Goal: Transaction & Acquisition: Purchase product/service

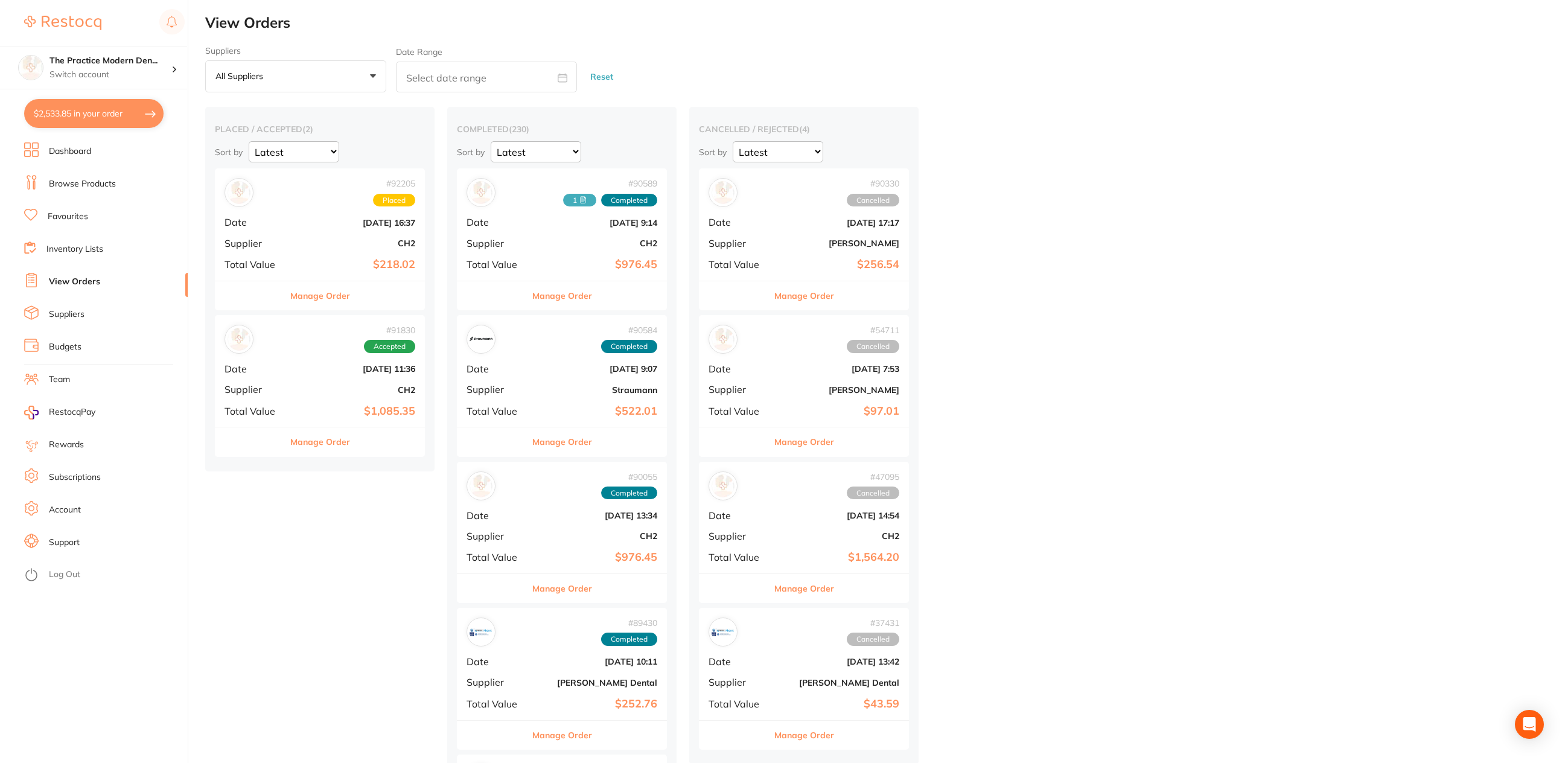
click at [85, 112] on button "$2,533.85 in your order" at bounding box center [93, 114] width 139 height 29
checkbox input "true"
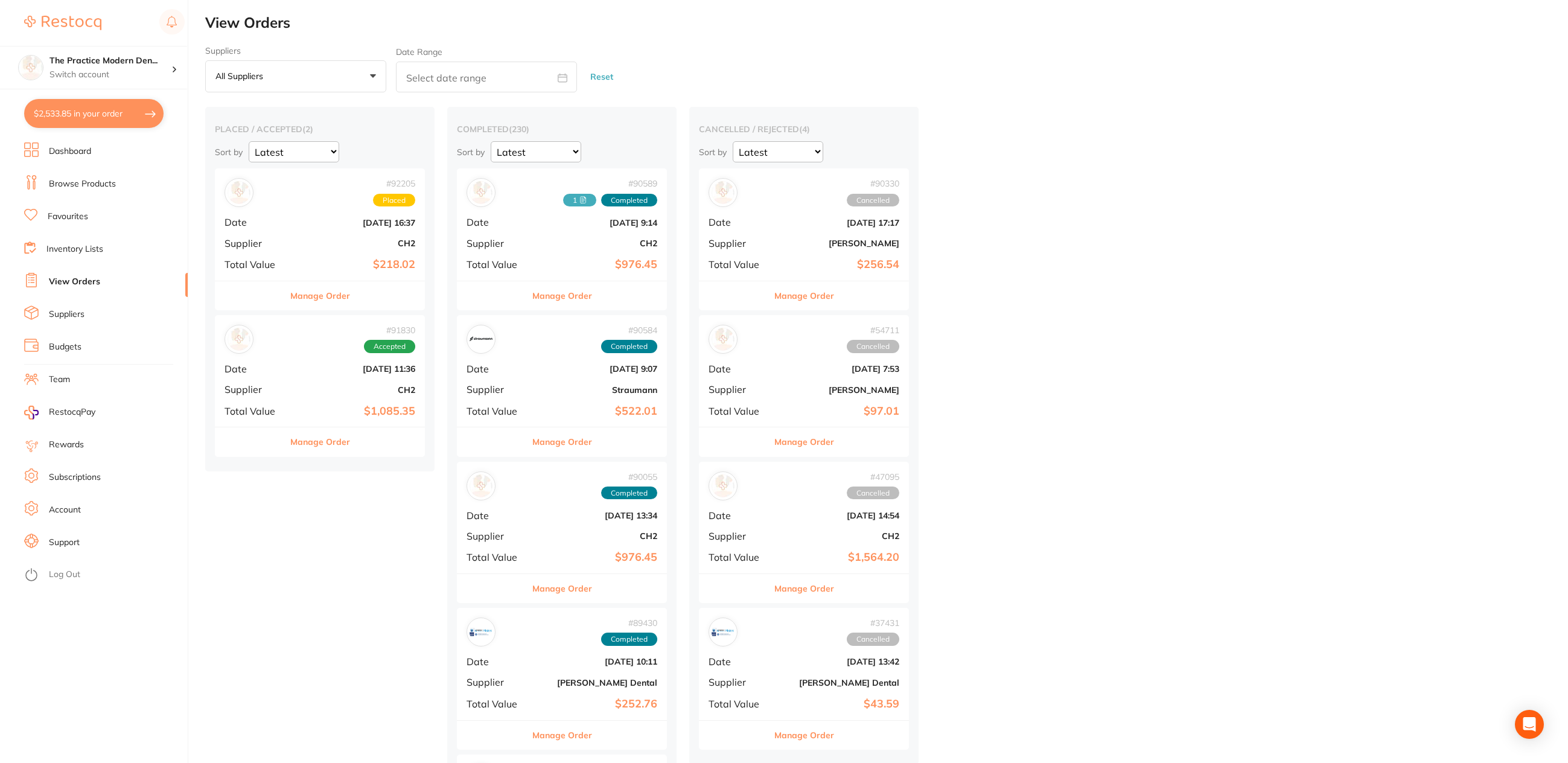
checkbox input "true"
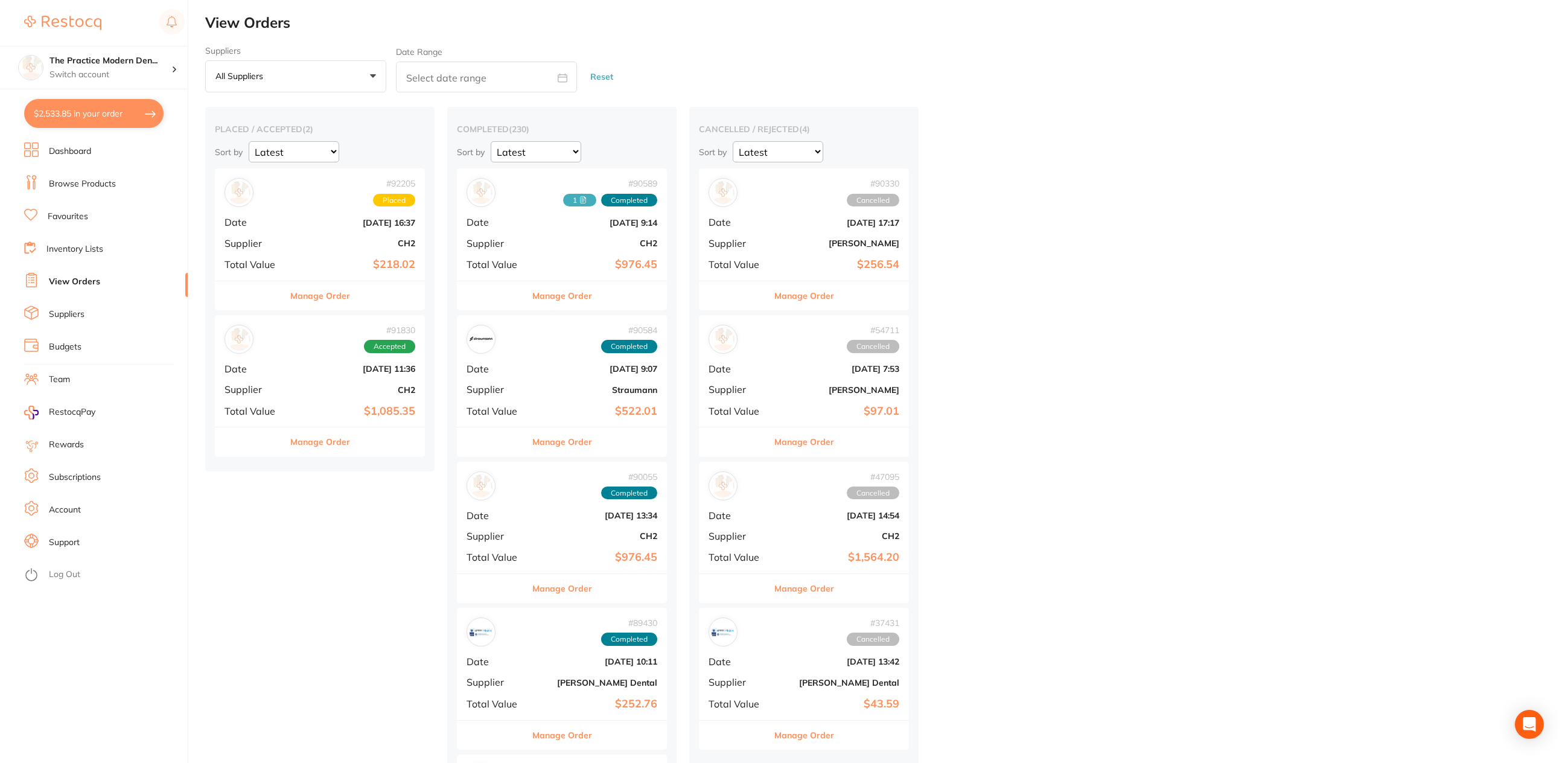
checkbox input "true"
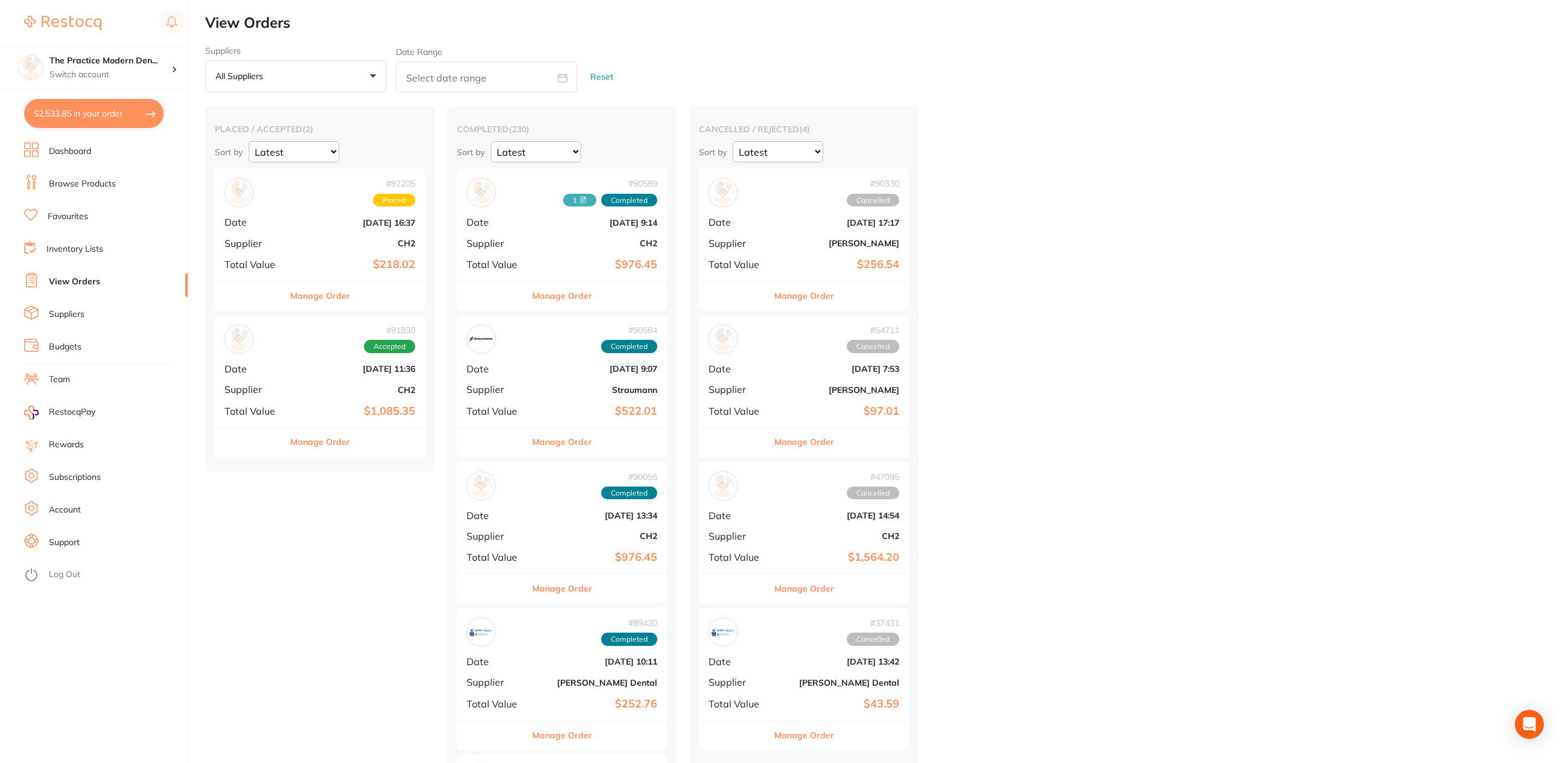
checkbox input "true"
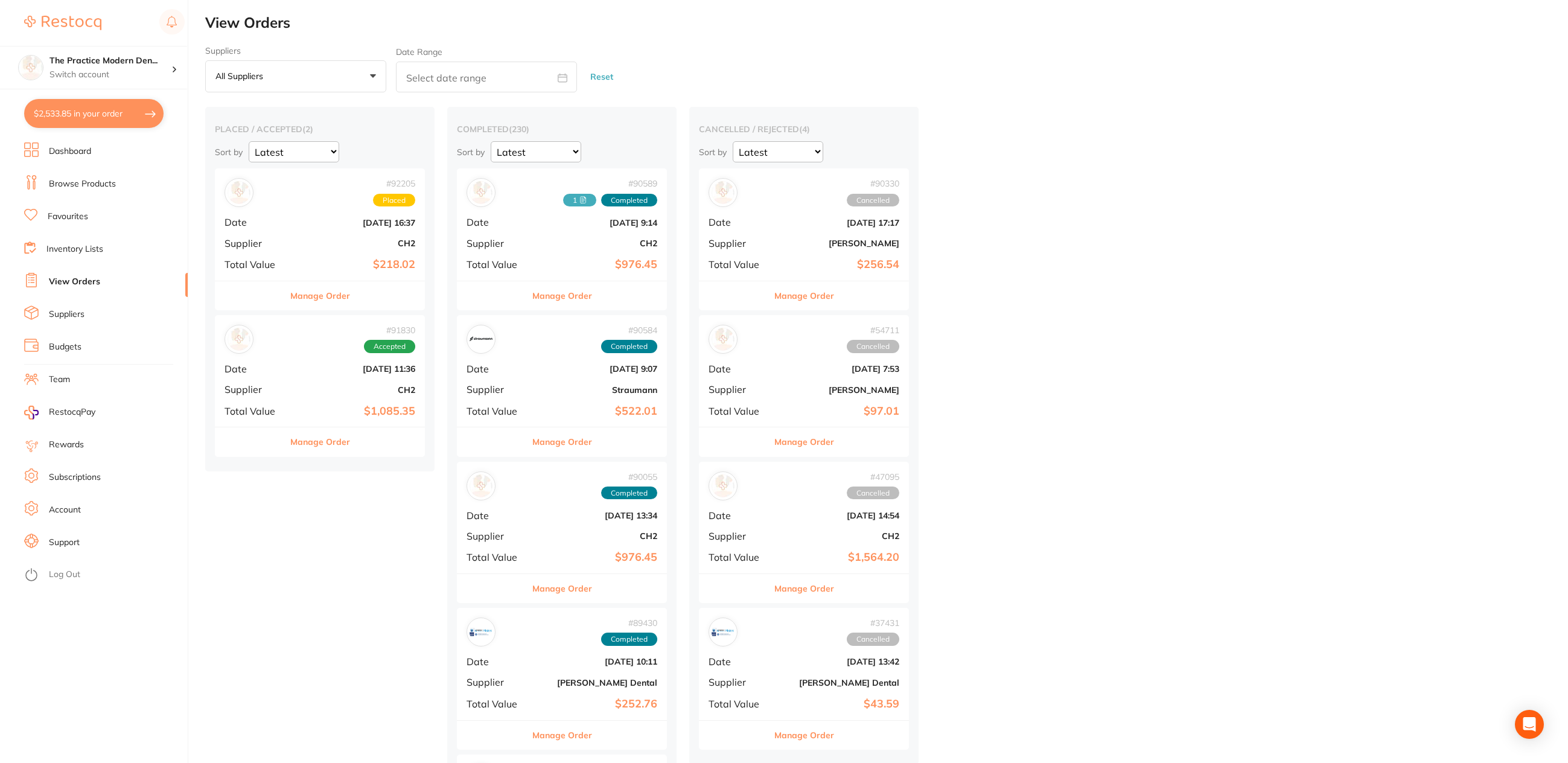
checkbox input "true"
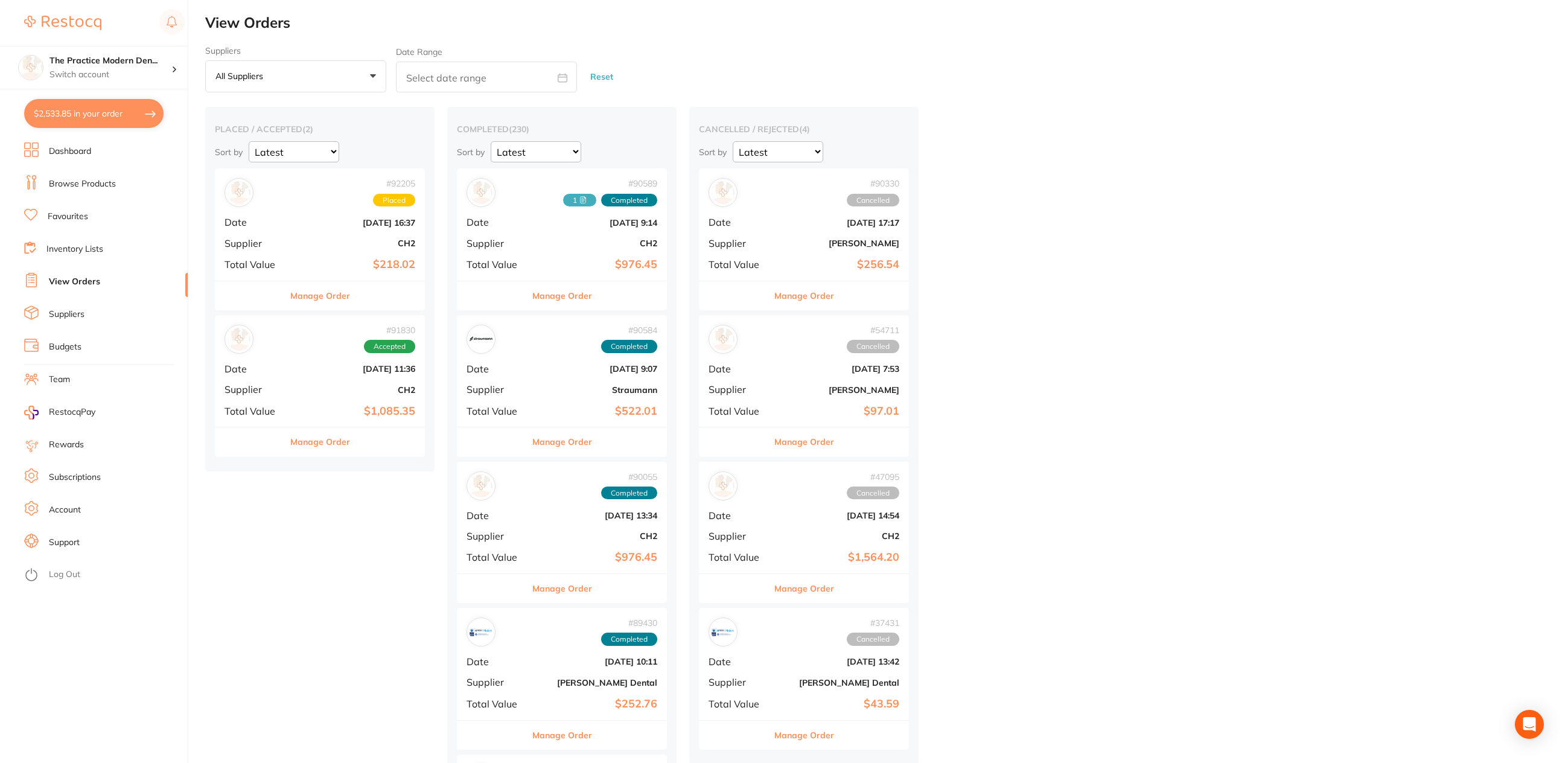
checkbox input "true"
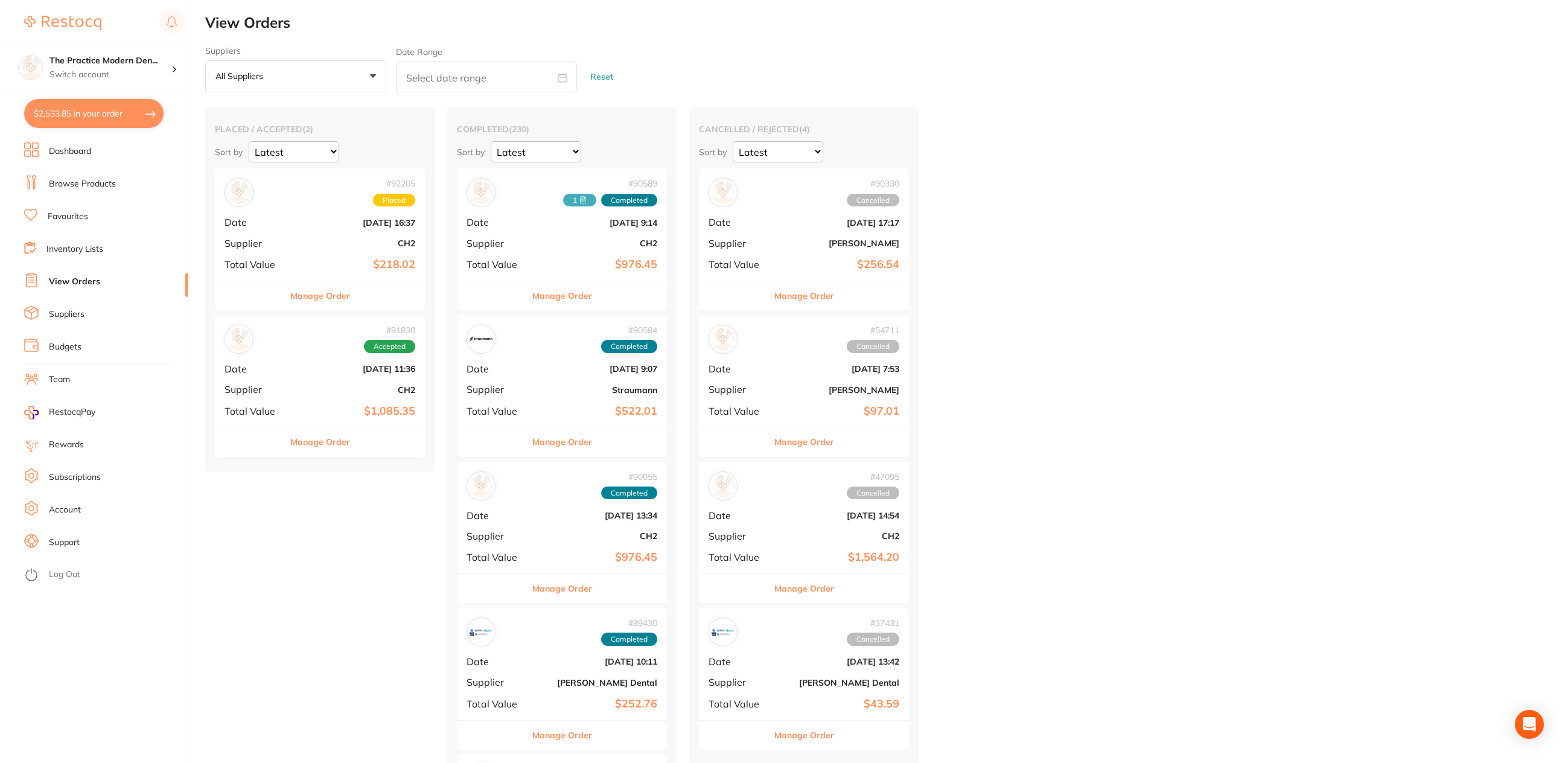
checkbox input "true"
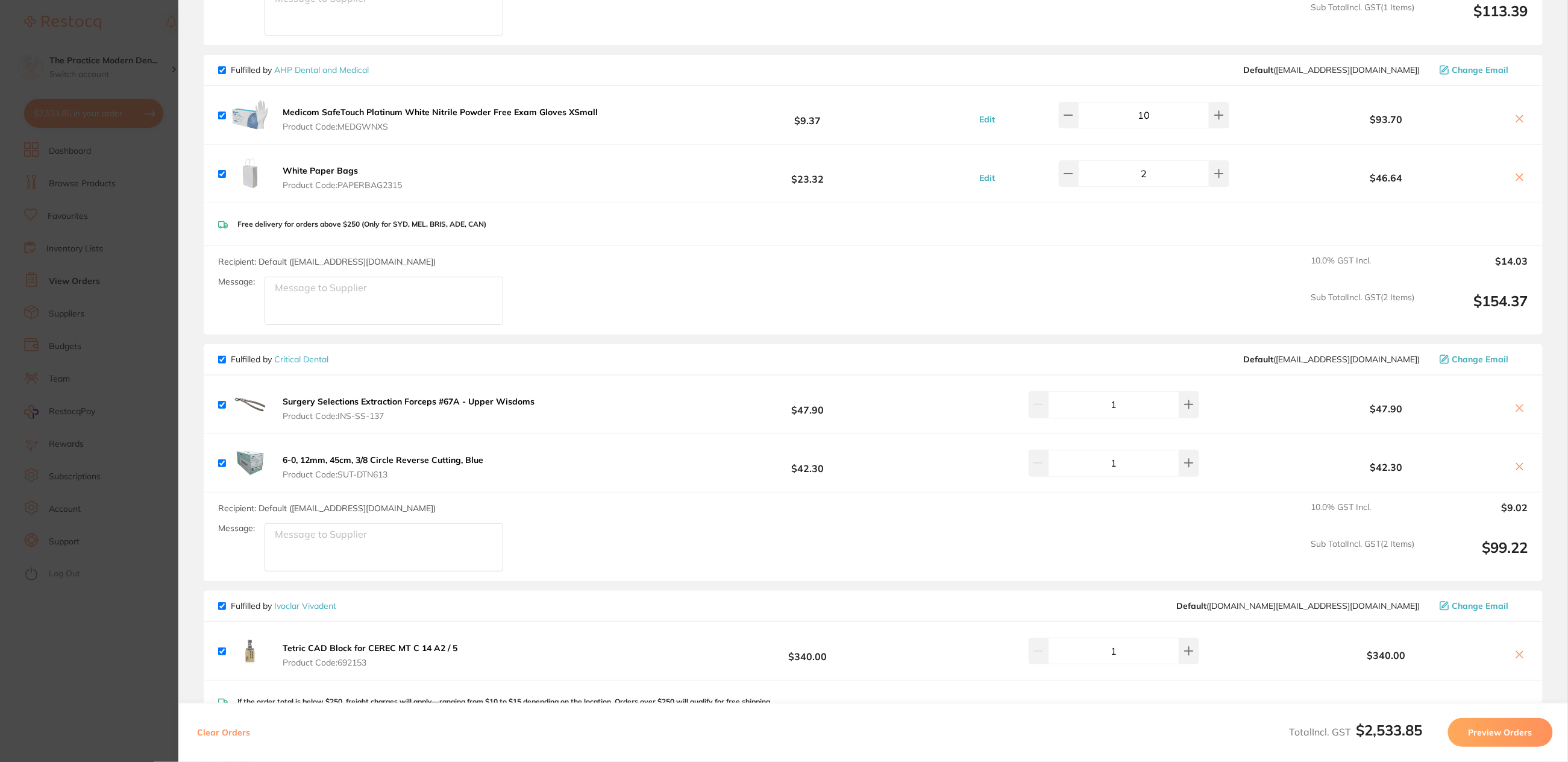
scroll to position [2487, 0]
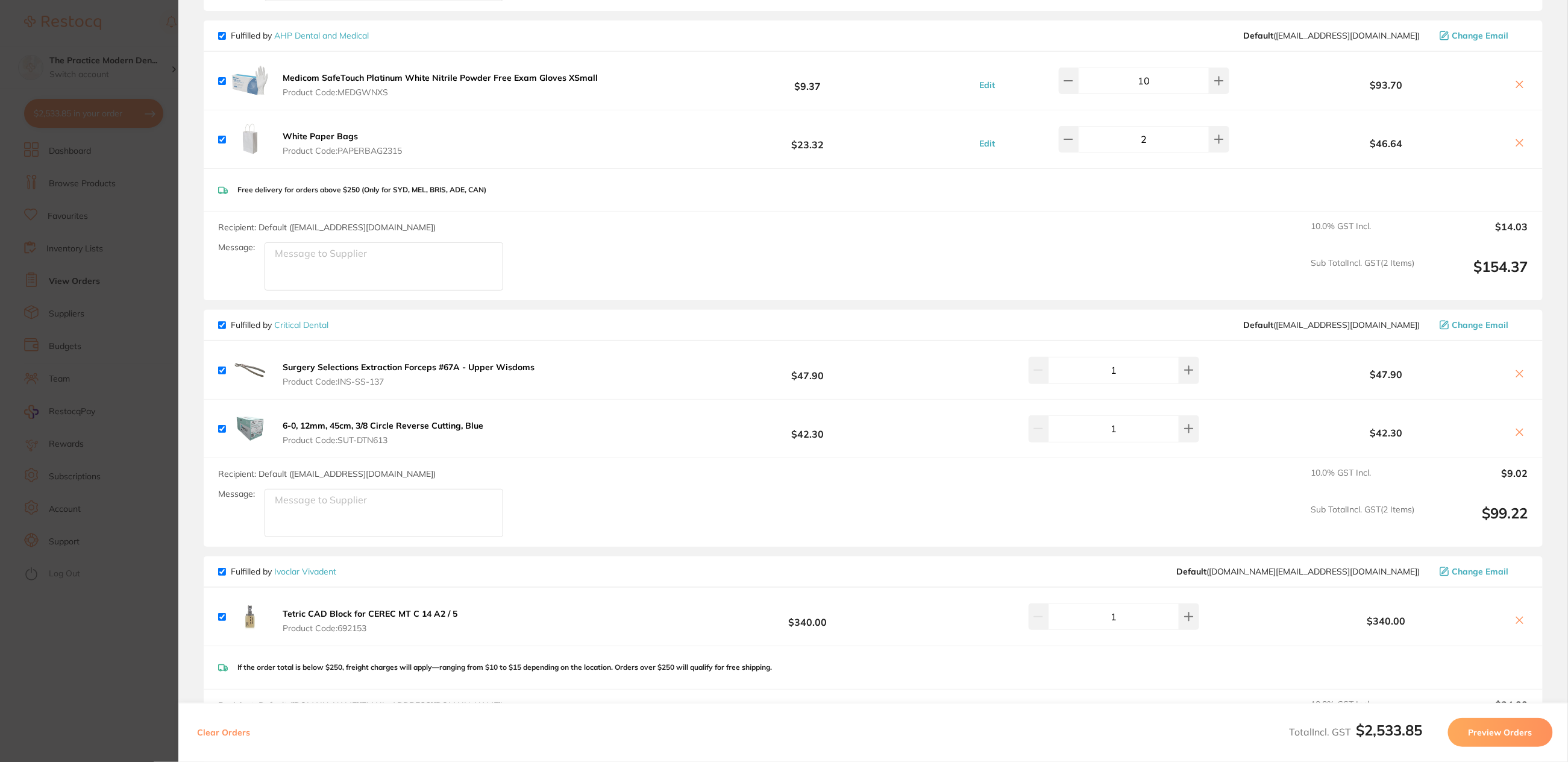
click at [297, 131] on b "White Paper Bags" at bounding box center [320, 136] width 75 height 11
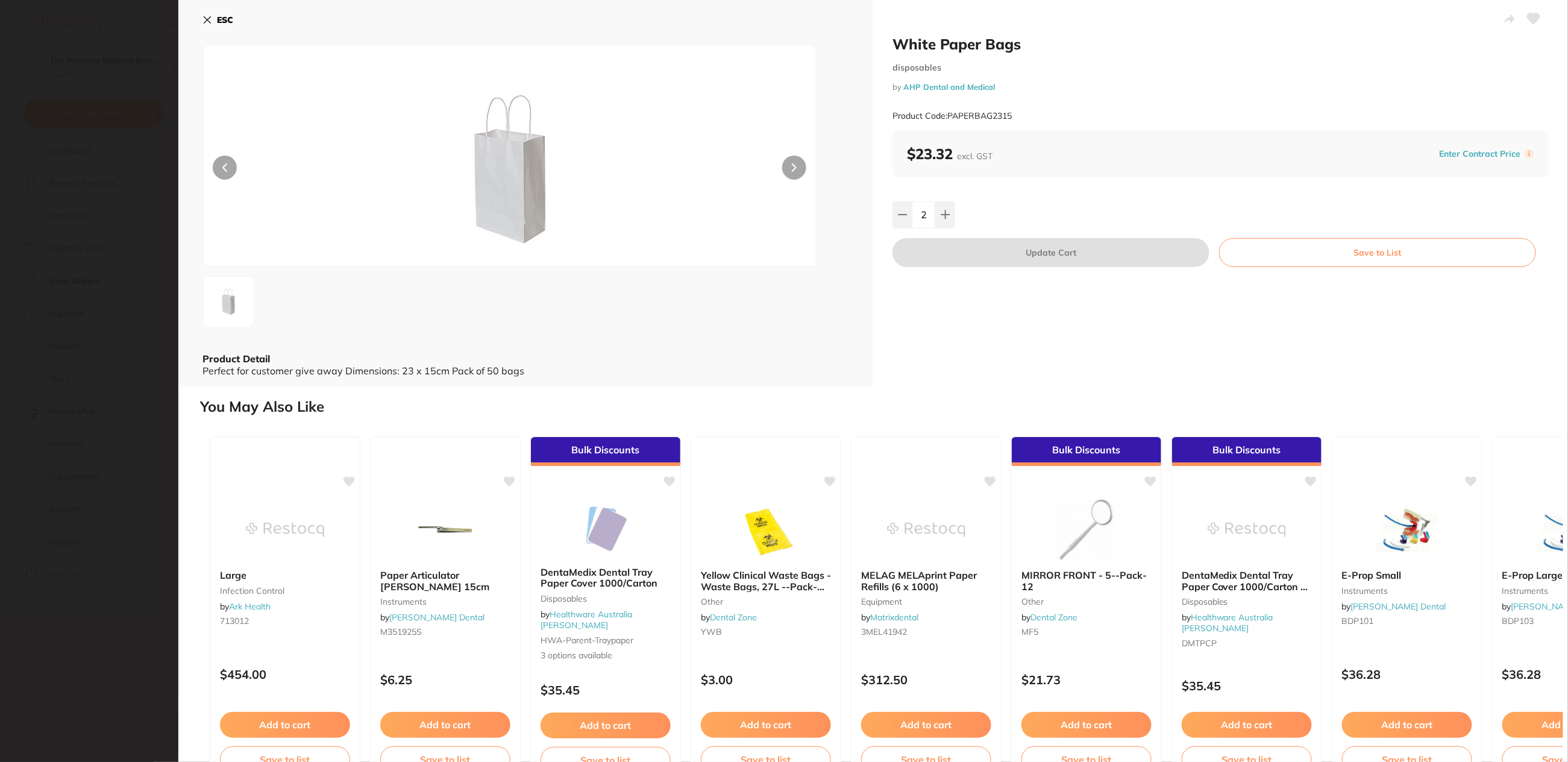
click at [205, 15] on icon at bounding box center [207, 20] width 9 height 9
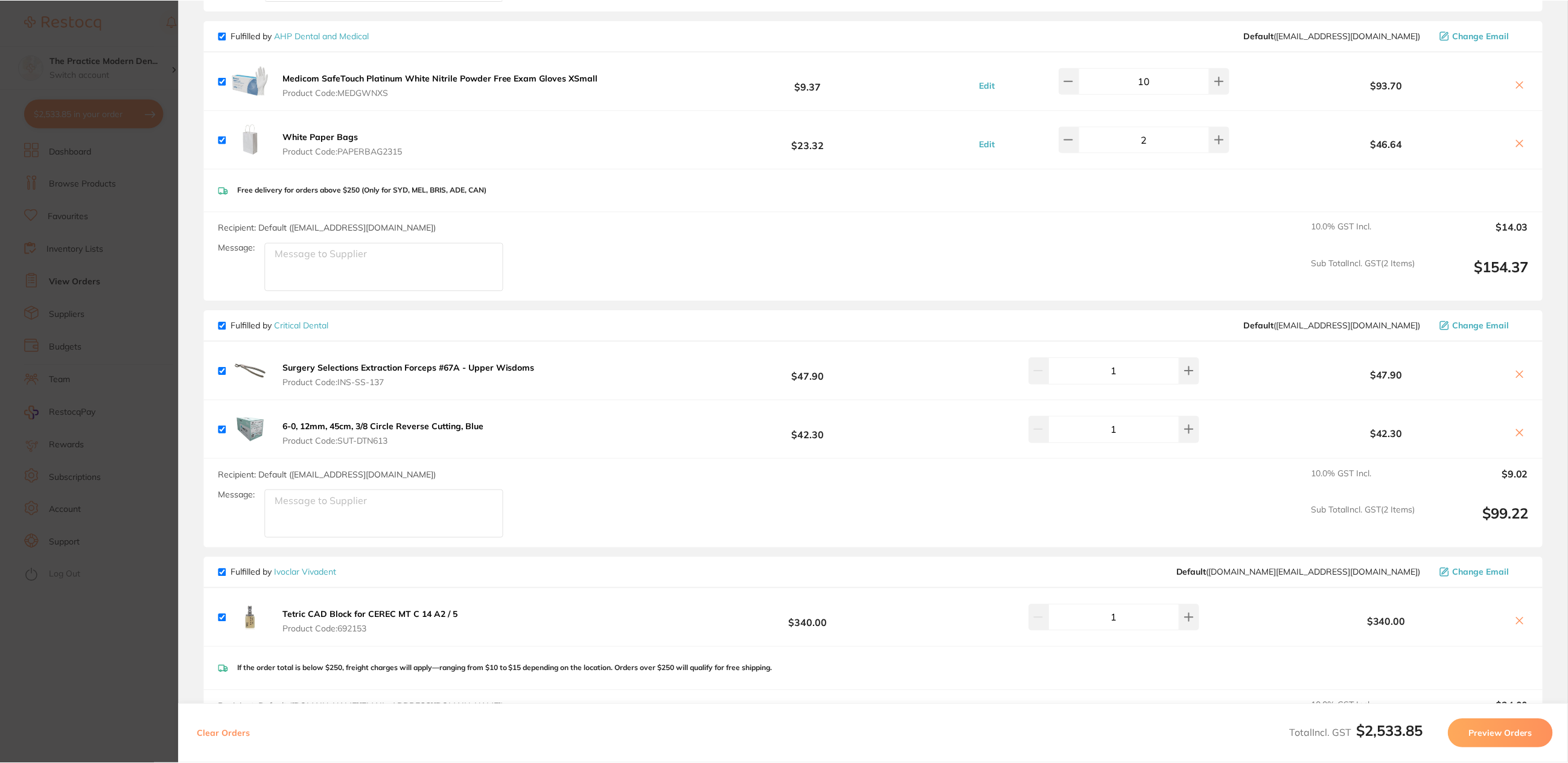
scroll to position [5, 0]
click at [1074, 76] on icon at bounding box center [1068, 80] width 9 height 9
click at [1521, 80] on icon at bounding box center [1519, 84] width 9 height 9
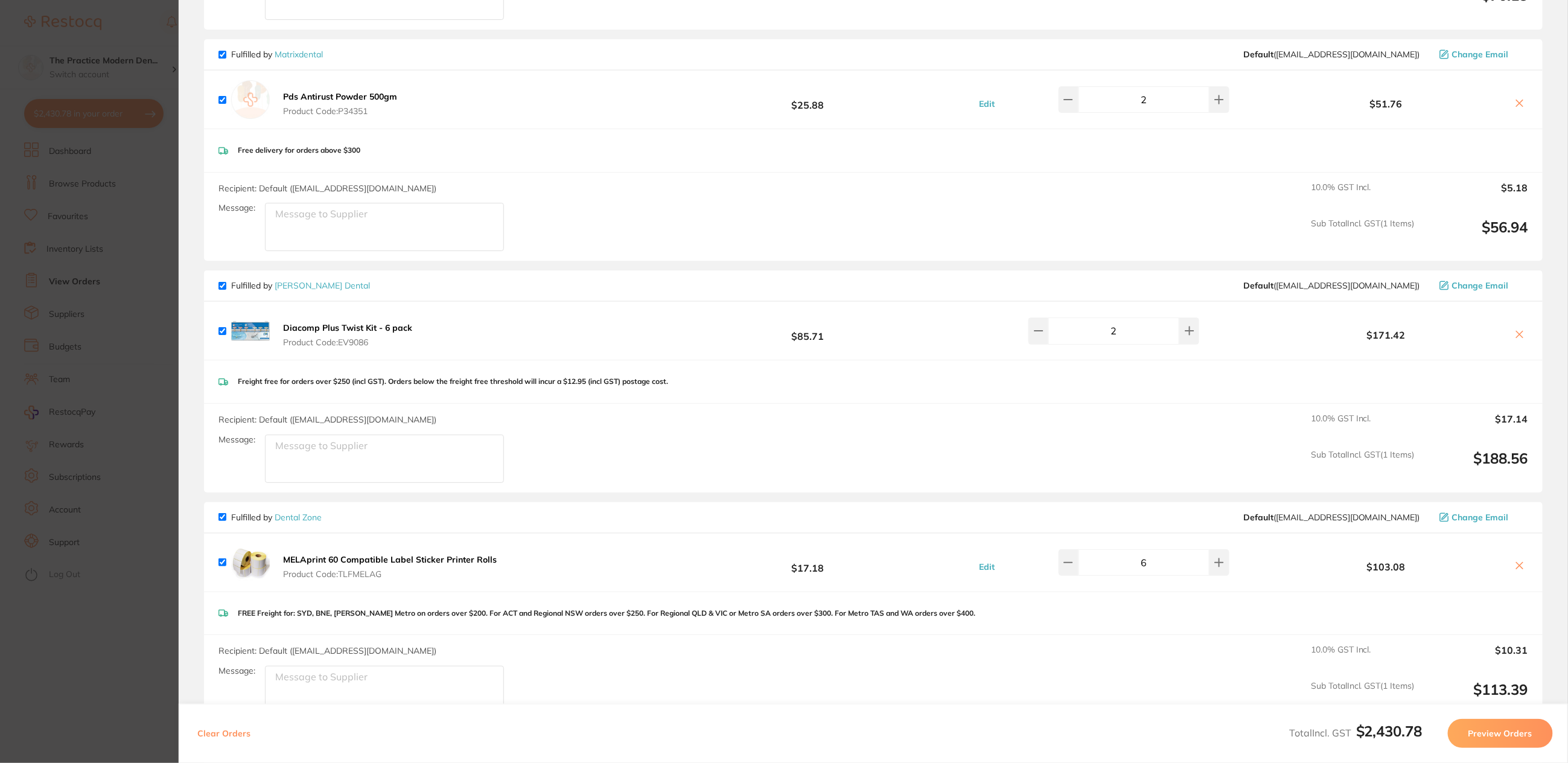
scroll to position [1811, 0]
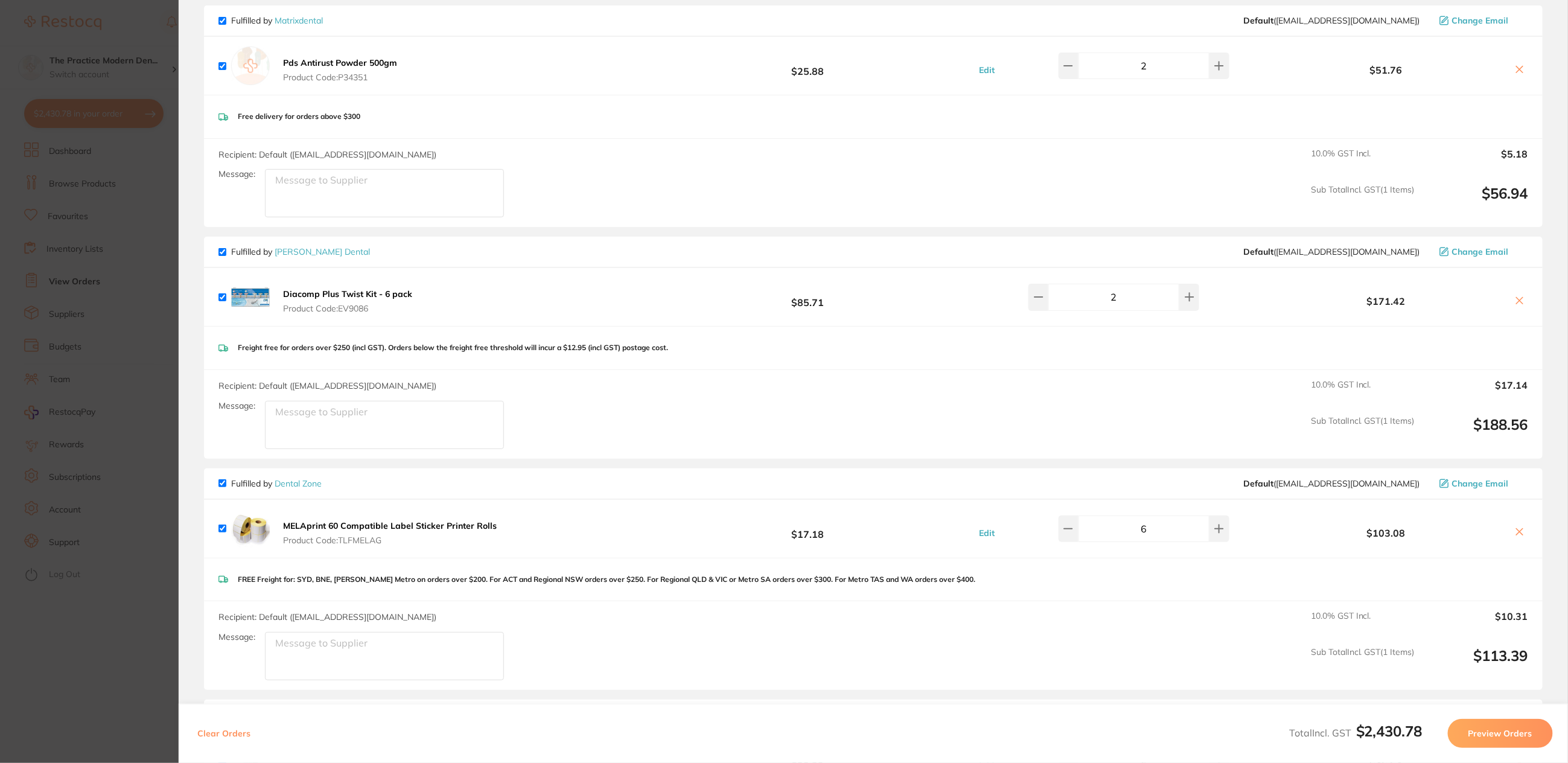
click at [131, 198] on section "Update RRP Set your pre negotiated price for this item. Item Agreed RRP (excl. …" at bounding box center [784, 382] width 1568 height 763
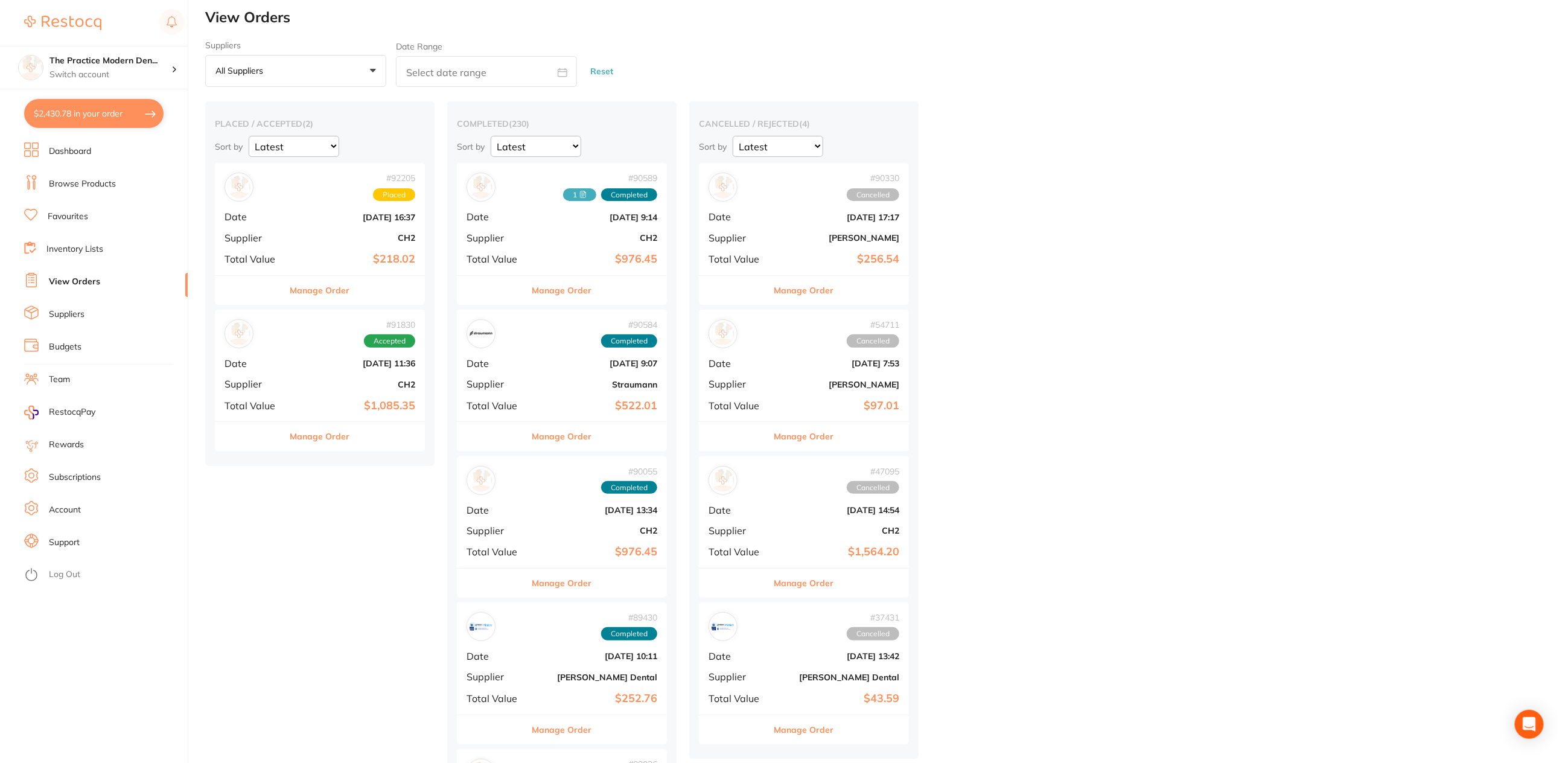
checkbox input "true"
click at [92, 119] on button "$2,533.85 in your order" at bounding box center [93, 114] width 139 height 29
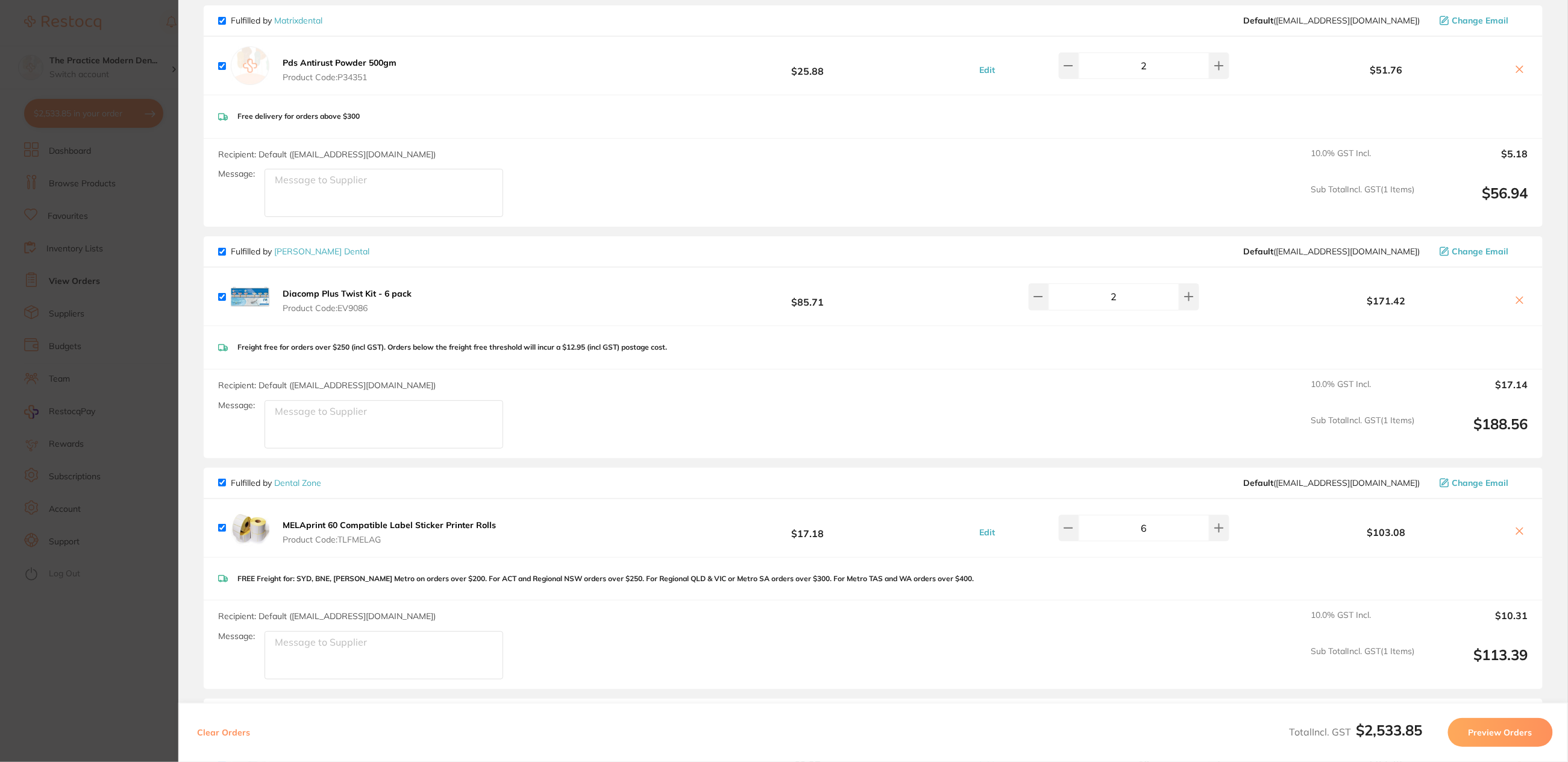
scroll to position [2740, 0]
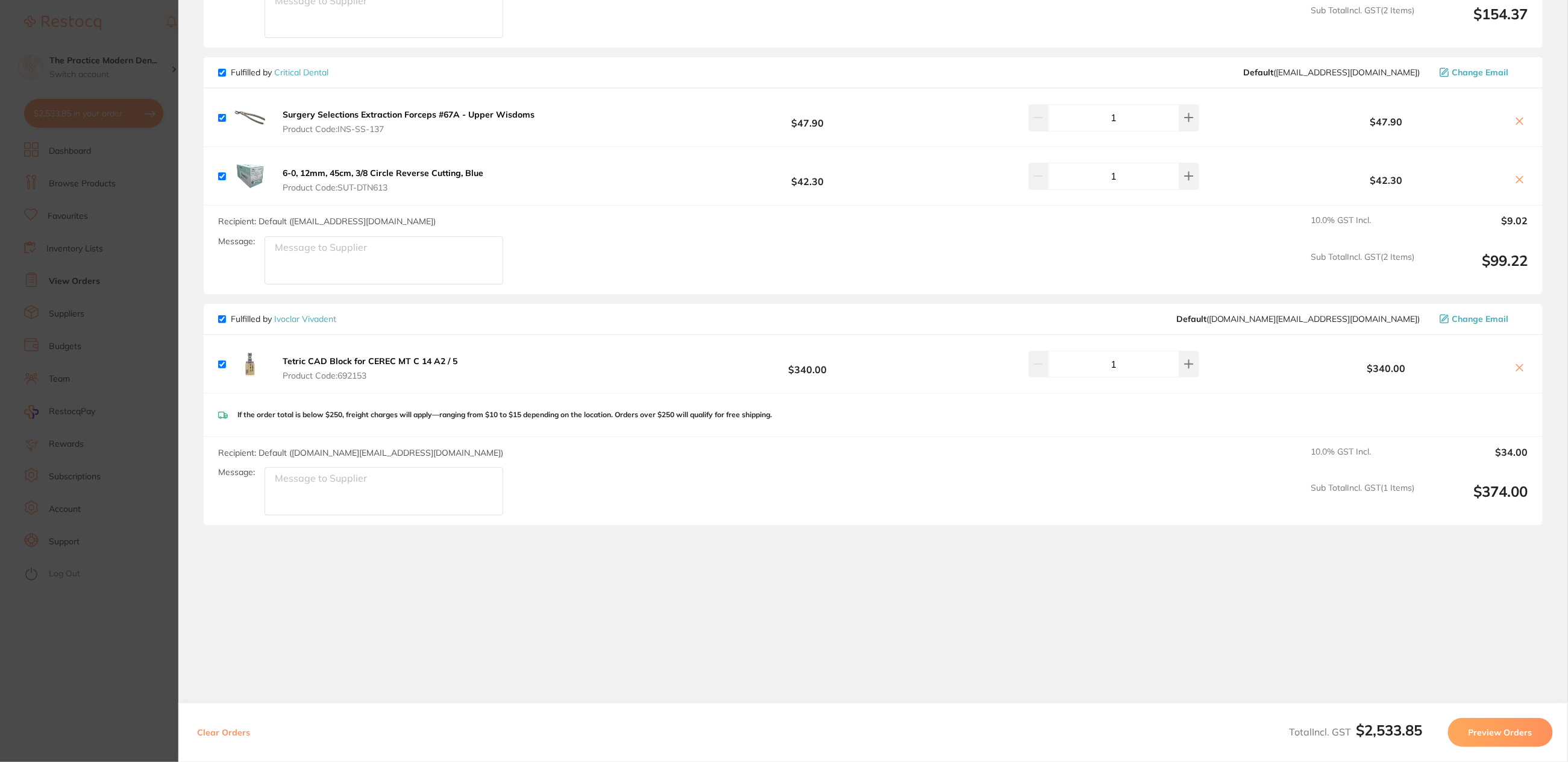
click at [151, 363] on section "Update RRP Set your pre negotiated price for this item. Item Agreed RRP (excl. …" at bounding box center [784, 381] width 1568 height 762
click at [107, 166] on ul "Dashboard Browse Products Favourites Inventory Lists View Orders Suppliers Budg…" at bounding box center [106, 452] width 163 height 620
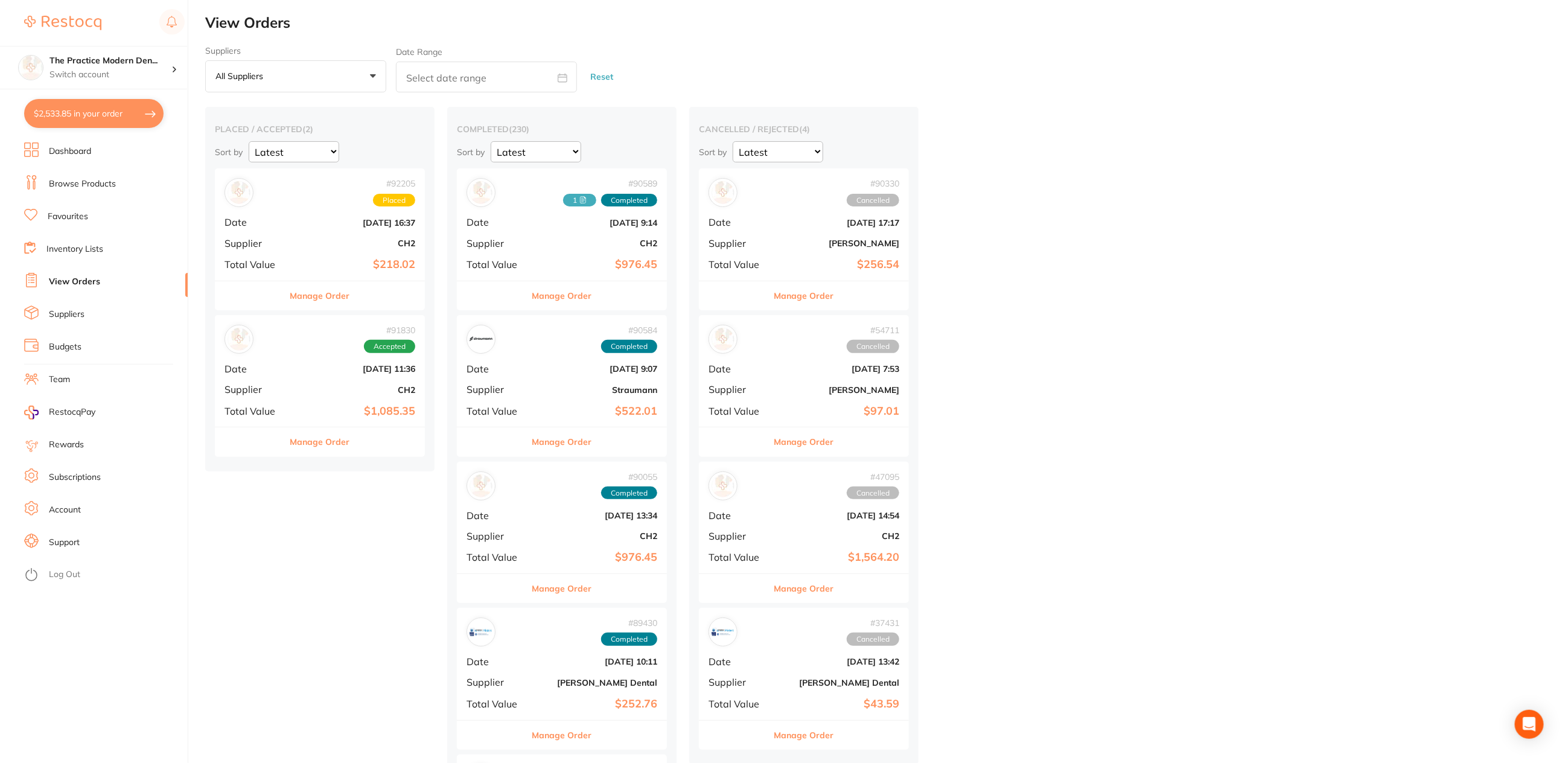
click at [90, 181] on link "Browse Products" at bounding box center [82, 184] width 67 height 12
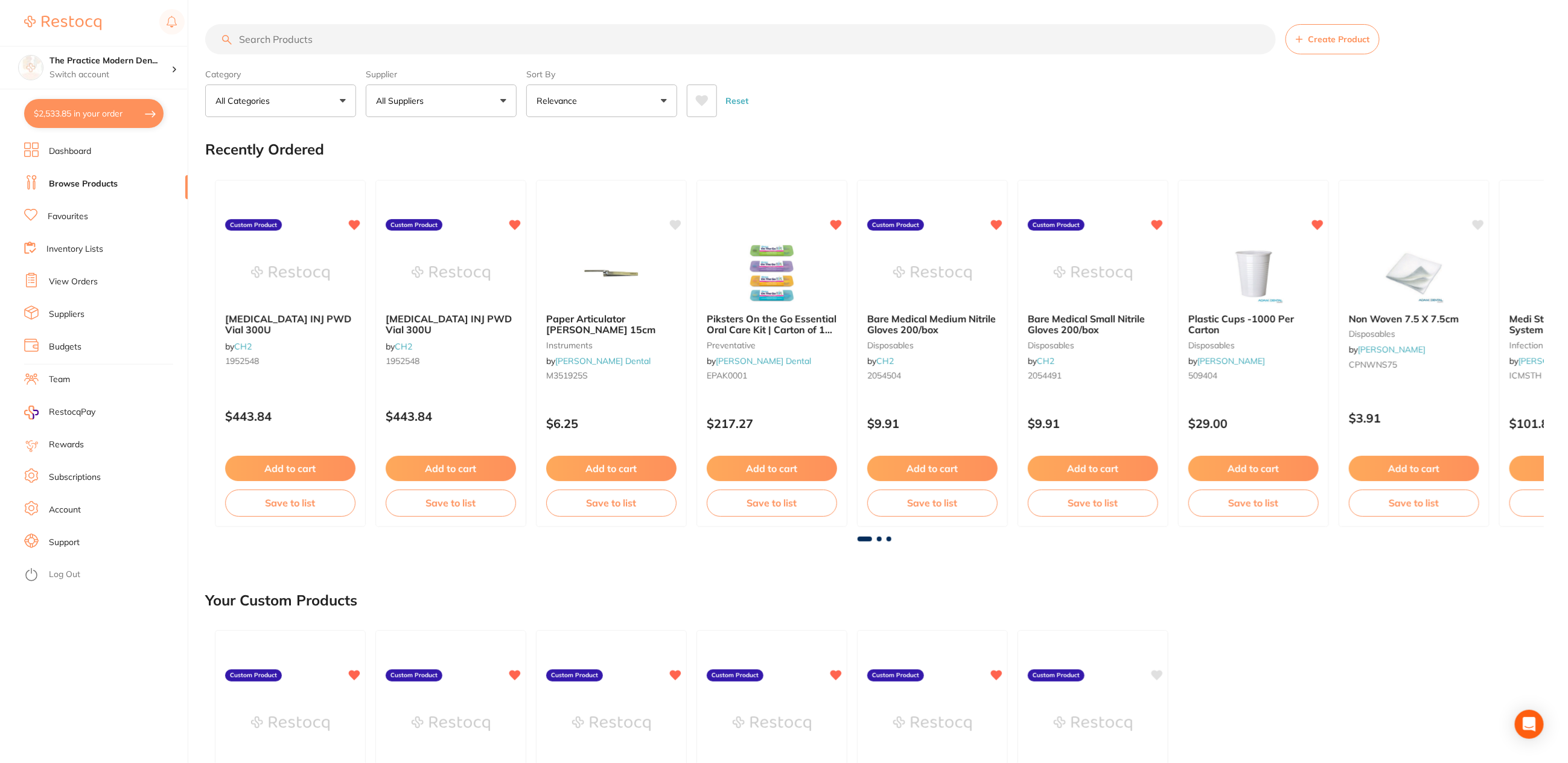
click at [427, 39] on input "search" at bounding box center [740, 39] width 1071 height 30
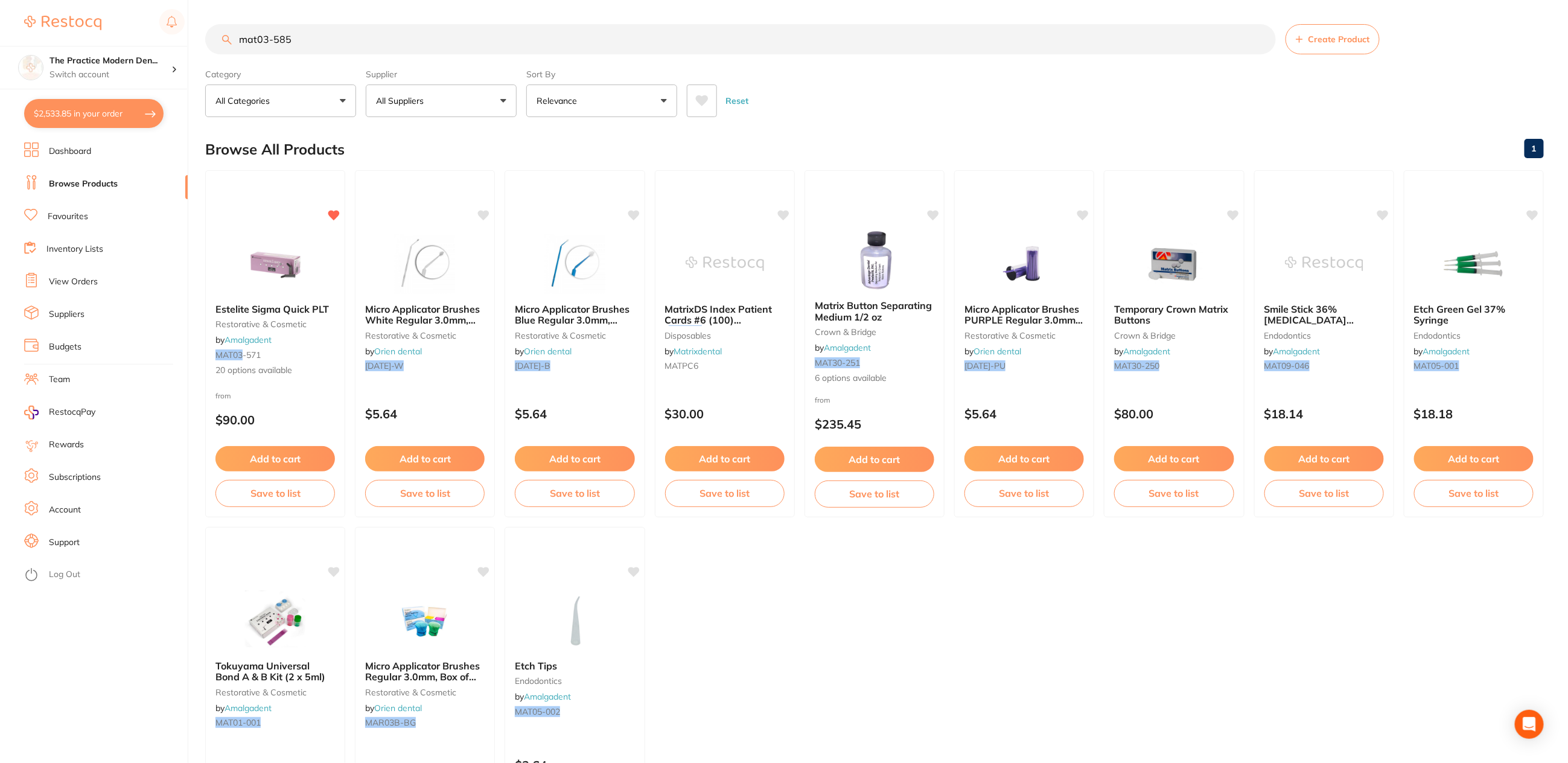
type input "mat03-585"
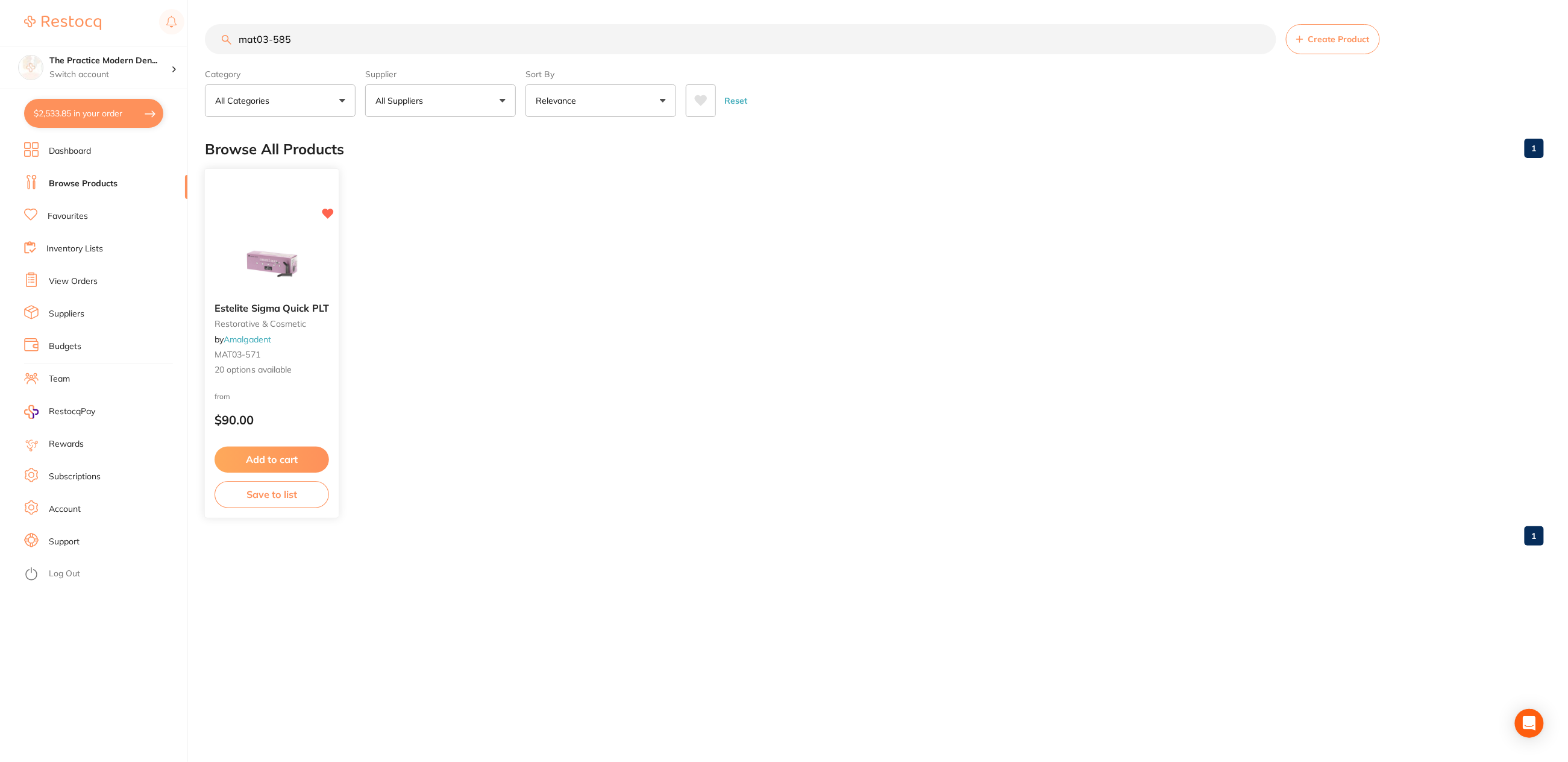
click at [272, 463] on button "Add to cart" at bounding box center [272, 460] width 114 height 26
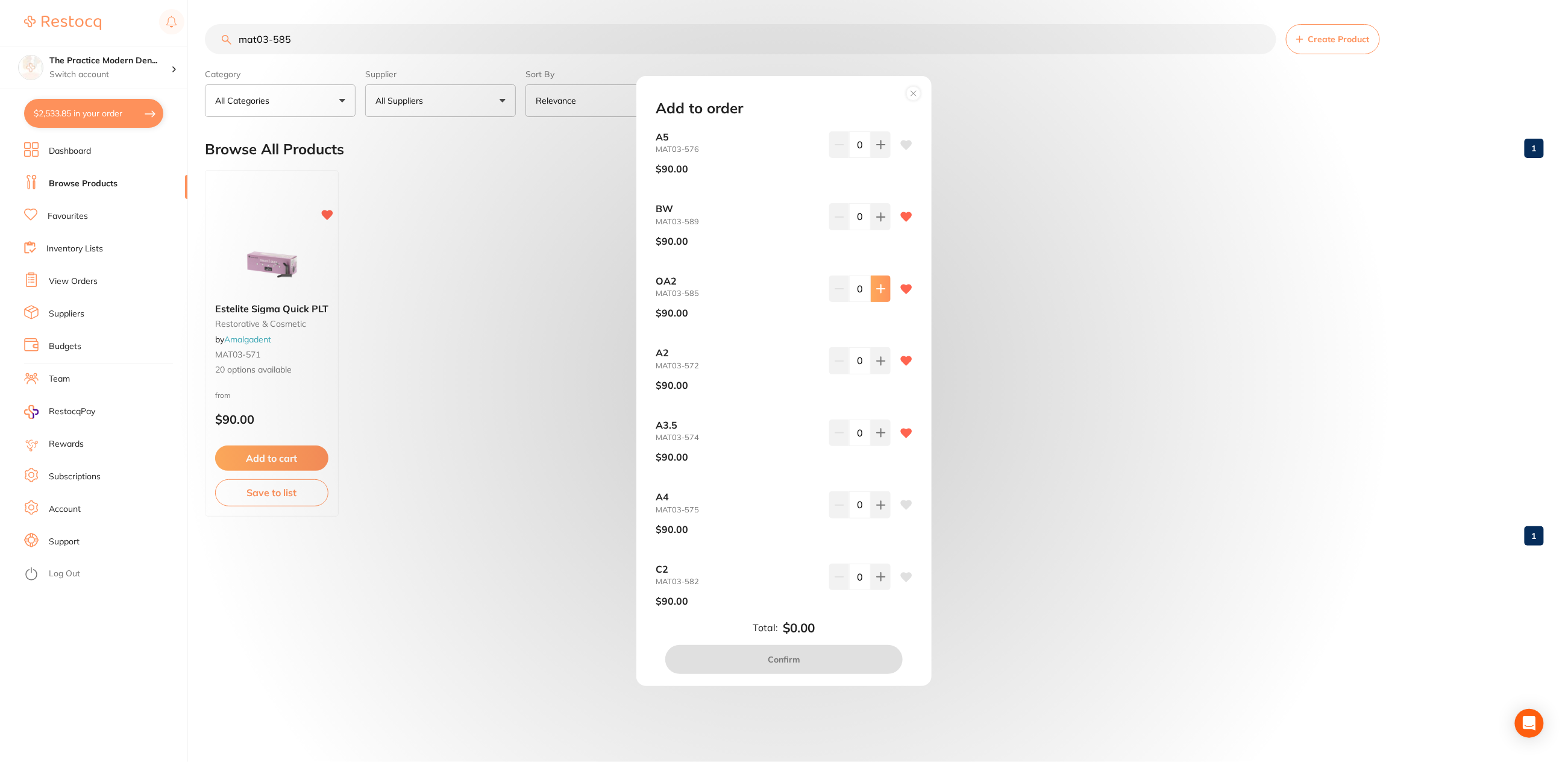
click at [884, 286] on button at bounding box center [880, 288] width 20 height 26
type input "4"
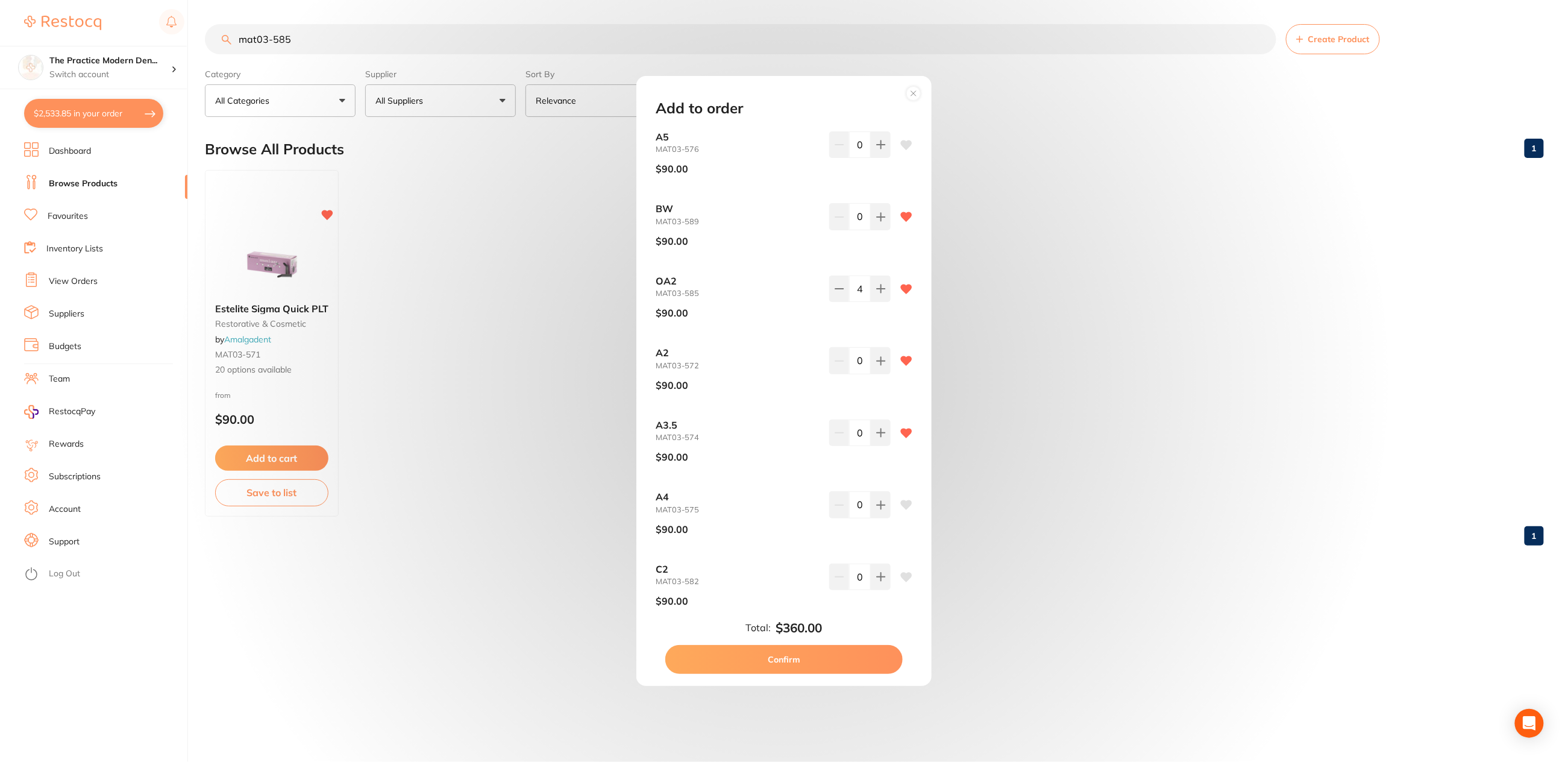
click at [809, 653] on button "Confirm" at bounding box center [784, 660] width 237 height 29
checkbox input "false"
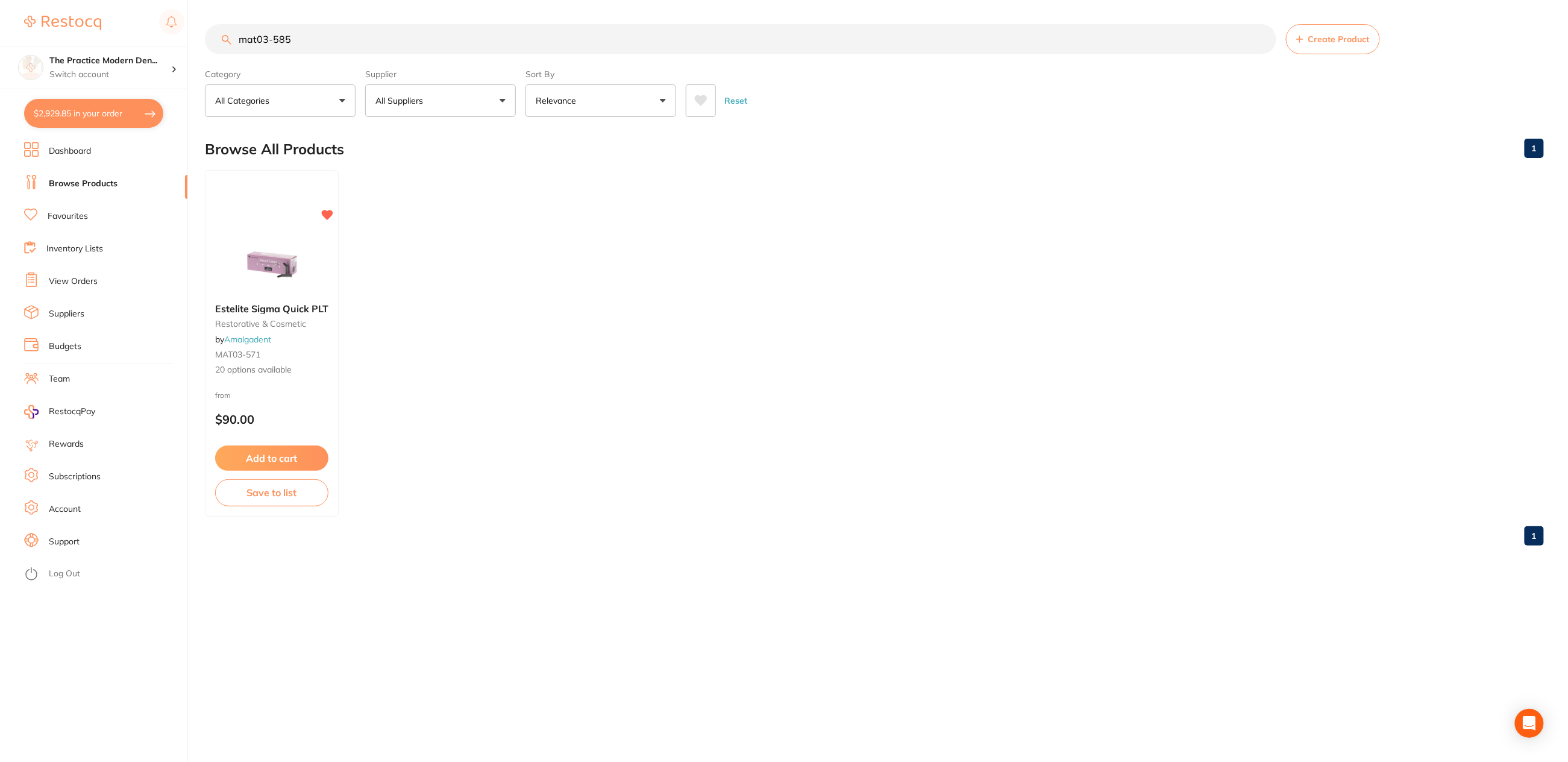
drag, startPoint x: 333, startPoint y: 43, endPoint x: 219, endPoint y: 30, distance: 114.7
click at [219, 30] on input "mat03-585" at bounding box center [741, 39] width 1072 height 30
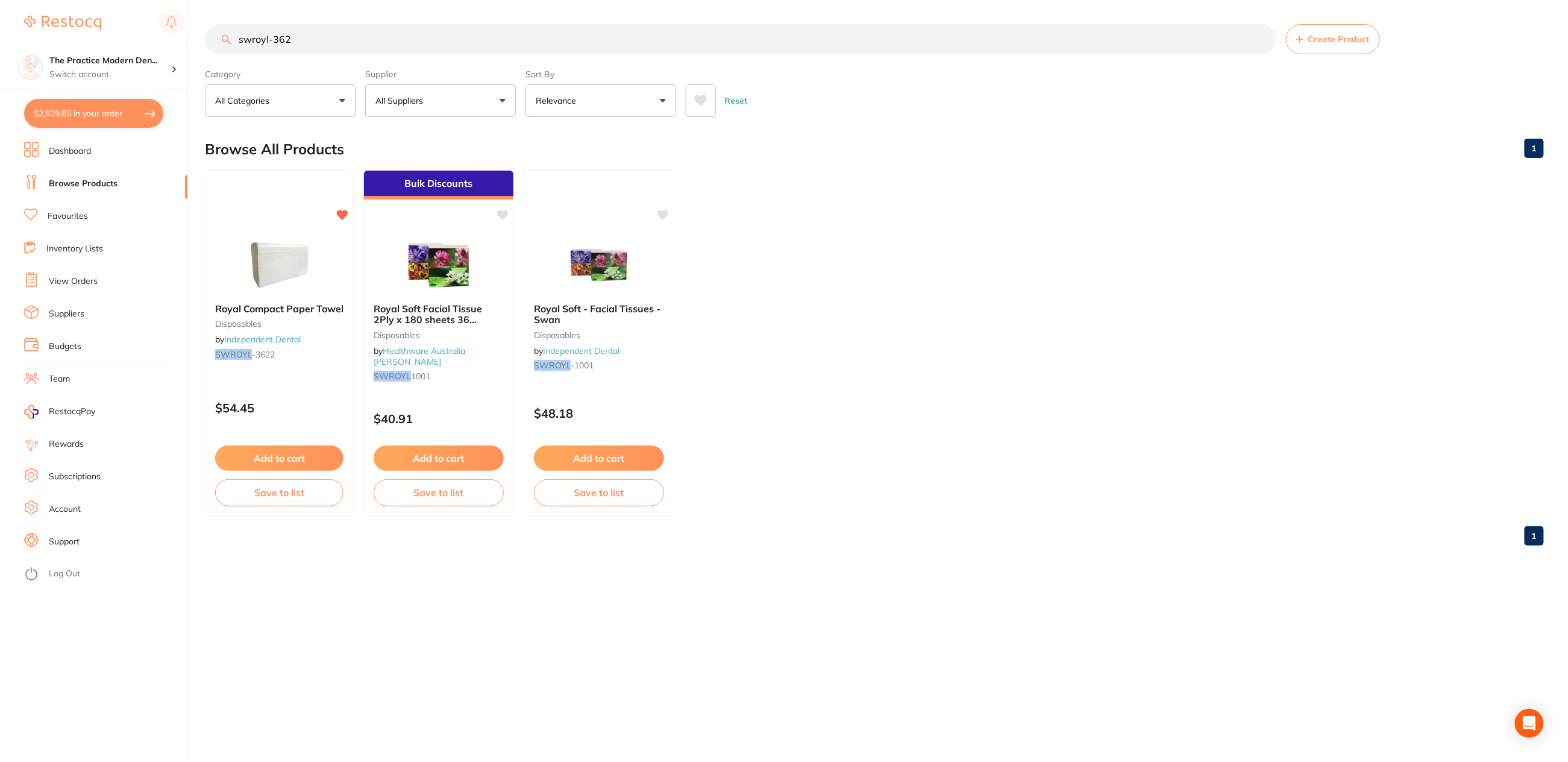
type input "swroyl-362"
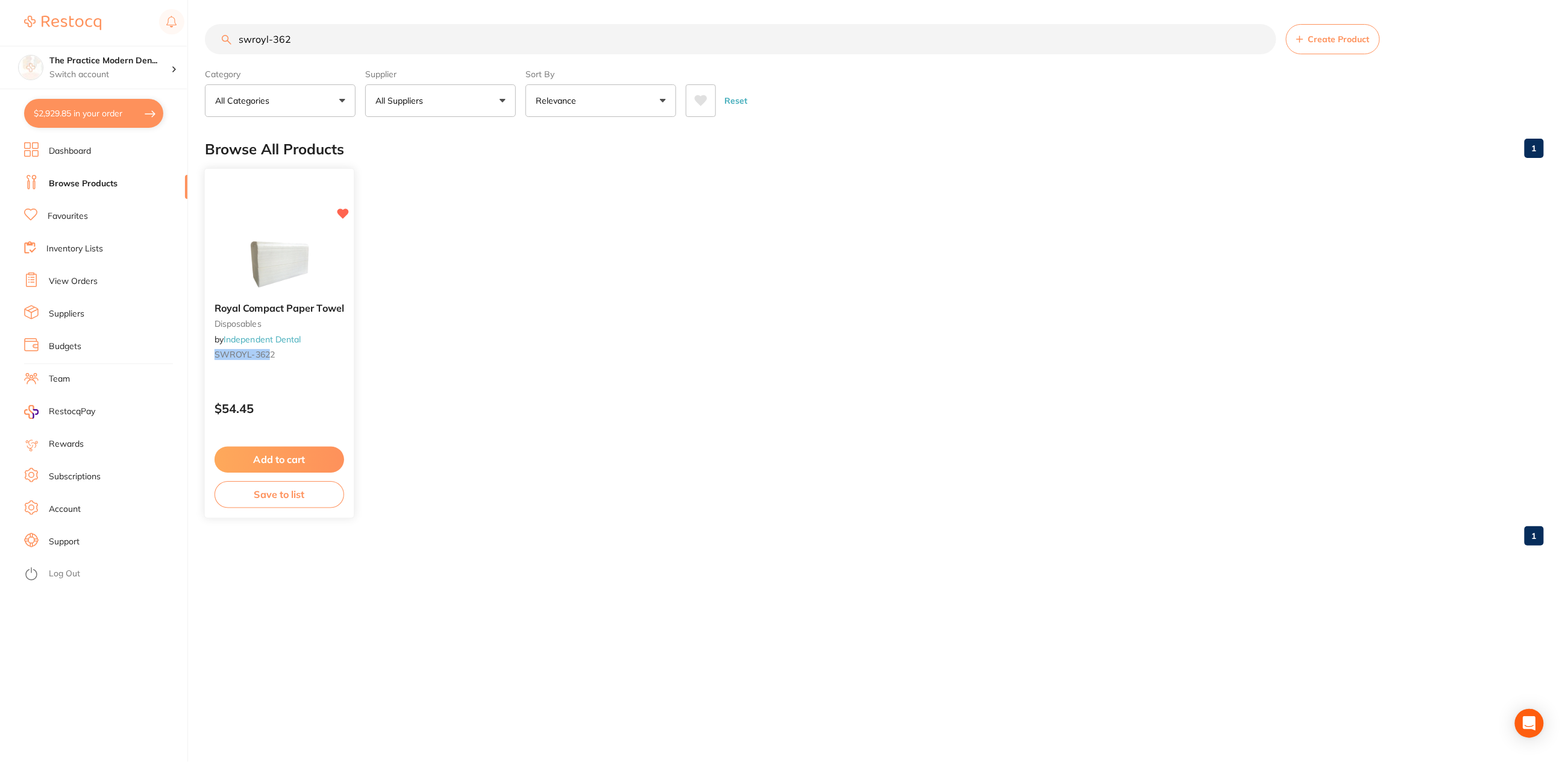
click at [284, 266] on img at bounding box center [279, 263] width 79 height 61
click at [275, 464] on section at bounding box center [784, 381] width 1568 height 762
click at [304, 458] on button "Add to cart" at bounding box center [279, 458] width 128 height 25
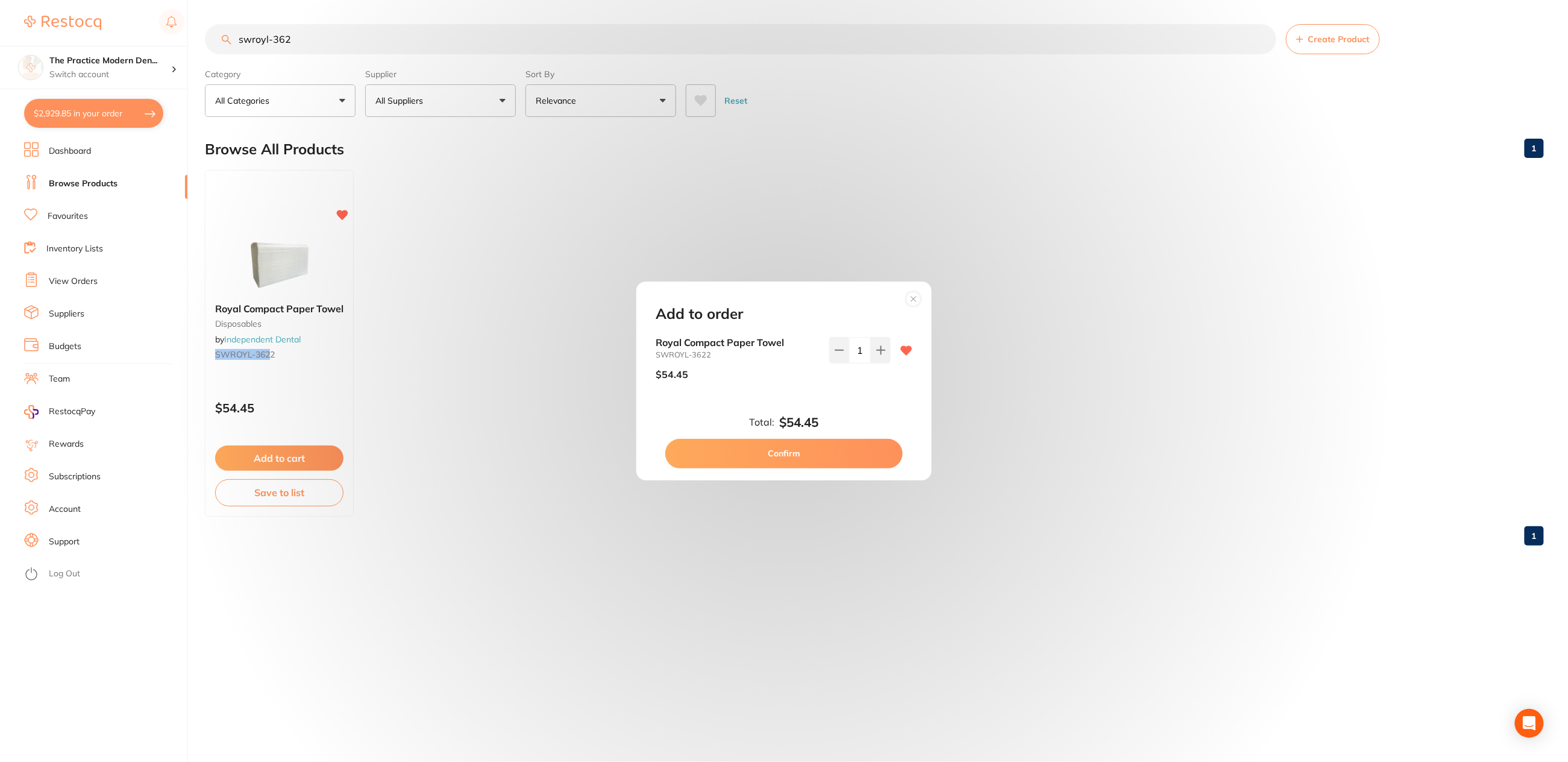
click at [817, 457] on button "Confirm" at bounding box center [784, 454] width 237 height 29
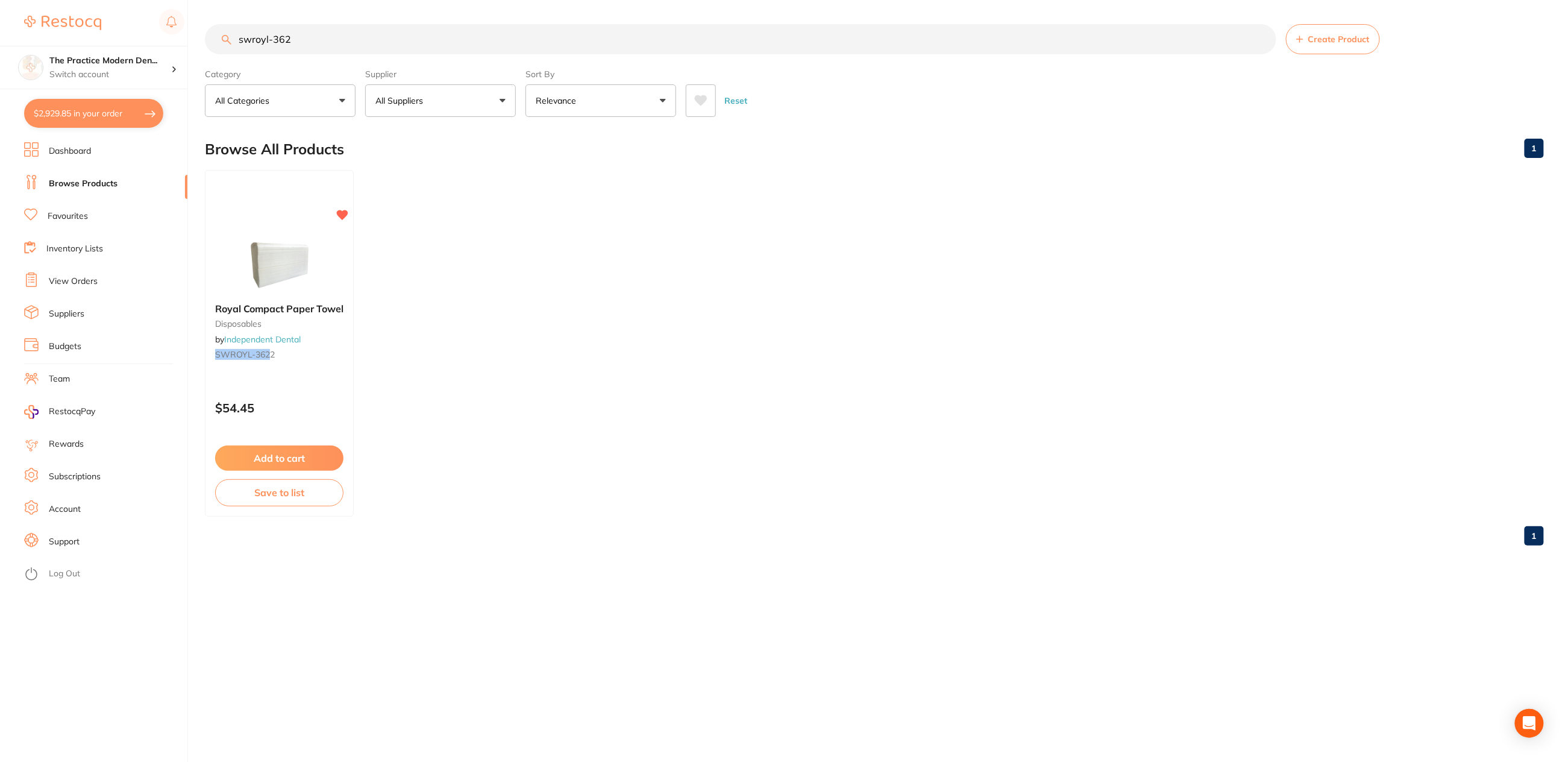
click at [88, 99] on button "$2,929.85 in your order" at bounding box center [93, 114] width 139 height 29
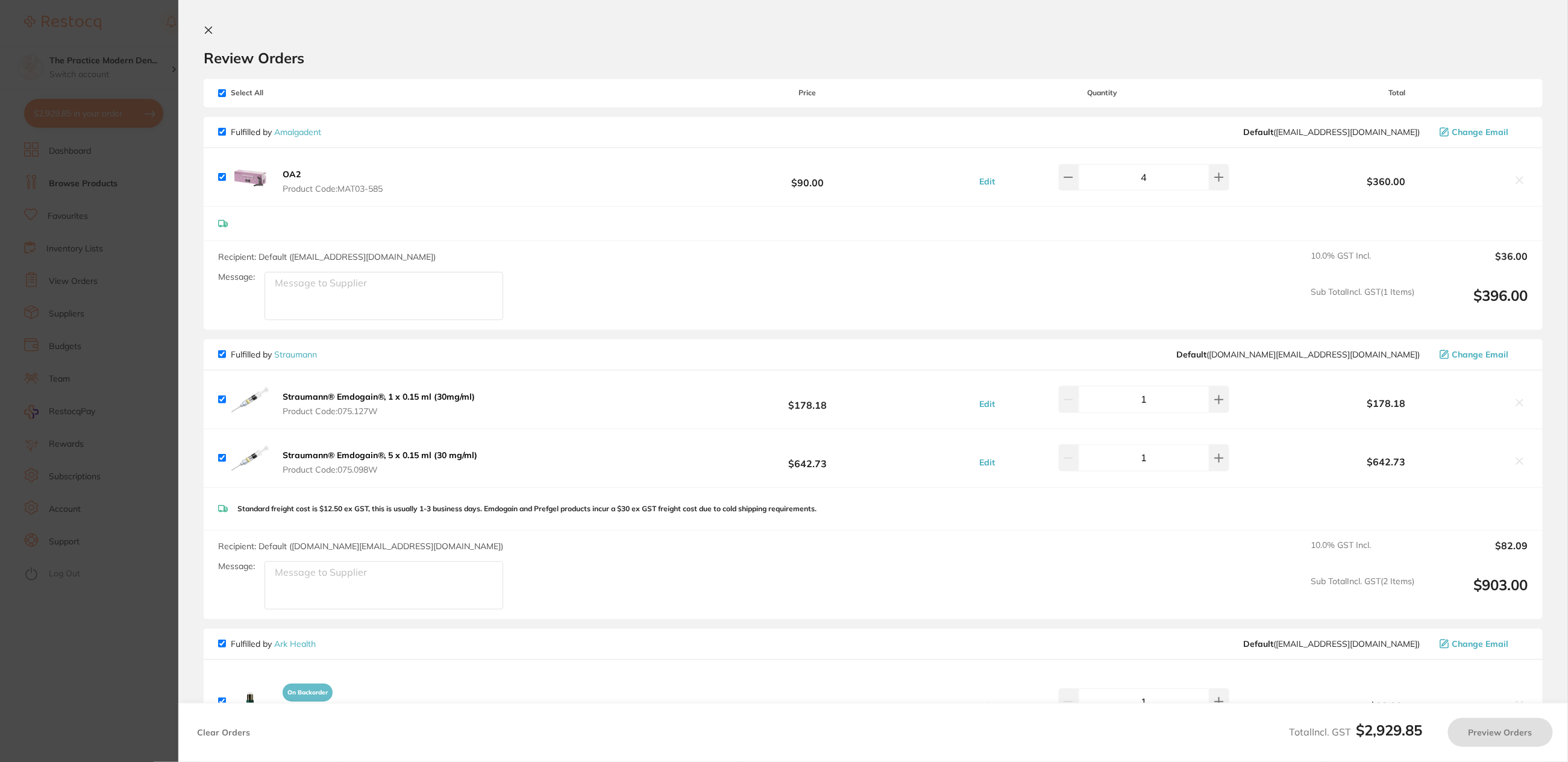
checkbox input "true"
click at [215, 91] on div "Select All Price Quantity Total" at bounding box center [873, 93] width 1339 height 28
click at [221, 90] on input "checkbox" at bounding box center [222, 93] width 8 height 8
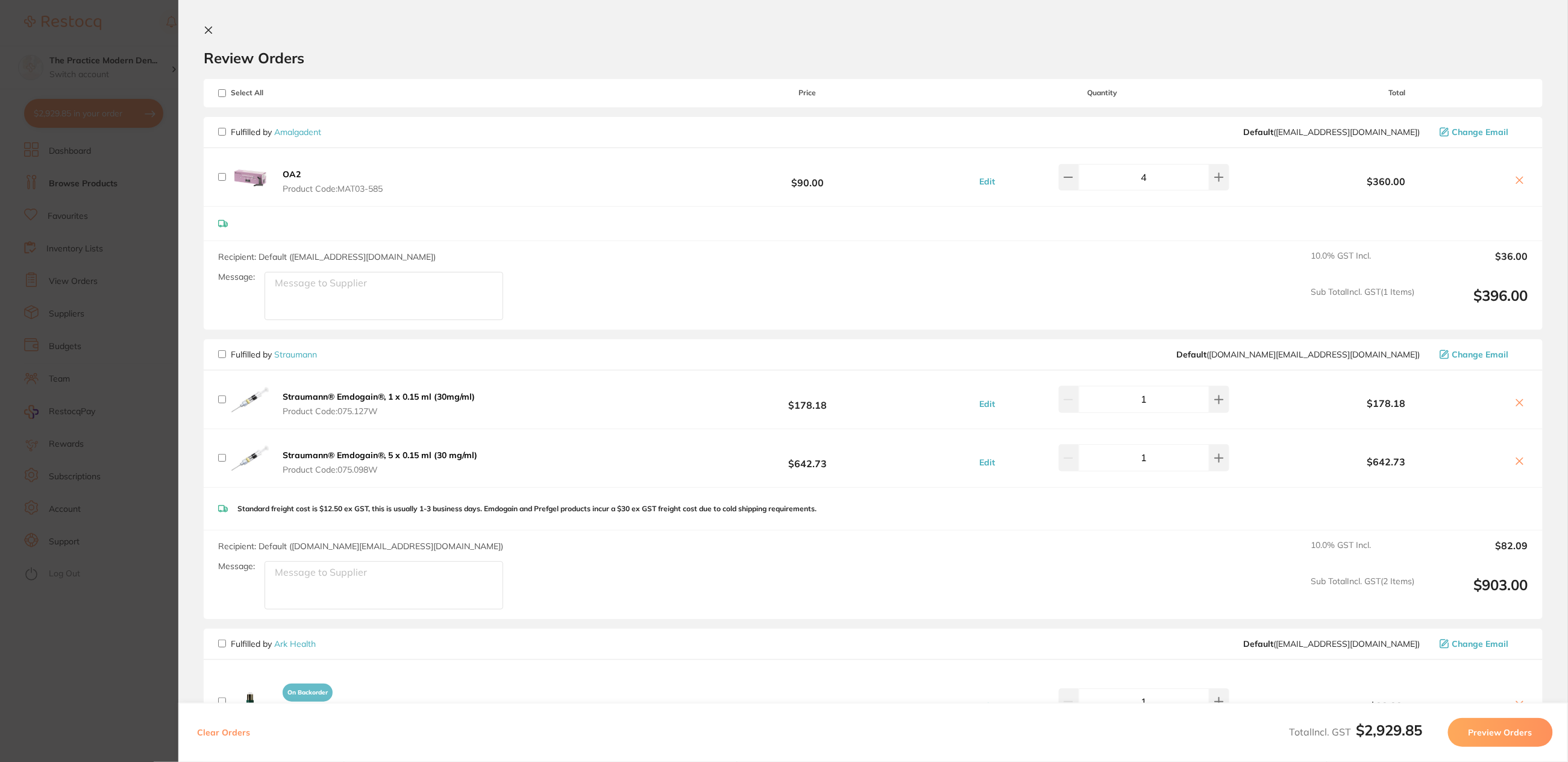
checkbox input "false"
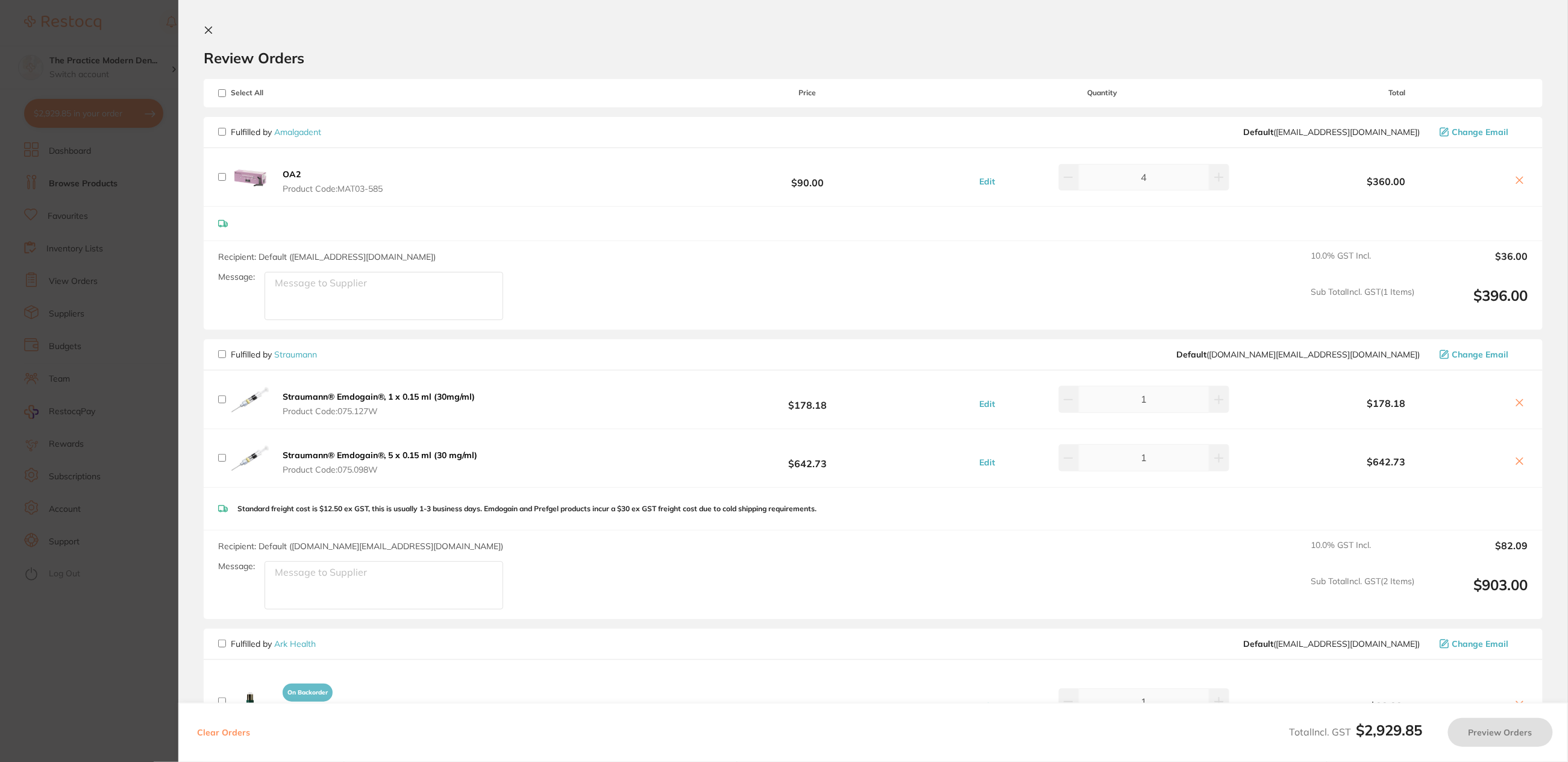
checkbox input "false"
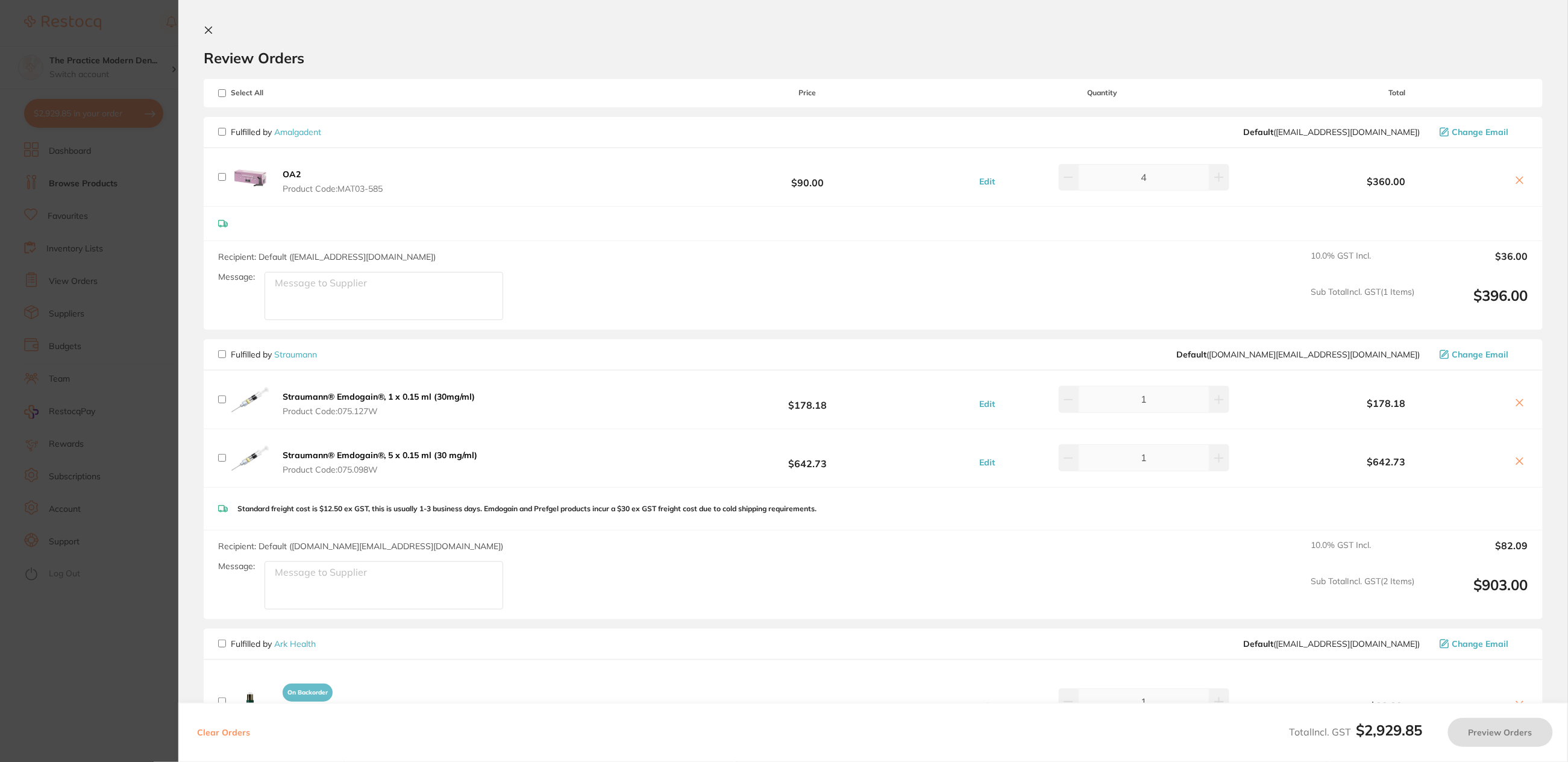
checkbox input "false"
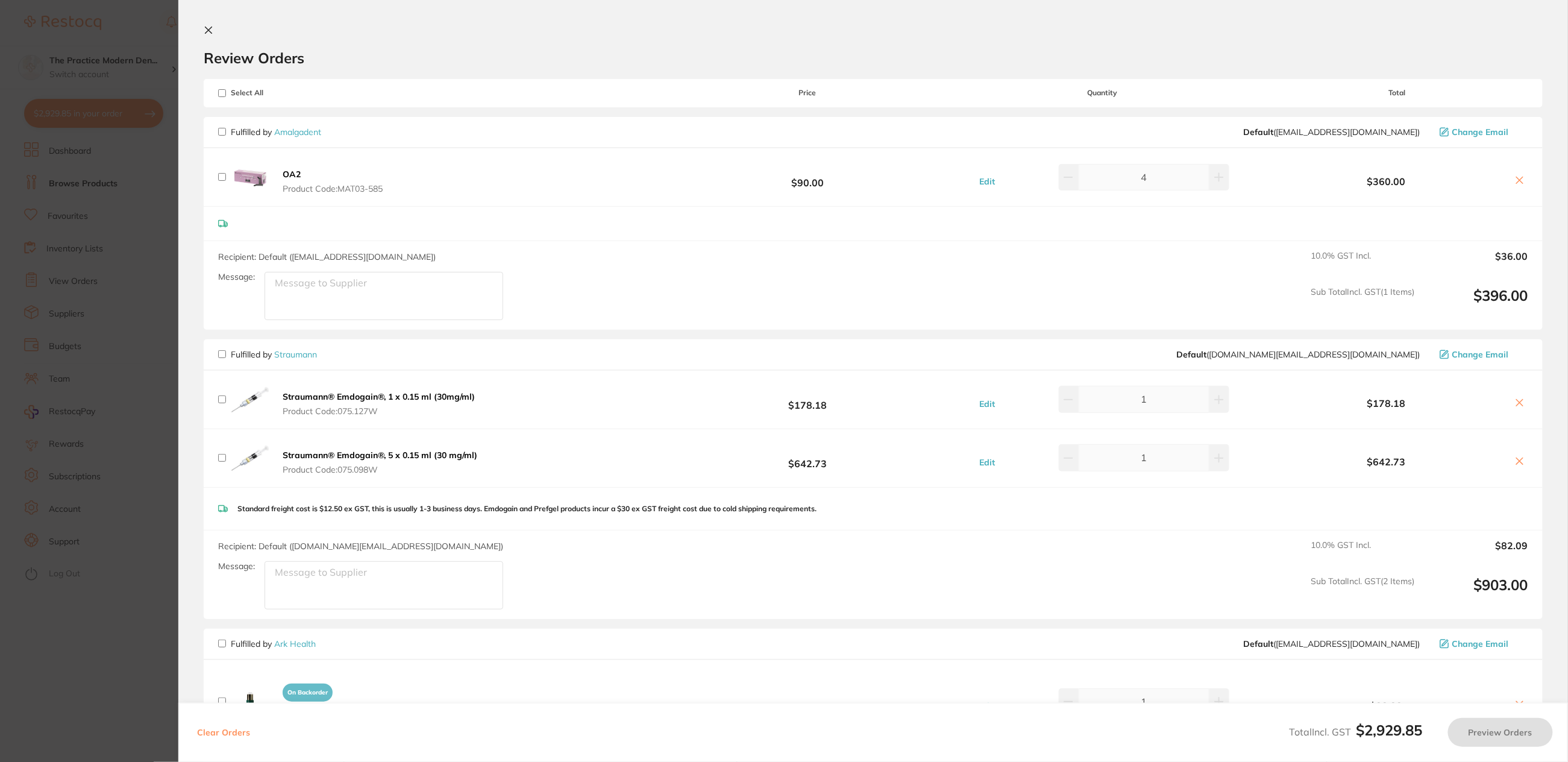
checkbox input "false"
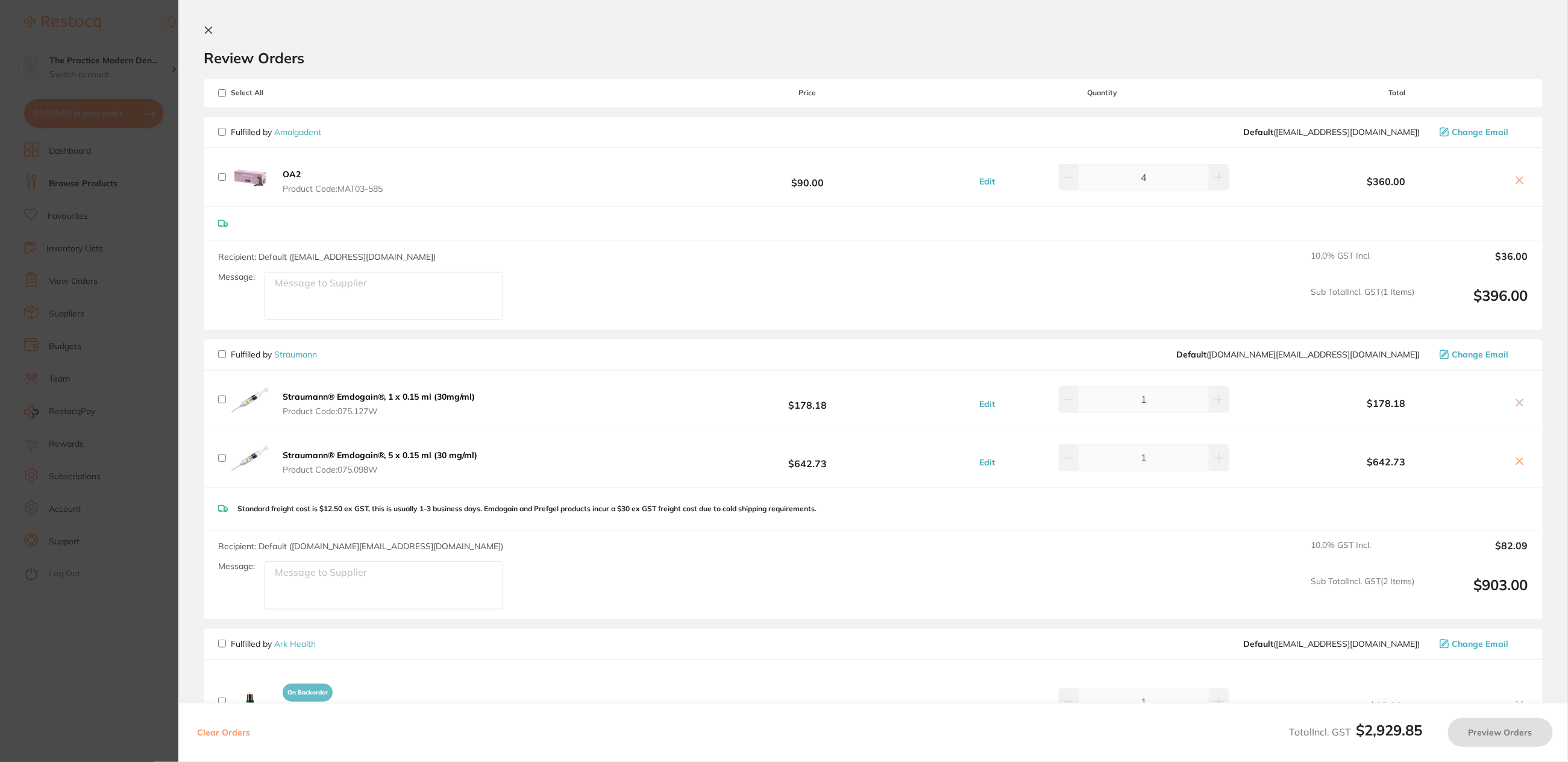
checkbox input "false"
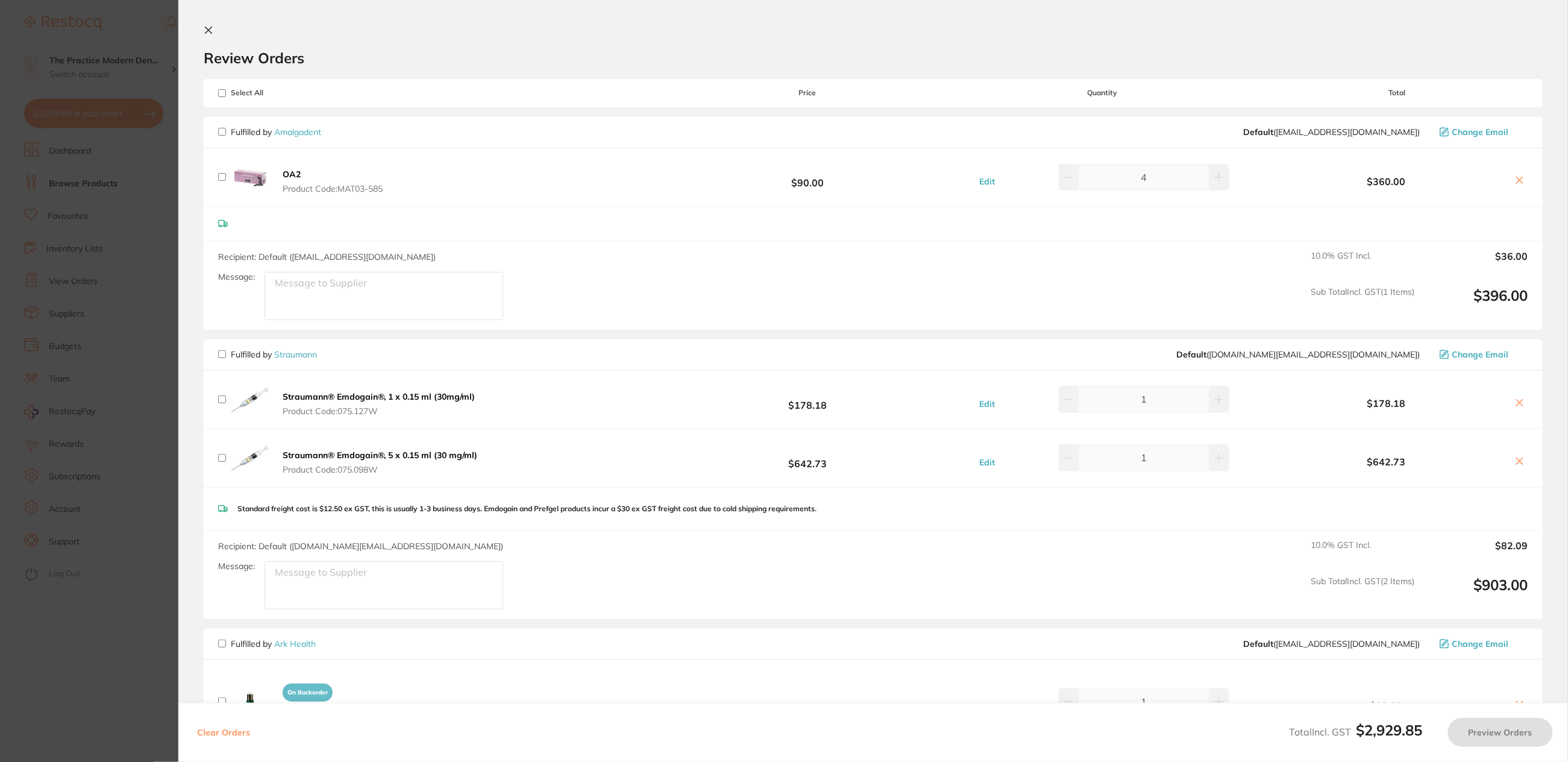
checkbox input "false"
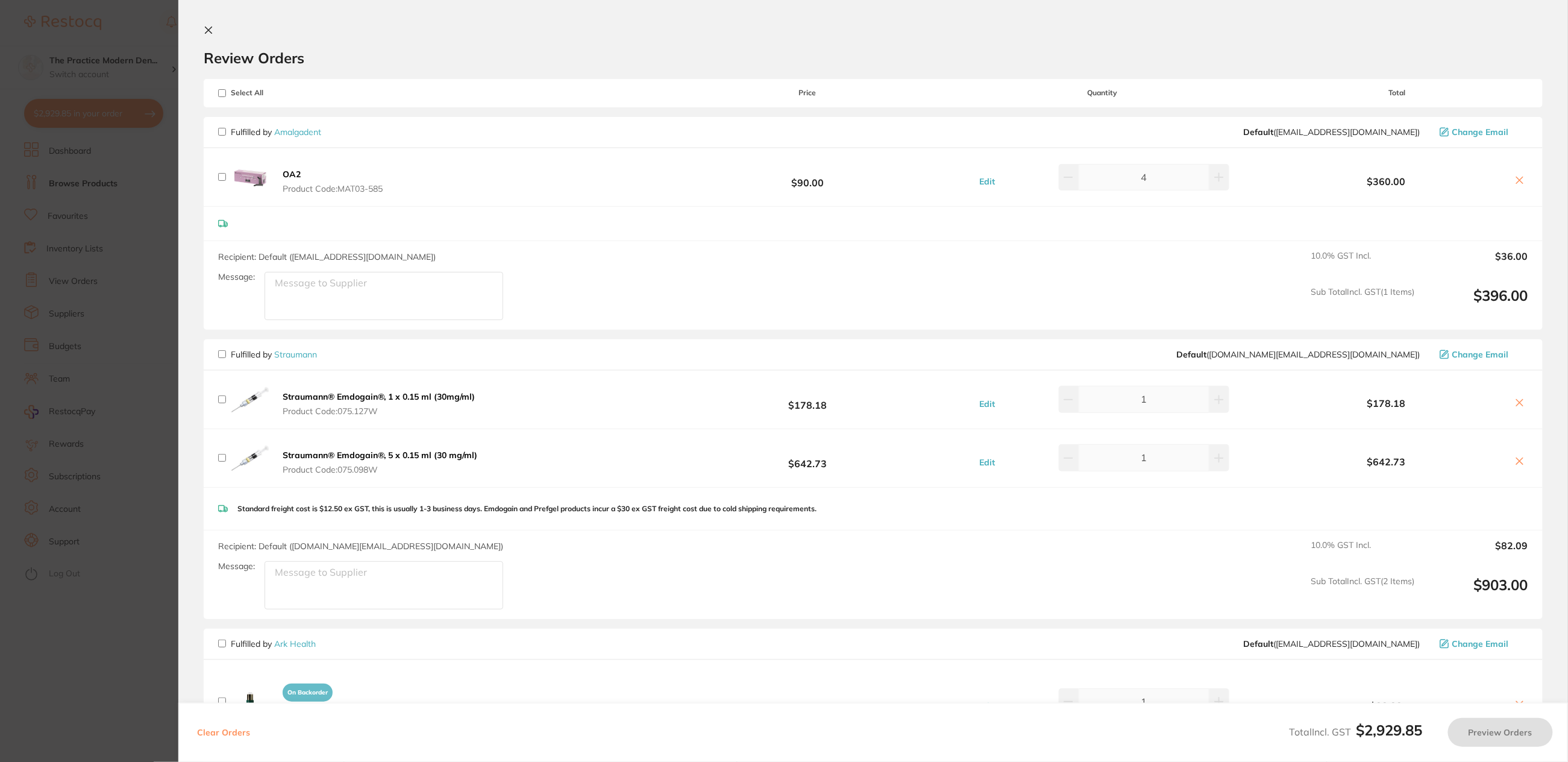
checkbox input "false"
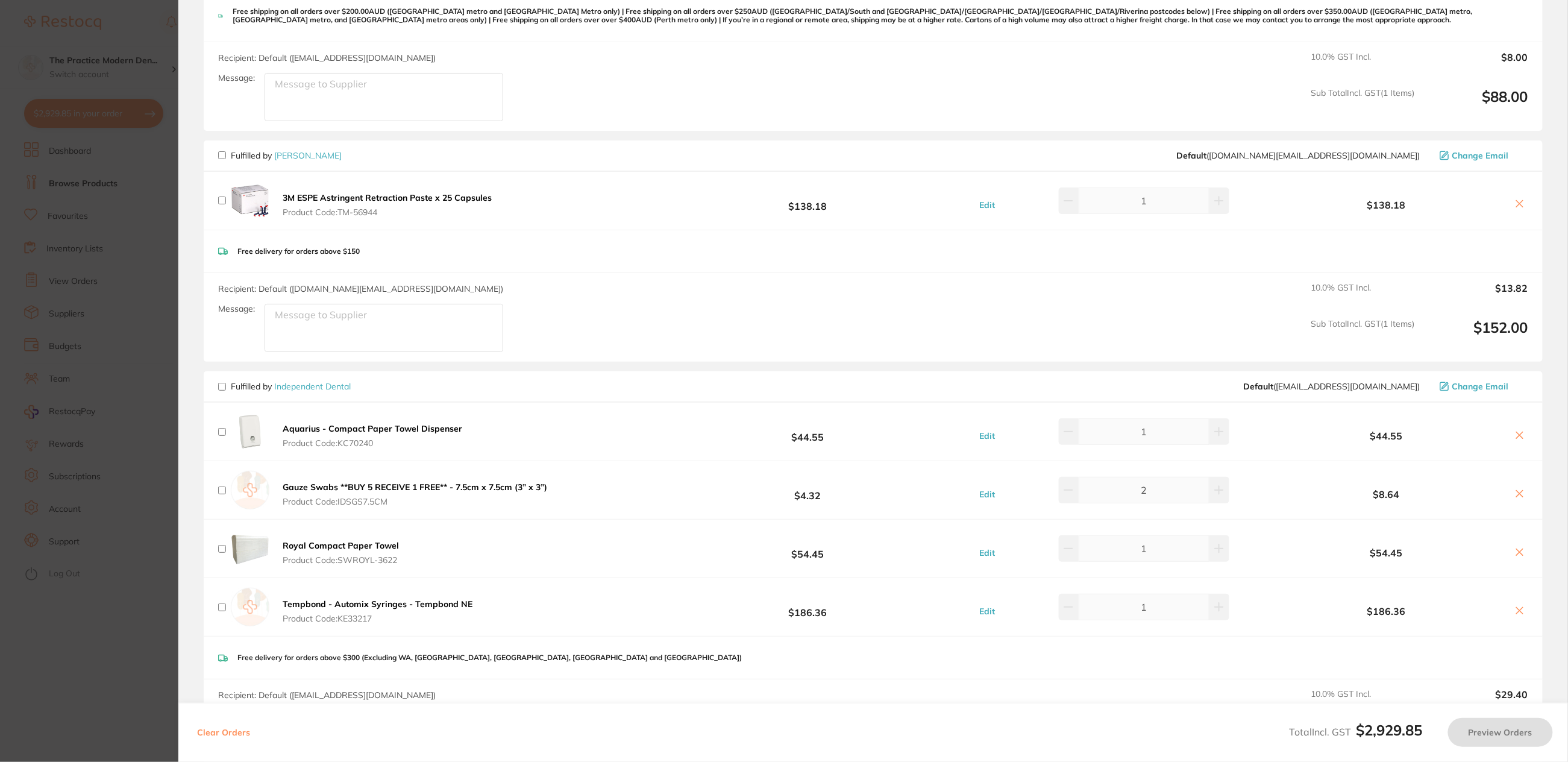
scroll to position [829, 0]
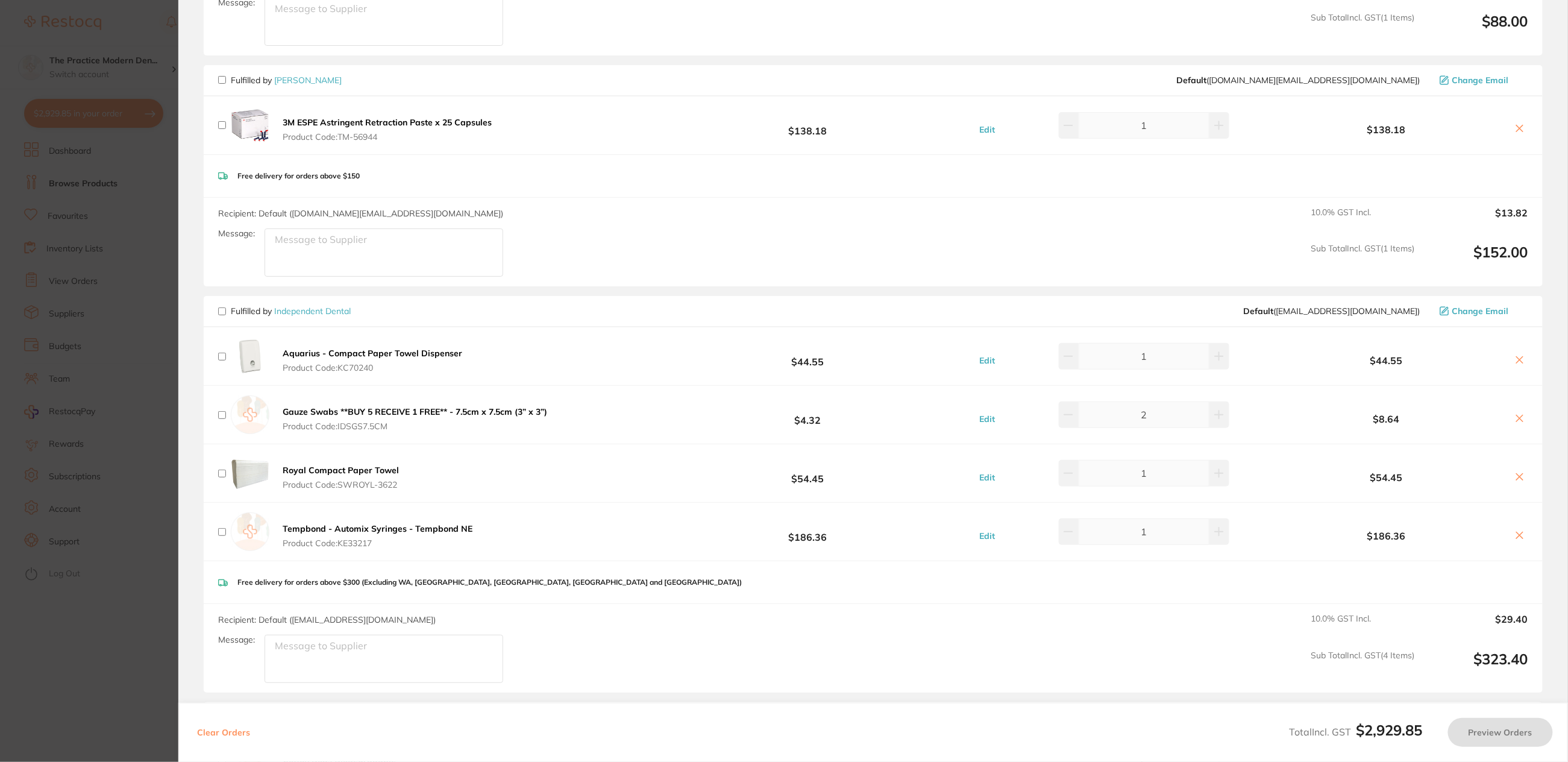
click at [1516, 127] on icon at bounding box center [1520, 128] width 9 height 9
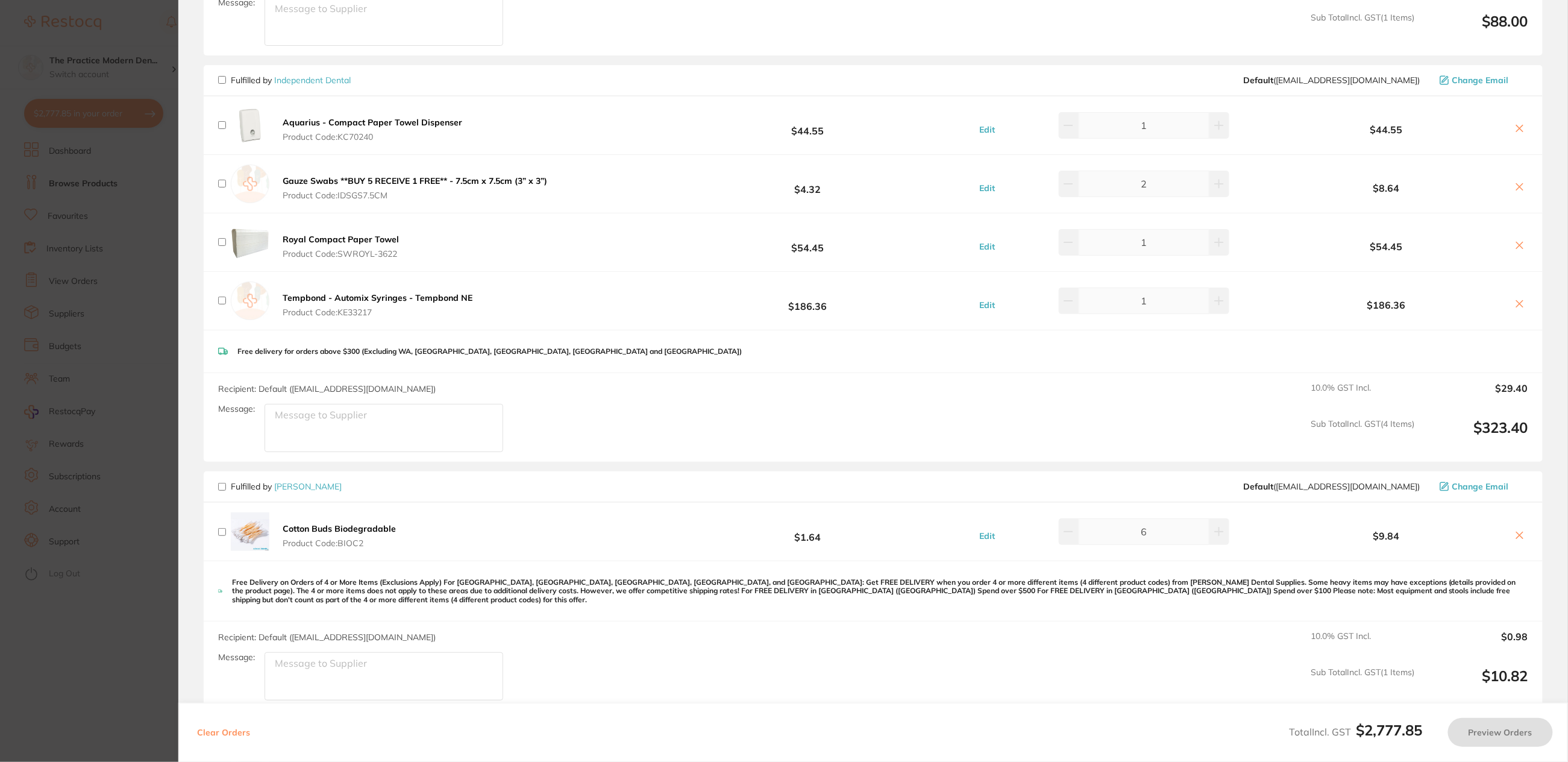
click at [222, 76] on input "checkbox" at bounding box center [222, 79] width 8 height 8
checkbox input "true"
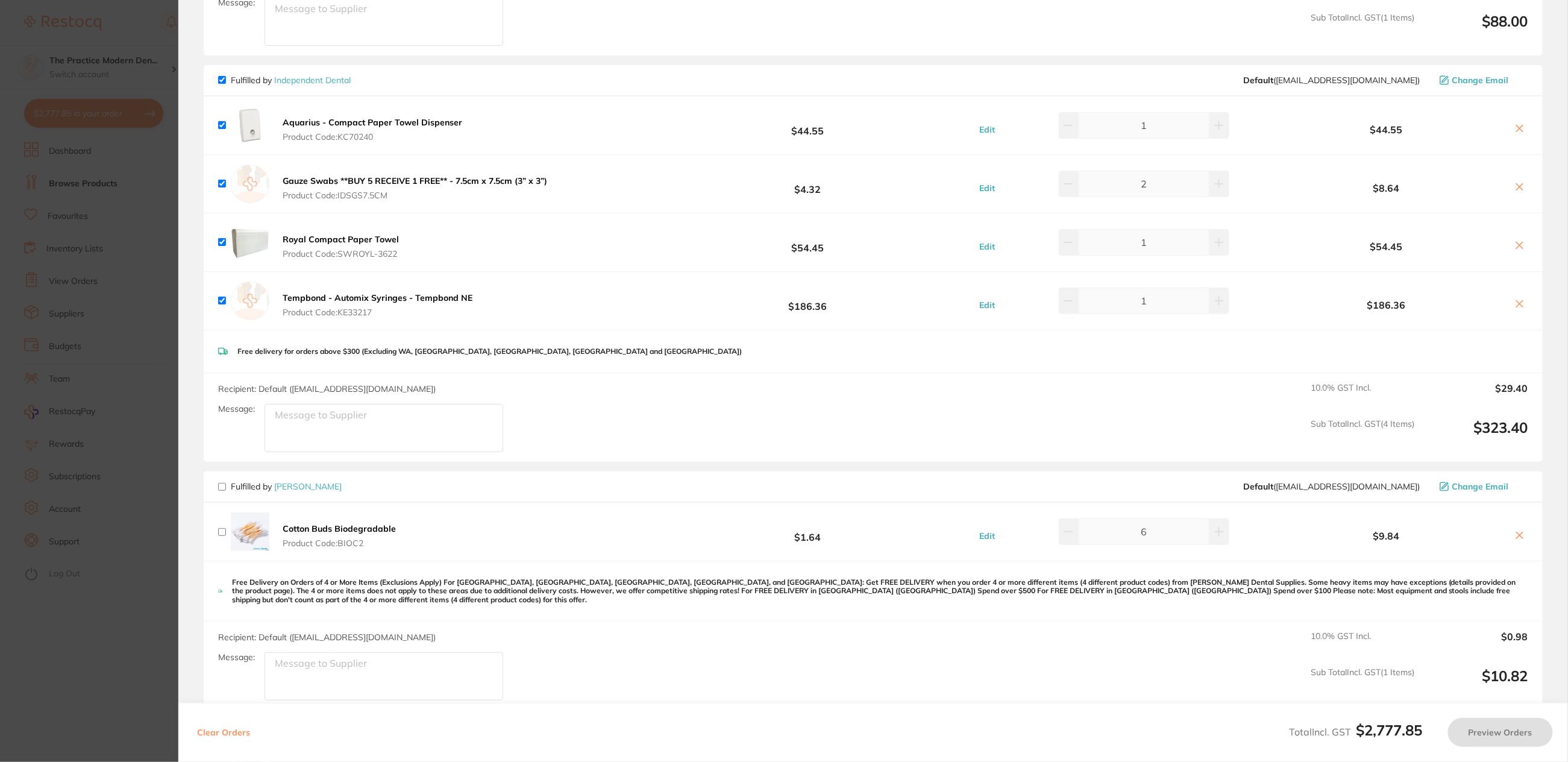
checkbox input "true"
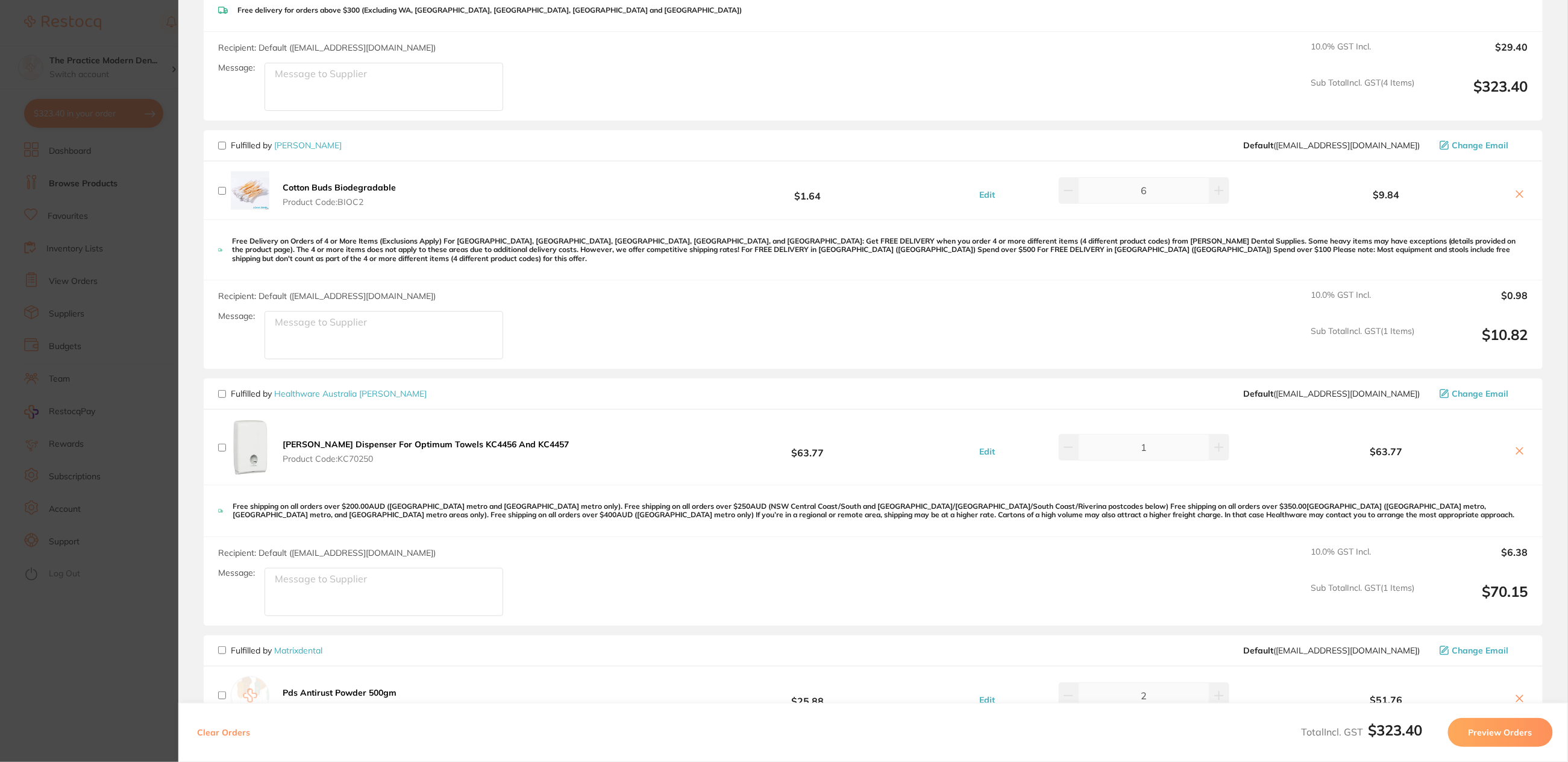
scroll to position [1206, 0]
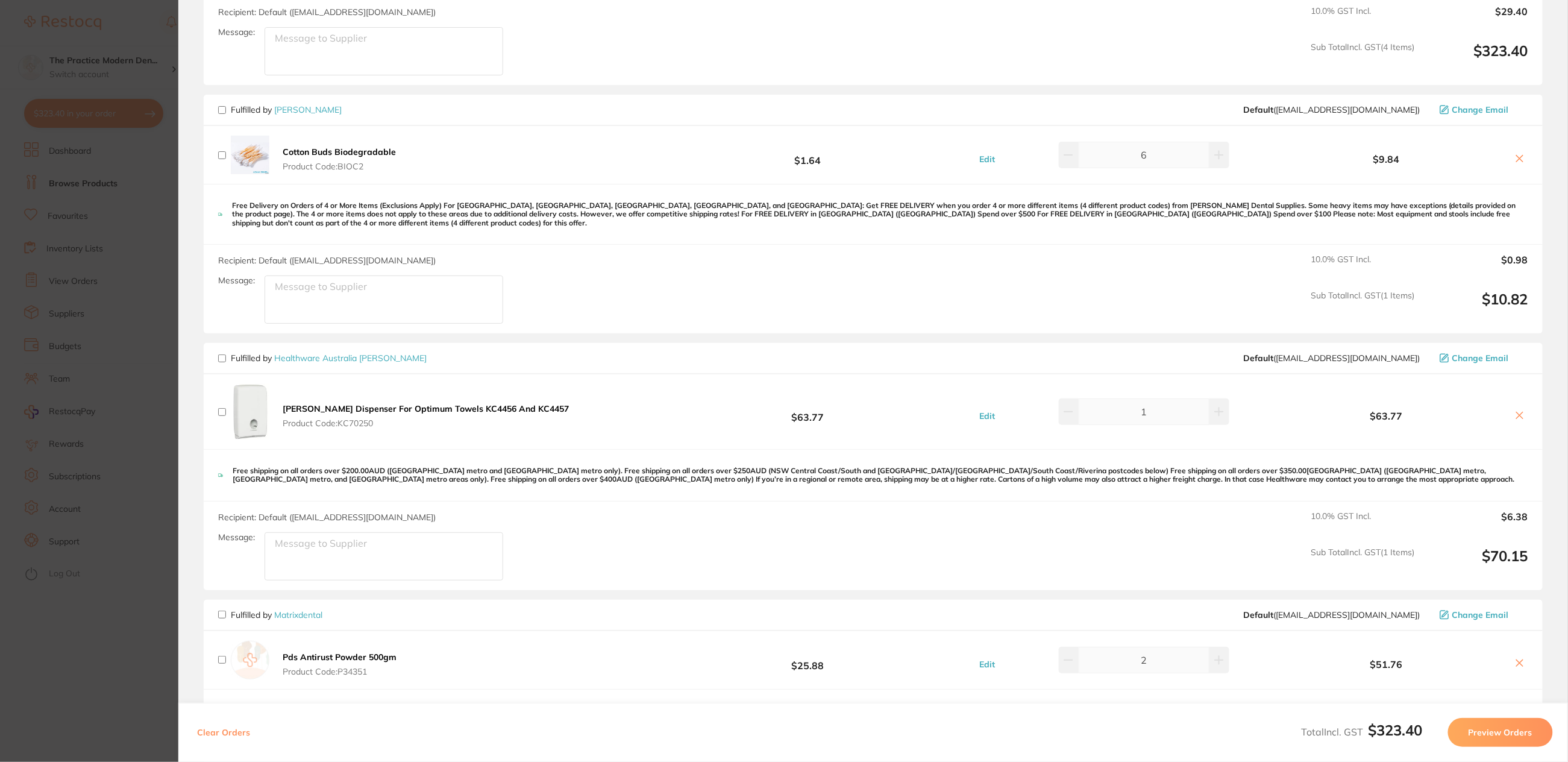
click at [1516, 157] on icon at bounding box center [1520, 158] width 9 height 9
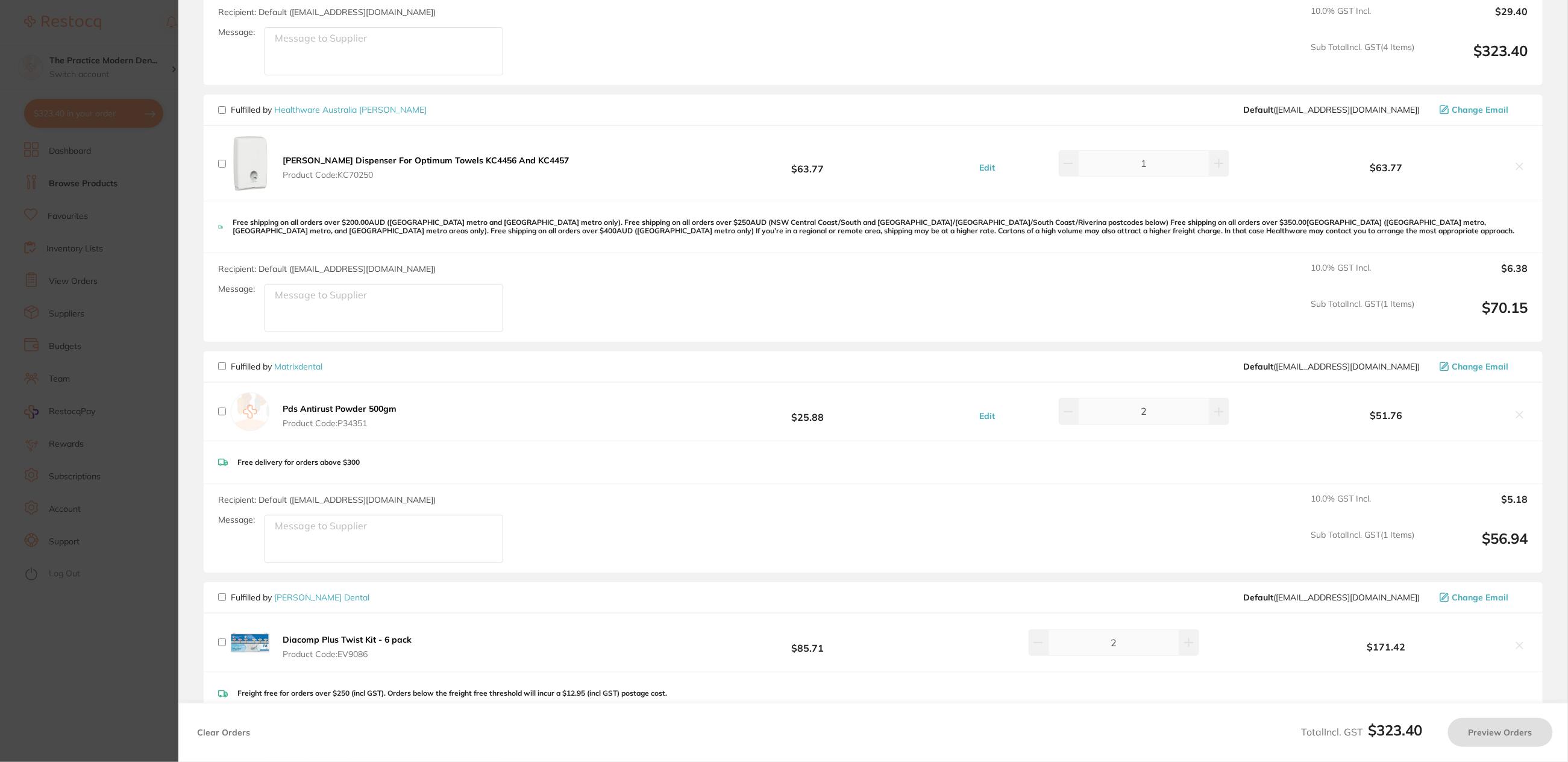
click at [1517, 164] on icon at bounding box center [1520, 166] width 7 height 7
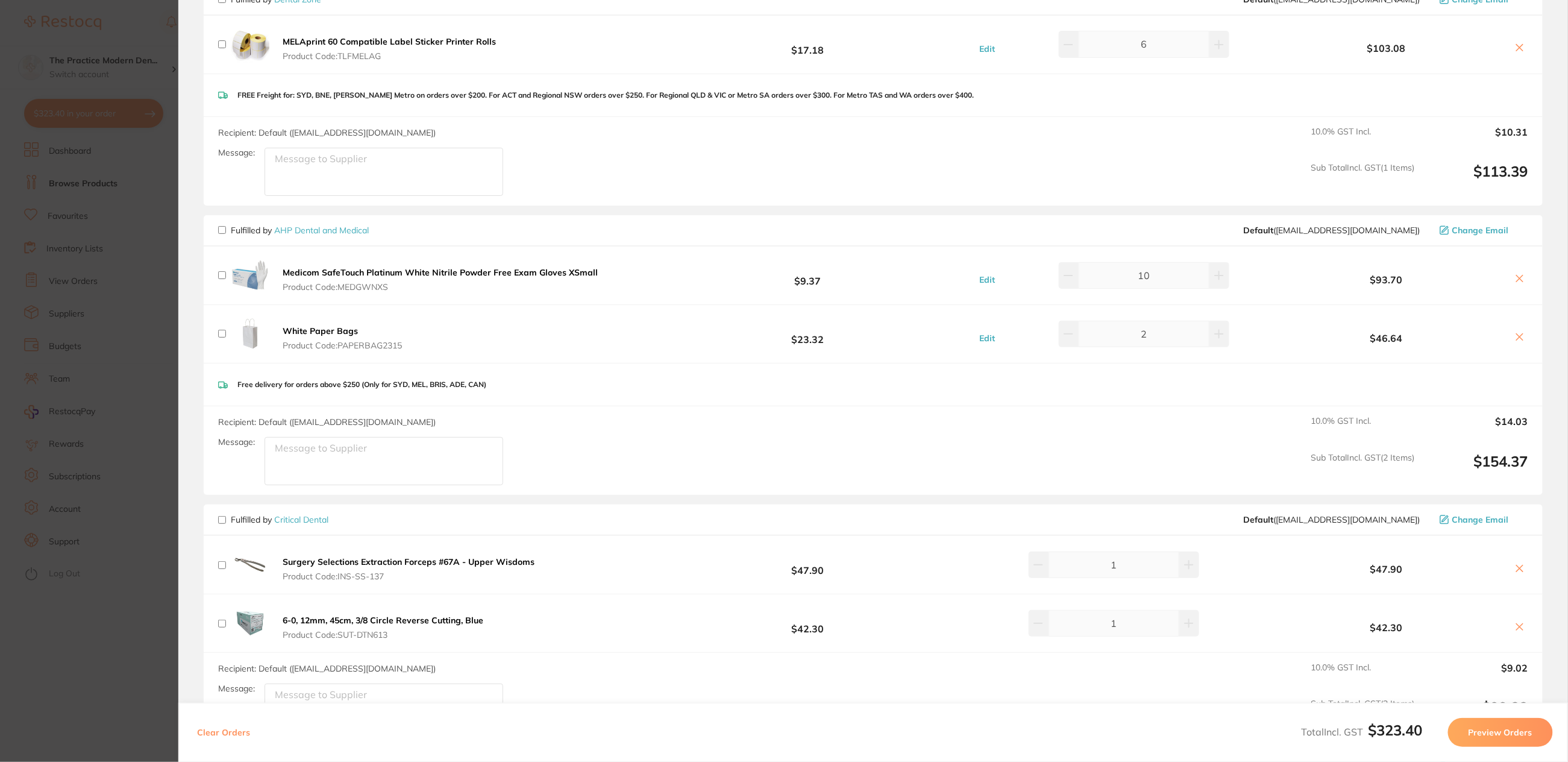
scroll to position [1809, 0]
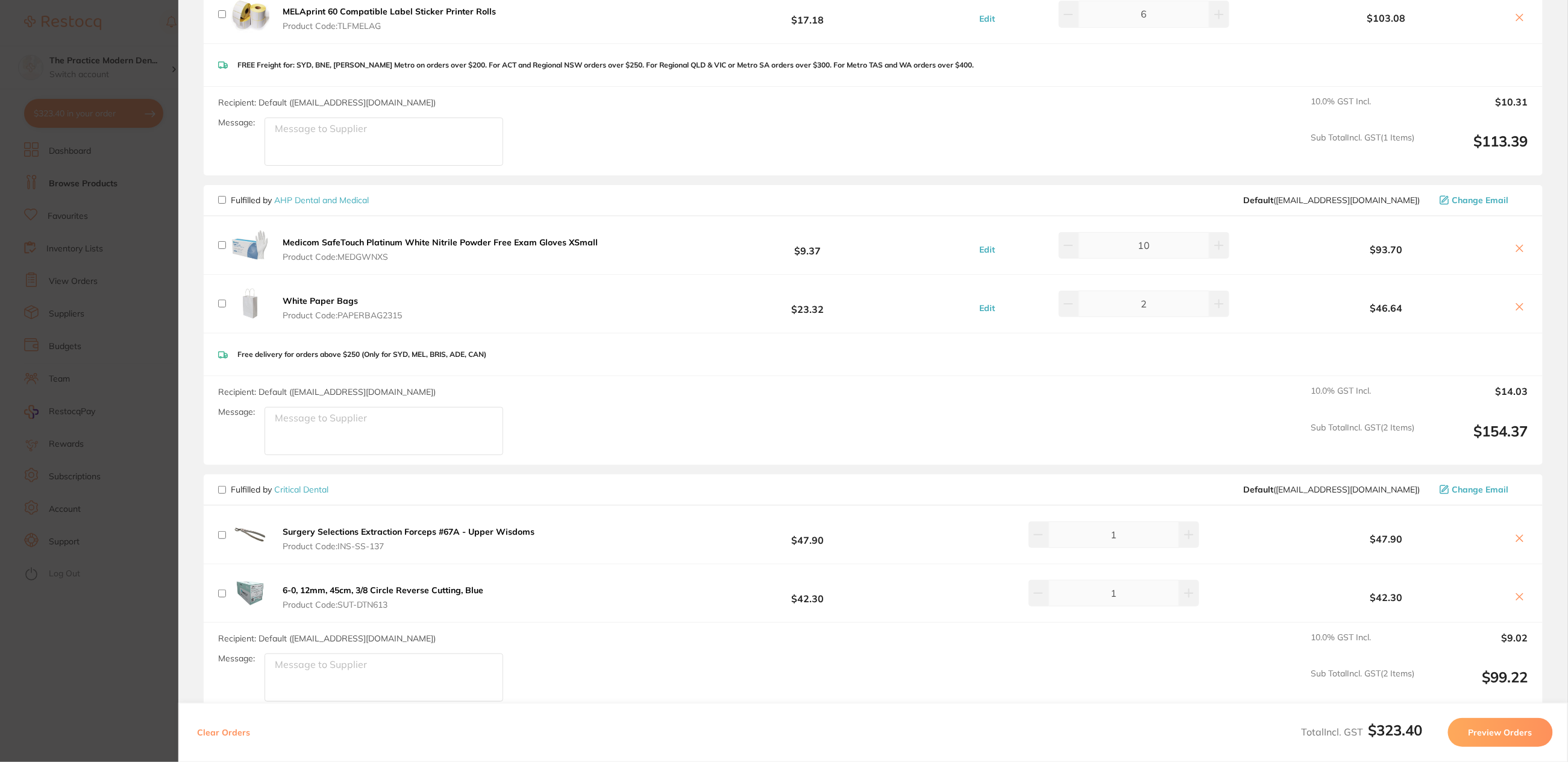
click at [1518, 244] on icon at bounding box center [1520, 248] width 9 height 9
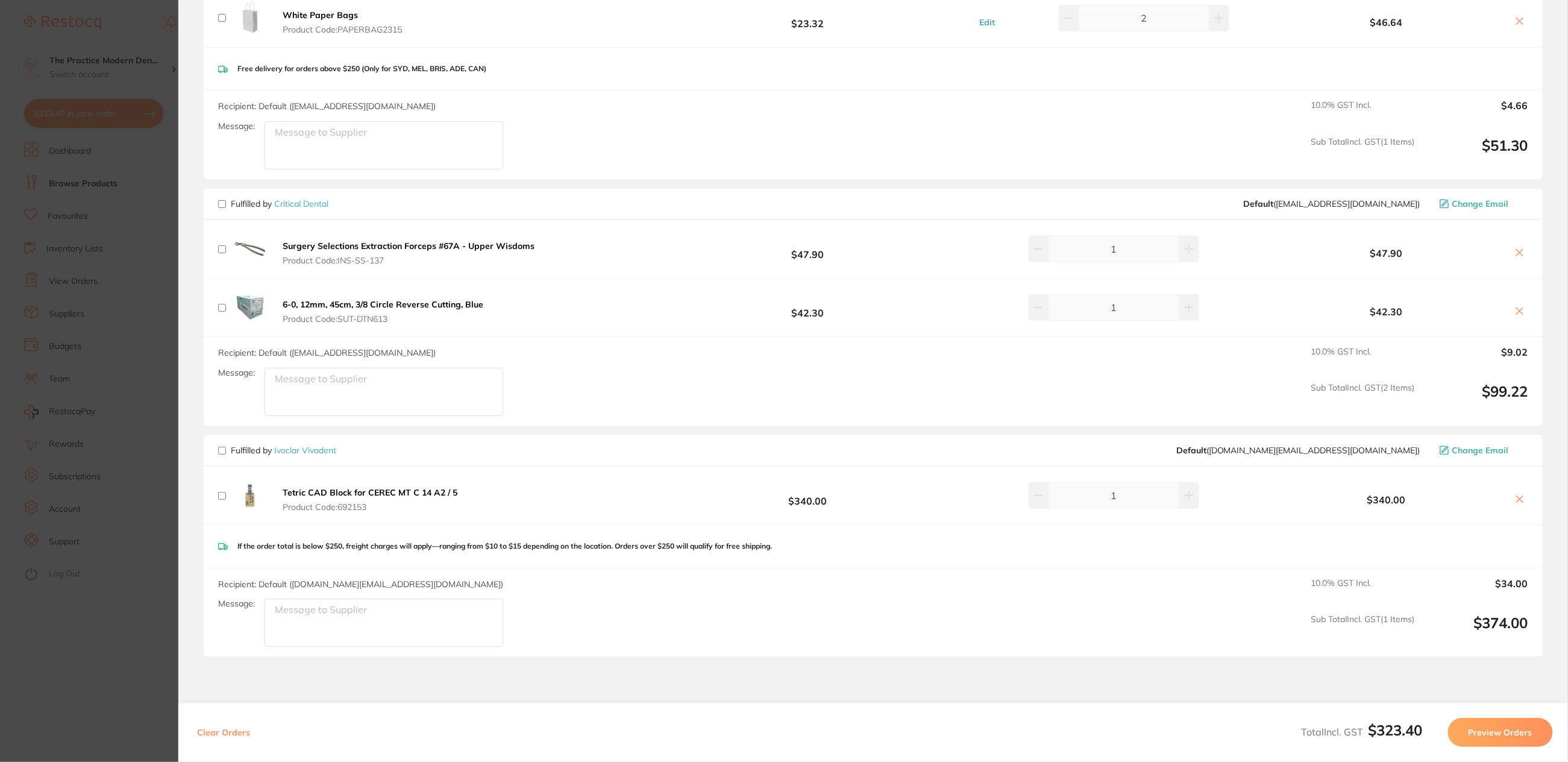
scroll to position [2110, 0]
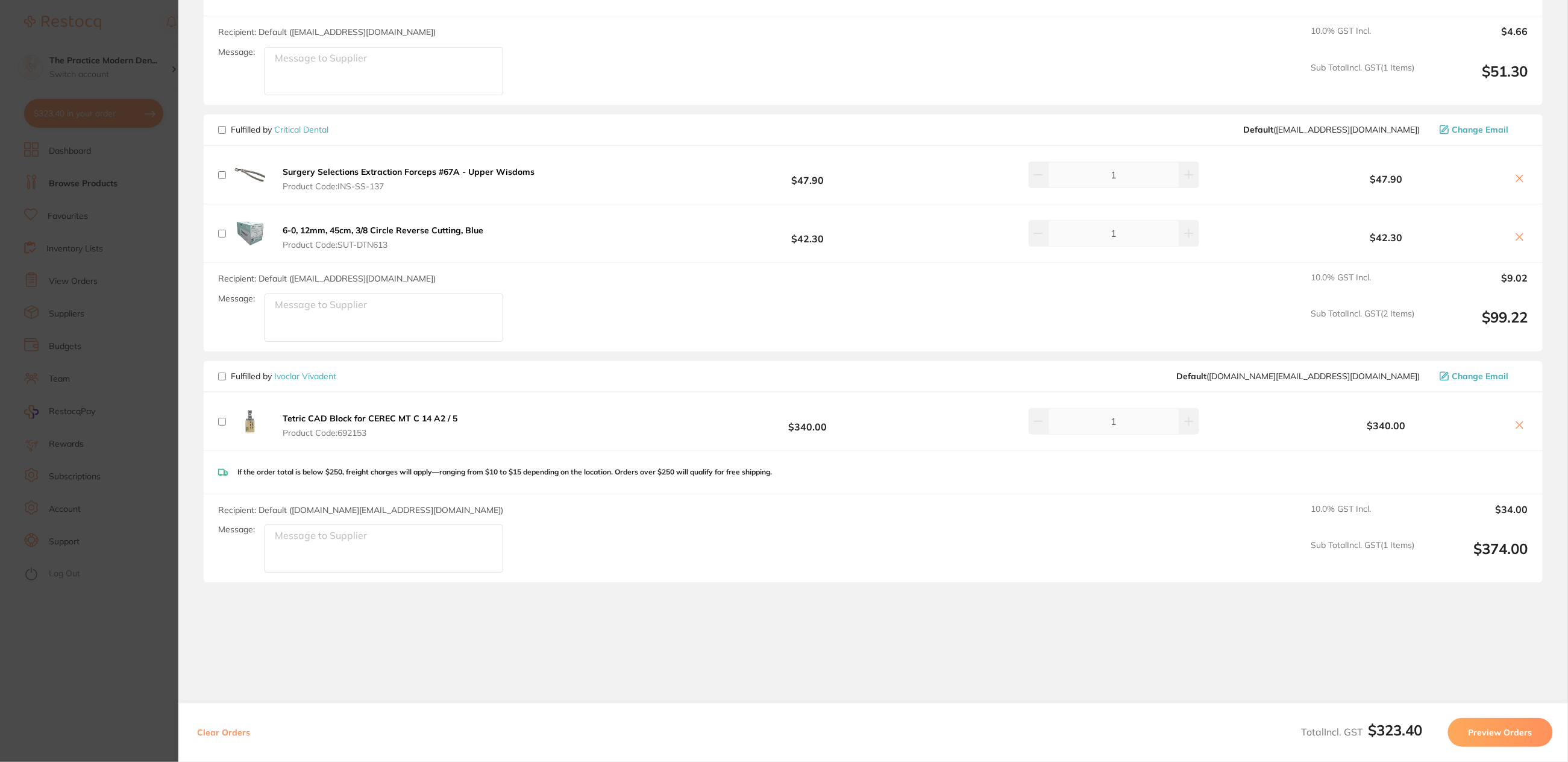
click at [1511, 735] on button "Preview Orders" at bounding box center [1501, 733] width 105 height 29
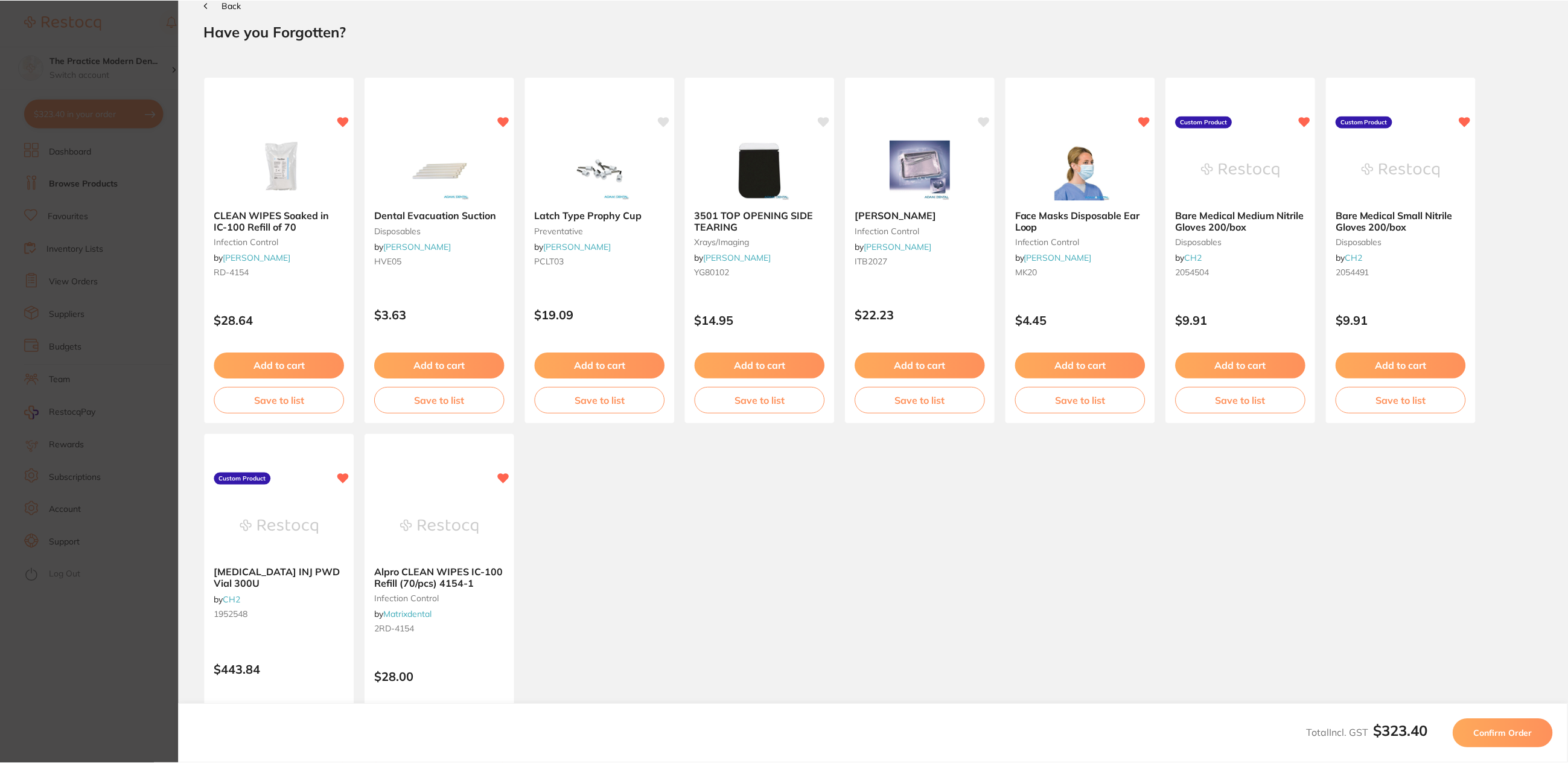
scroll to position [0, 0]
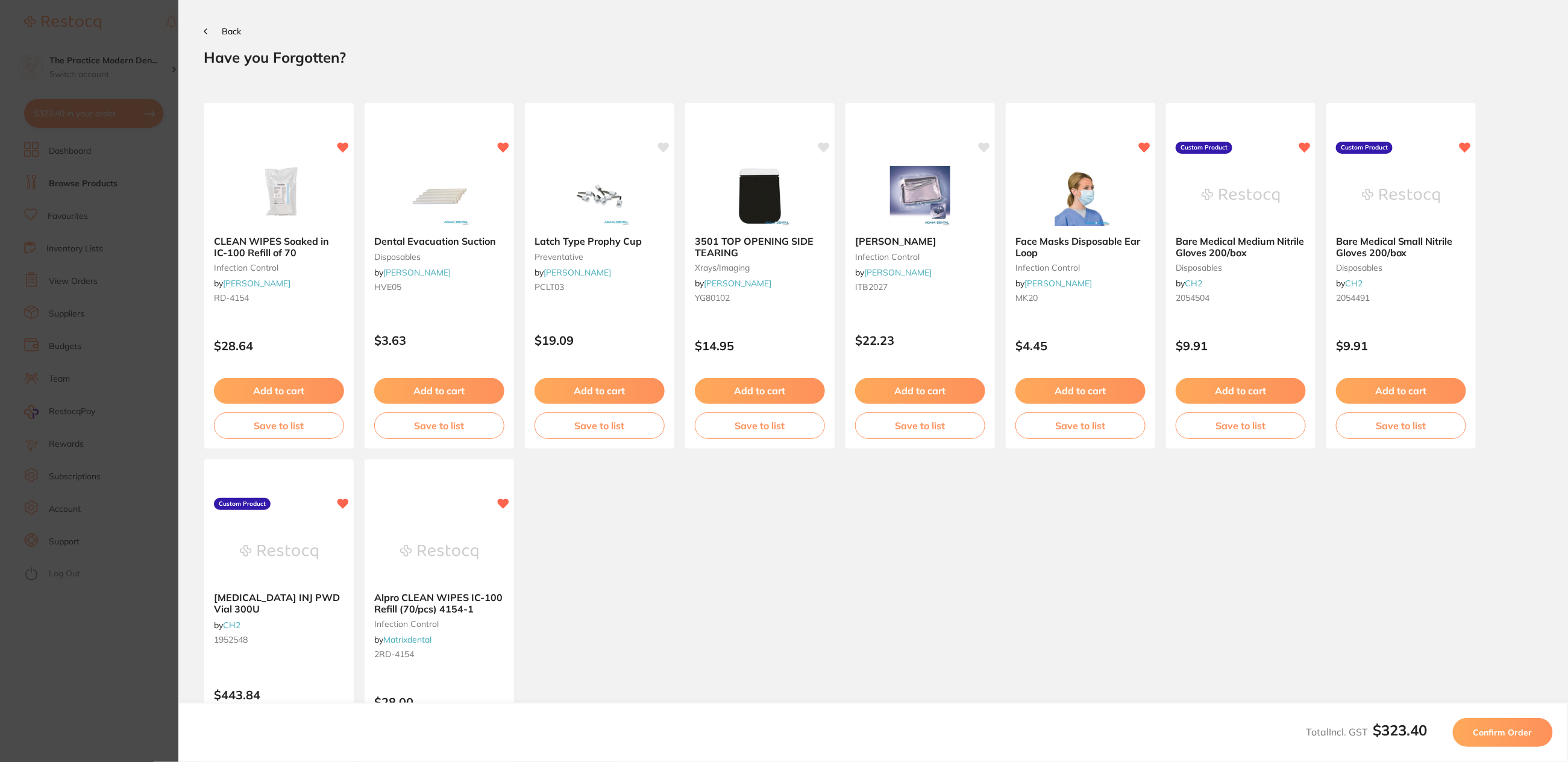
click at [1480, 731] on span "Confirm Order" at bounding box center [1503, 732] width 59 height 11
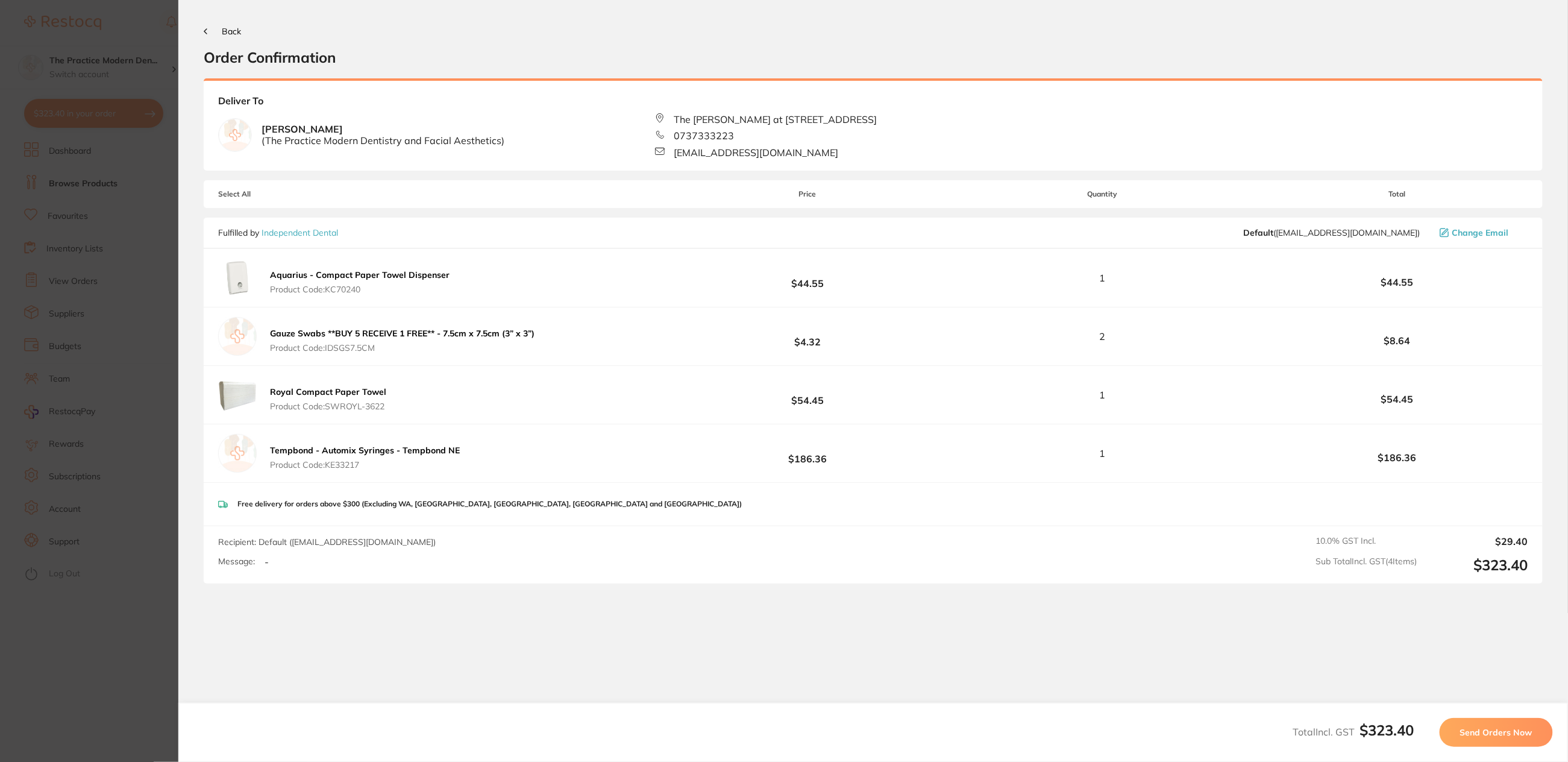
click at [202, 30] on section "Back Order Confirmation Your orders are being processed and we will notify you …" at bounding box center [873, 381] width 1390 height 762
click at [218, 34] on button "Back" at bounding box center [222, 31] width 37 height 9
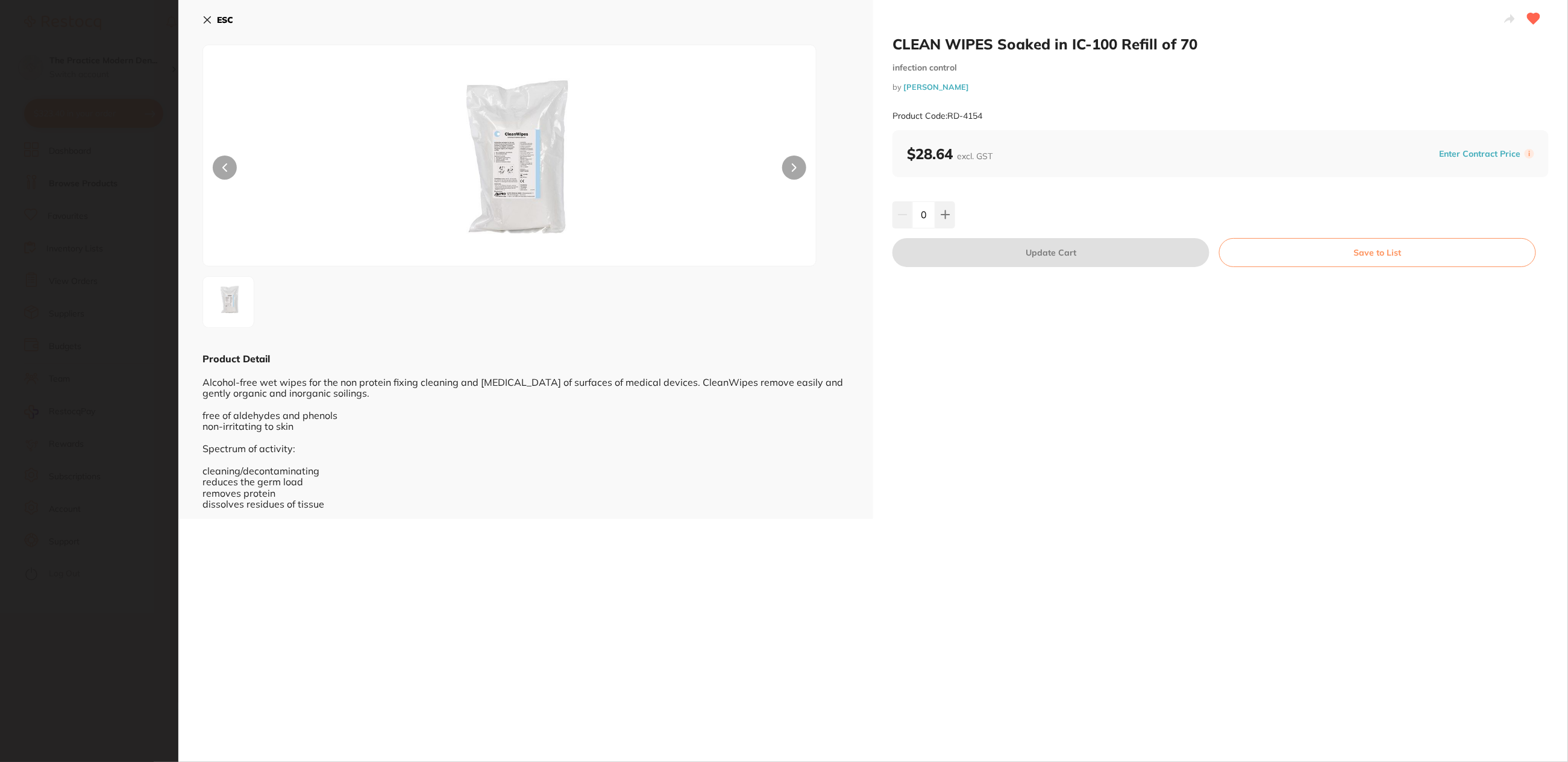
click at [200, 17] on div "ESC Product Detail Alcohol-free wet wipes for the non protein fixing cleaning a…" at bounding box center [526, 259] width 695 height 519
click at [208, 20] on icon at bounding box center [208, 20] width 7 height 7
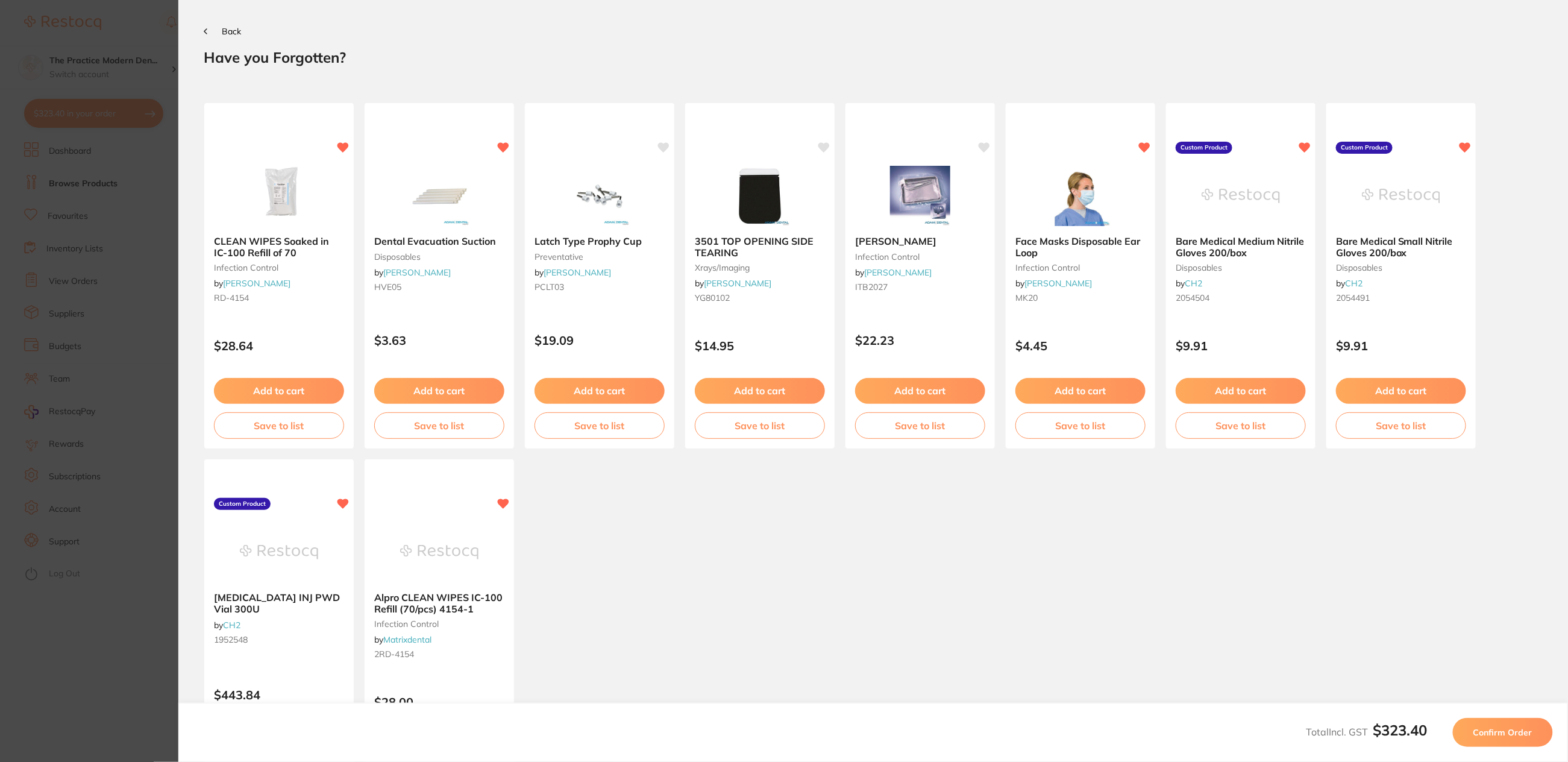
click at [205, 29] on icon at bounding box center [205, 31] width 4 height 6
drag, startPoint x: 205, startPoint y: 29, endPoint x: 141, endPoint y: 144, distance: 131.6
click at [205, 28] on icon at bounding box center [205, 31] width 4 height 6
click at [98, 110] on button "$323.40 in your order" at bounding box center [93, 114] width 139 height 29
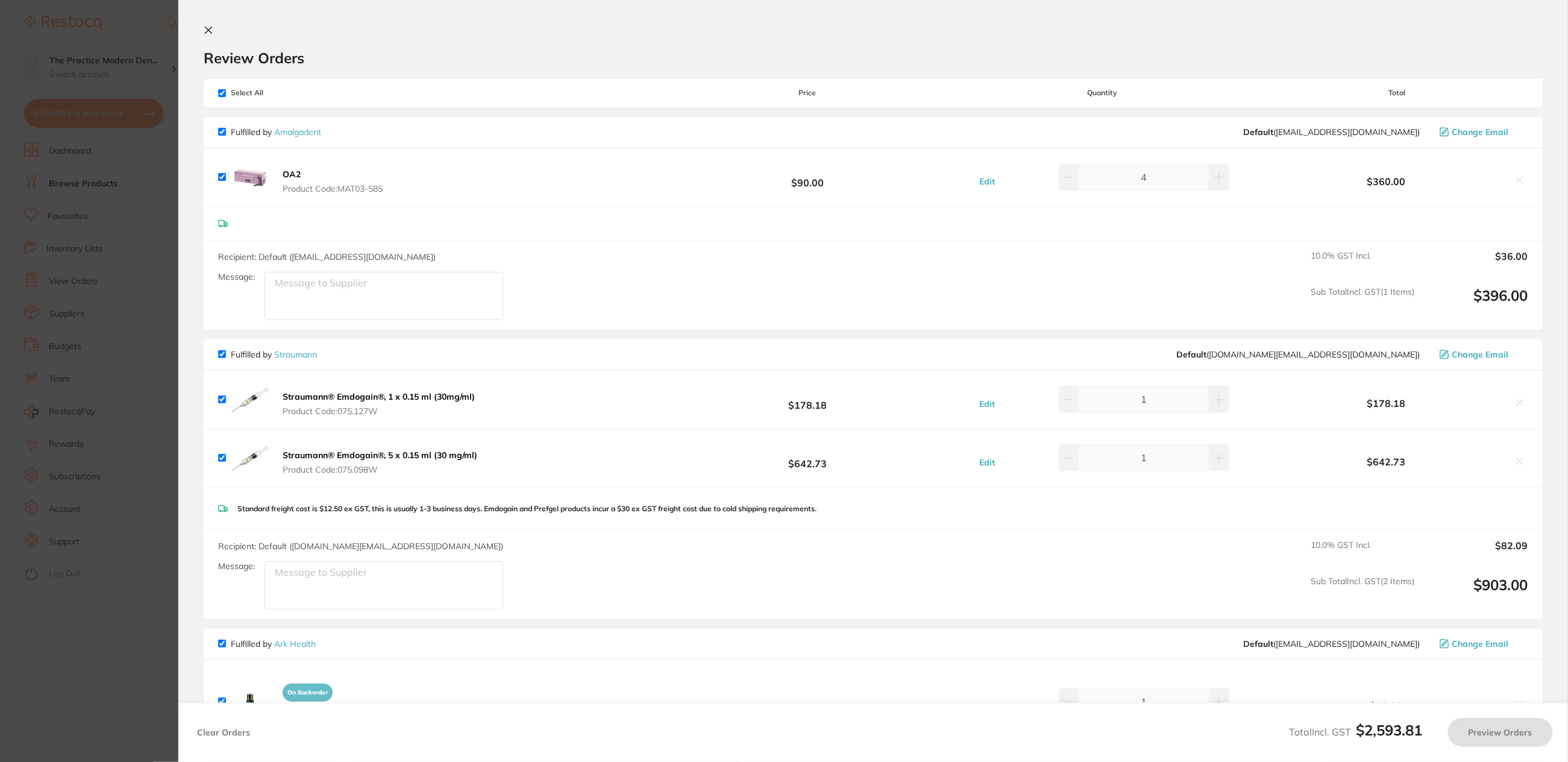
click at [139, 219] on section "Update RRP Set your pre negotiated price for this item. Item Agreed RRP (excl. …" at bounding box center [784, 381] width 1568 height 762
click at [208, 29] on input "swroyl-362" at bounding box center [741, 39] width 1072 height 30
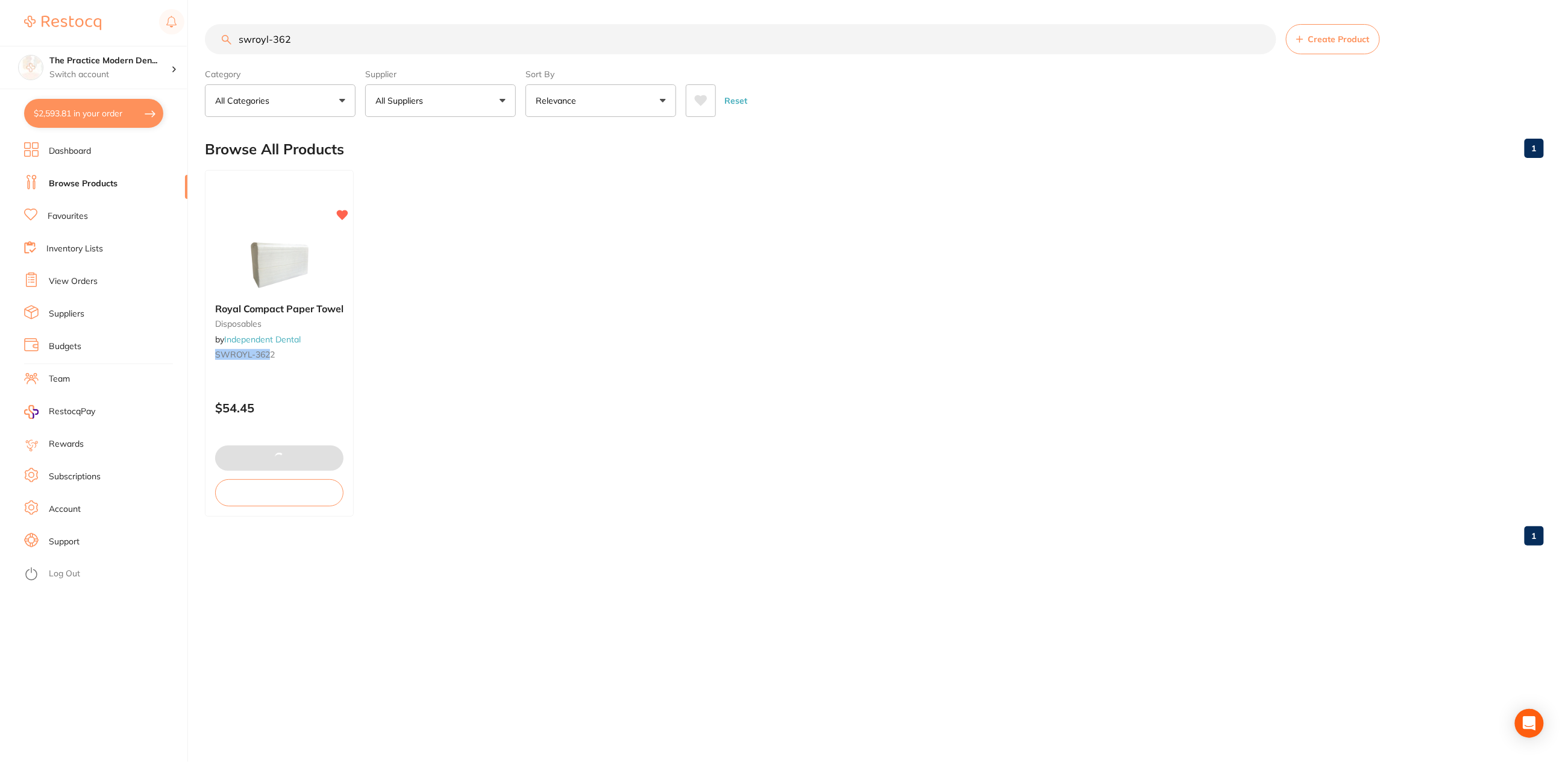
checkbox input "true"
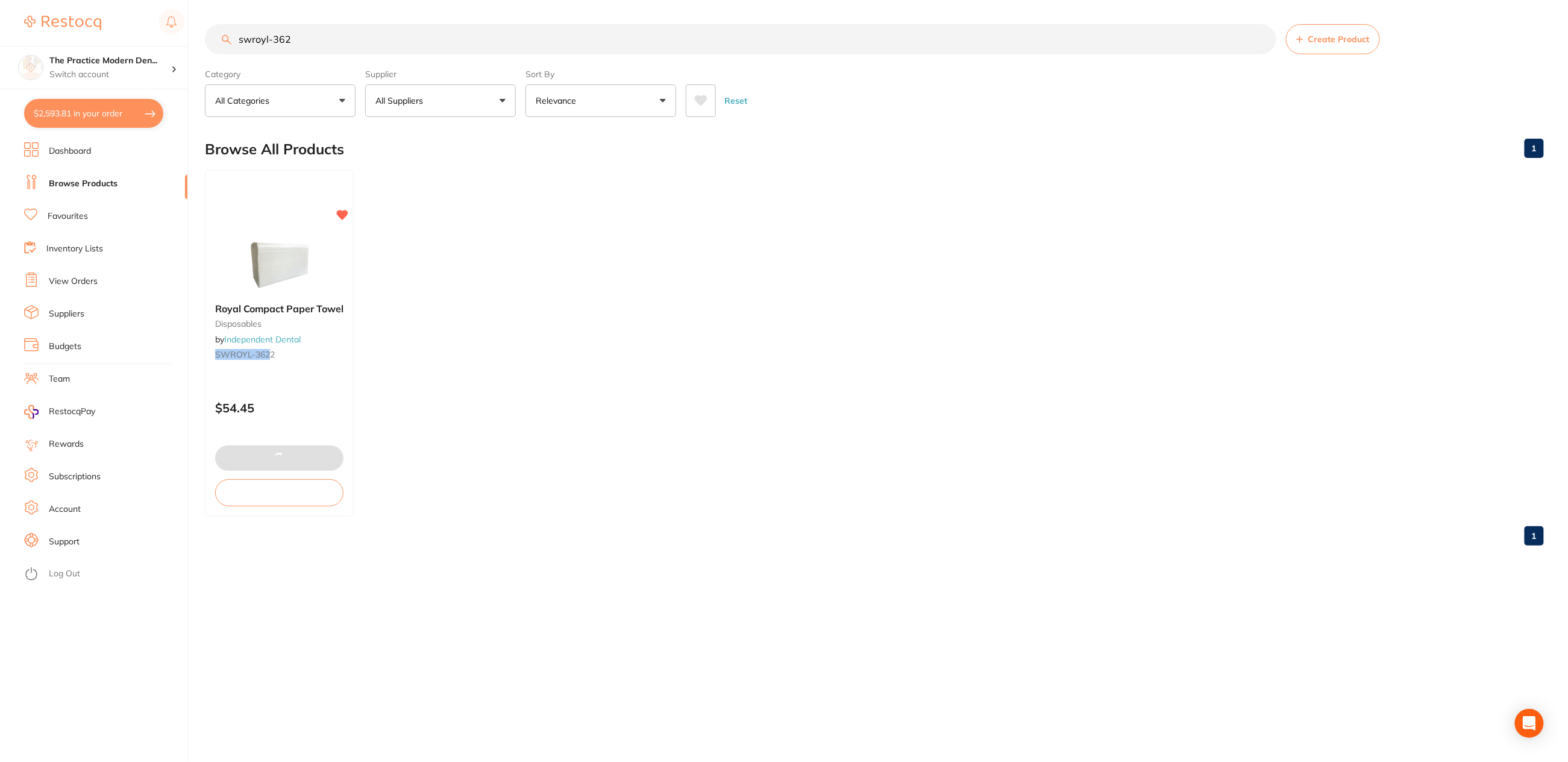
checkbox input "true"
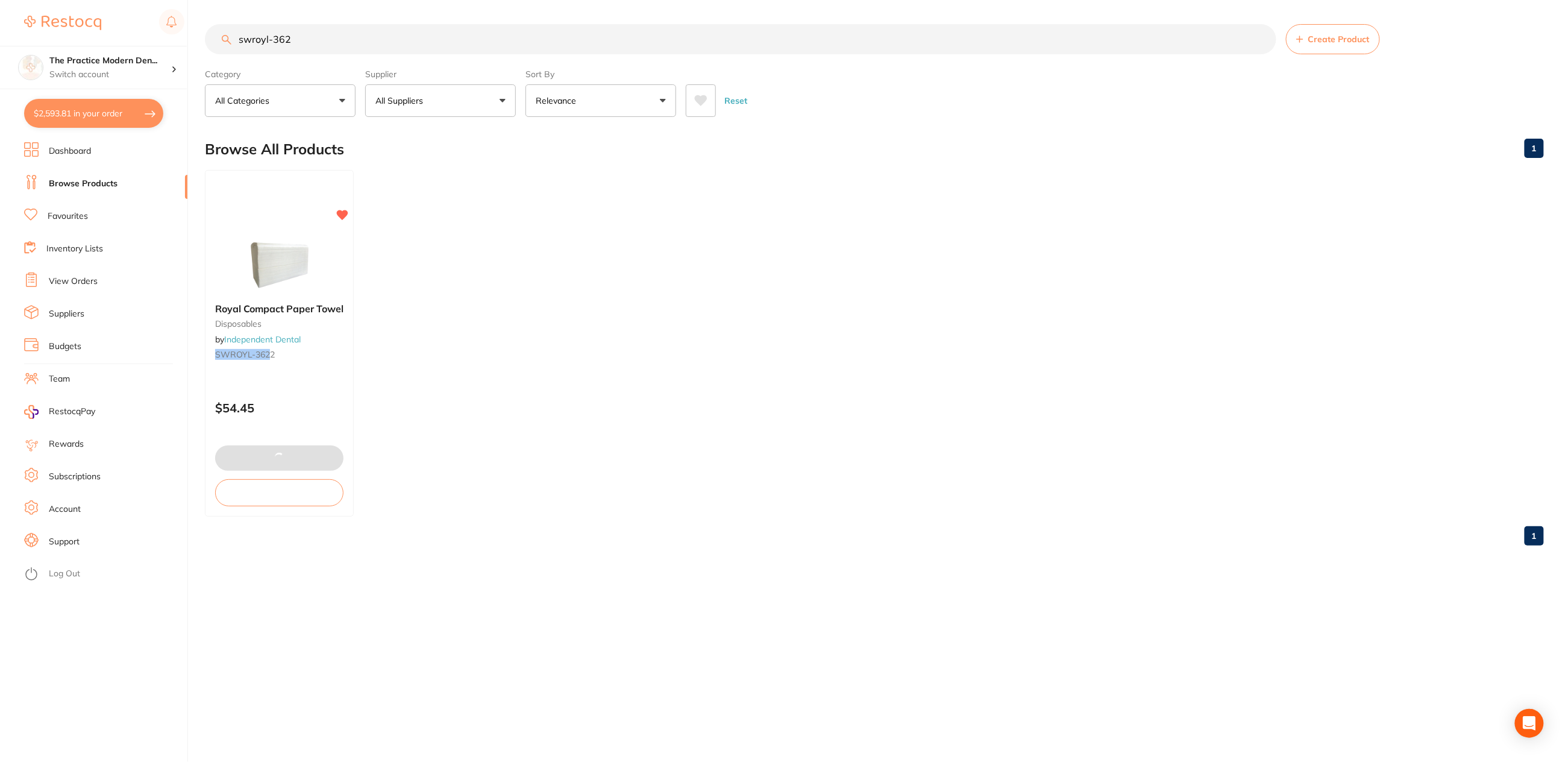
checkbox input "true"
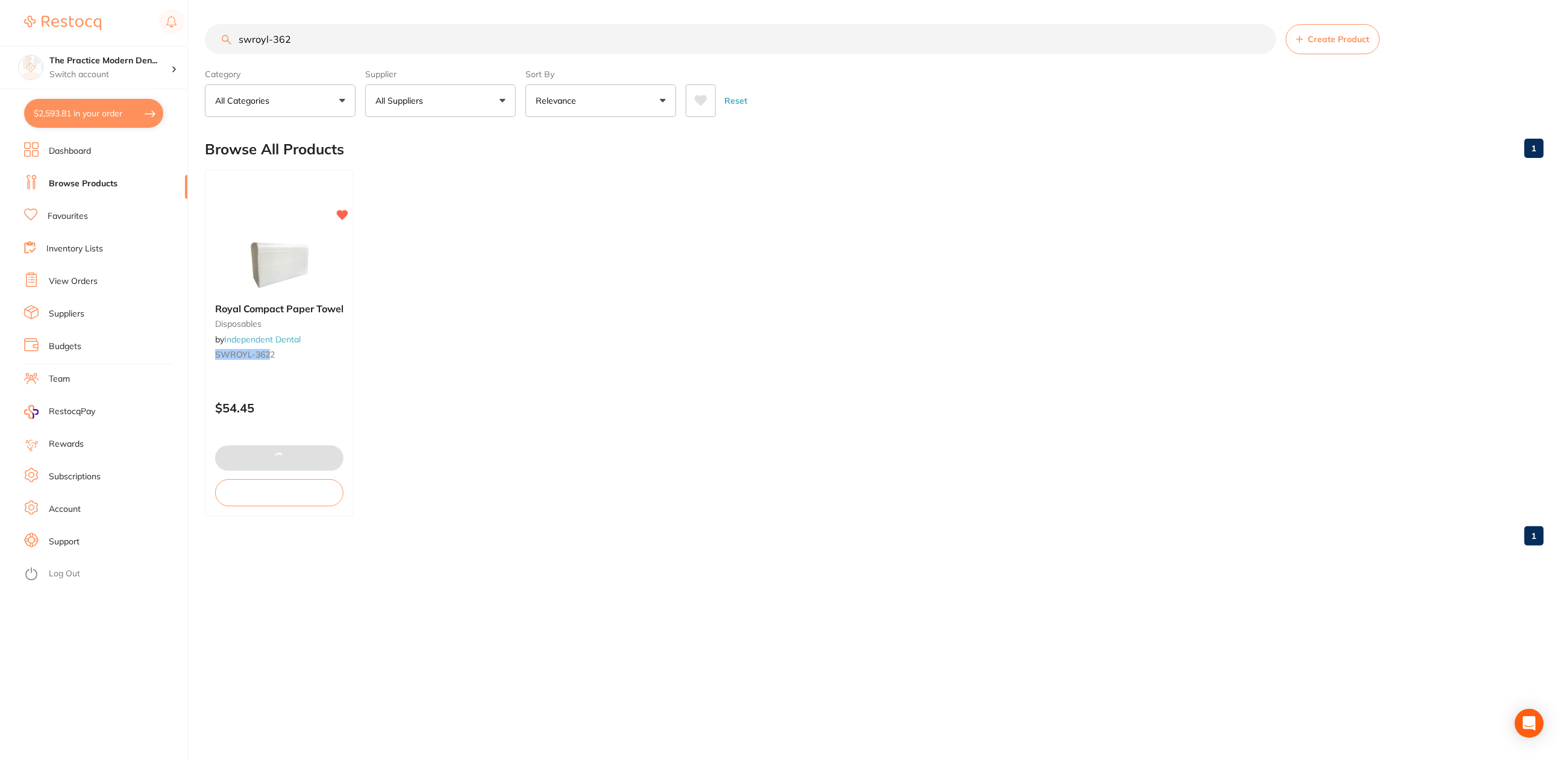
checkbox input "true"
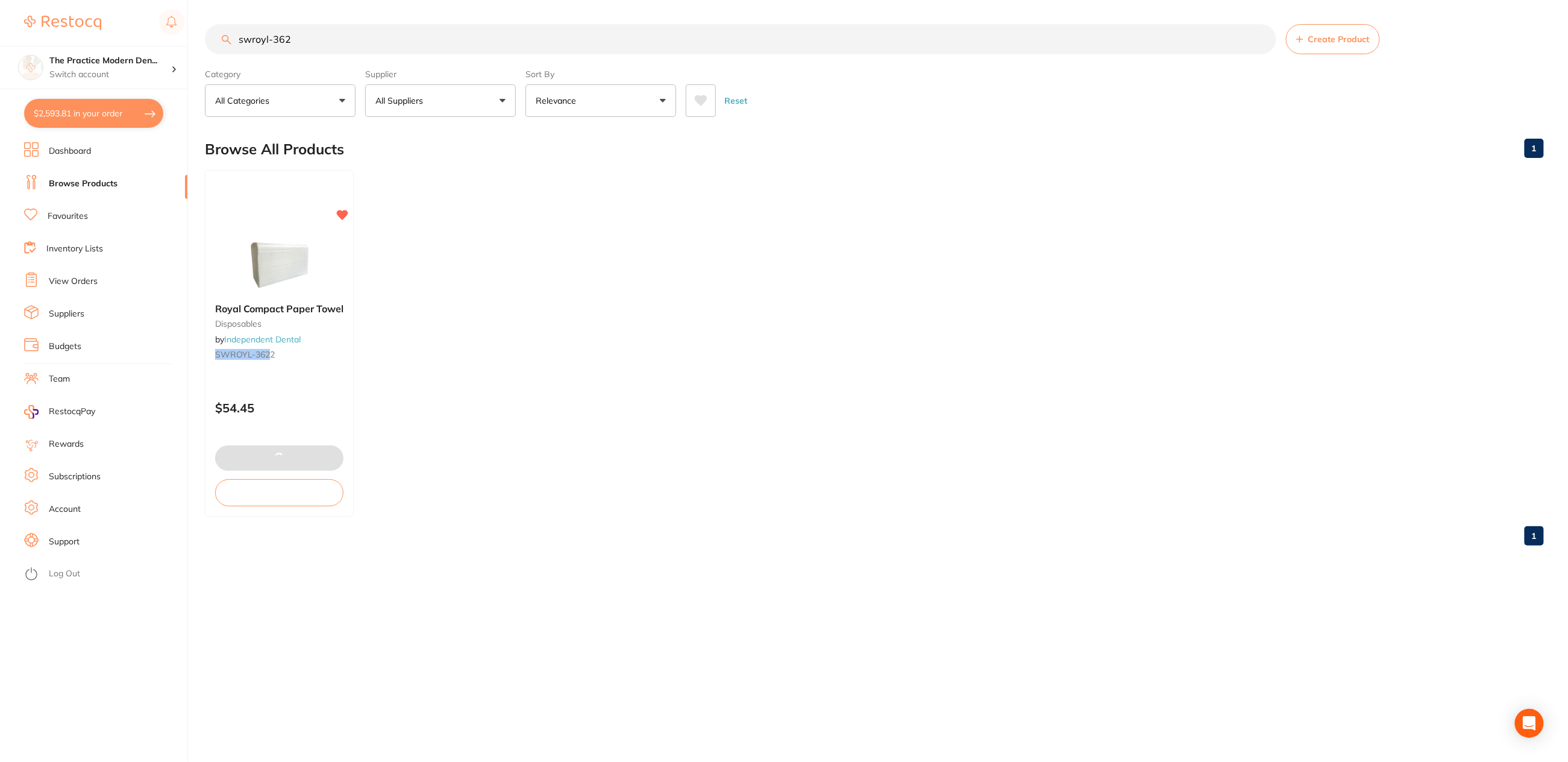
checkbox input "true"
click at [208, 30] on input "swroyl-362" at bounding box center [741, 39] width 1072 height 30
click at [279, 343] on link "Independent Dental" at bounding box center [262, 339] width 76 height 11
click at [280, 338] on div "swroyl-362 Create Product Category All Categories All Categories disposables Cl…" at bounding box center [886, 381] width 1363 height 762
click at [283, 340] on link "Independent Dental" at bounding box center [262, 339] width 77 height 11
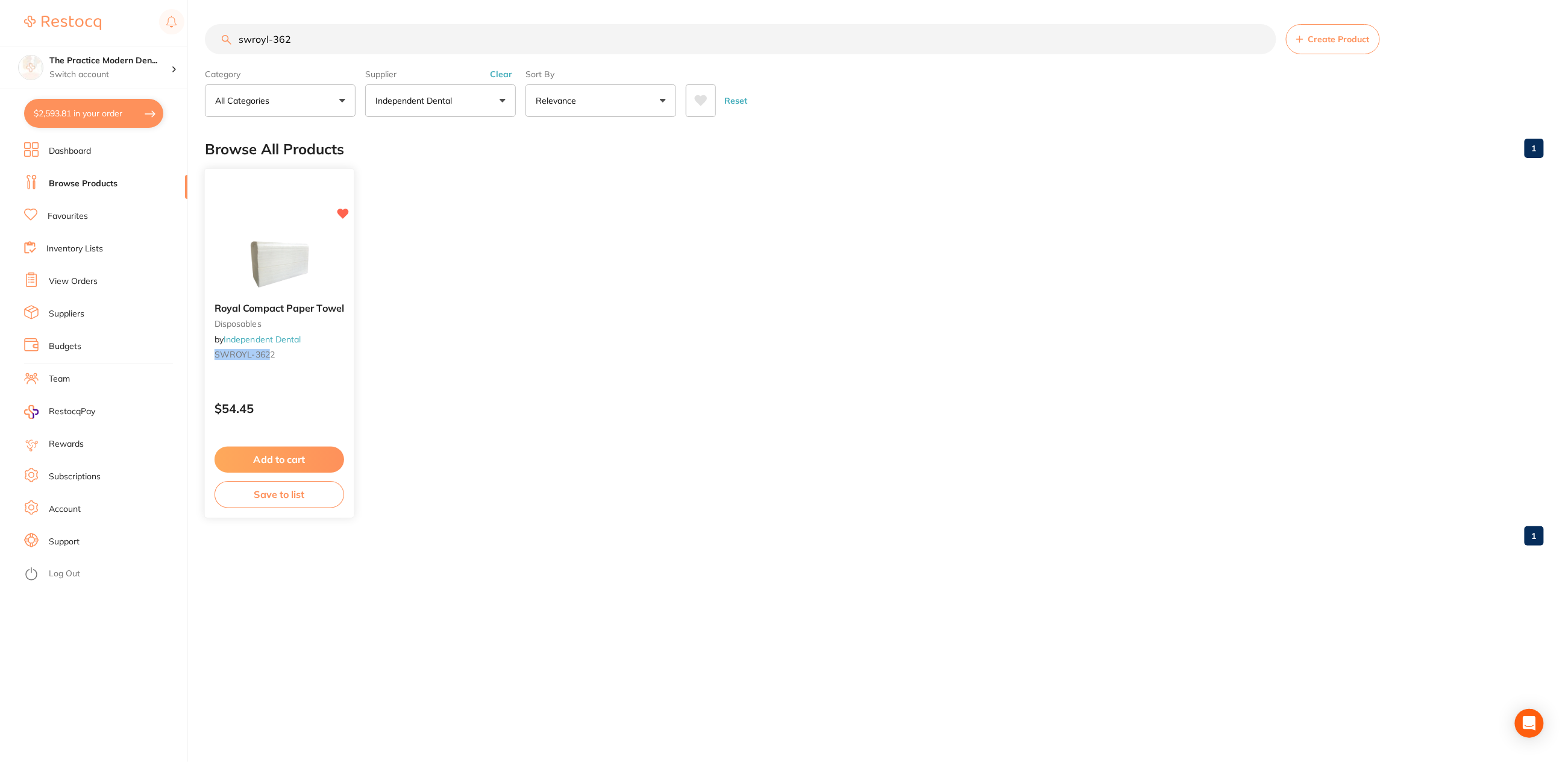
click at [264, 341] on link "Independent Dental" at bounding box center [262, 339] width 77 height 11
click at [70, 183] on link "Browse Products" at bounding box center [83, 184] width 68 height 12
drag, startPoint x: 338, startPoint y: 35, endPoint x: 238, endPoint y: 24, distance: 100.6
click at [238, 24] on input "swroyl-362" at bounding box center [741, 39] width 1072 height 30
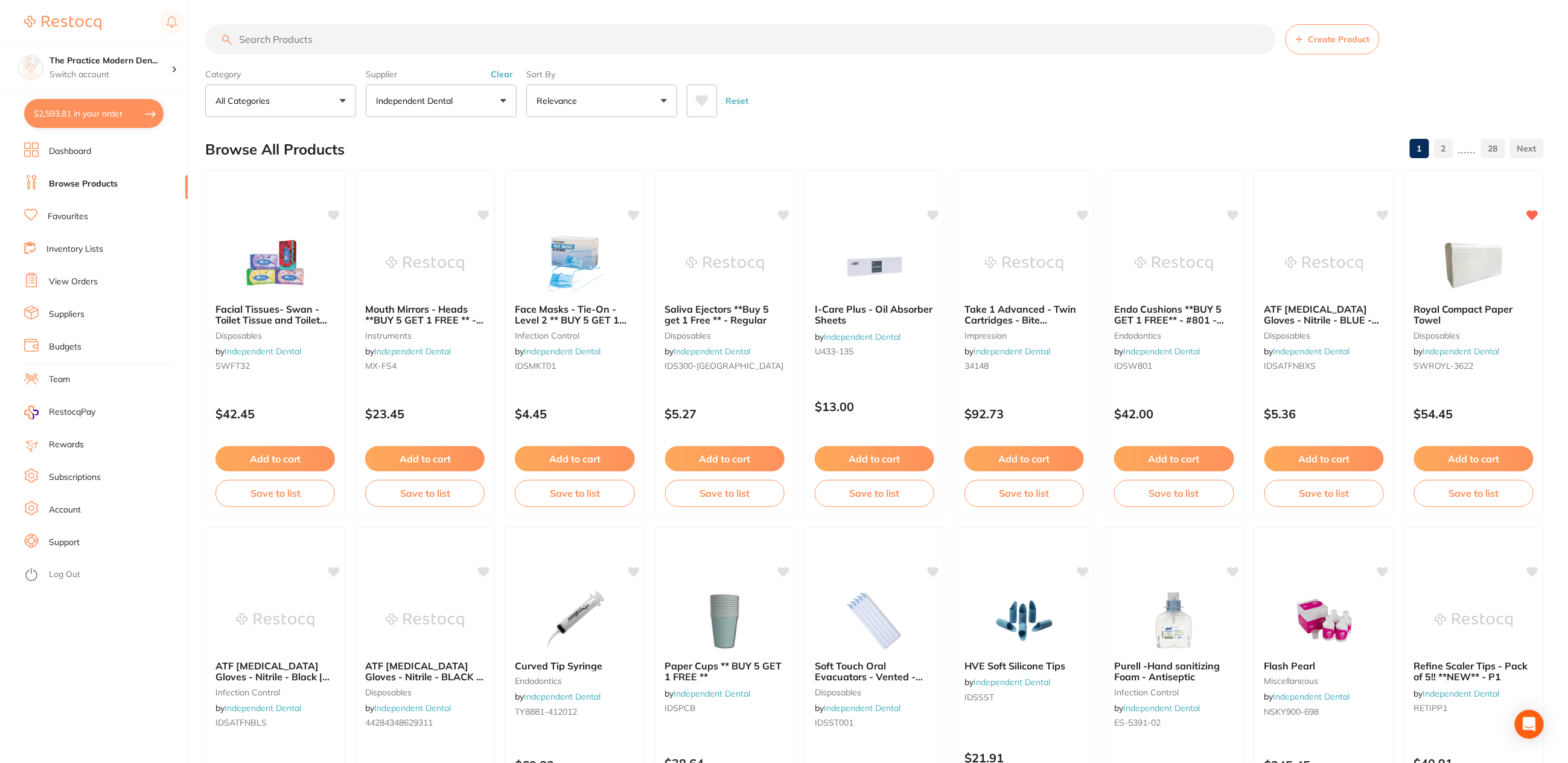
click at [702, 101] on icon at bounding box center [702, 101] width 12 height 11
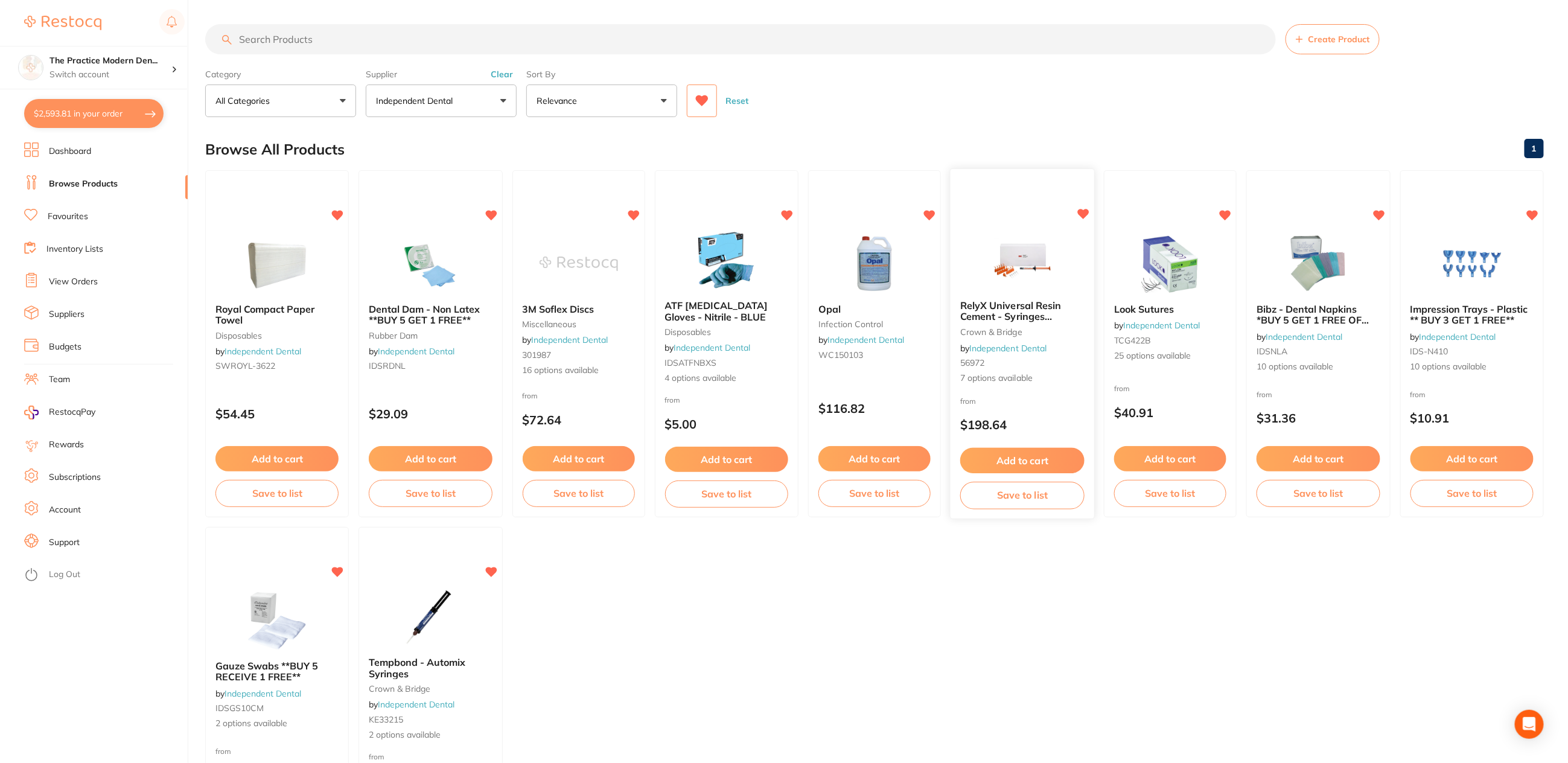
click at [1017, 325] on div "RelyX Universal Resin Cement - Syringes **temporary out of stock** crown & brid…" at bounding box center [1022, 342] width 144 height 104
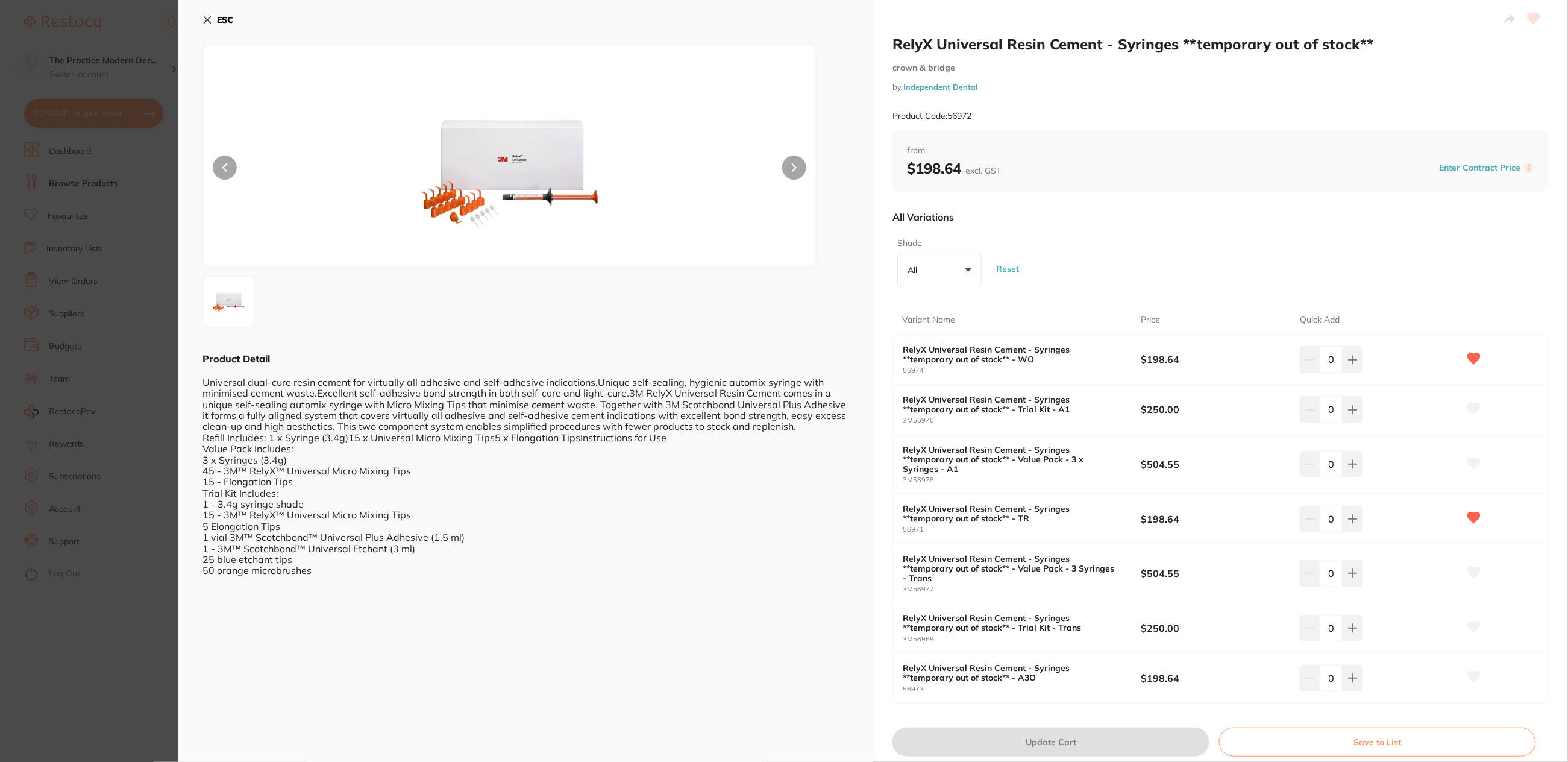
click at [790, 163] on button at bounding box center [794, 168] width 24 height 24
click at [209, 18] on icon at bounding box center [207, 20] width 9 height 9
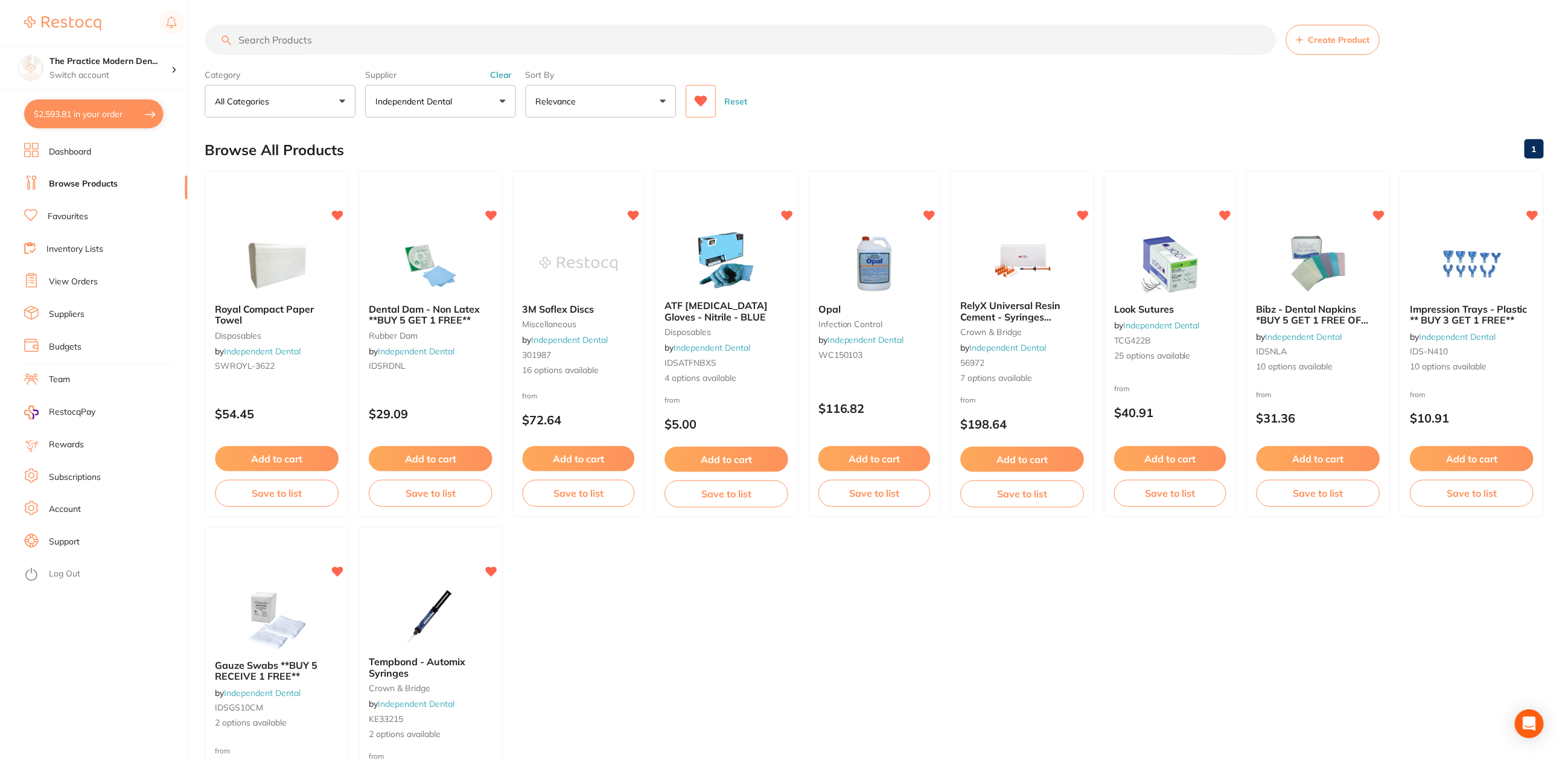
scroll to position [1, 0]
click at [1323, 268] on img at bounding box center [1319, 263] width 79 height 61
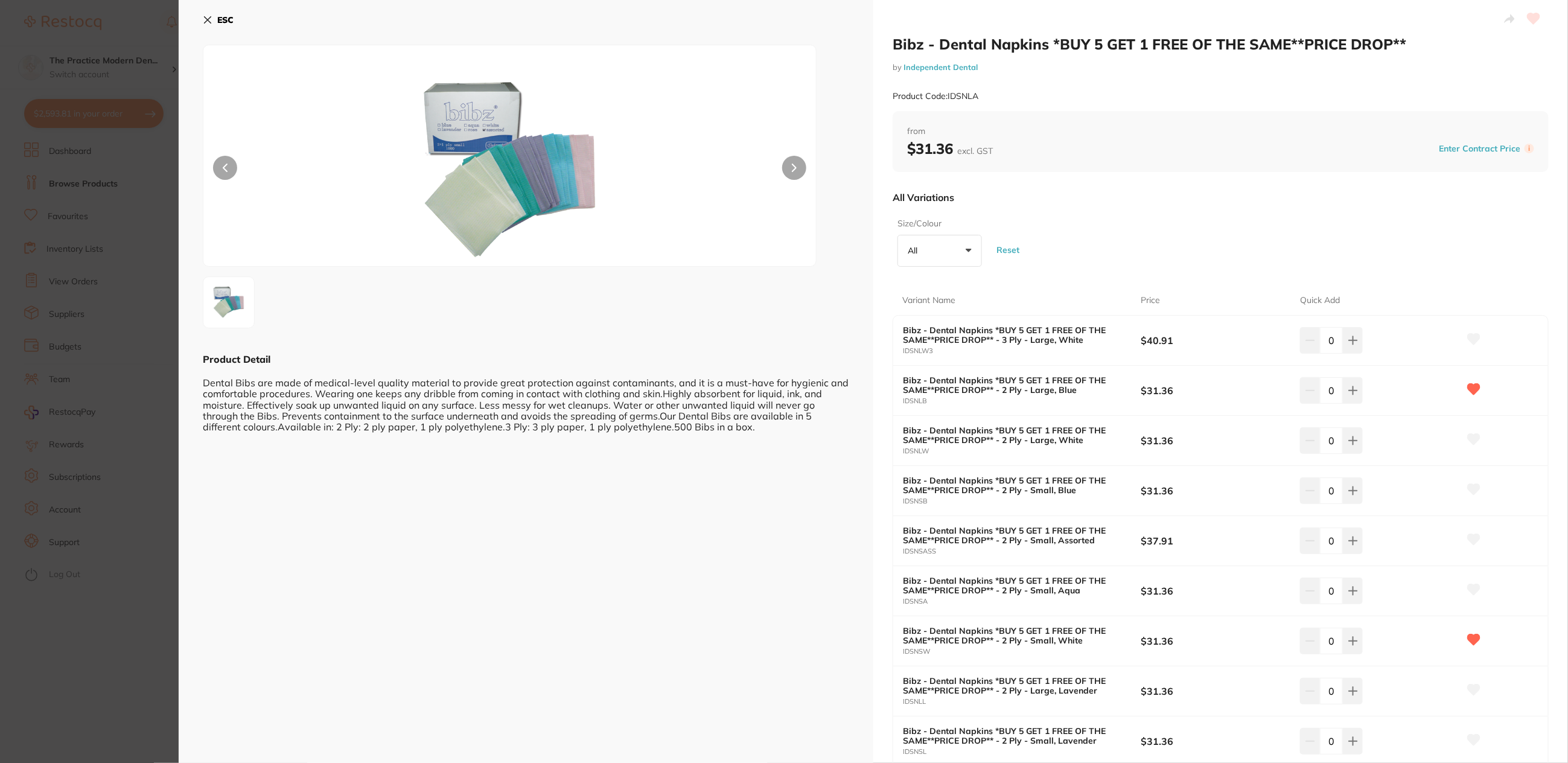
click at [1297, 290] on section "Bibz - Dental Napkins *BUY 5 GET 1 FREE OF THE SAME**PRICE DROP** by Independen…" at bounding box center [784, 382] width 1568 height 763
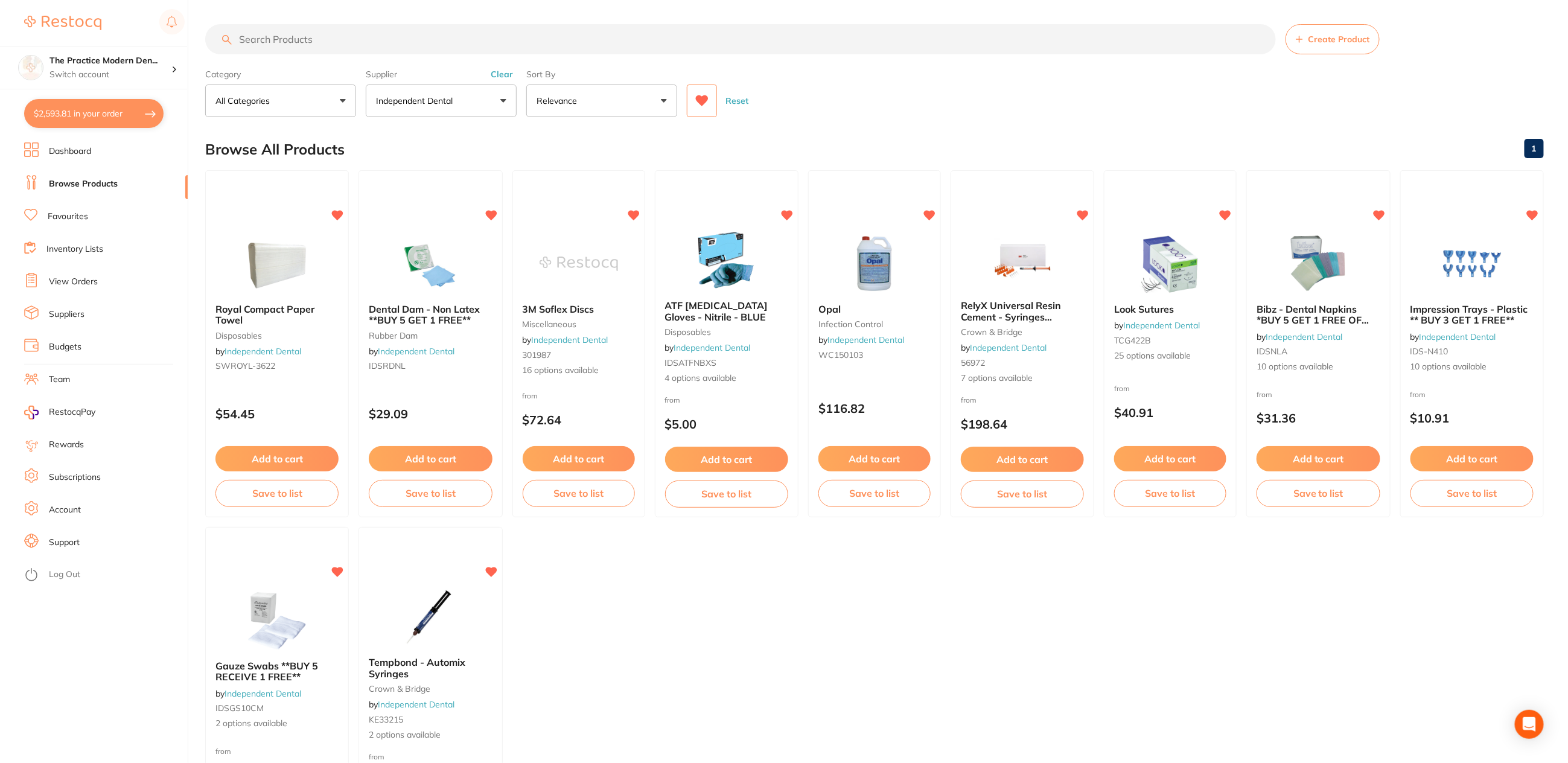
drag, startPoint x: 1314, startPoint y: 338, endPoint x: 1315, endPoint y: 457, distance: 119.0
click at [1314, 338] on link "Independent Dental" at bounding box center [1304, 336] width 77 height 11
click at [1315, 457] on div "Create Product Category All Categories All Categories crown & bridge disposable…" at bounding box center [886, 382] width 1363 height 763
click at [1302, 457] on button "Add to cart" at bounding box center [1318, 460] width 124 height 26
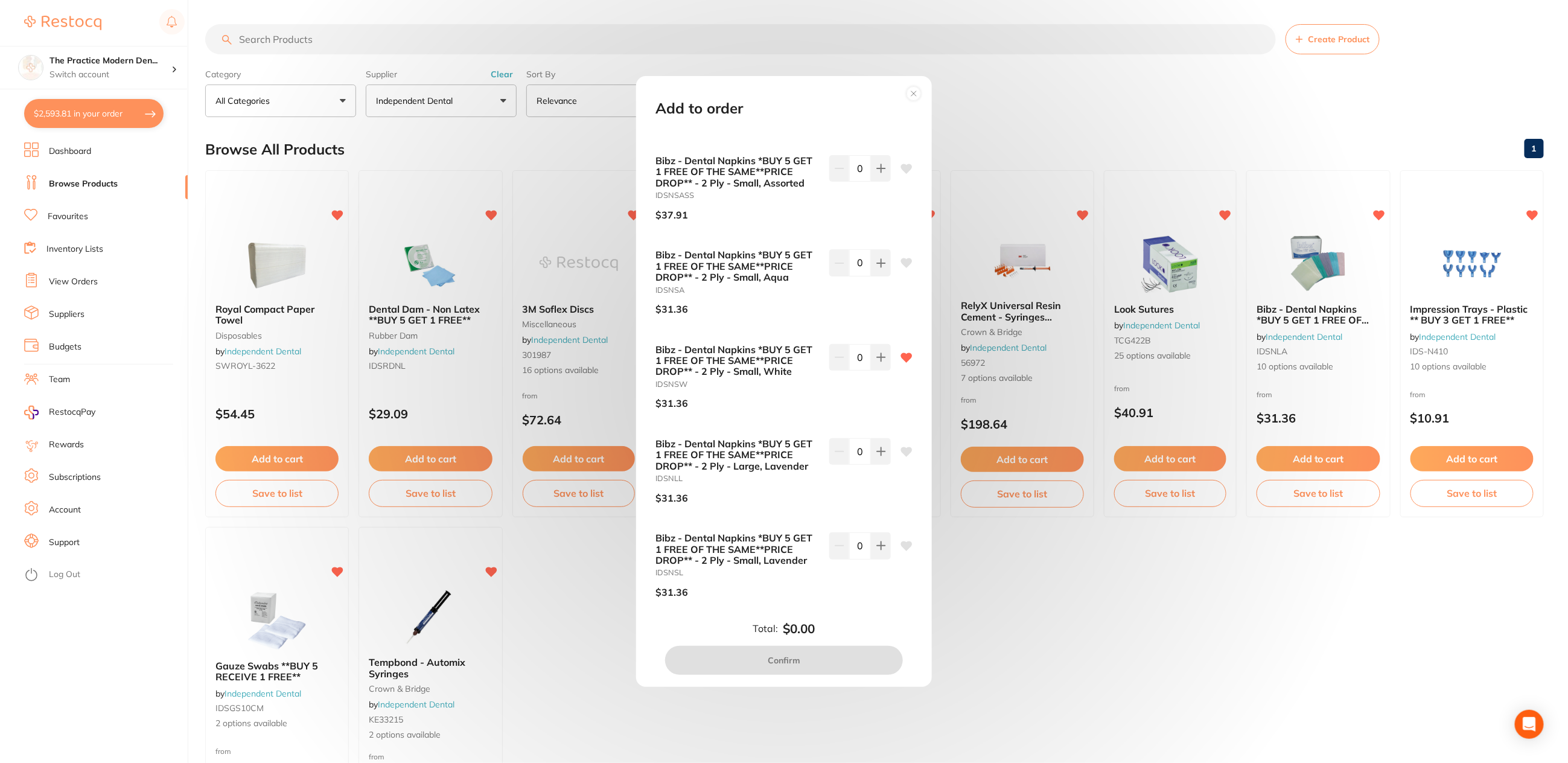
scroll to position [377, 0]
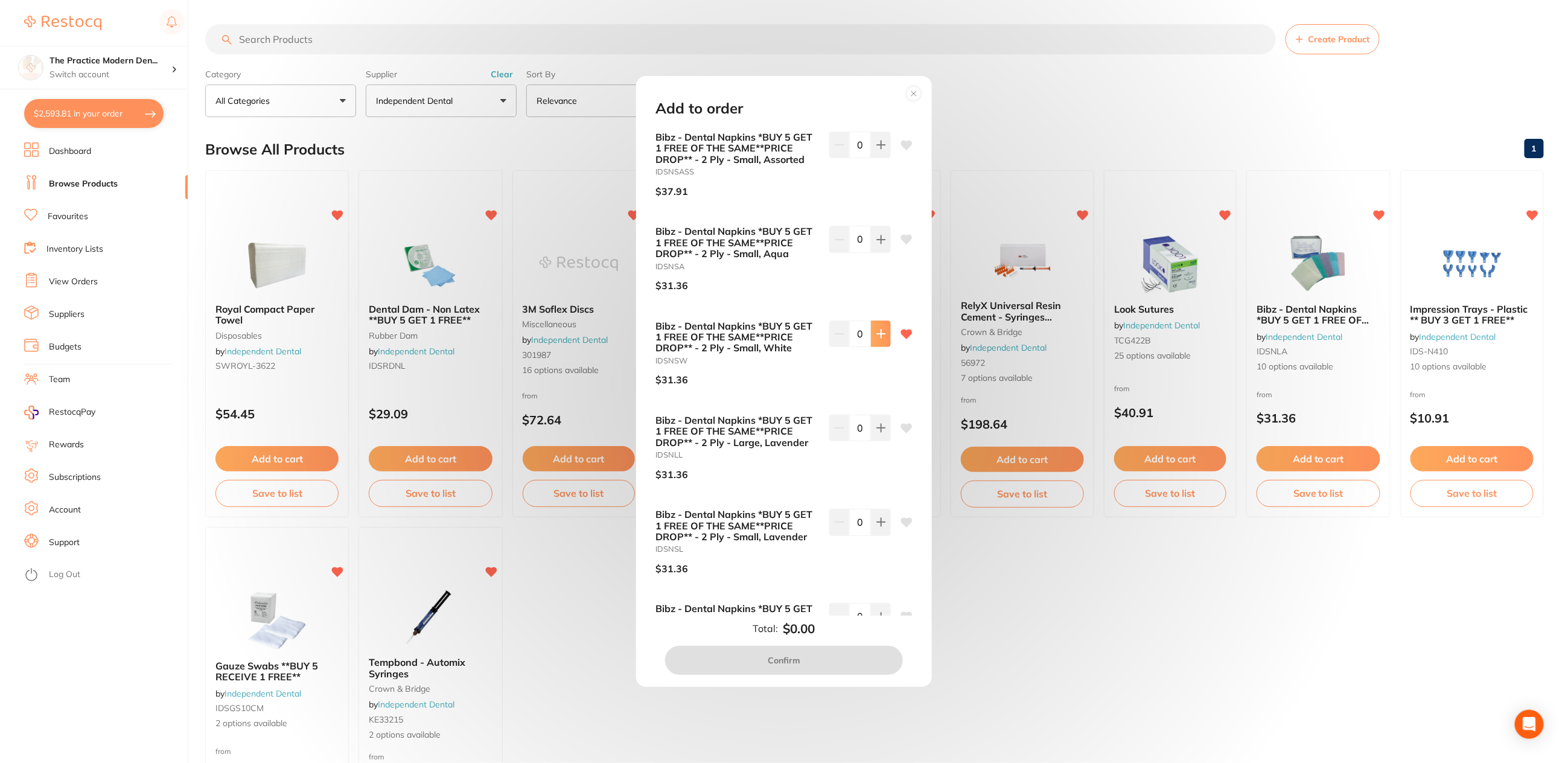
click at [879, 330] on icon at bounding box center [881, 333] width 8 height 8
type input "1"
click at [786, 660] on button "Confirm" at bounding box center [784, 661] width 238 height 29
checkbox input "false"
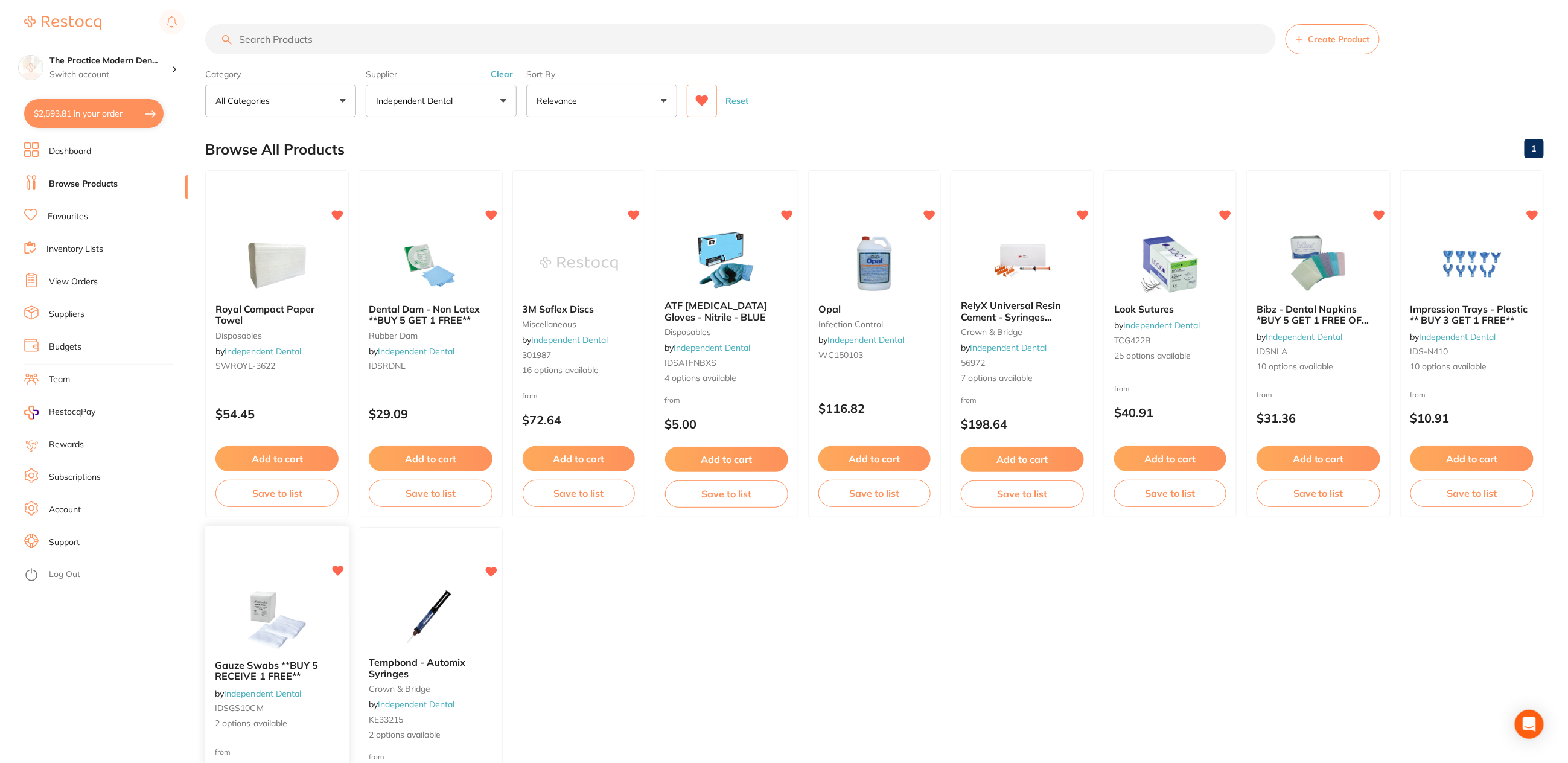
click at [276, 621] on img at bounding box center [277, 620] width 79 height 61
click at [265, 36] on input "search" at bounding box center [740, 39] width 1071 height 30
click at [89, 106] on button "$2,593.81 in your order" at bounding box center [93, 114] width 139 height 29
click at [220, 90] on section "Update RRP Set your pre negotiated price for this item. Item Agreed RRP (excl. …" at bounding box center [784, 382] width 1568 height 763
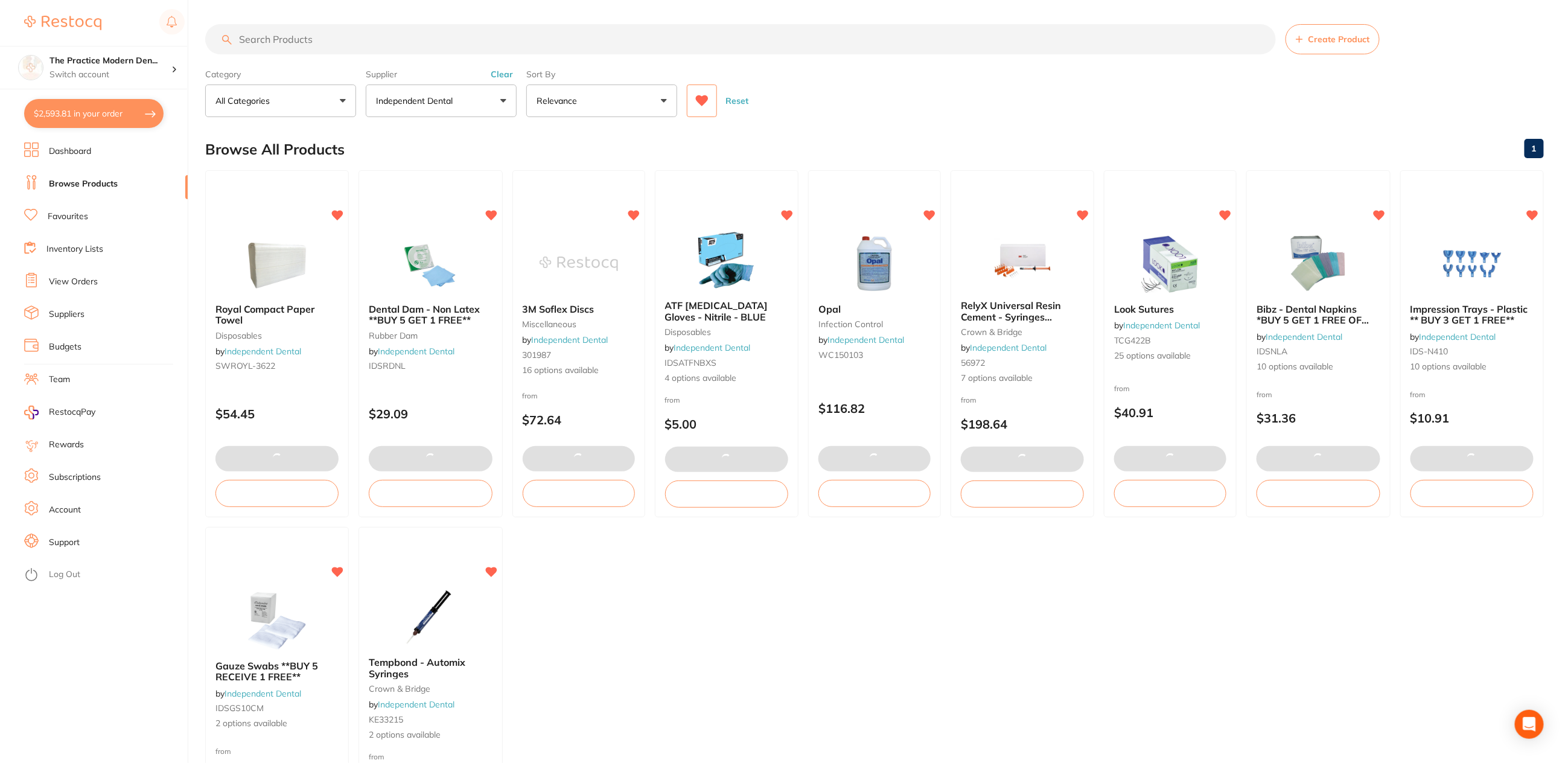
checkbox input "true"
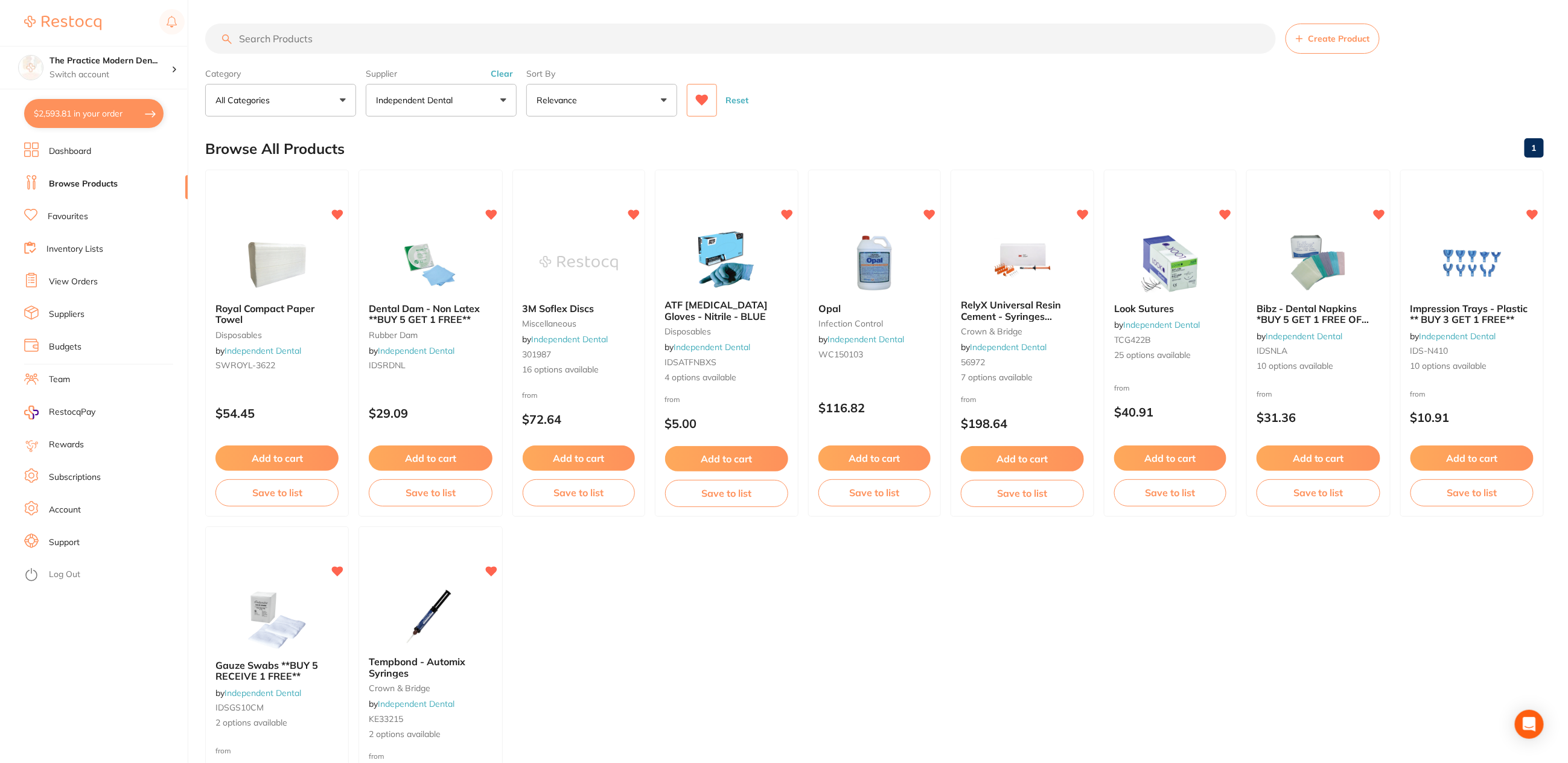
click at [99, 112] on button "$2,593.81 in your order" at bounding box center [93, 114] width 139 height 29
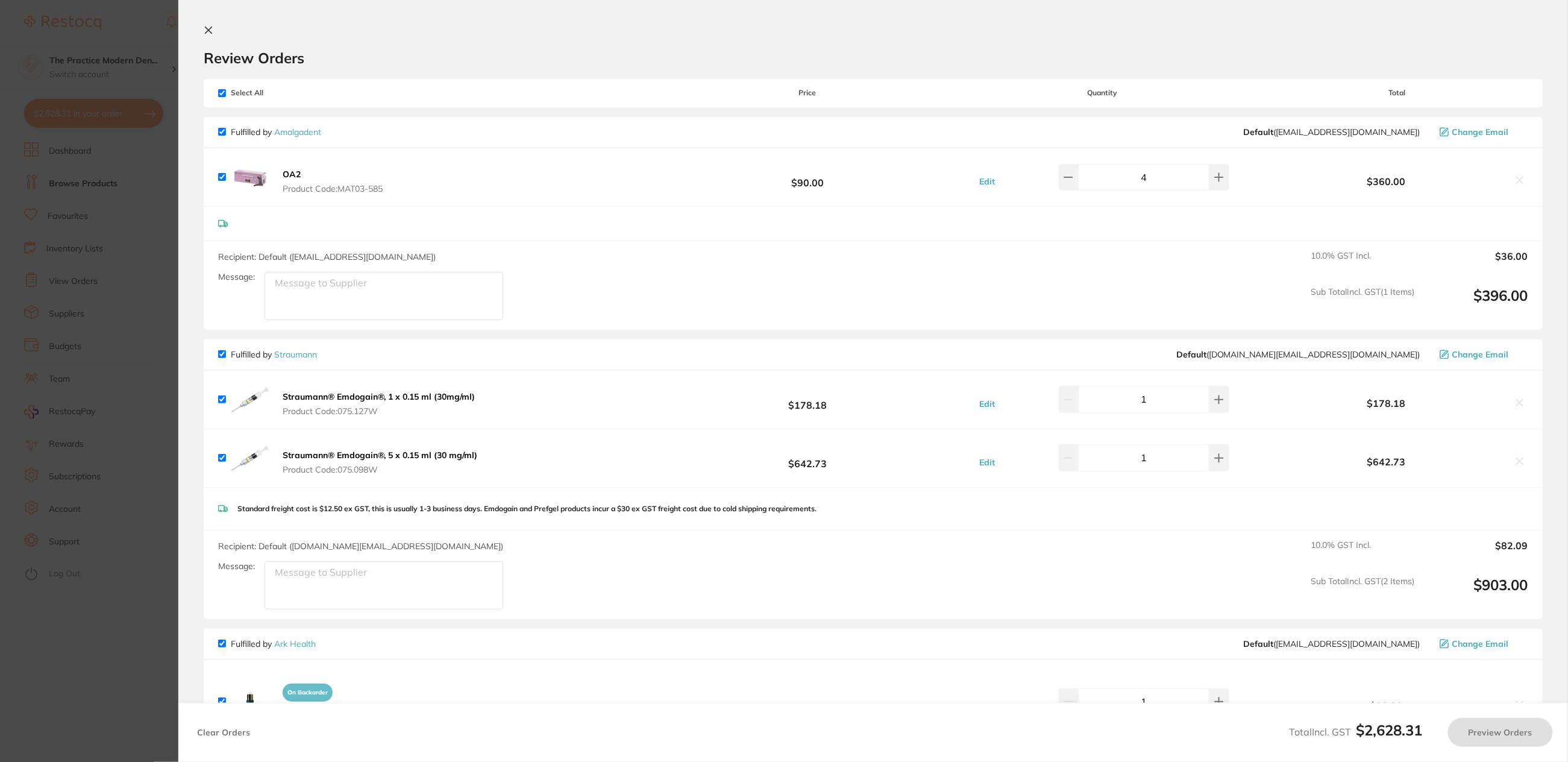
click at [221, 92] on input "checkbox" at bounding box center [222, 93] width 8 height 8
checkbox input "false"
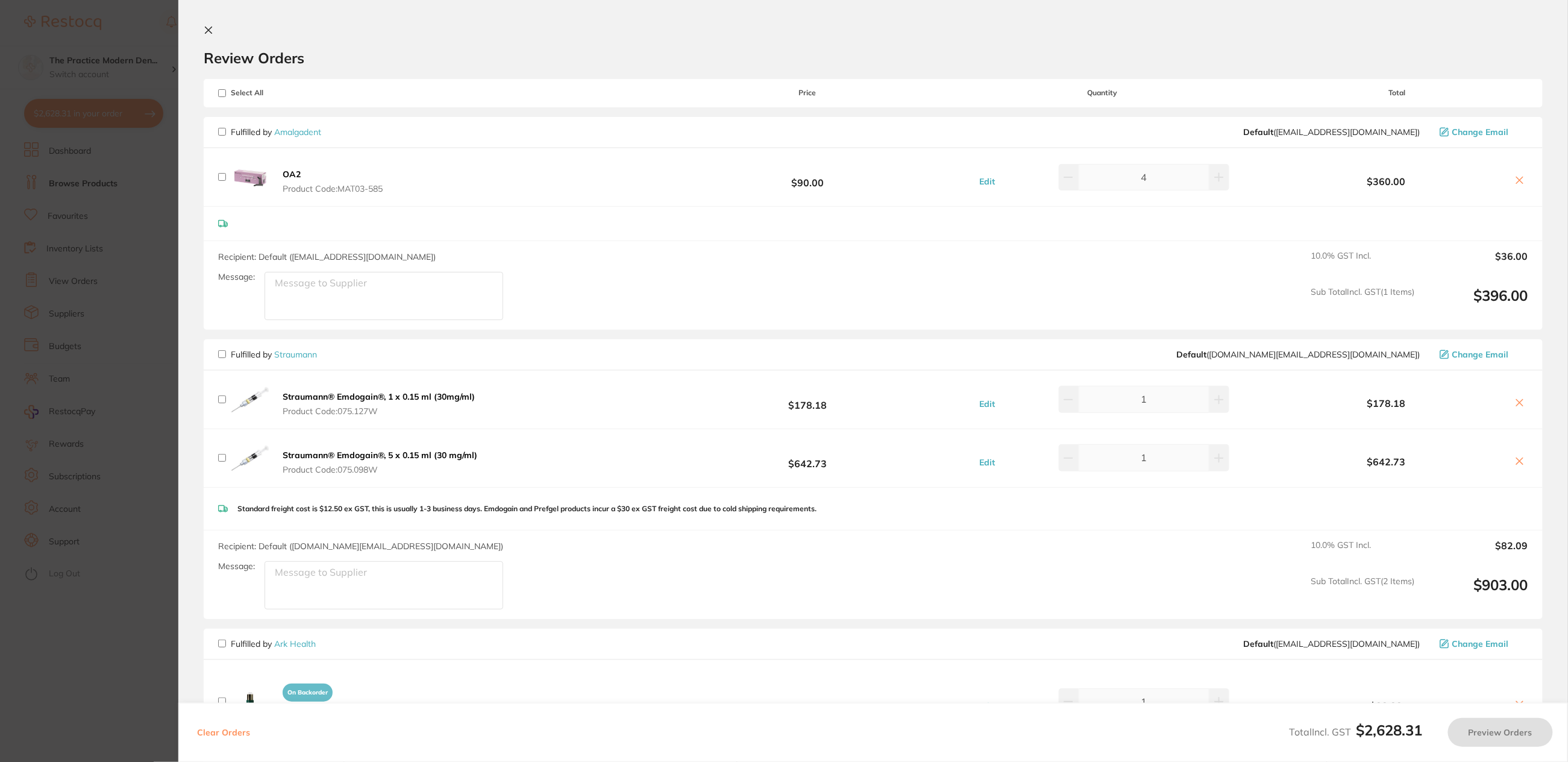
checkbox input "false"
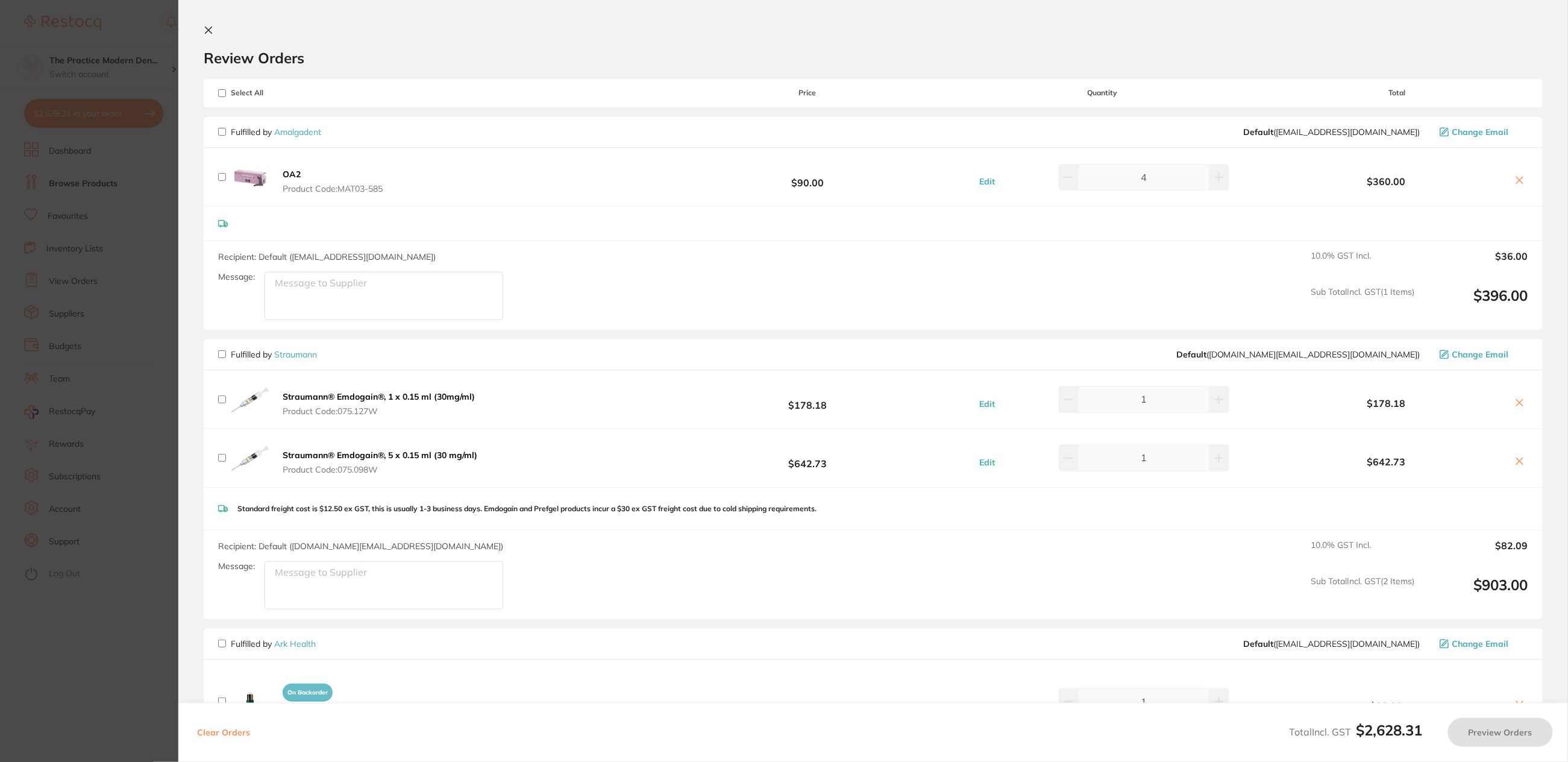
checkbox input "false"
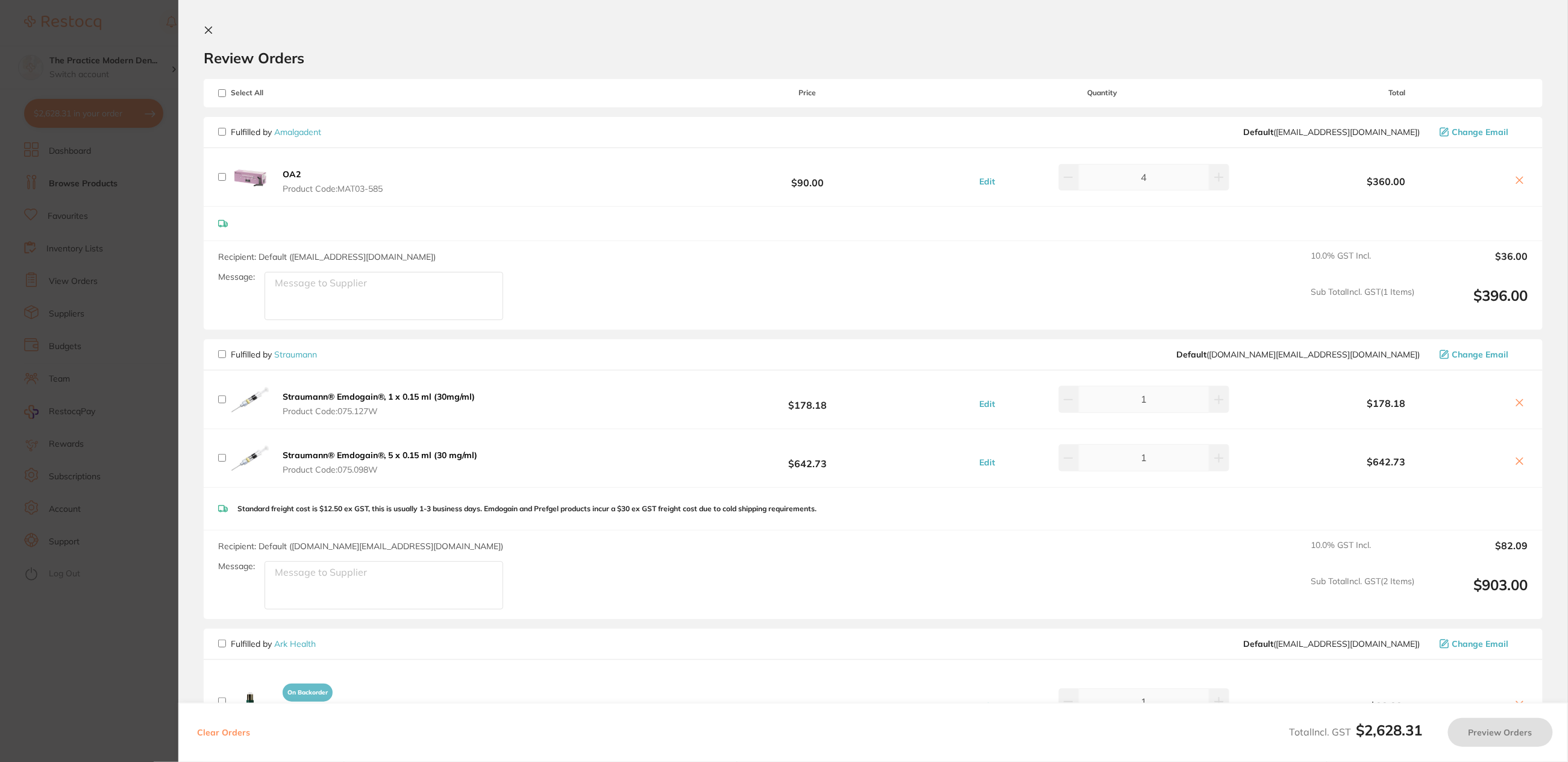
checkbox input "false"
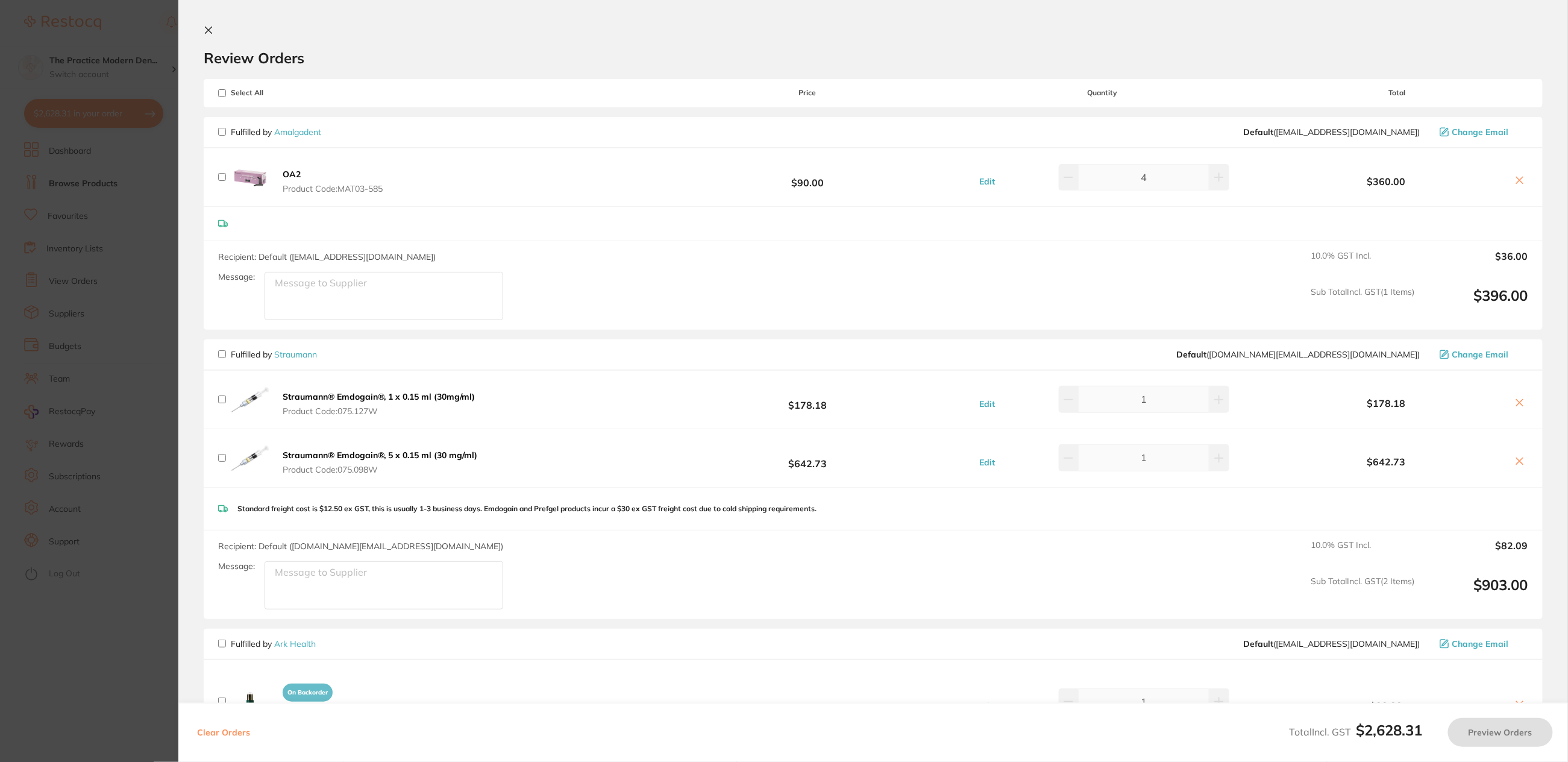
checkbox input "false"
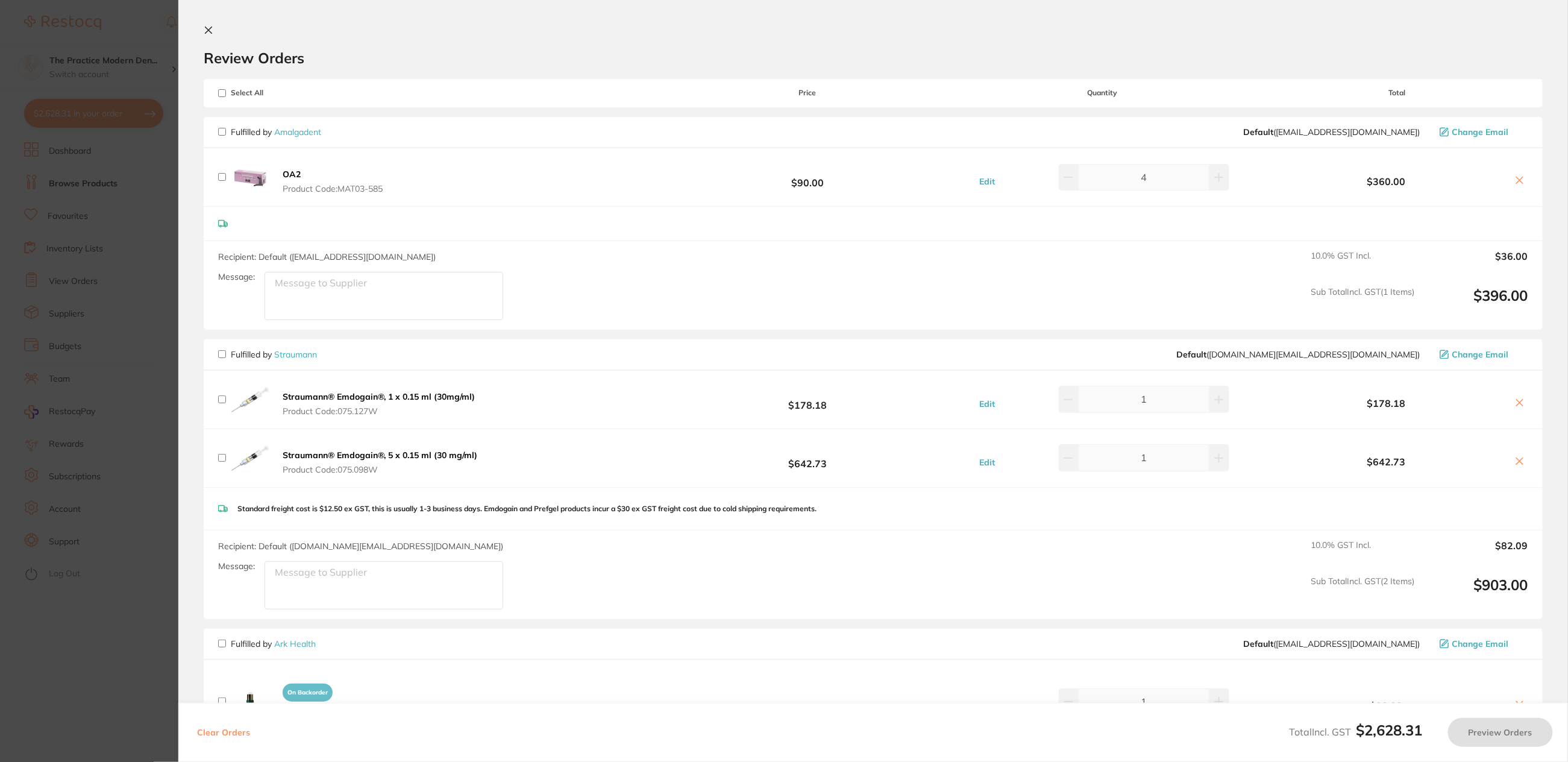
checkbox input "false"
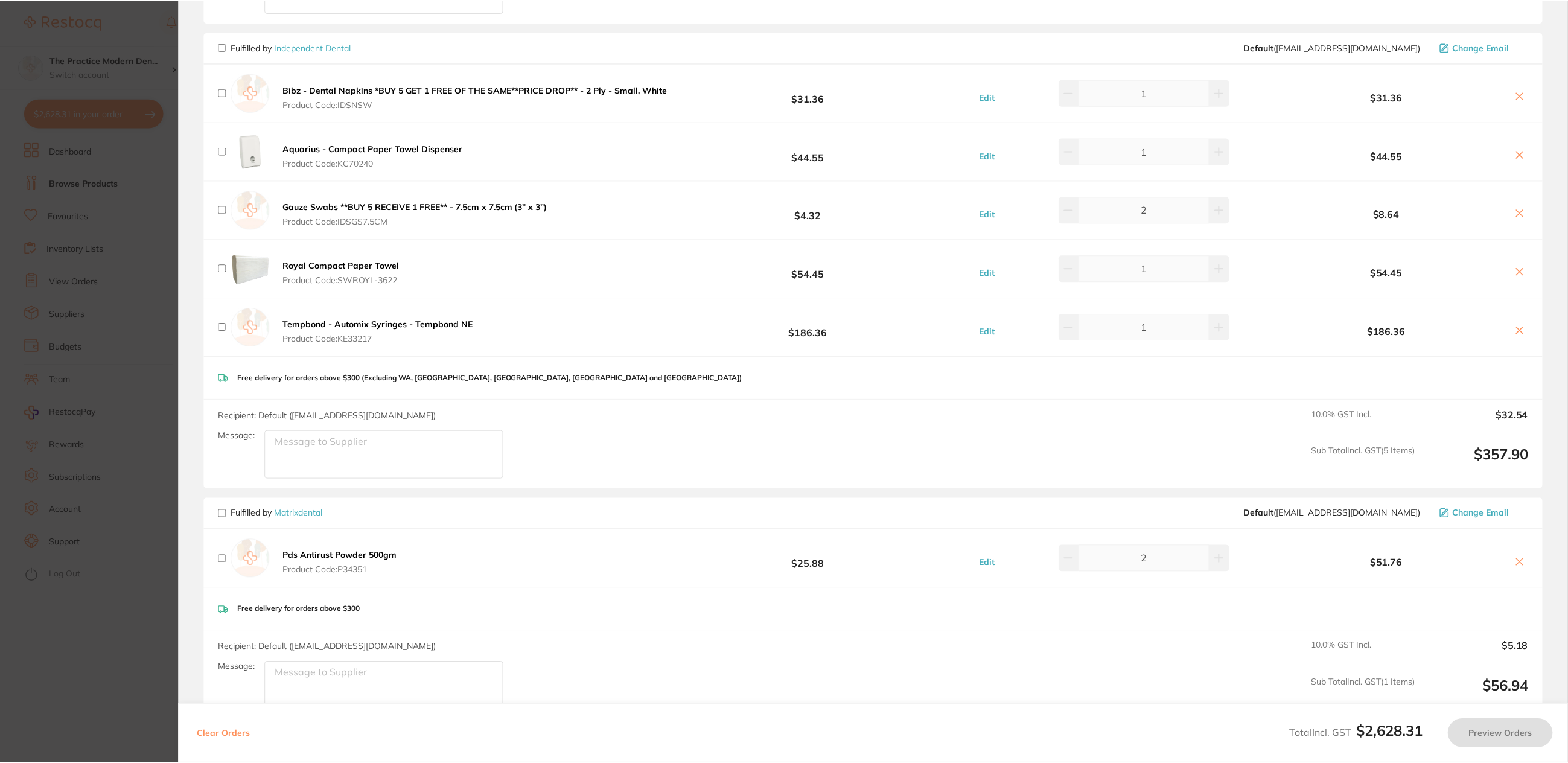
scroll to position [830, 0]
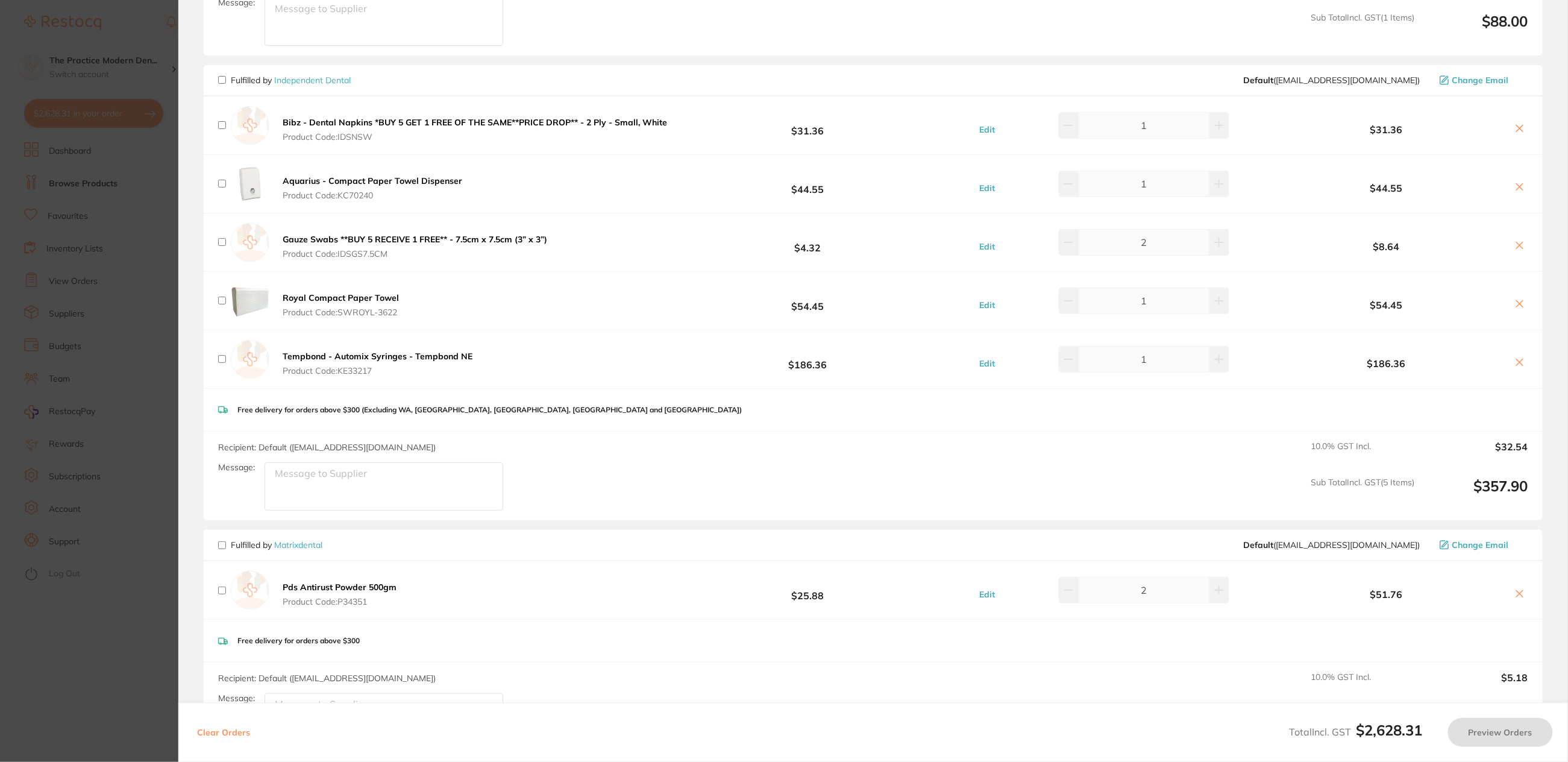
drag, startPoint x: 1518, startPoint y: 361, endPoint x: 286, endPoint y: 317, distance: 1232.8
click at [1518, 361] on icon at bounding box center [1520, 362] width 9 height 9
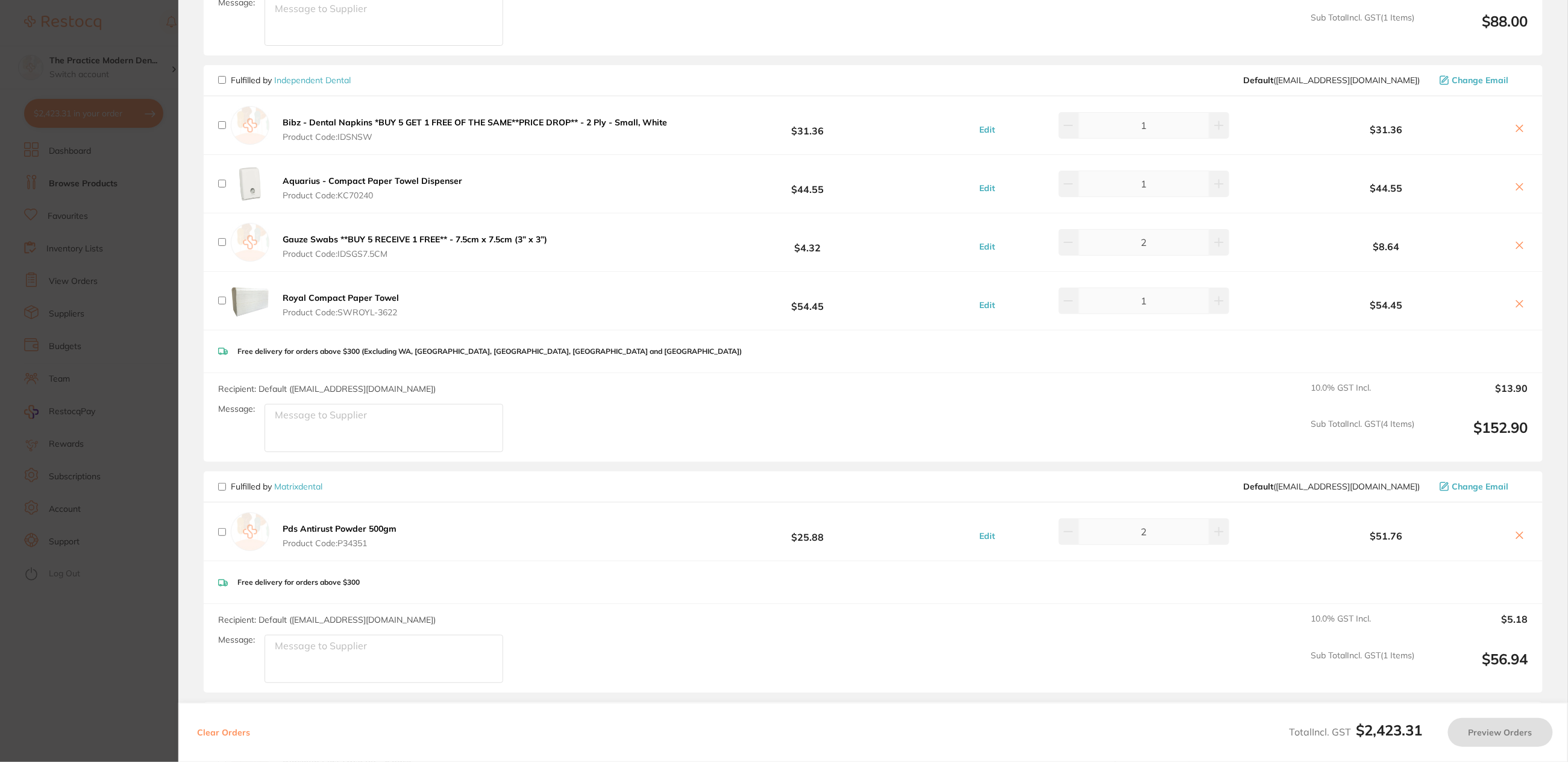
drag, startPoint x: 305, startPoint y: 78, endPoint x: 313, endPoint y: 95, distance: 18.8
click at [305, 78] on link "Independent Dental" at bounding box center [312, 80] width 76 height 11
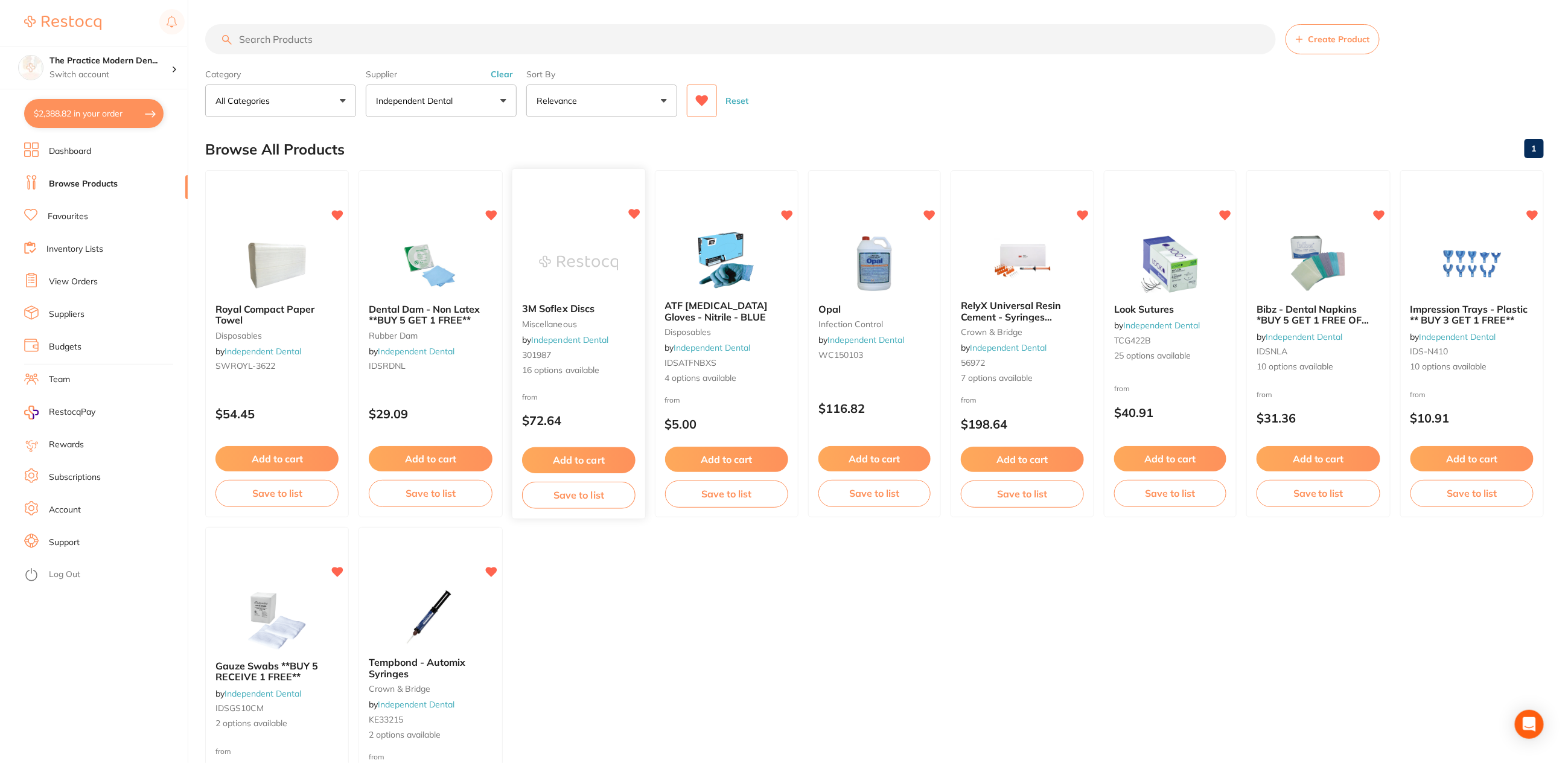
click at [589, 254] on img at bounding box center [578, 263] width 79 height 61
click at [584, 460] on button "Add to cart" at bounding box center [579, 460] width 114 height 26
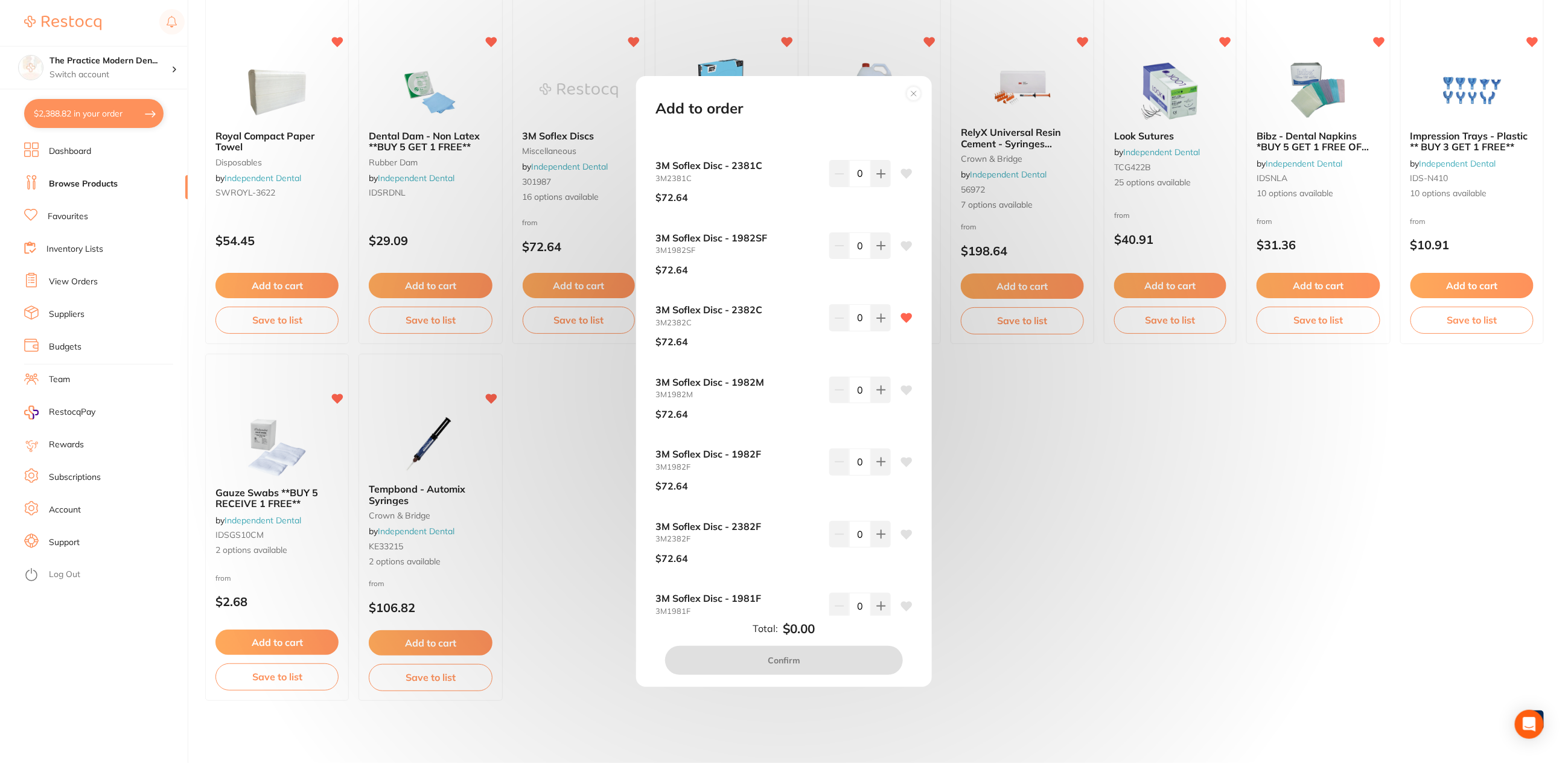
scroll to position [594, 0]
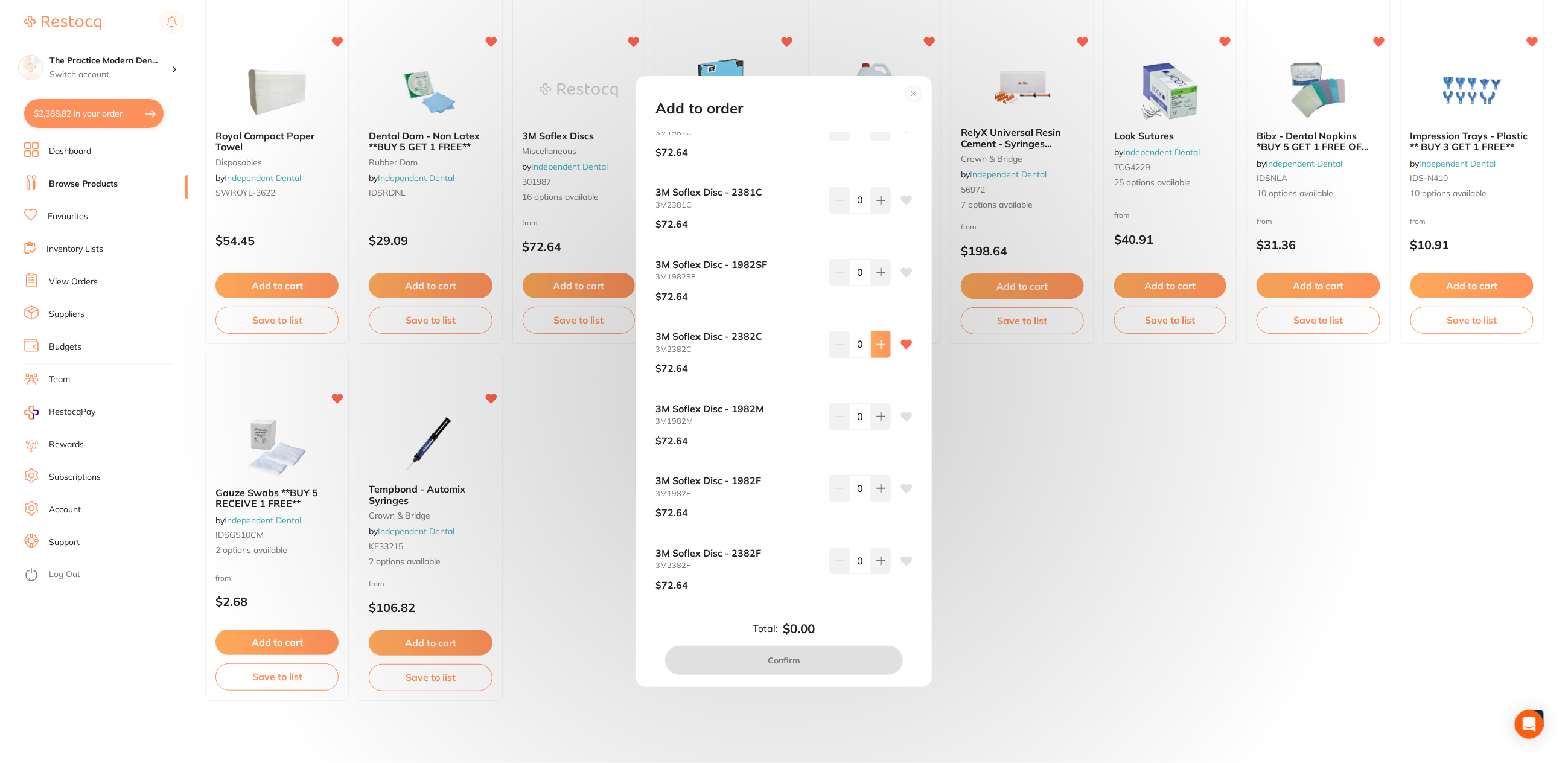
click at [878, 348] on icon at bounding box center [881, 344] width 8 height 8
type input "2"
click at [826, 655] on button "Confirm" at bounding box center [784, 661] width 238 height 29
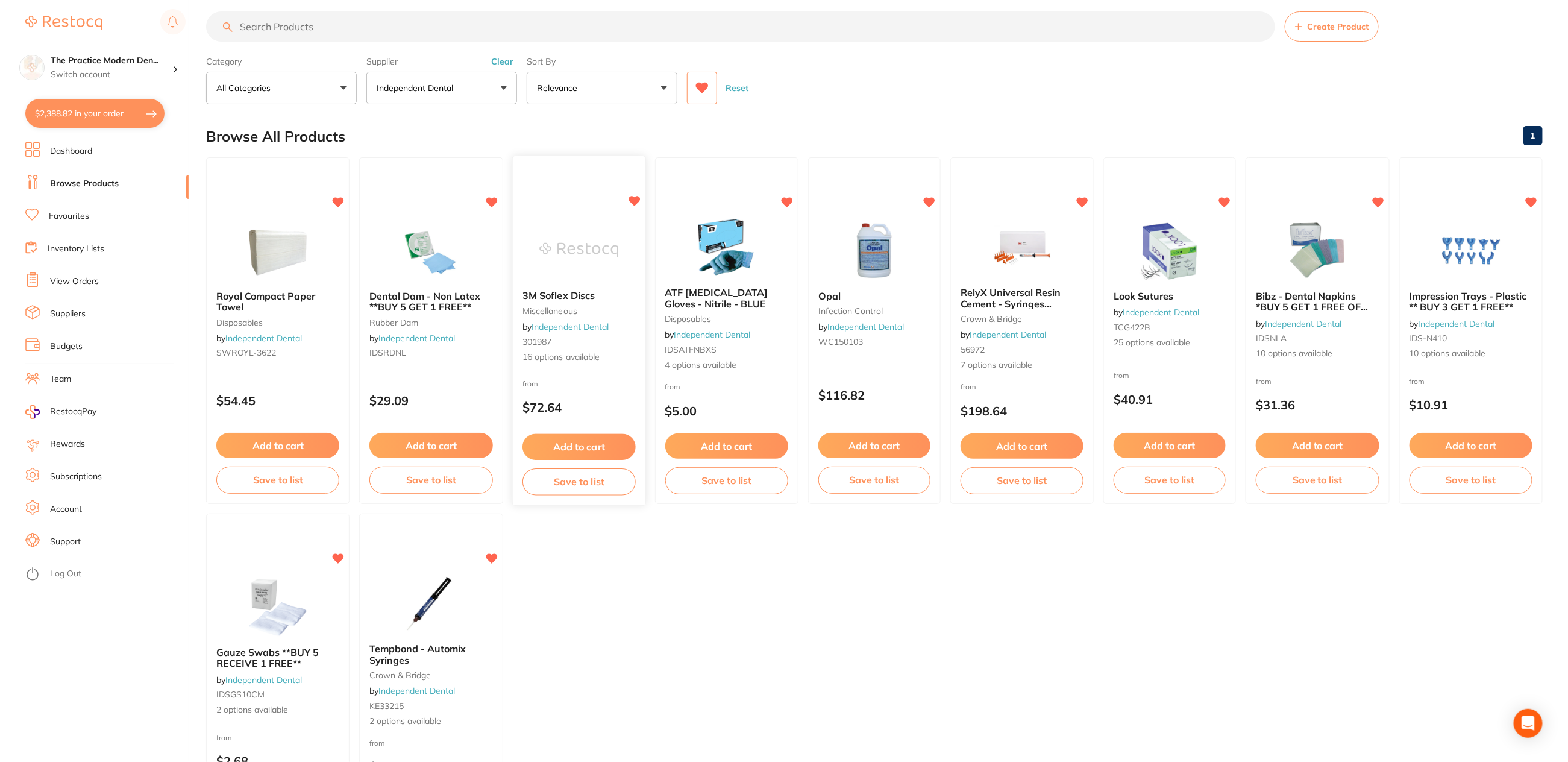
scroll to position [0, 0]
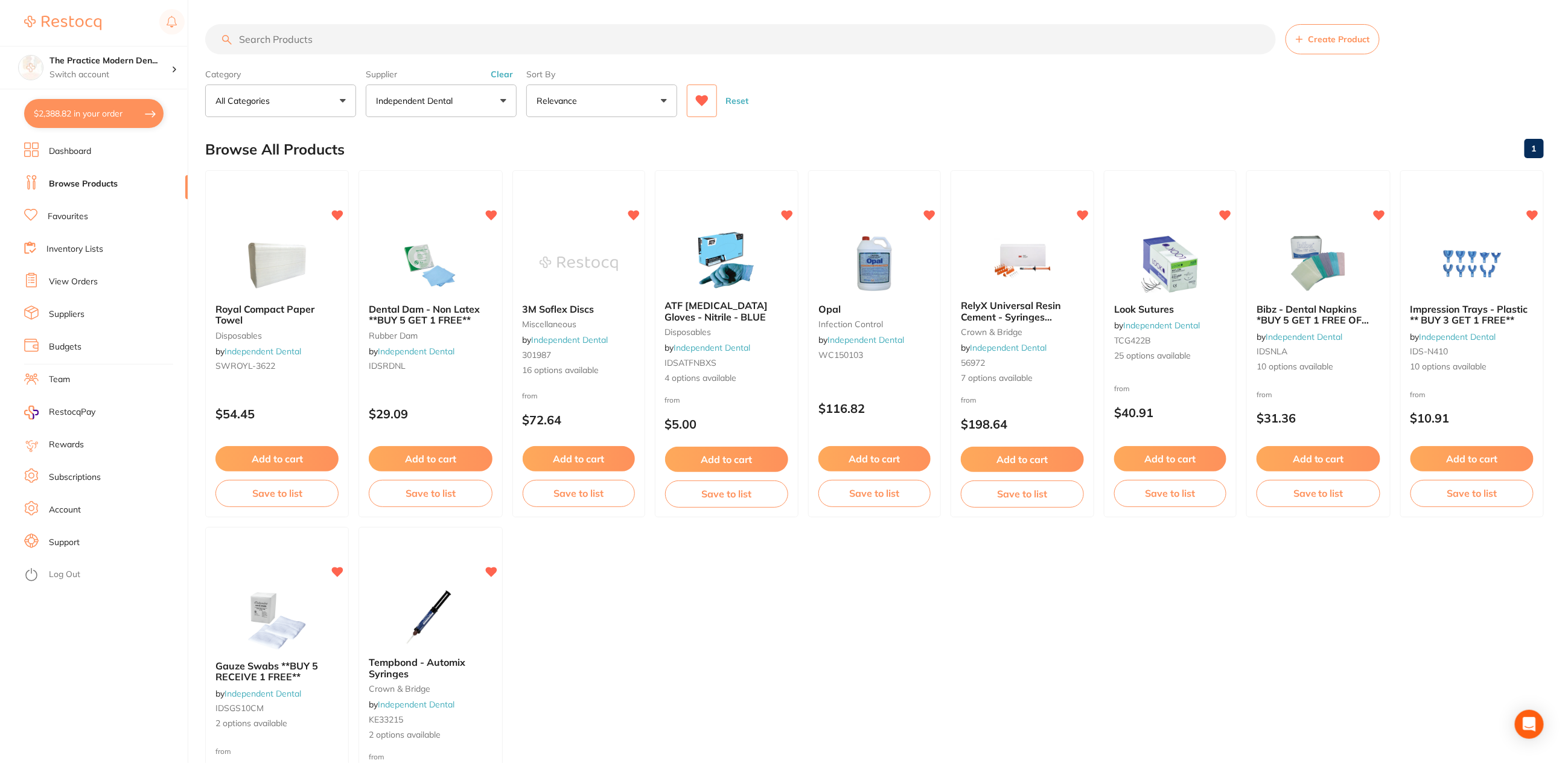
click at [706, 100] on icon at bounding box center [702, 101] width 12 height 11
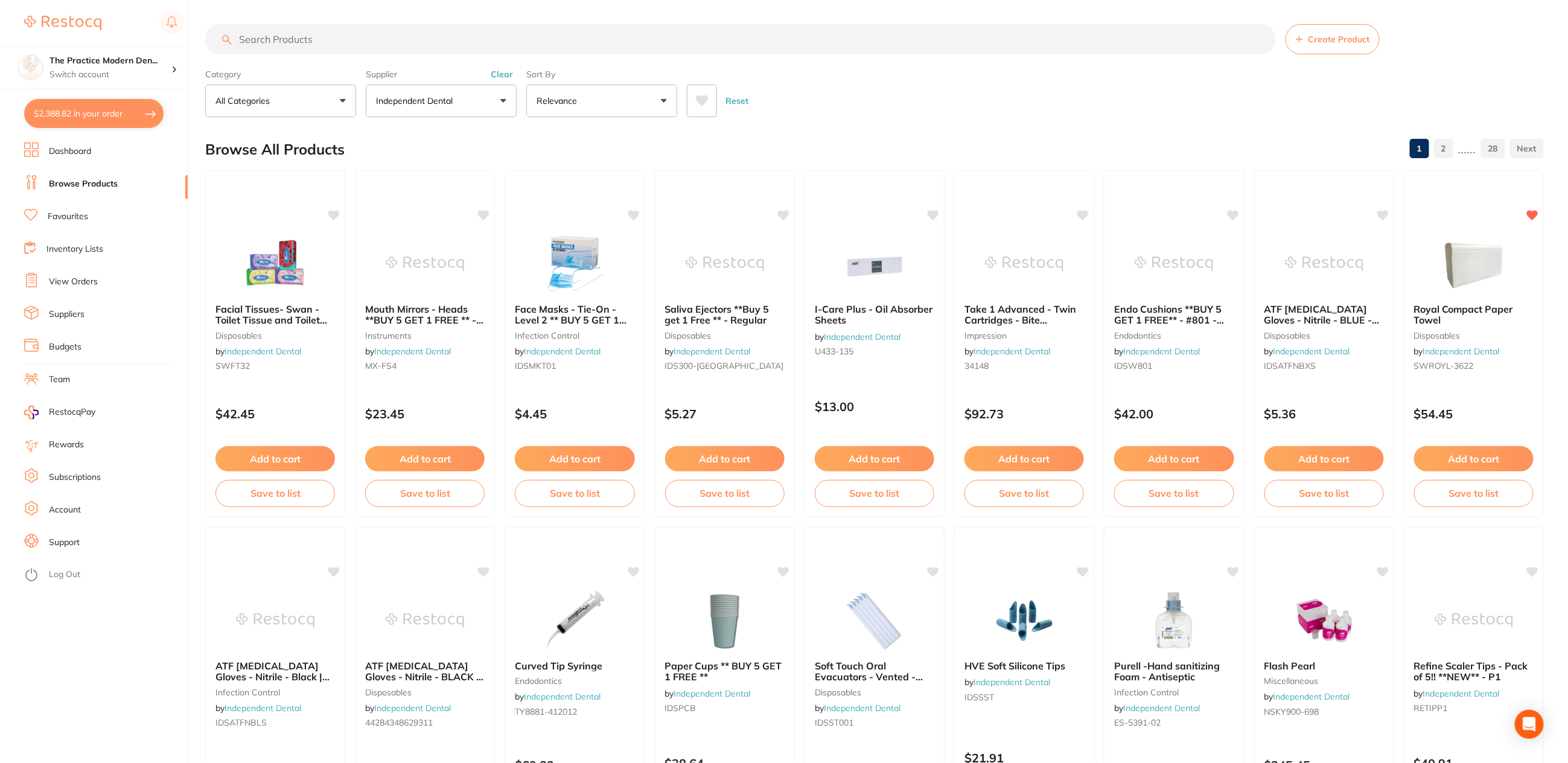
click at [537, 42] on input "search" at bounding box center [740, 39] width 1071 height 30
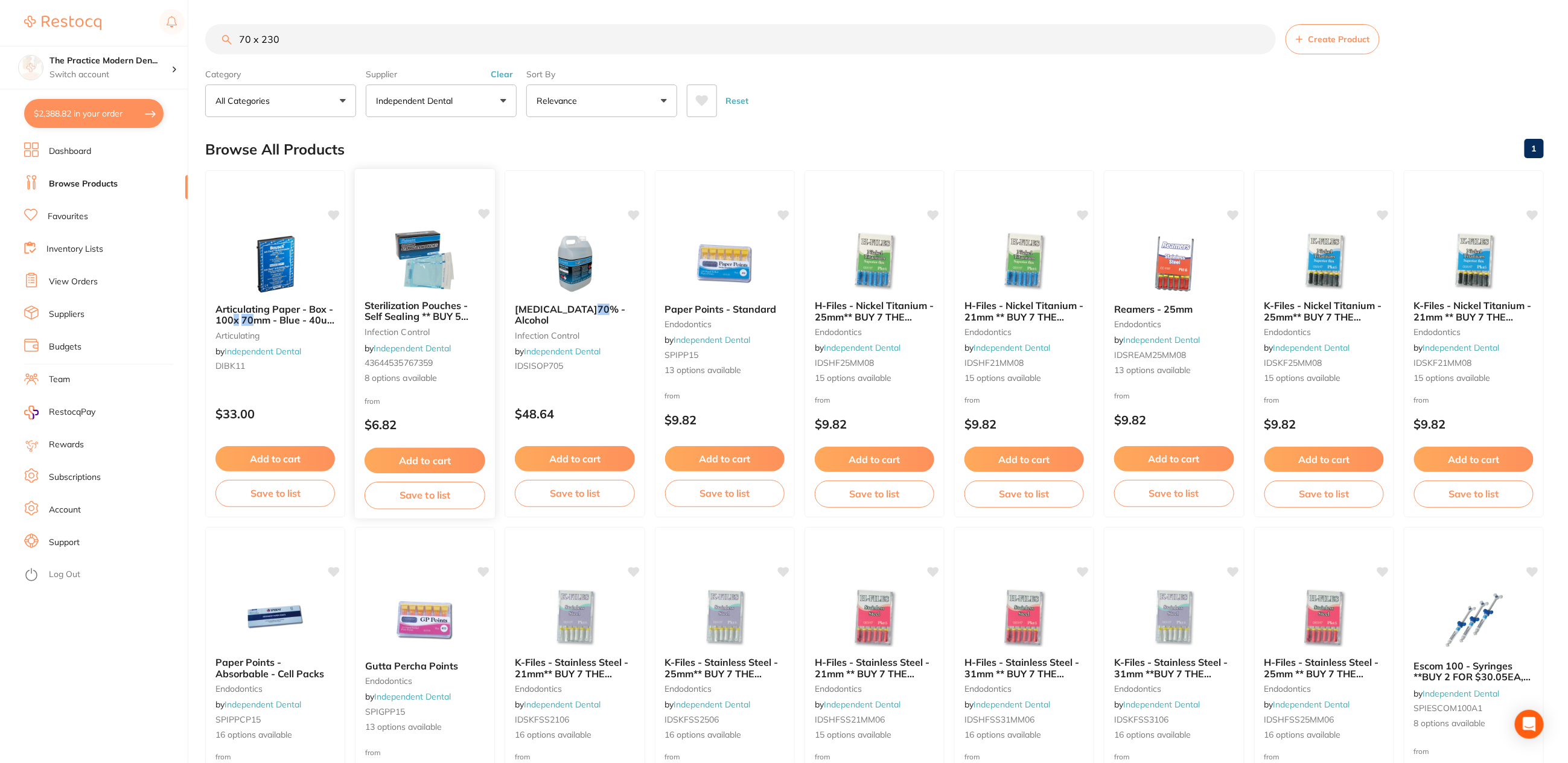
type input "70 x 230"
click at [413, 293] on div "Sterilization Pouches - Self Sealing ** BUY 5 RECEIVE 1 FREE ** infection contr…" at bounding box center [425, 342] width 141 height 104
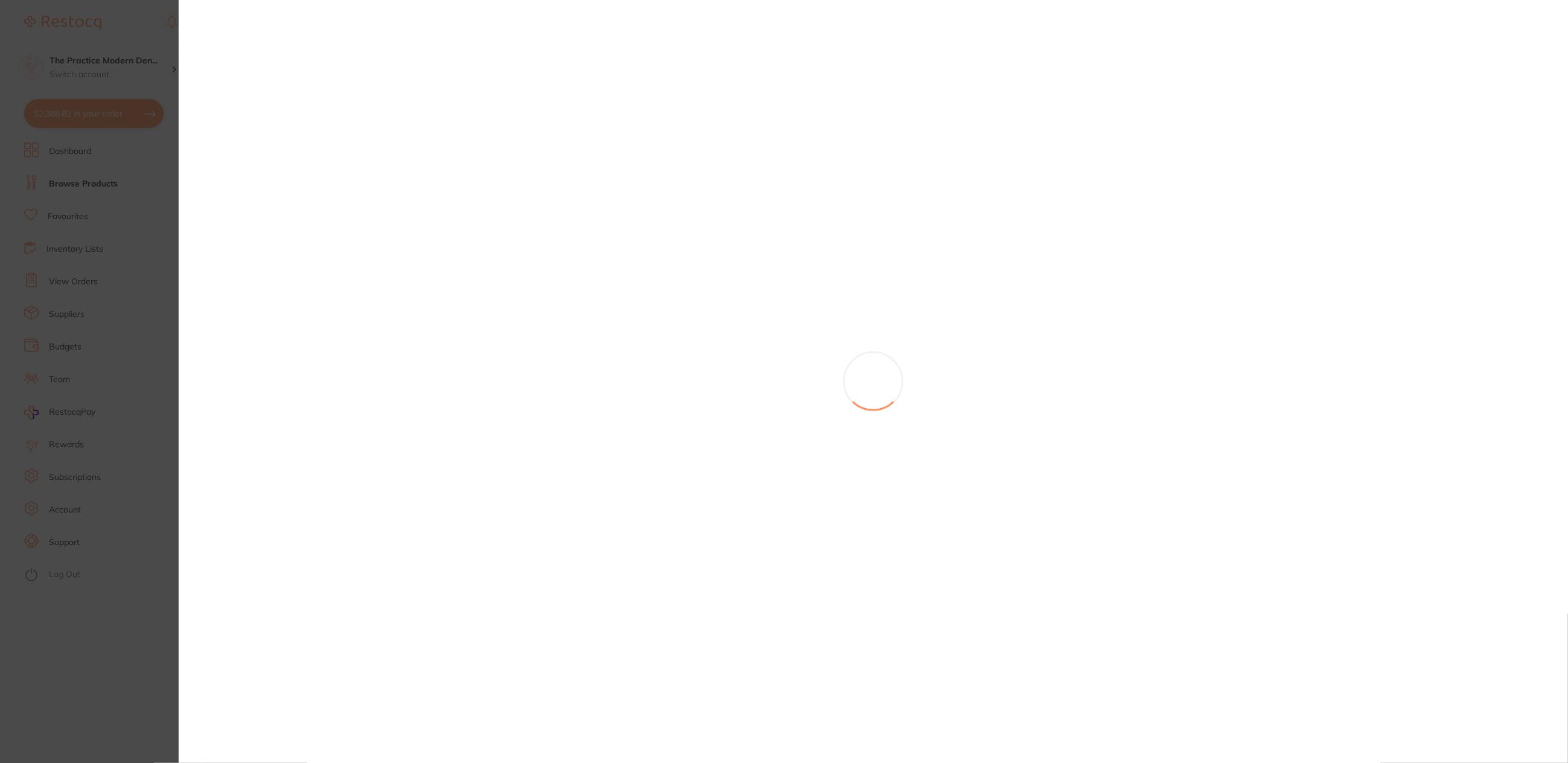
click at [110, 336] on section at bounding box center [784, 382] width 1568 height 763
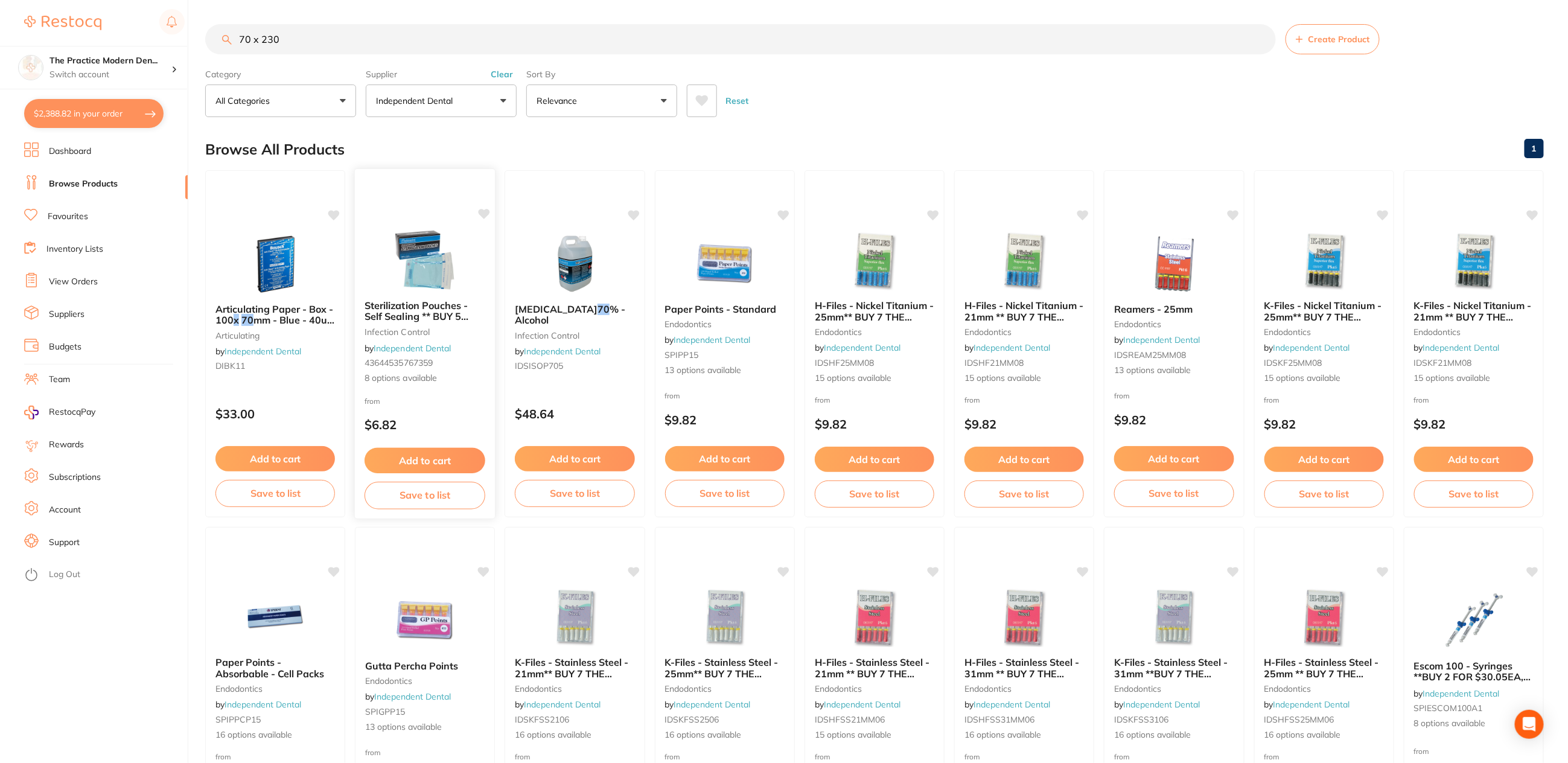
click at [482, 213] on icon at bounding box center [484, 214] width 12 height 10
drag, startPoint x: 436, startPoint y: 296, endPoint x: 443, endPoint y: 294, distance: 7.3
click at [440, 296] on div "Sterilization Pouches - Self Sealing ** BUY 5 RECEIVE 1 FREE ** infection contr…" at bounding box center [424, 342] width 139 height 104
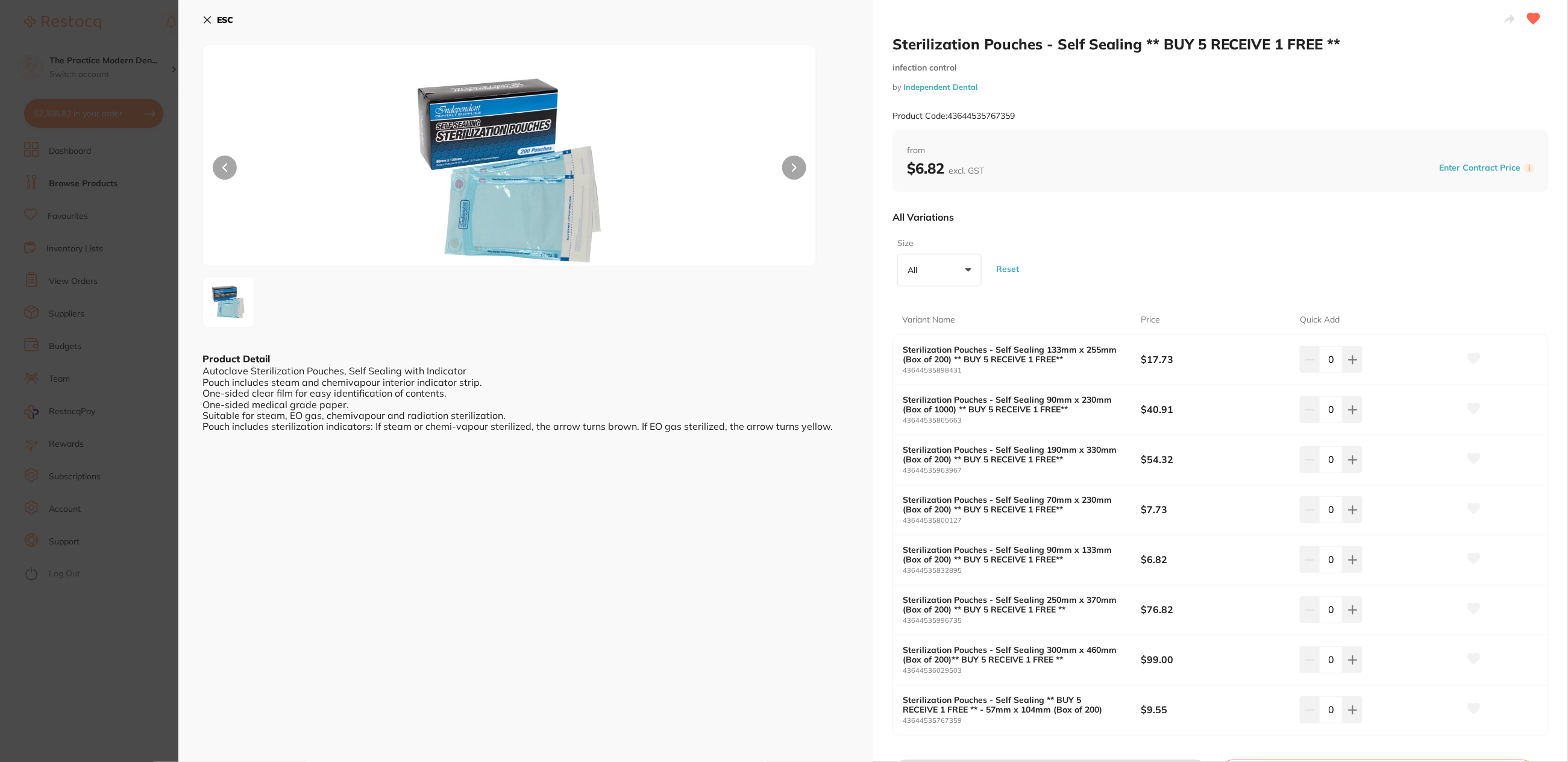
scroll to position [68, 0]
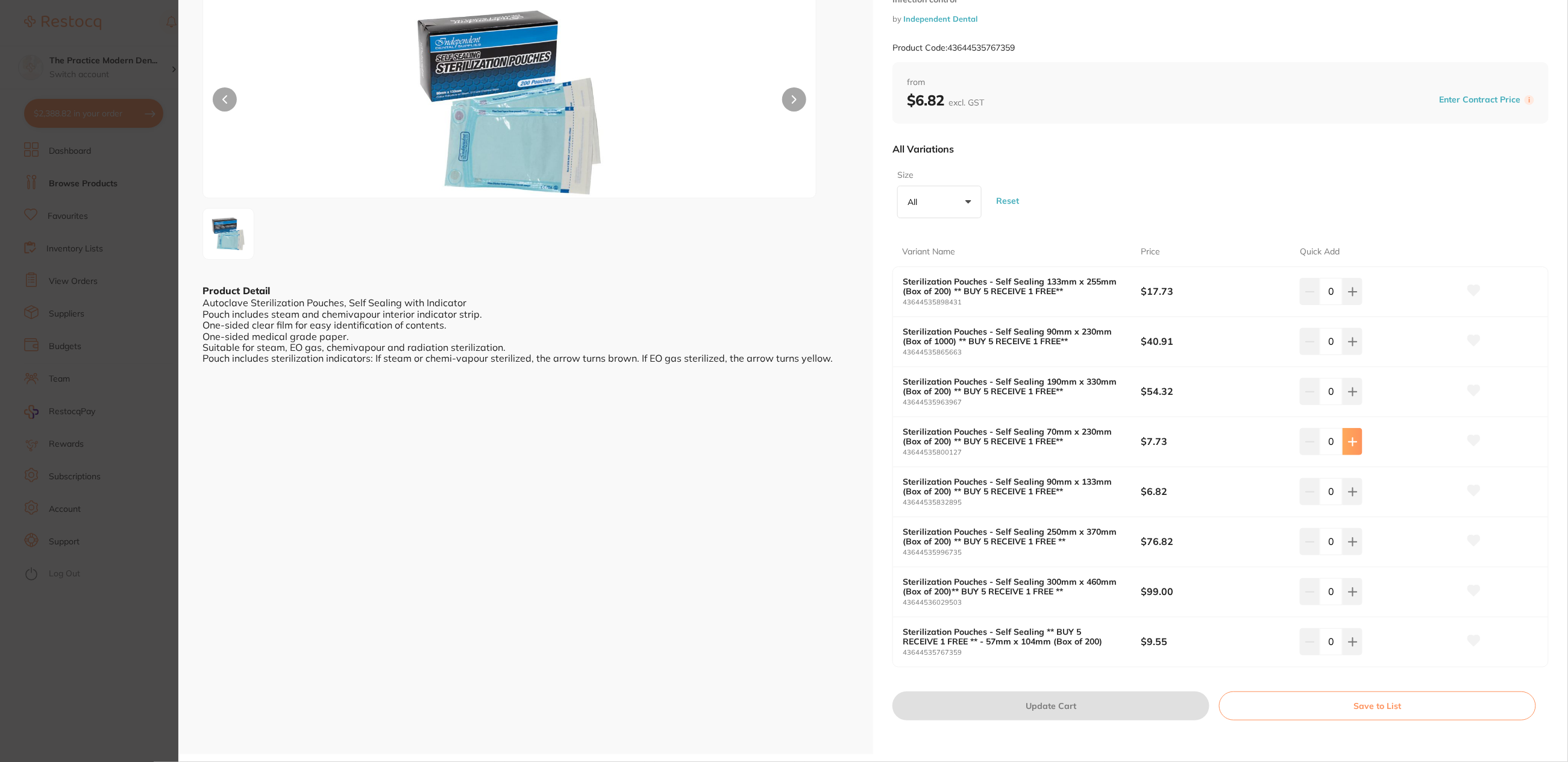
click at [1349, 439] on icon at bounding box center [1352, 441] width 9 height 9
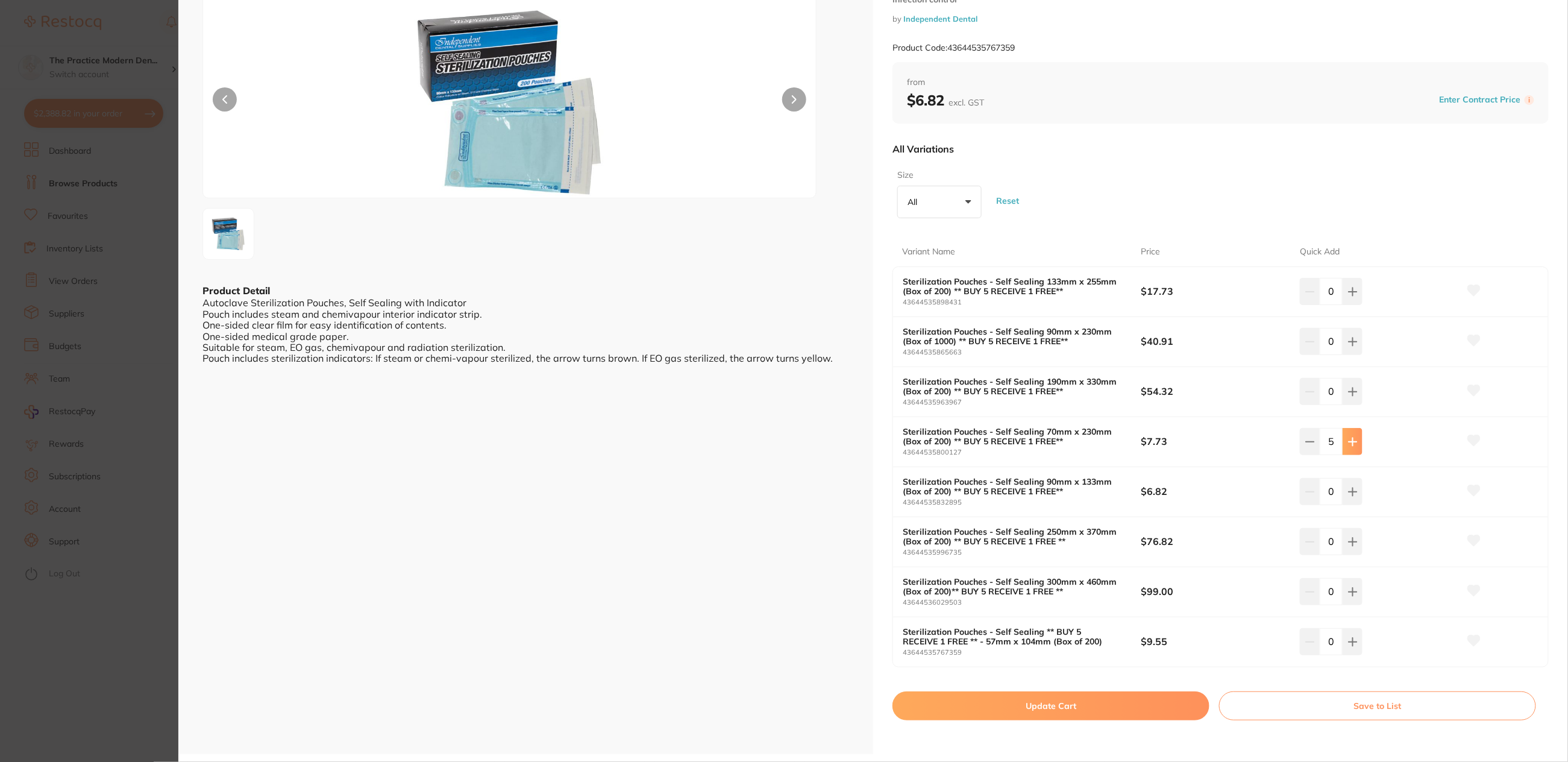
click at [1349, 439] on icon at bounding box center [1352, 441] width 9 height 9
click at [1302, 449] on button at bounding box center [1309, 441] width 20 height 26
type input "5"
click at [1473, 439] on icon at bounding box center [1474, 441] width 12 height 11
click at [1348, 293] on icon at bounding box center [1352, 291] width 9 height 9
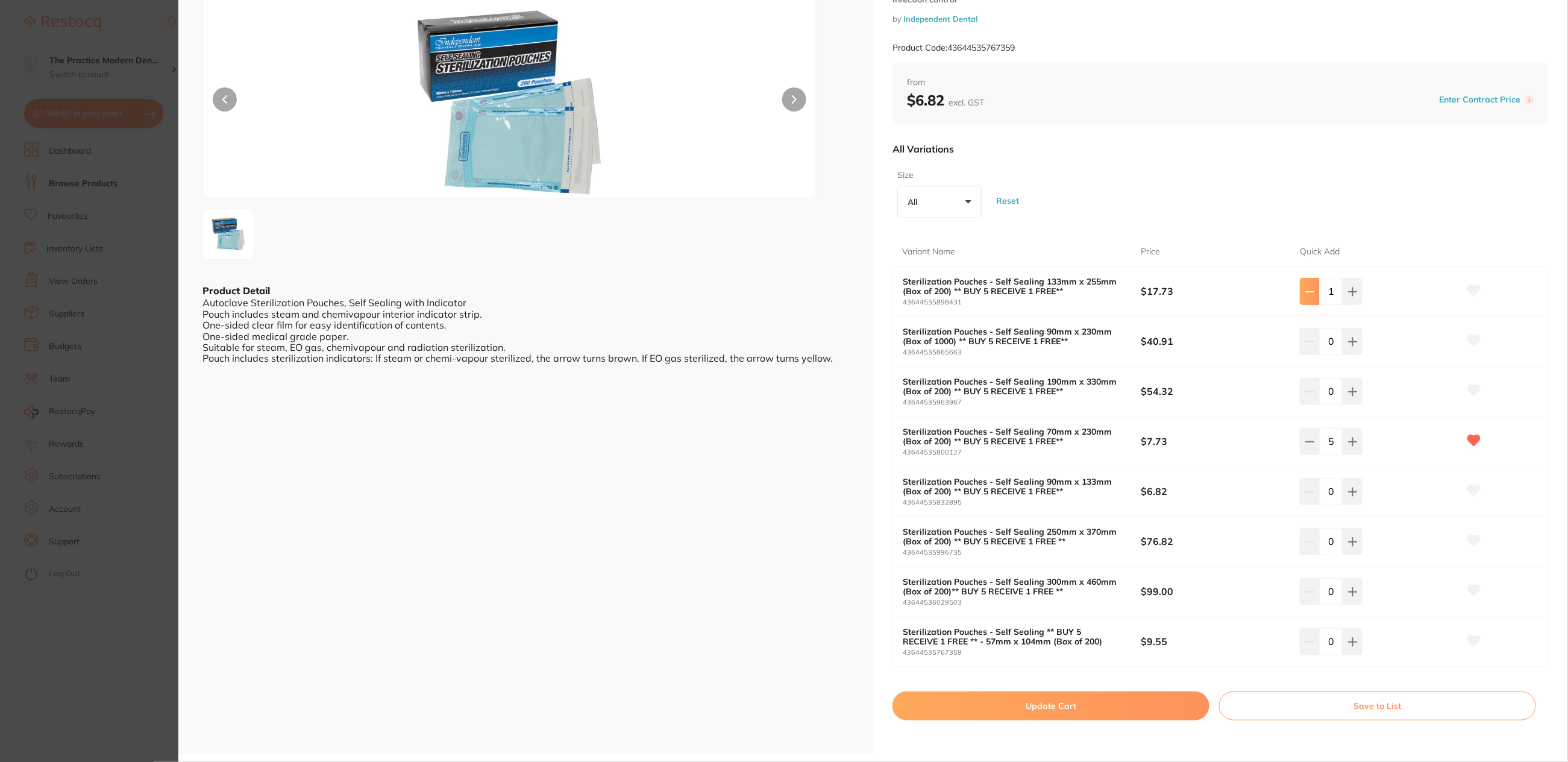
click at [1309, 288] on icon at bounding box center [1310, 291] width 9 height 9
type input "0"
click at [1473, 292] on icon at bounding box center [1474, 290] width 12 height 11
click at [1113, 697] on button "Update Cart" at bounding box center [1051, 706] width 317 height 29
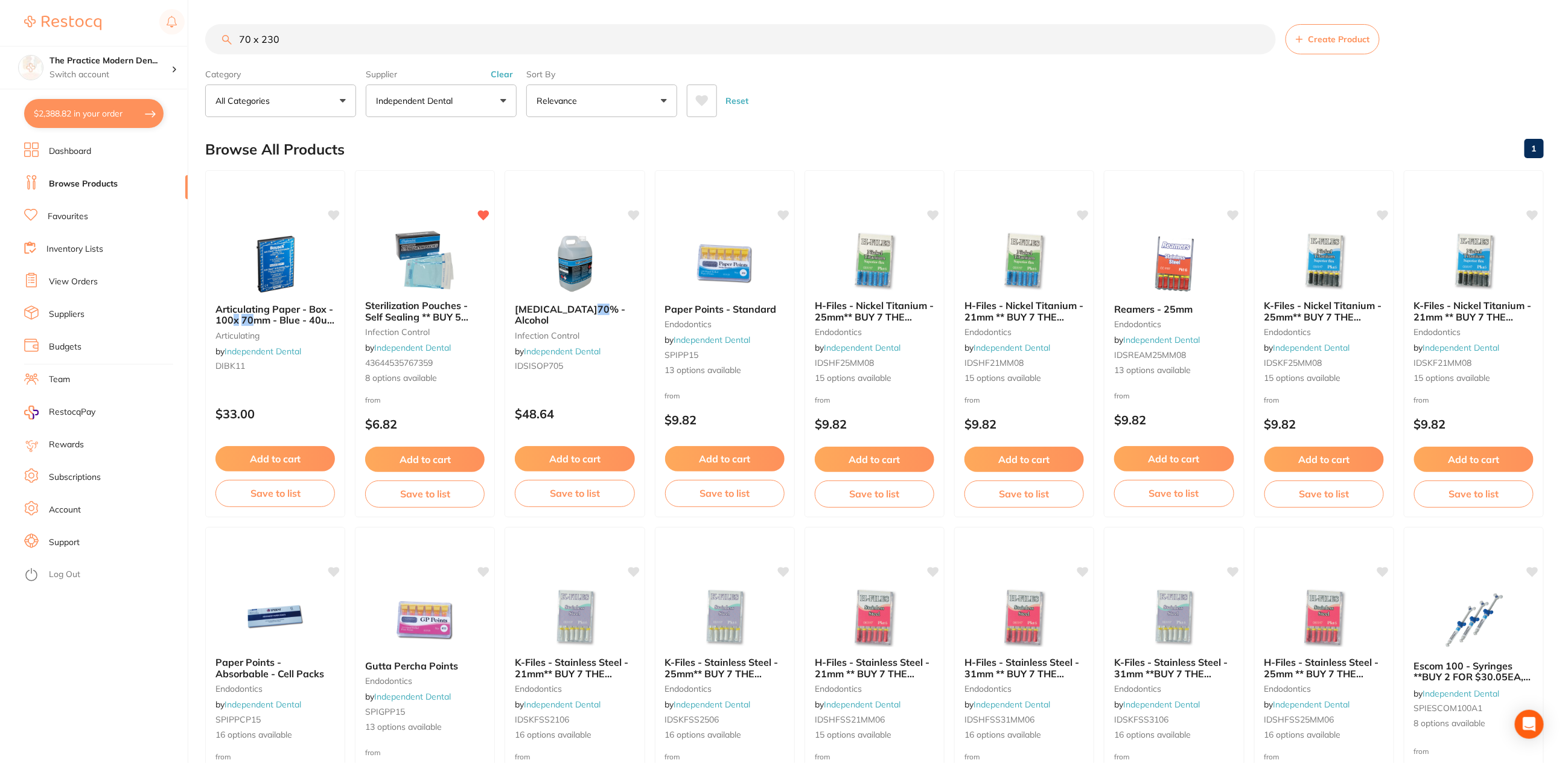
drag, startPoint x: 291, startPoint y: 34, endPoint x: 225, endPoint y: 30, distance: 66.1
click at [225, 30] on input "70 x 230" at bounding box center [740, 39] width 1071 height 30
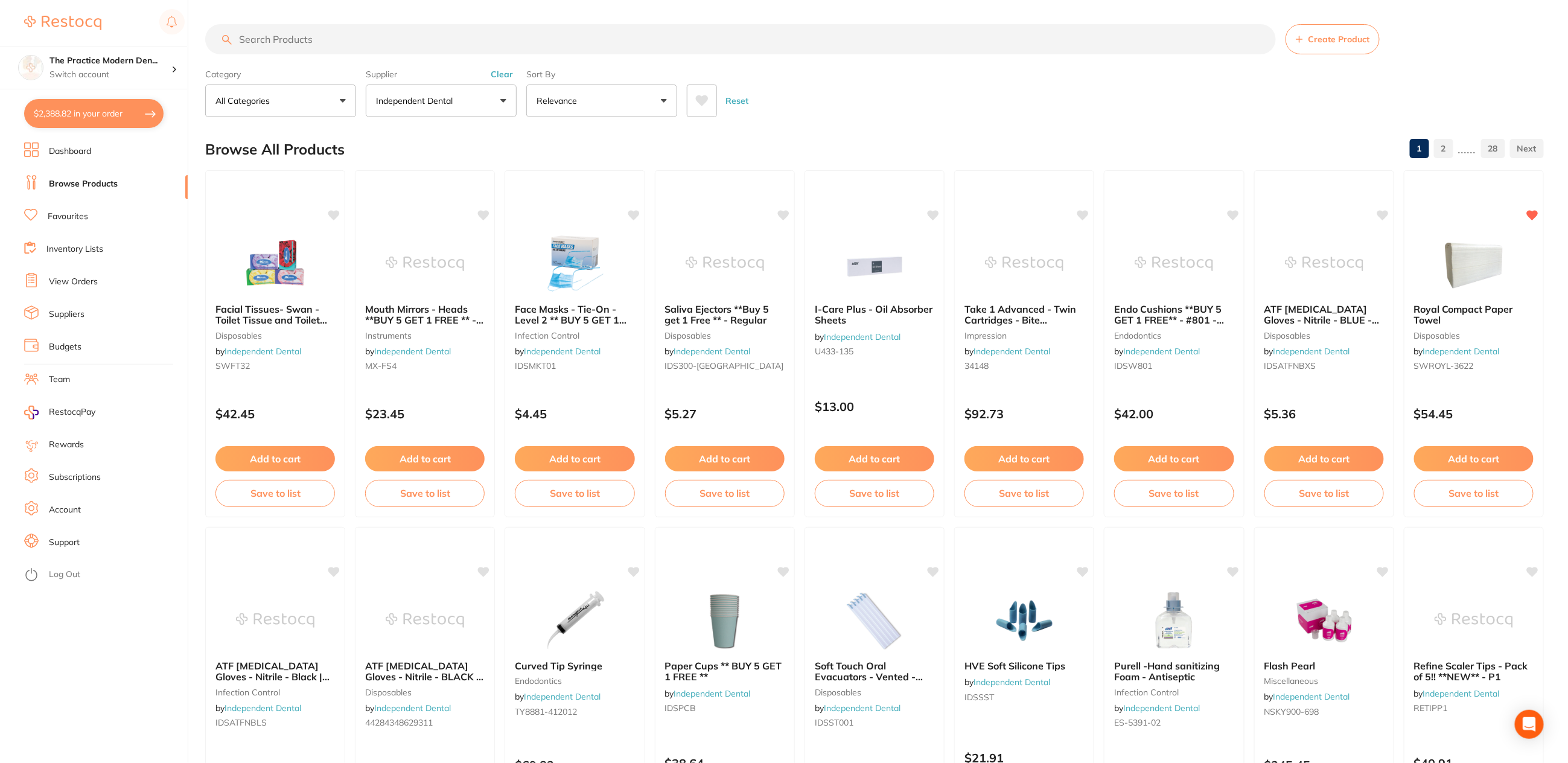
click at [58, 120] on button "$2,388.82 in your order" at bounding box center [93, 114] width 139 height 29
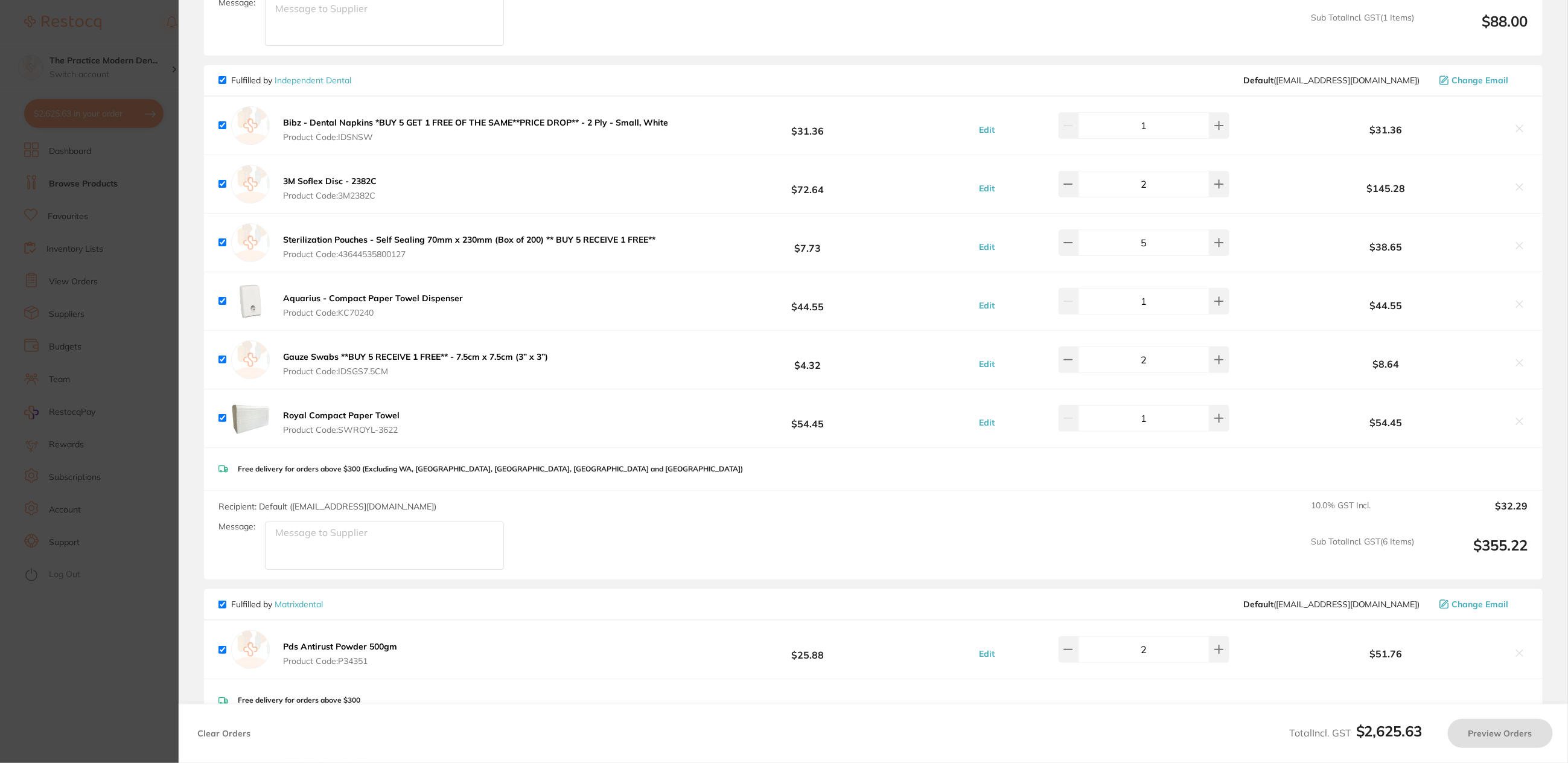
checkbox input "true"
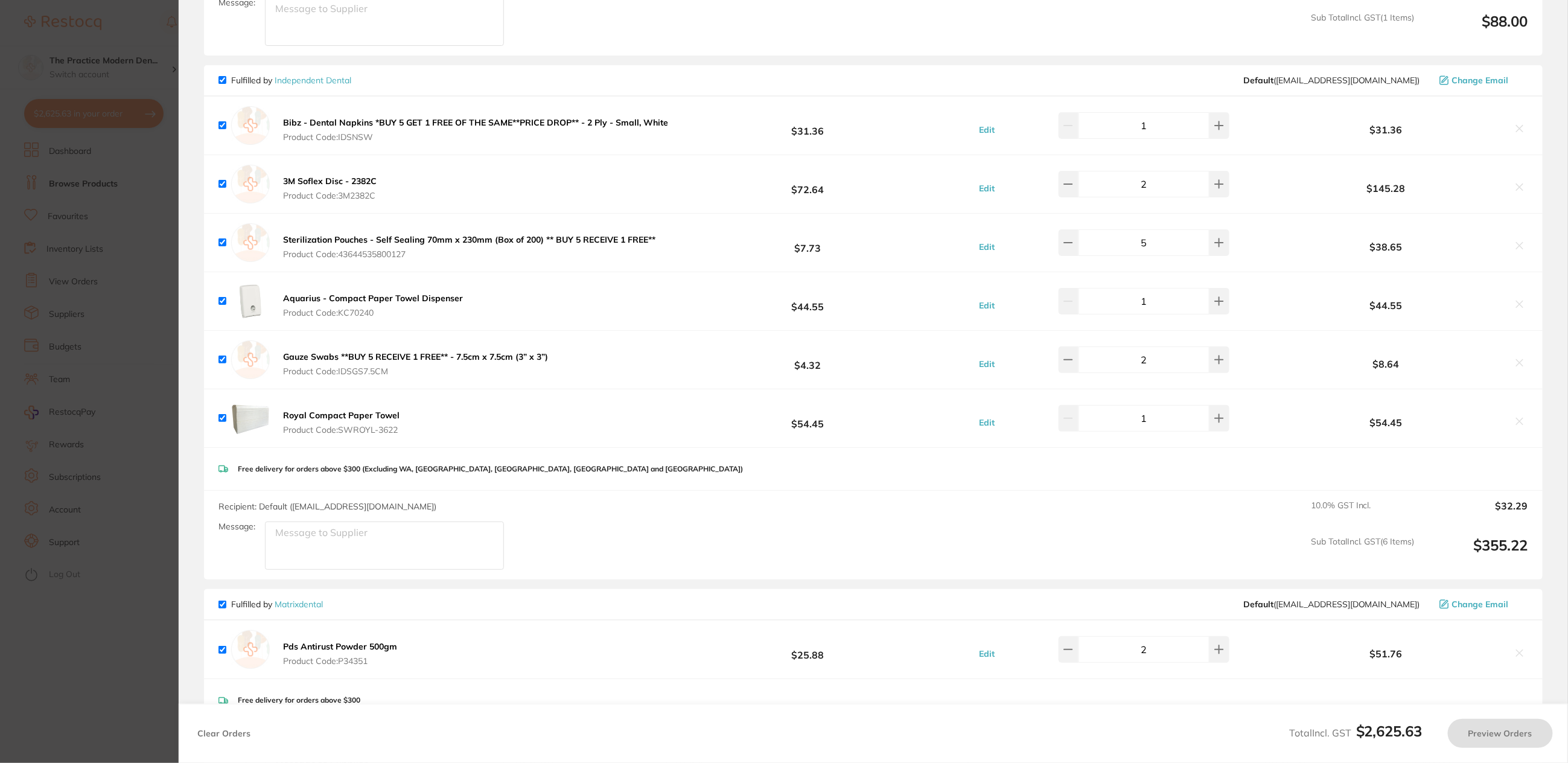
checkbox input "true"
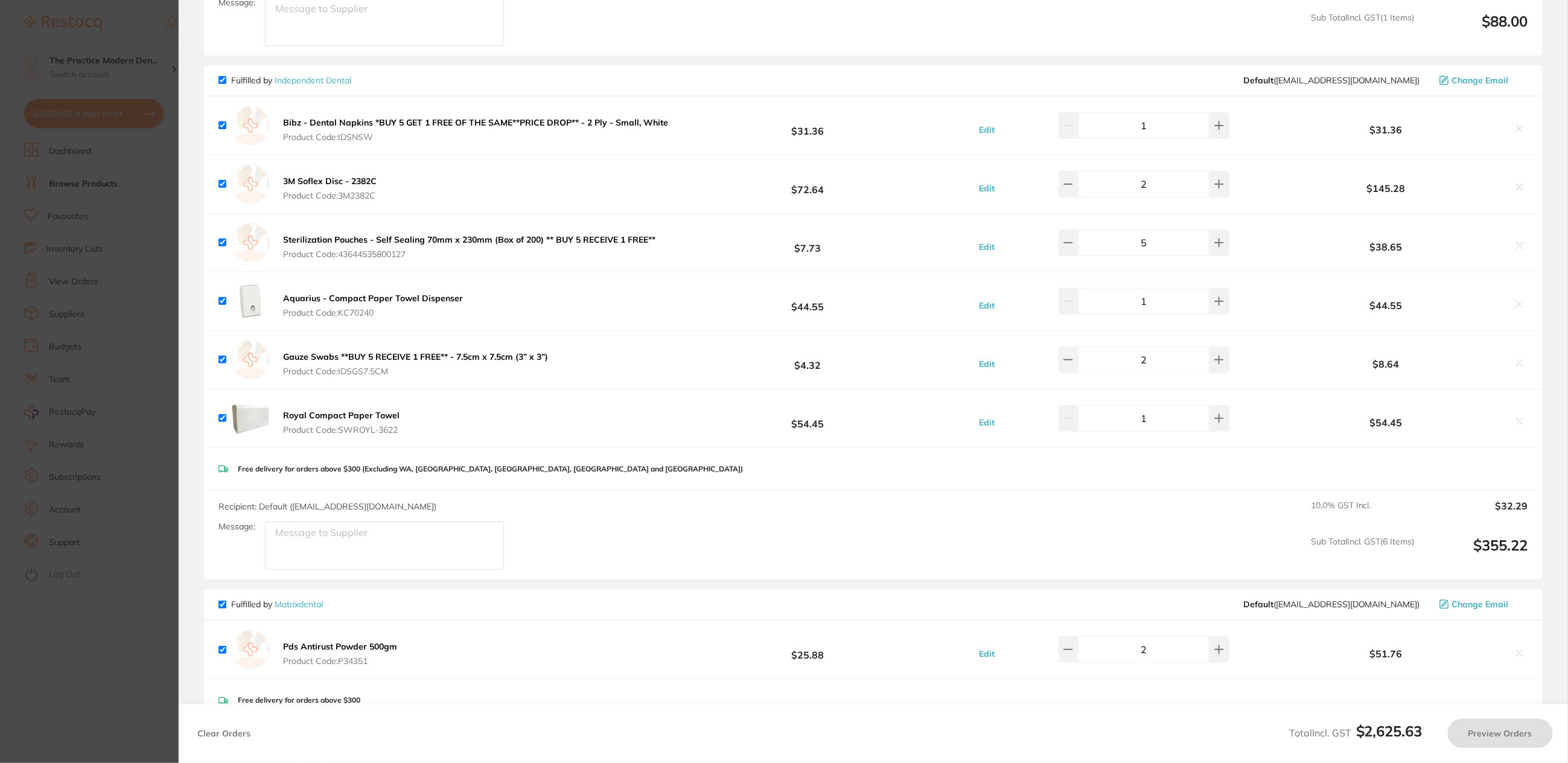
checkbox input "true"
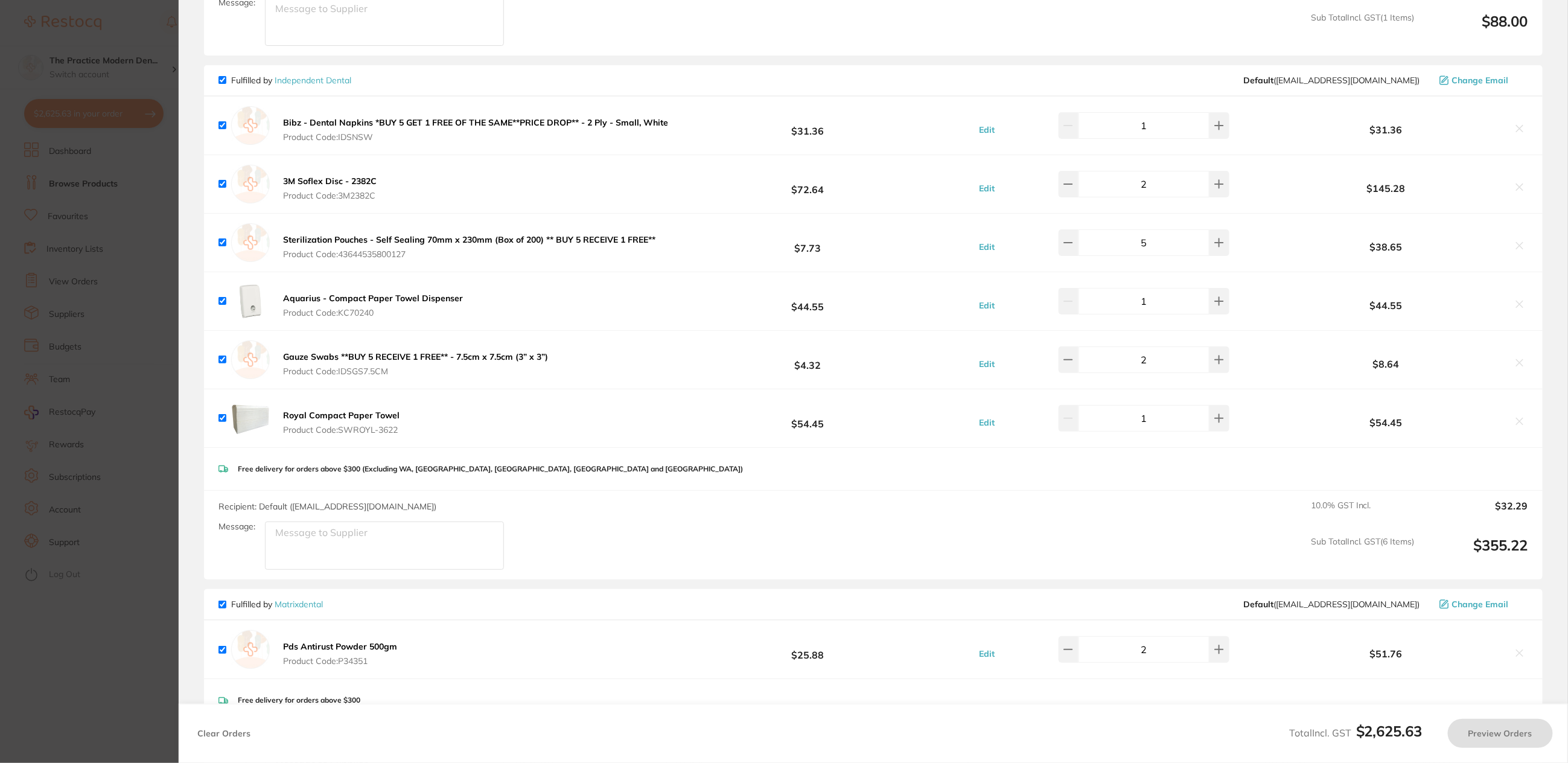
checkbox input "true"
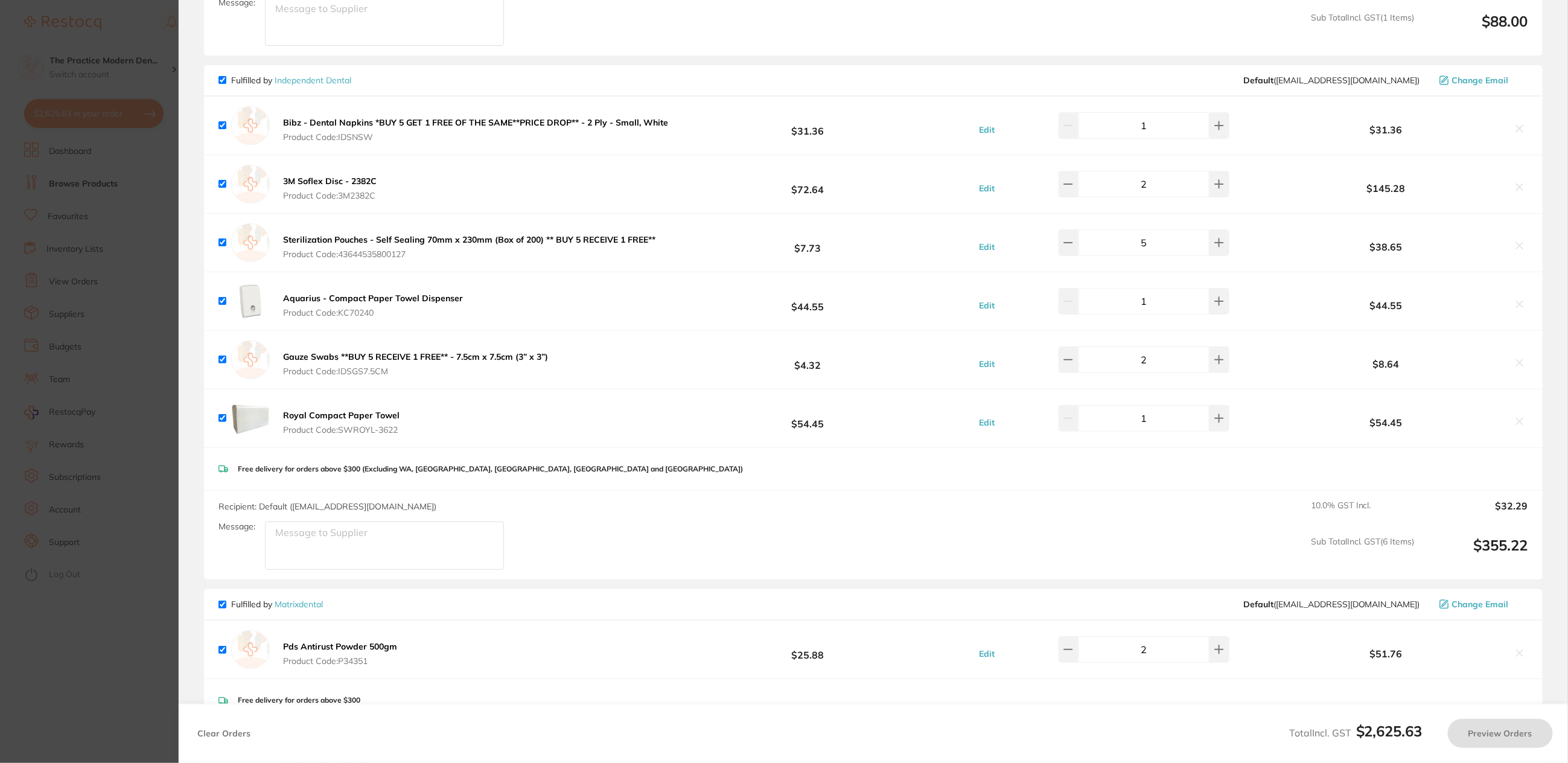
checkbox input "true"
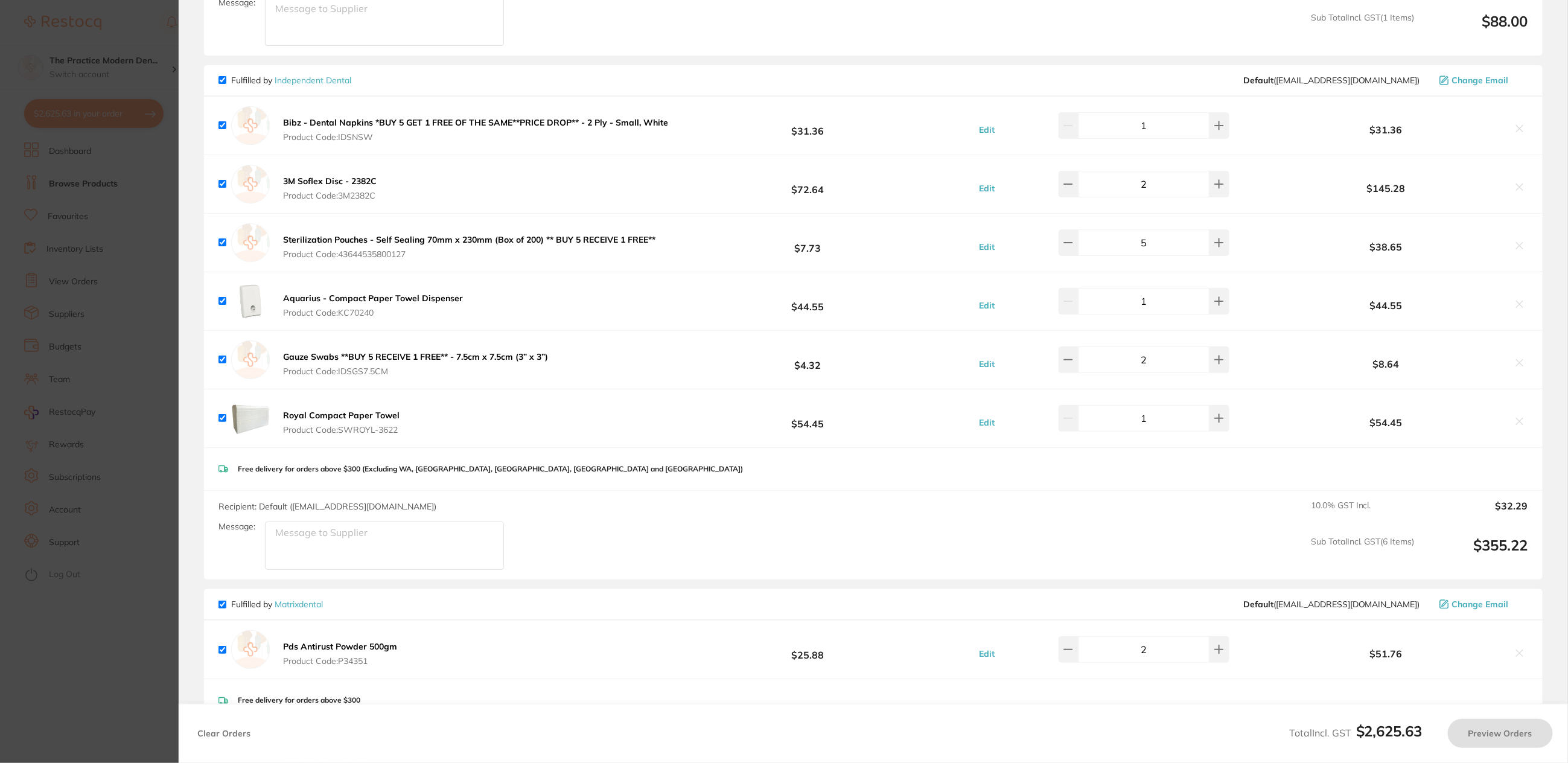
checkbox input "true"
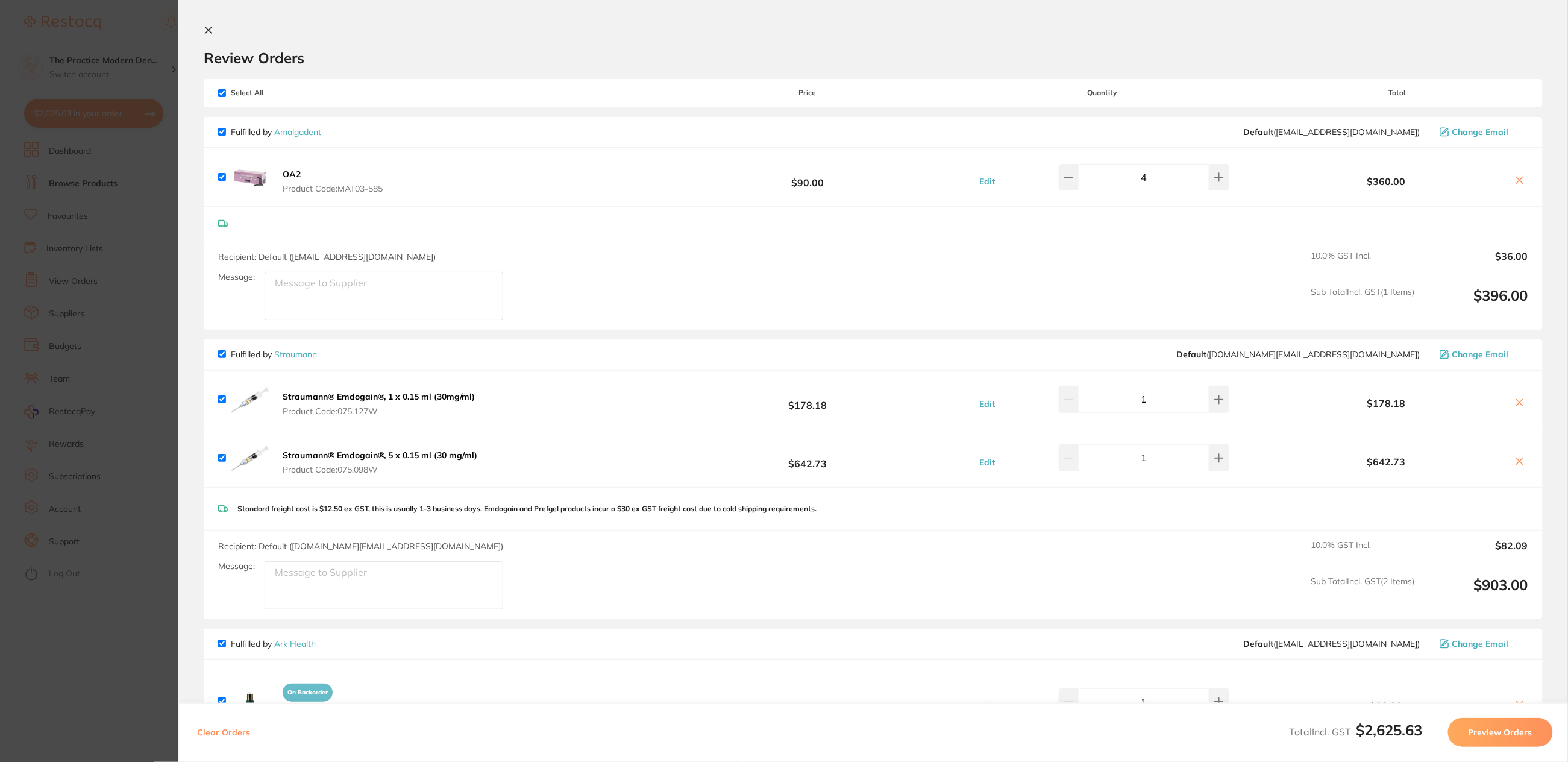
click at [221, 93] on input "checkbox" at bounding box center [222, 93] width 8 height 8
checkbox input "false"
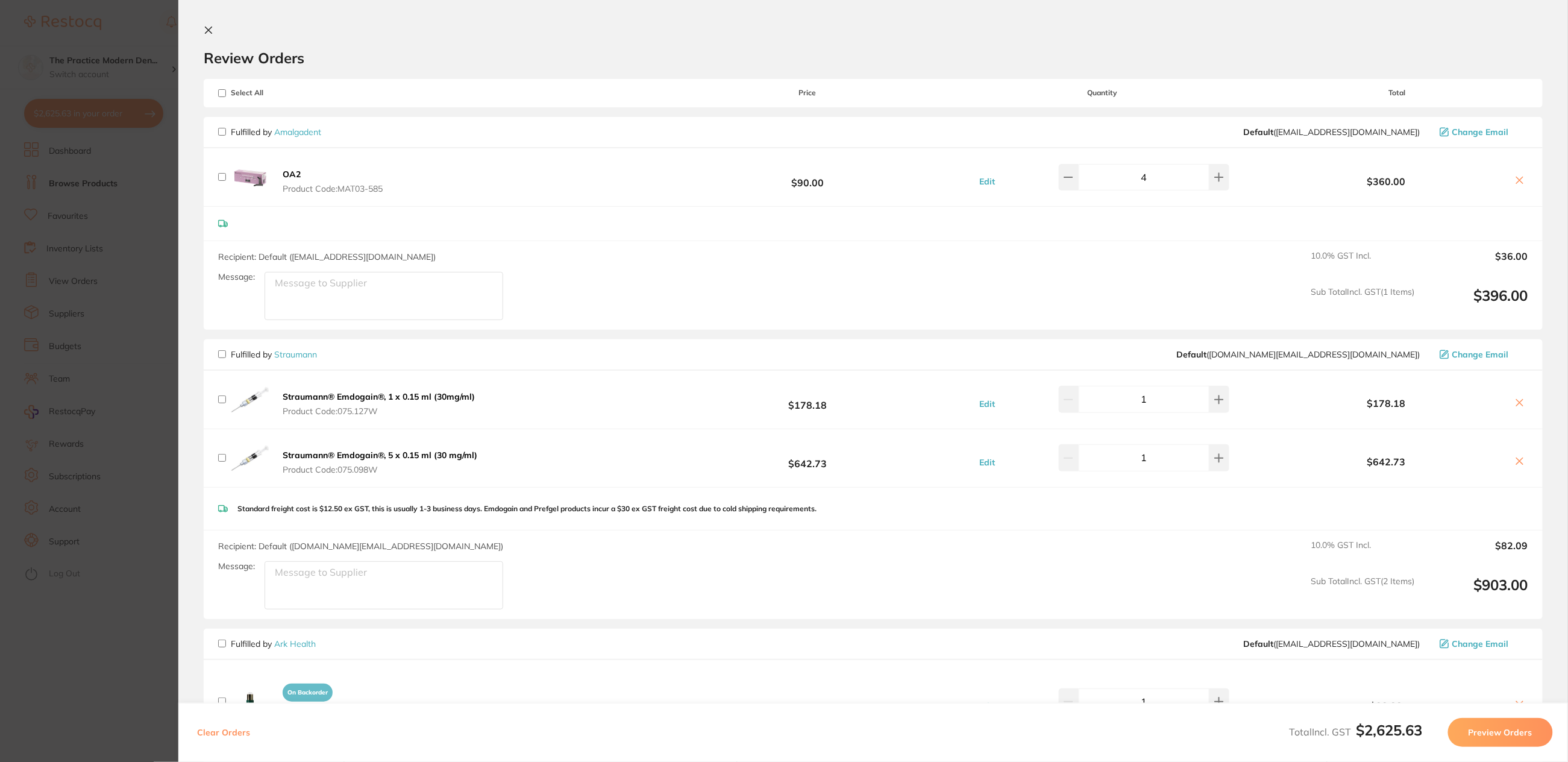
checkbox input "false"
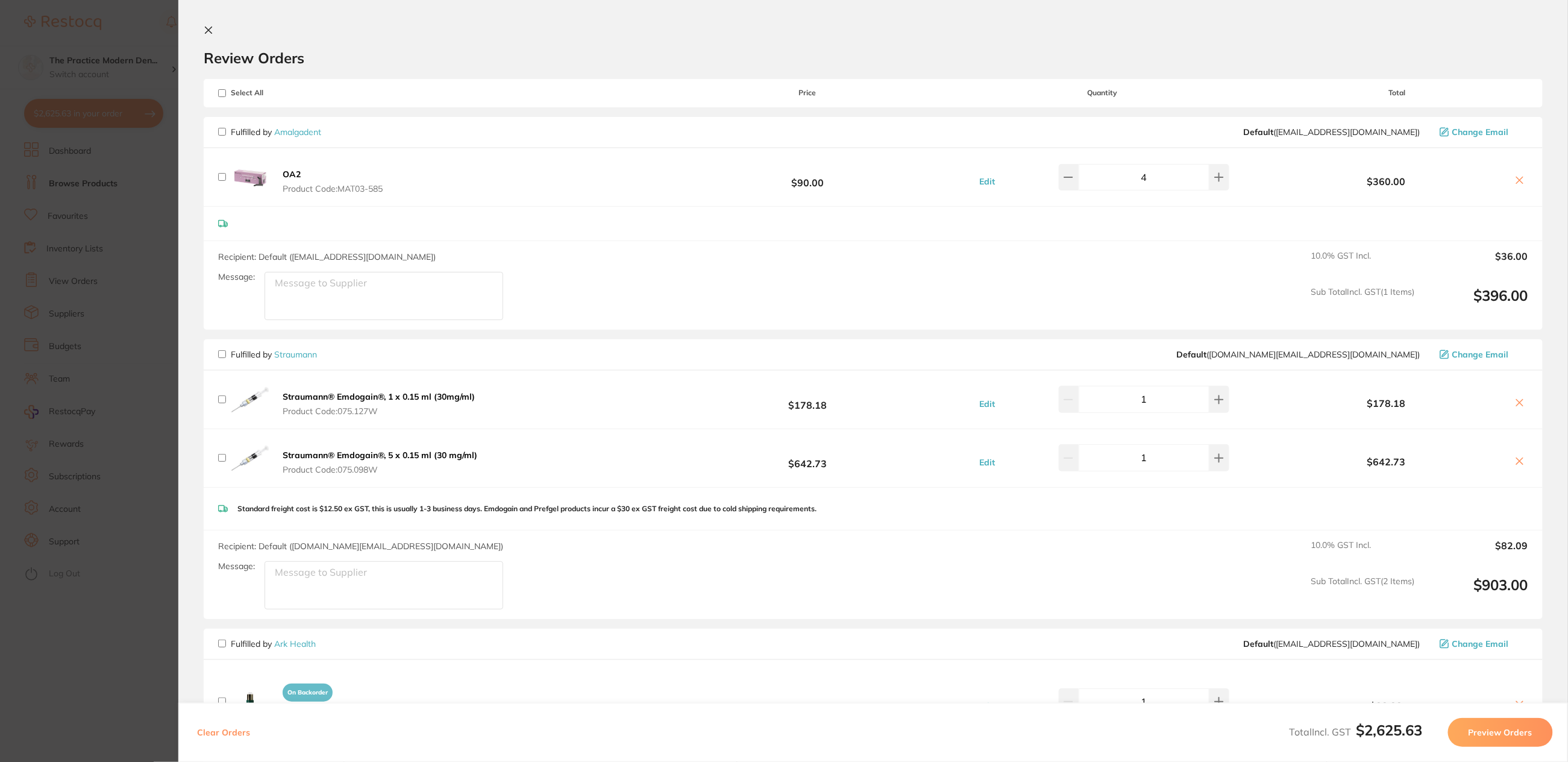
checkbox input "false"
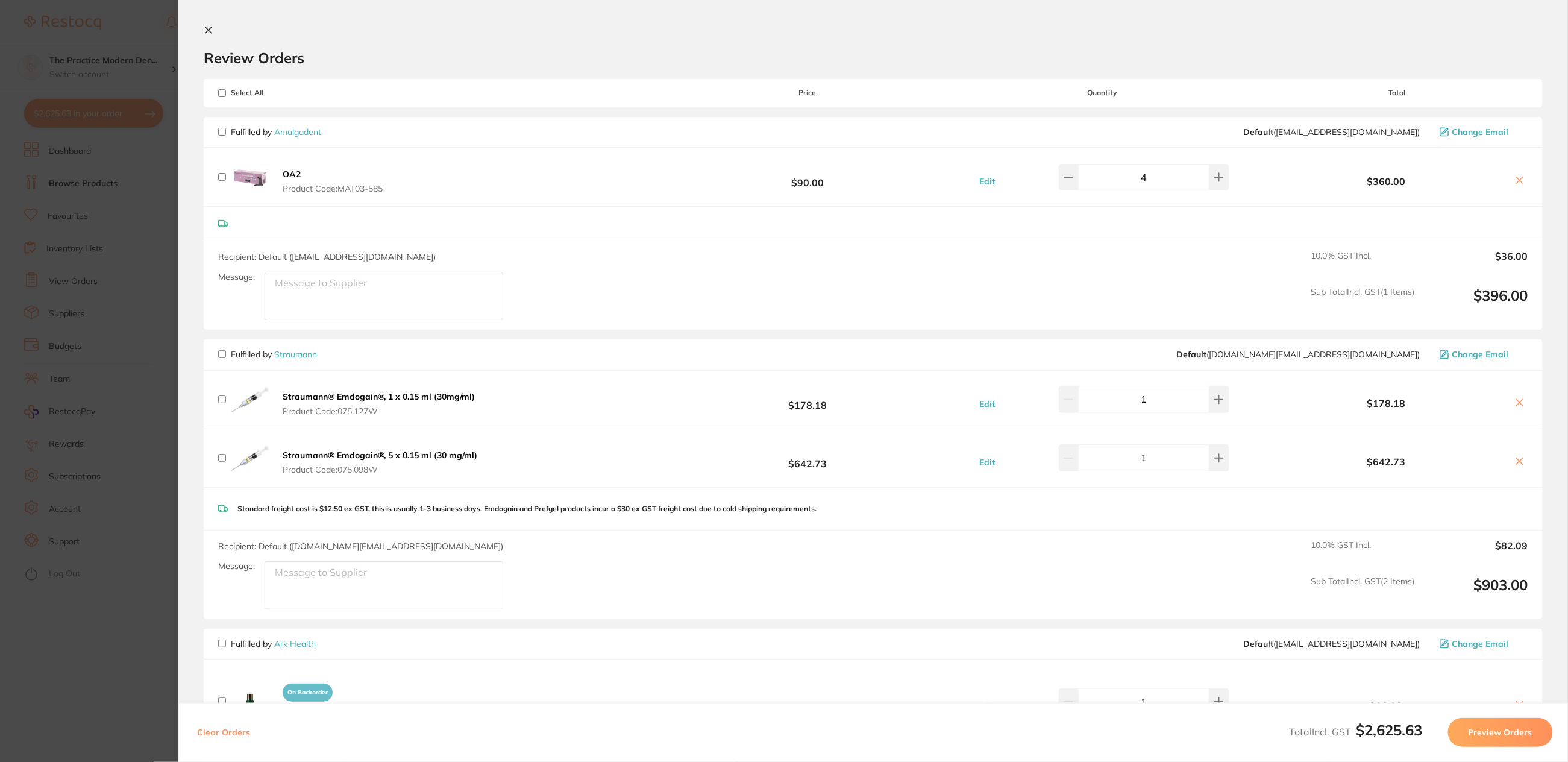
checkbox input "false"
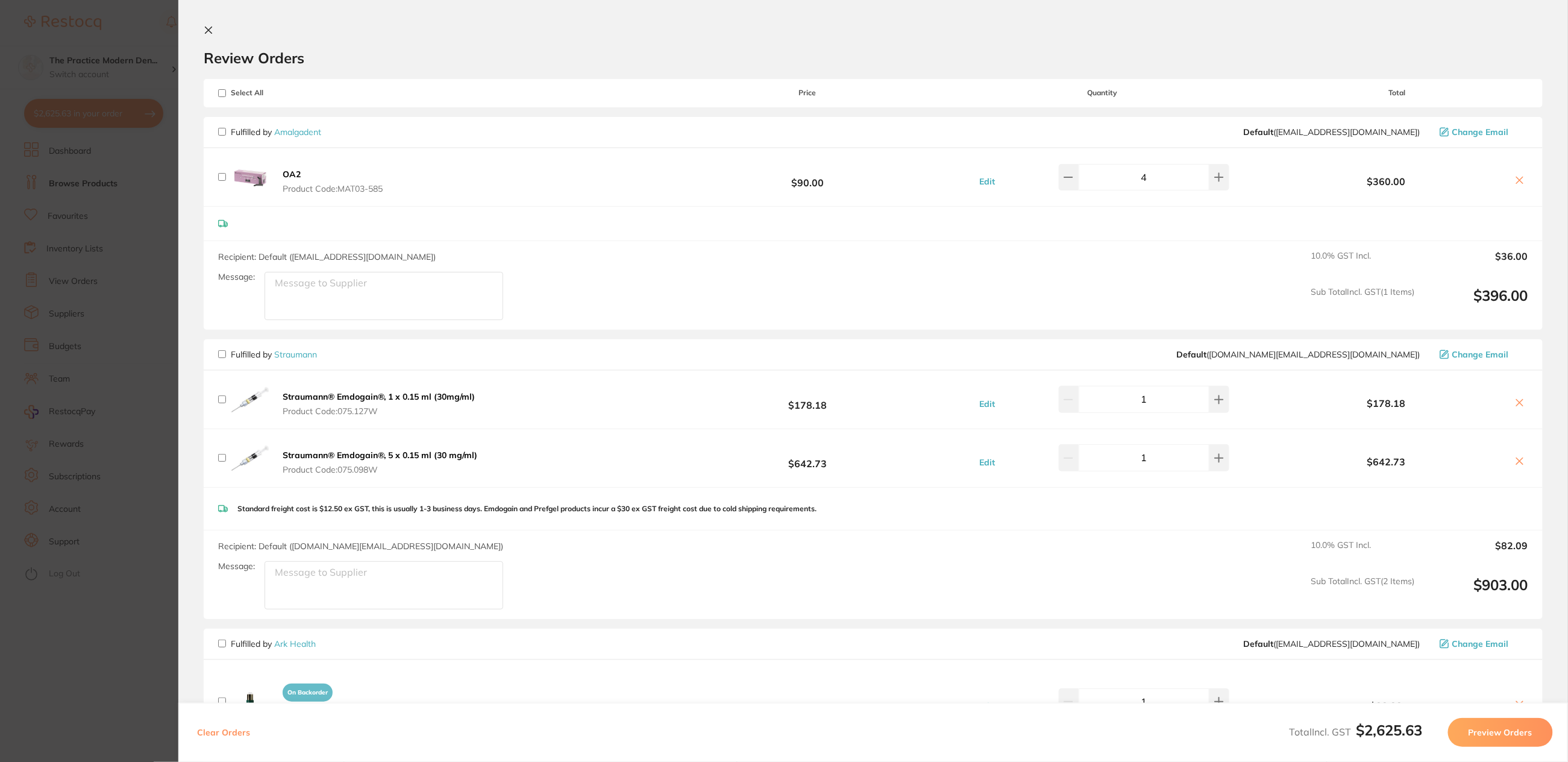
checkbox input "false"
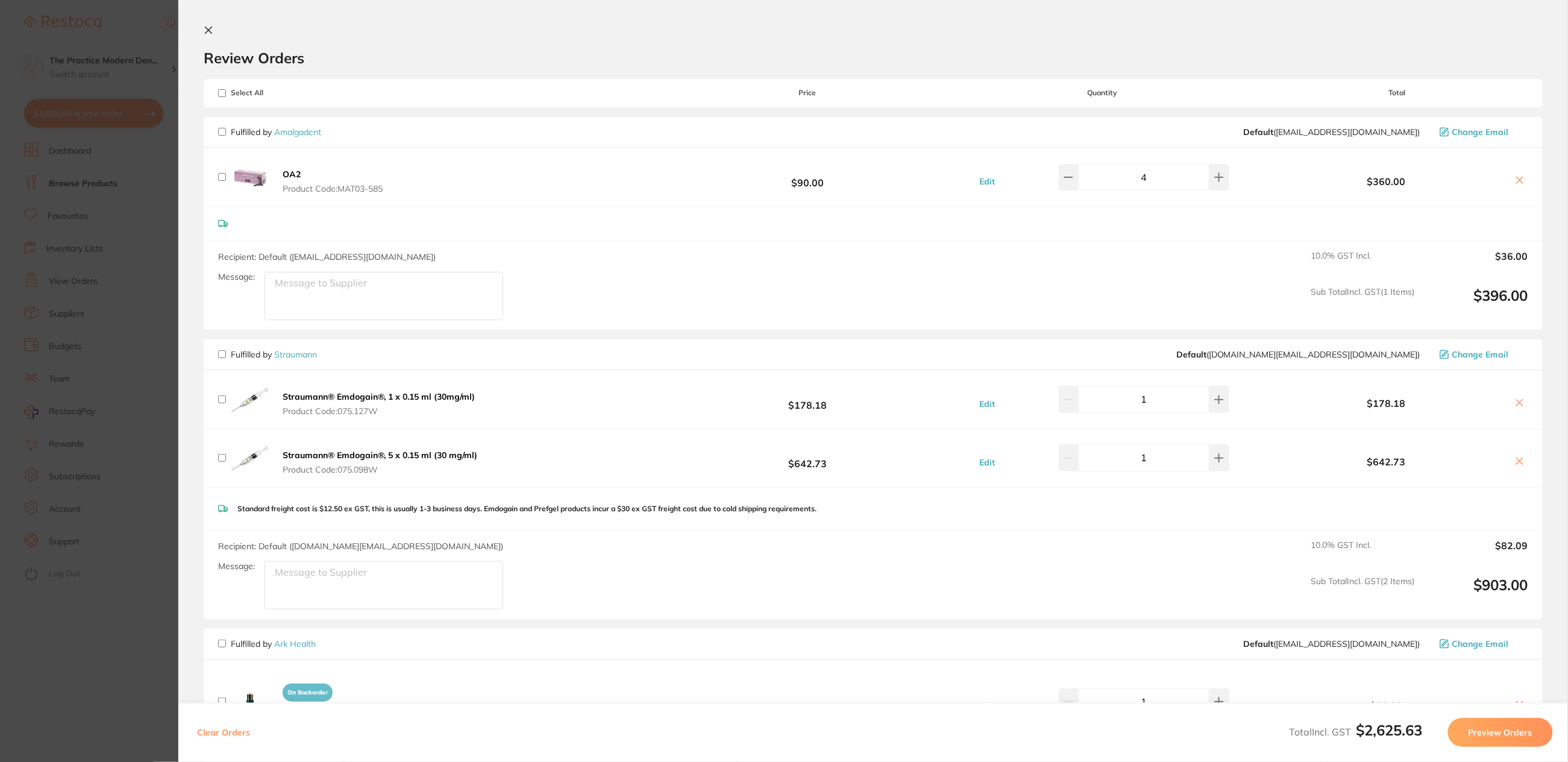
checkbox input "false"
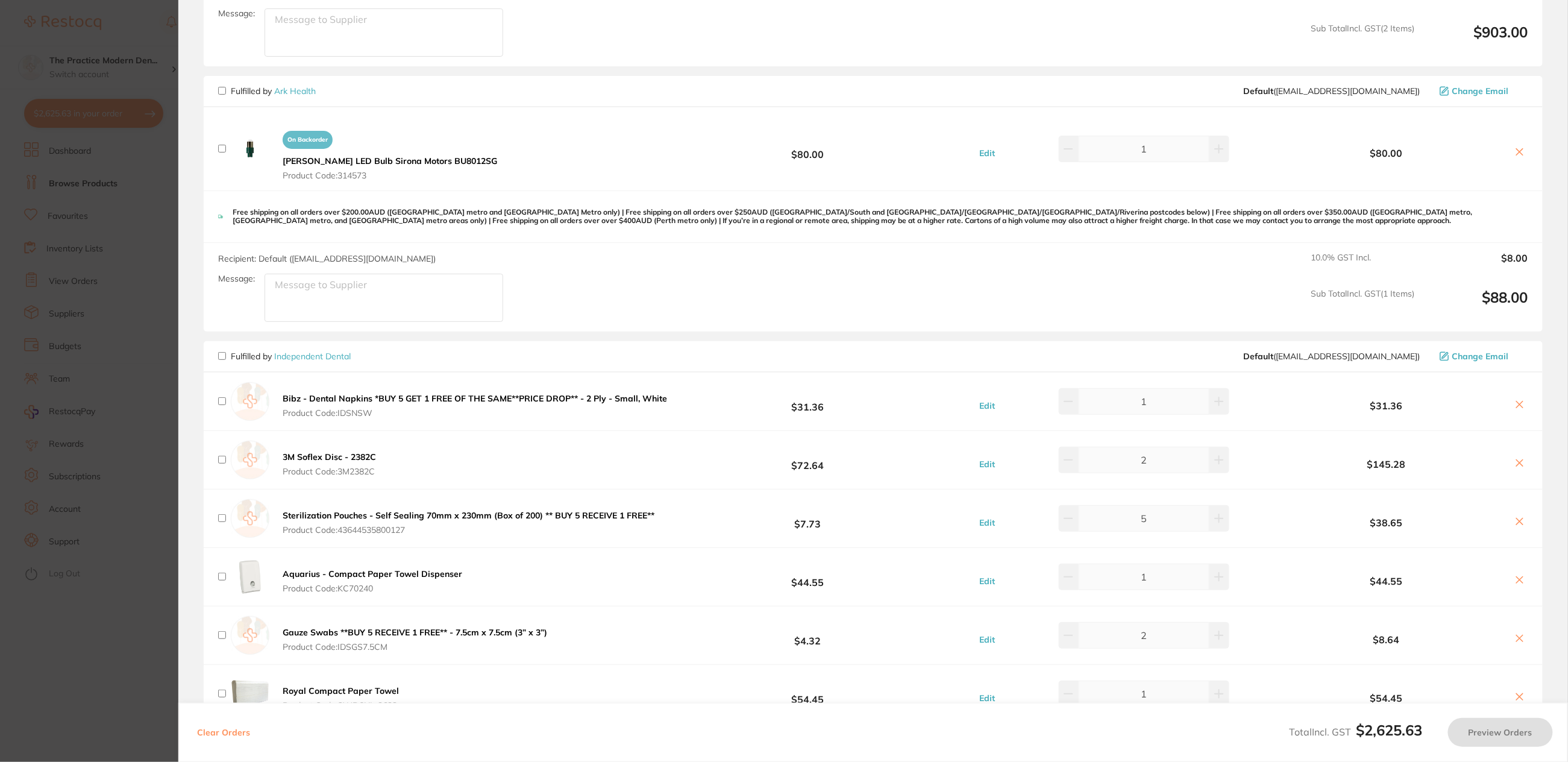
scroll to position [678, 0]
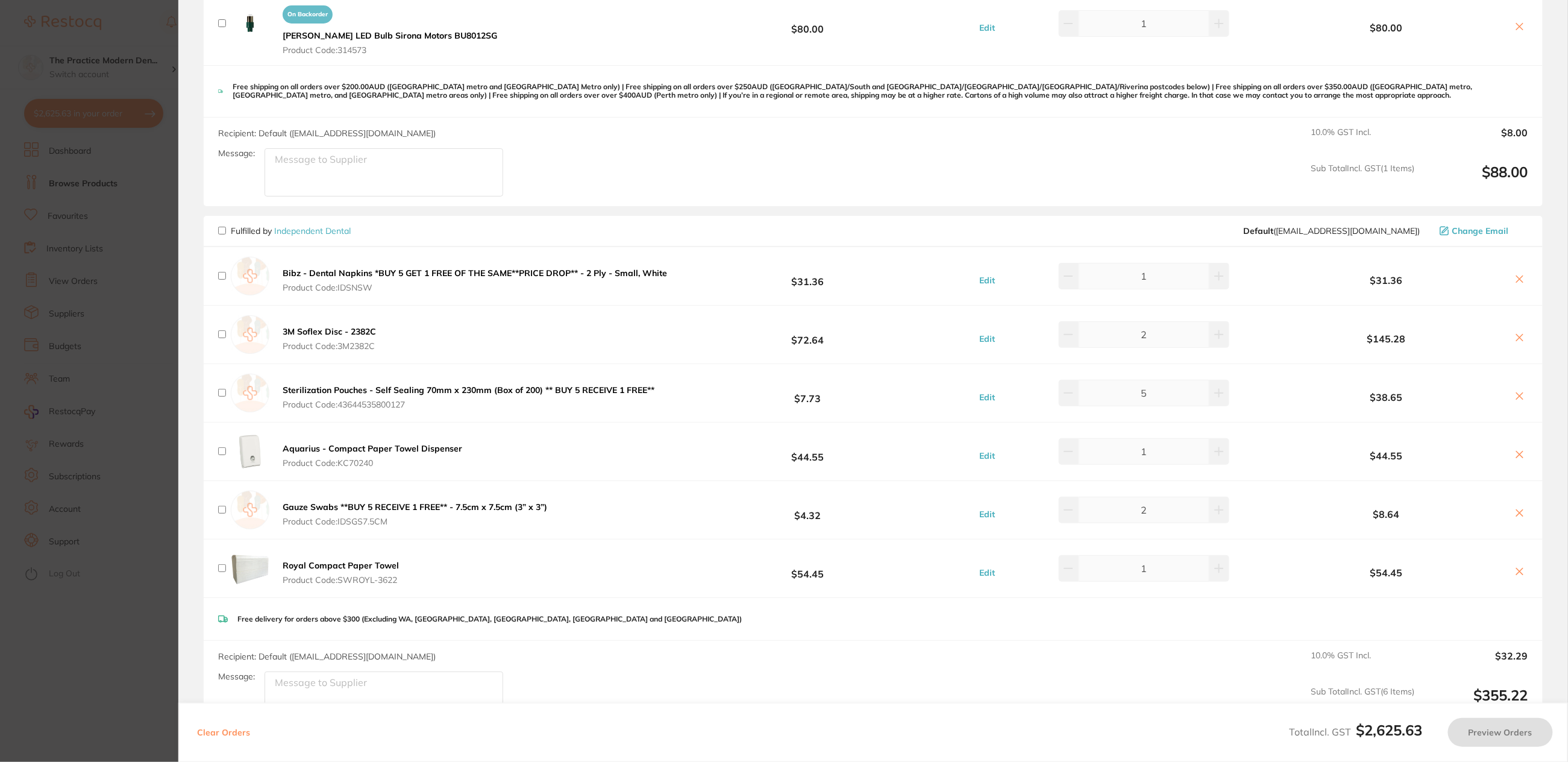
click at [223, 229] on input "checkbox" at bounding box center [222, 230] width 8 height 8
checkbox input "true"
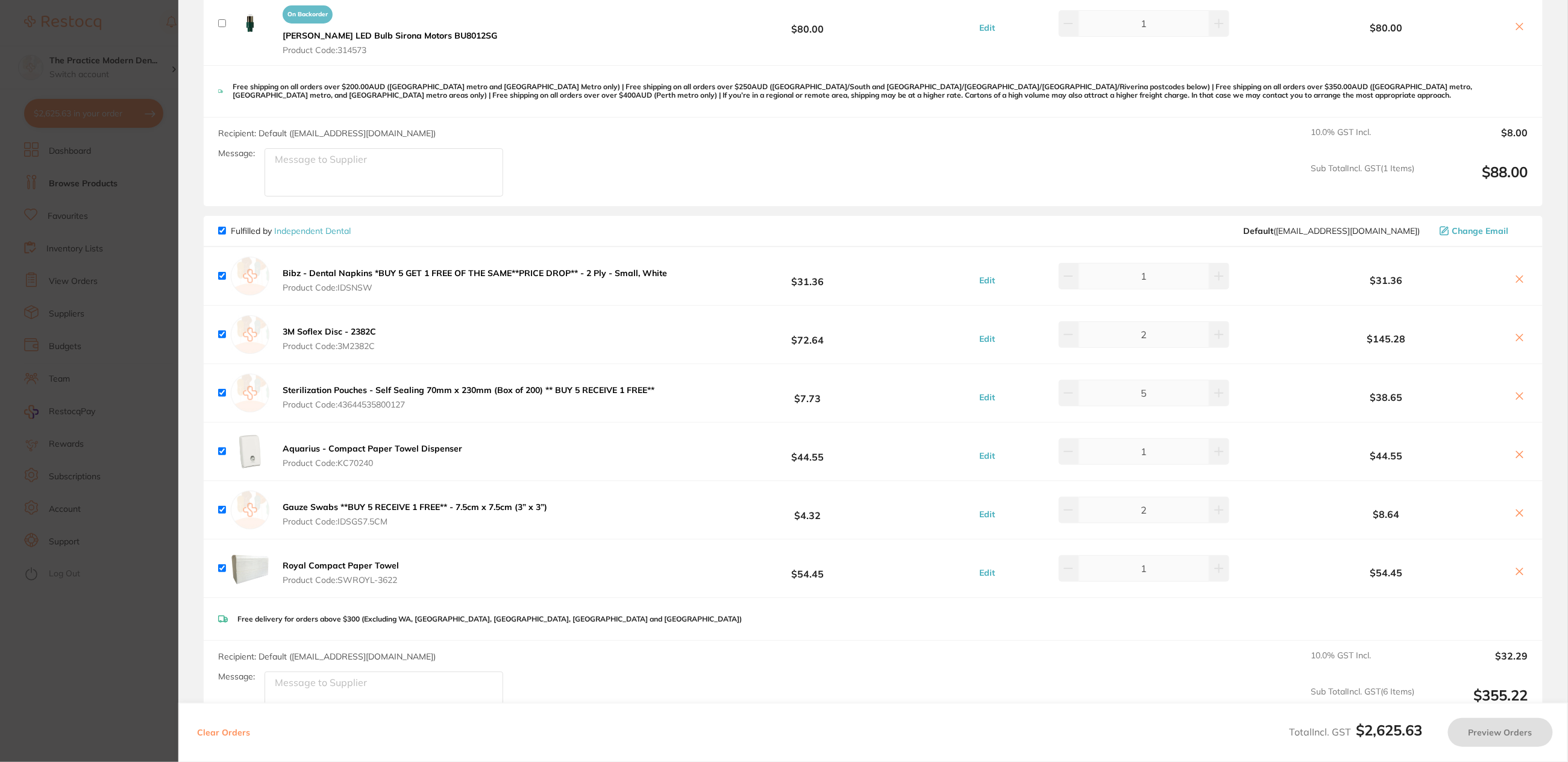
checkbox input "true"
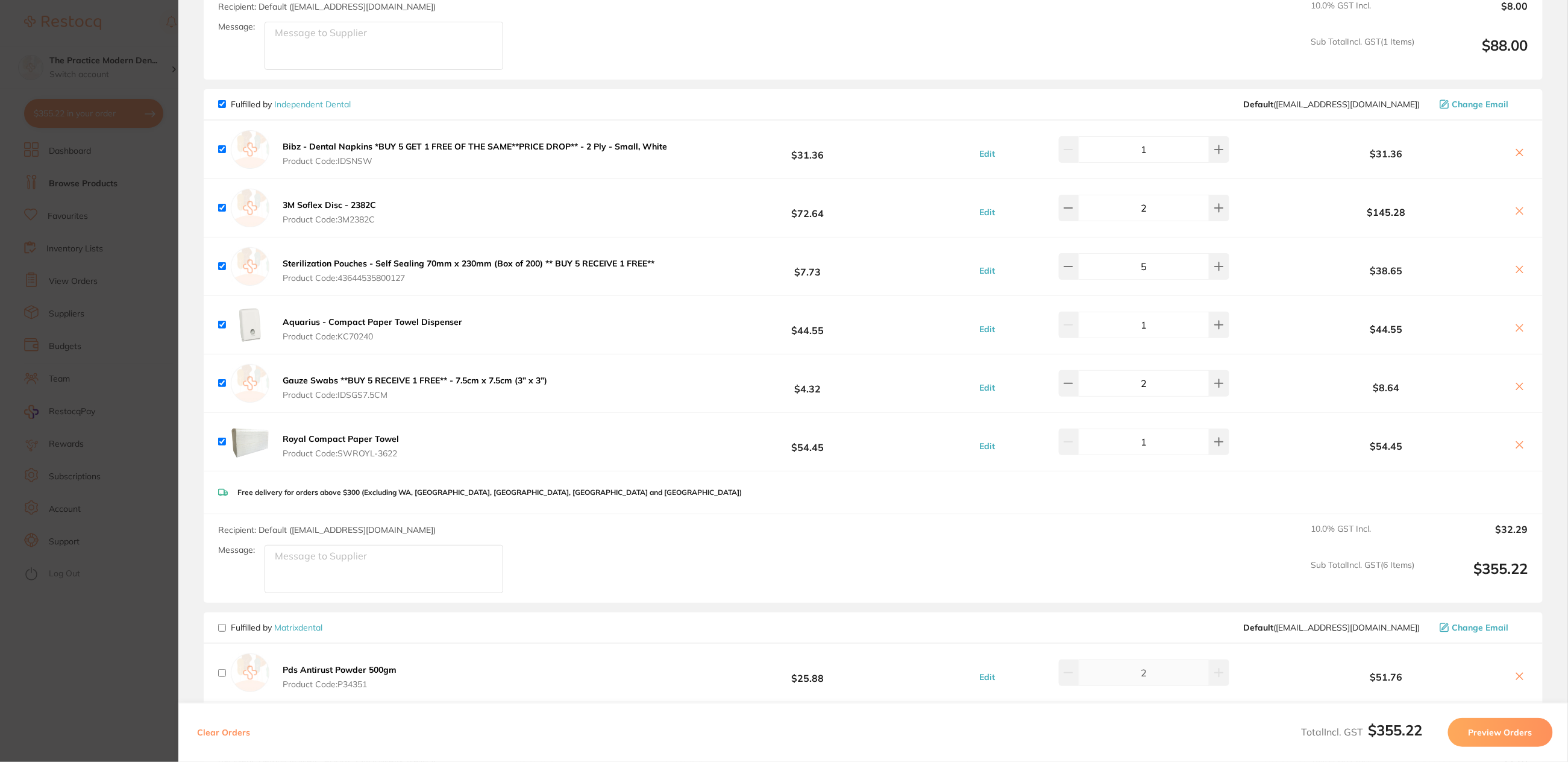
scroll to position [829, 0]
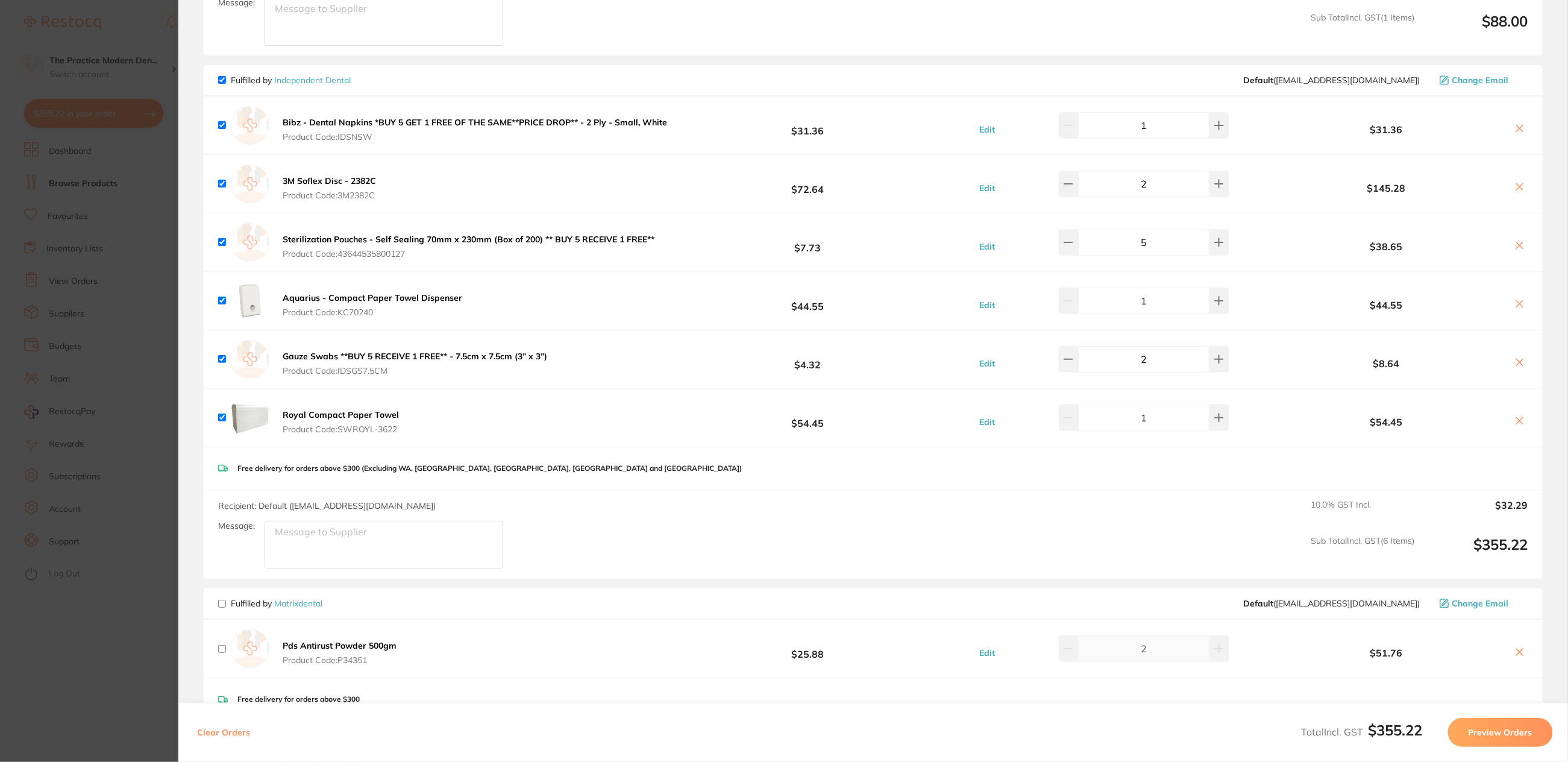
click at [1521, 358] on icon at bounding box center [1520, 362] width 9 height 9
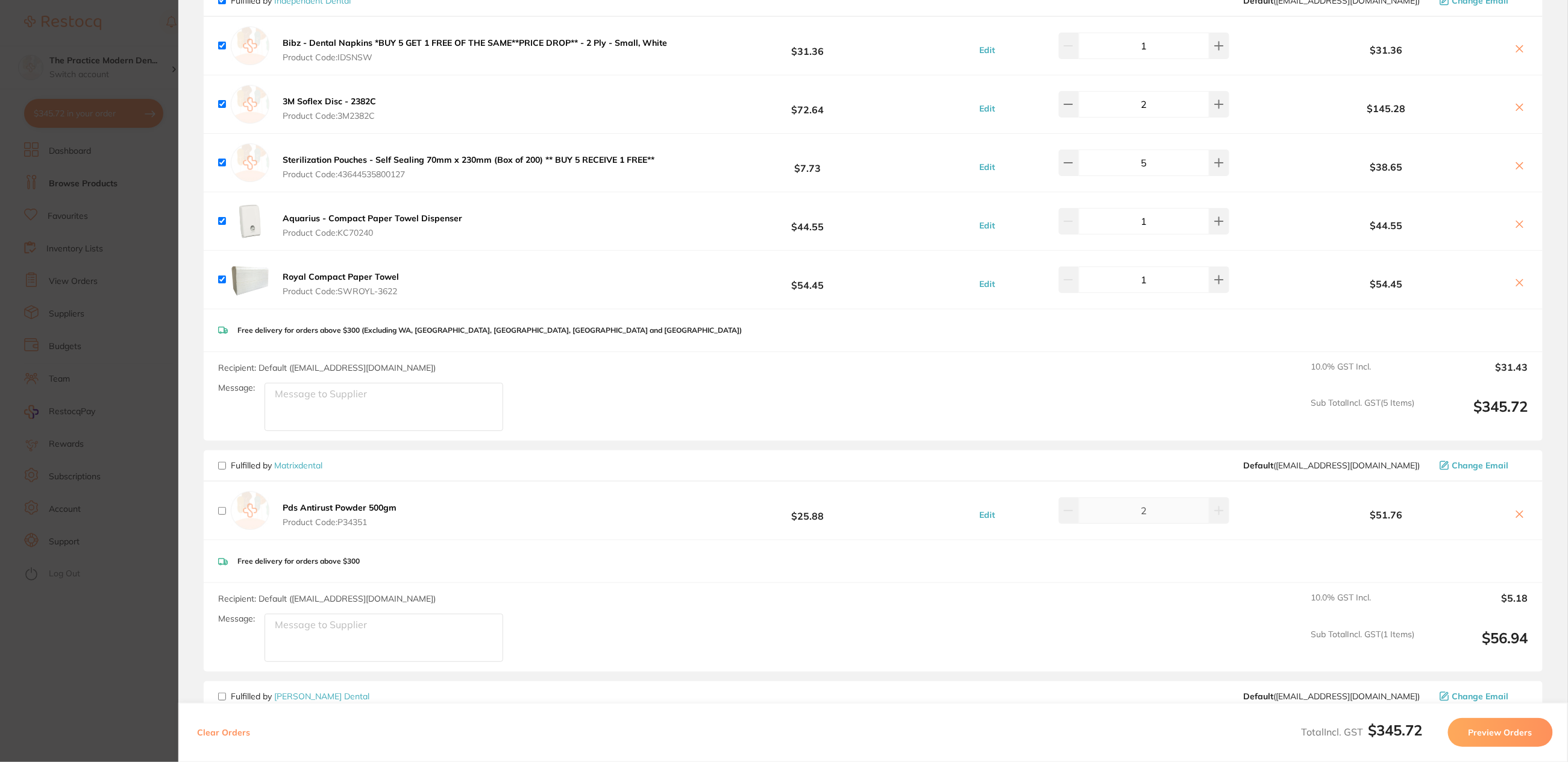
scroll to position [1055, 0]
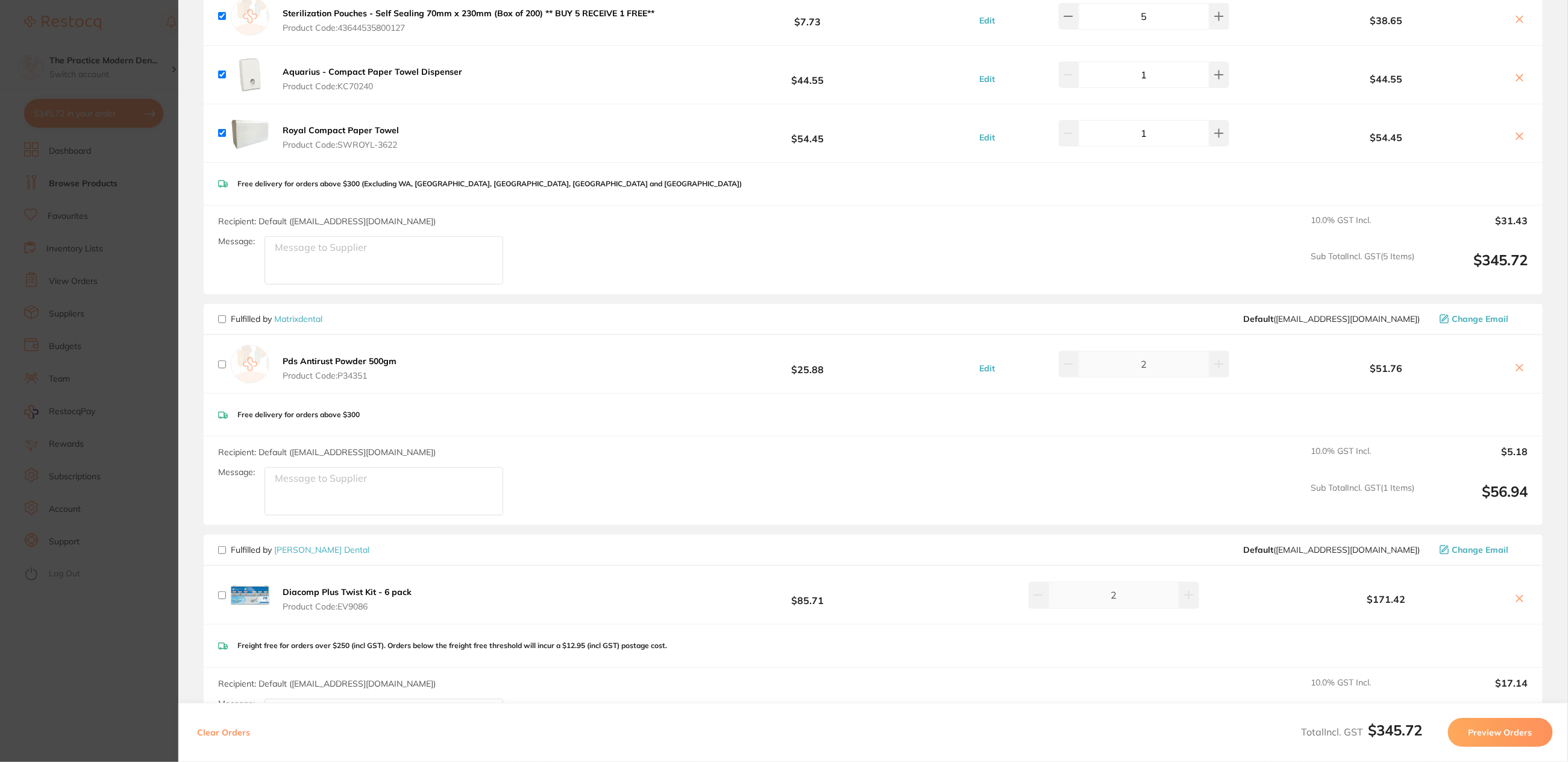
click at [1504, 728] on button "Preview Orders" at bounding box center [1501, 733] width 105 height 29
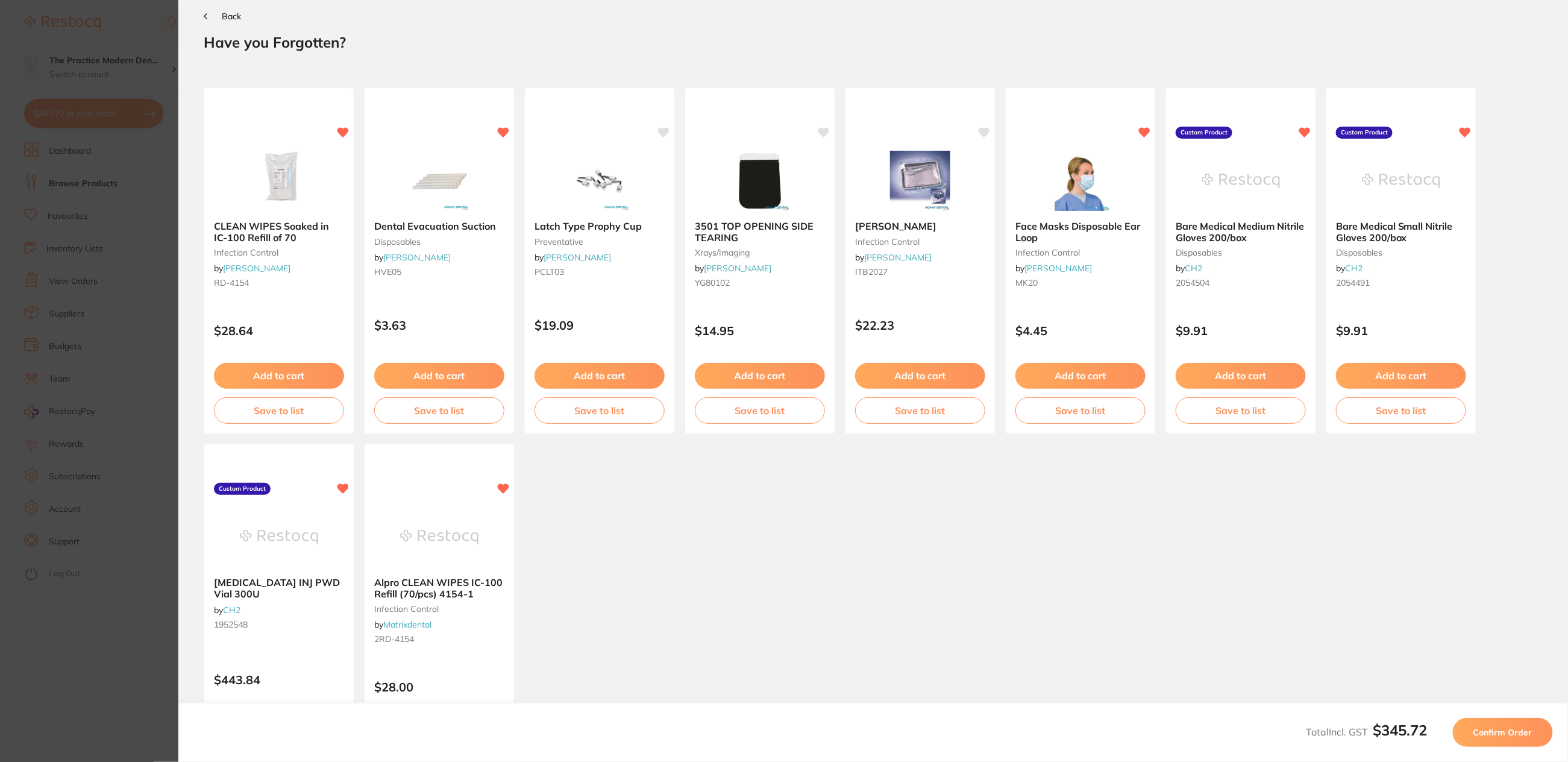
scroll to position [0, 0]
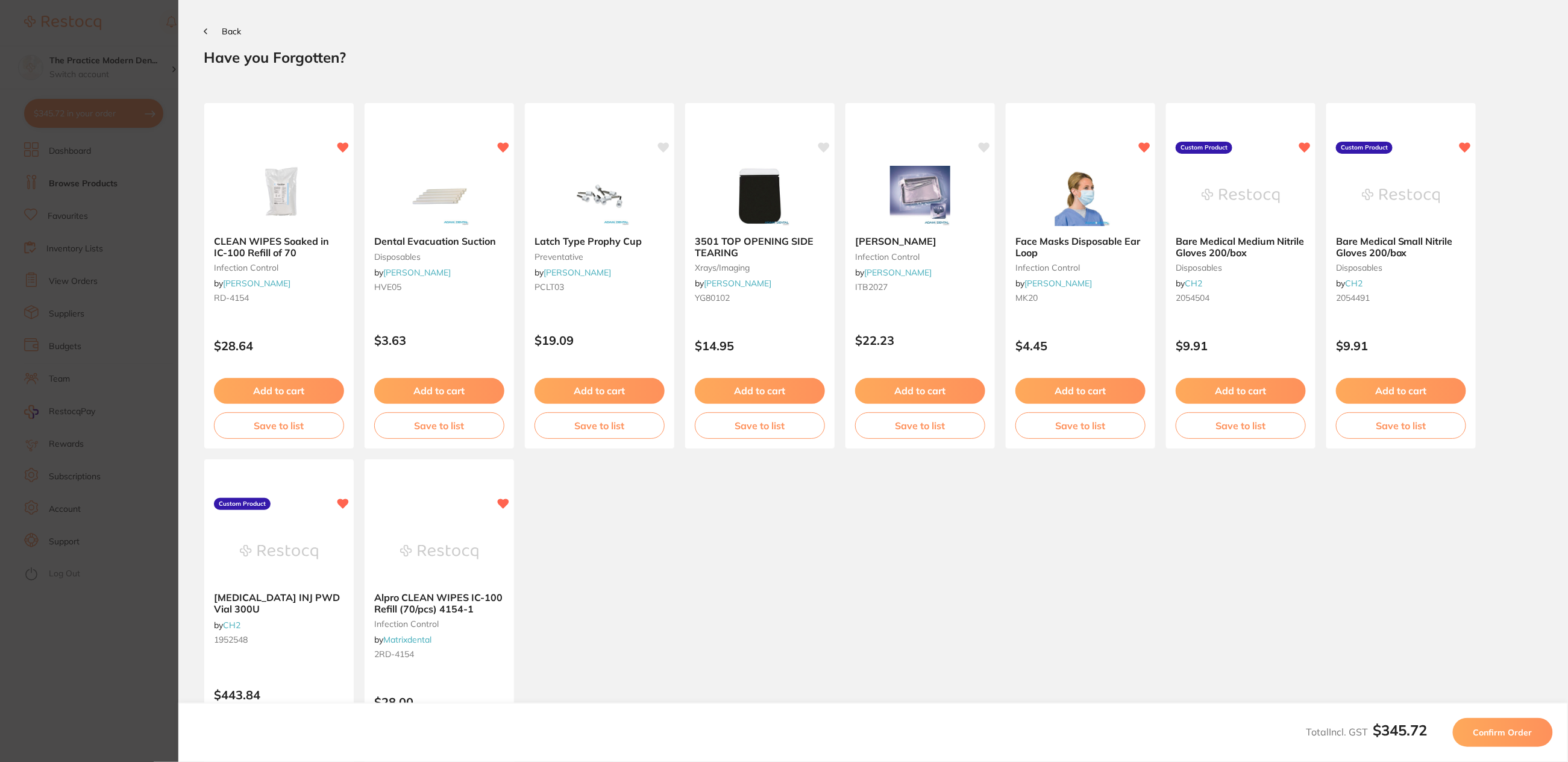
click at [1490, 729] on span "Confirm Order" at bounding box center [1503, 732] width 59 height 11
click at [1486, 733] on span "Confirm Order" at bounding box center [1503, 732] width 59 height 11
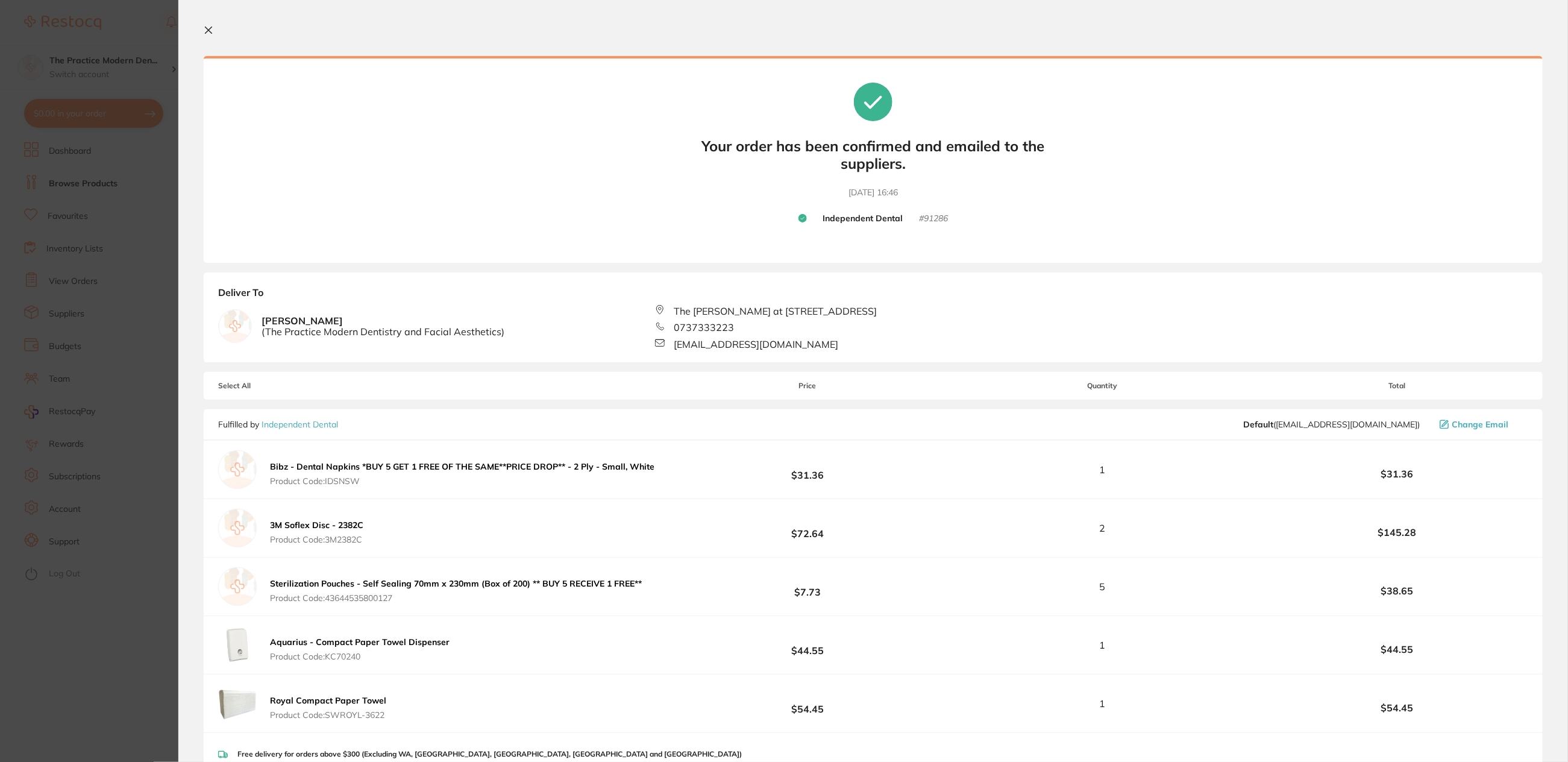
click at [210, 30] on icon at bounding box center [208, 30] width 9 height 9
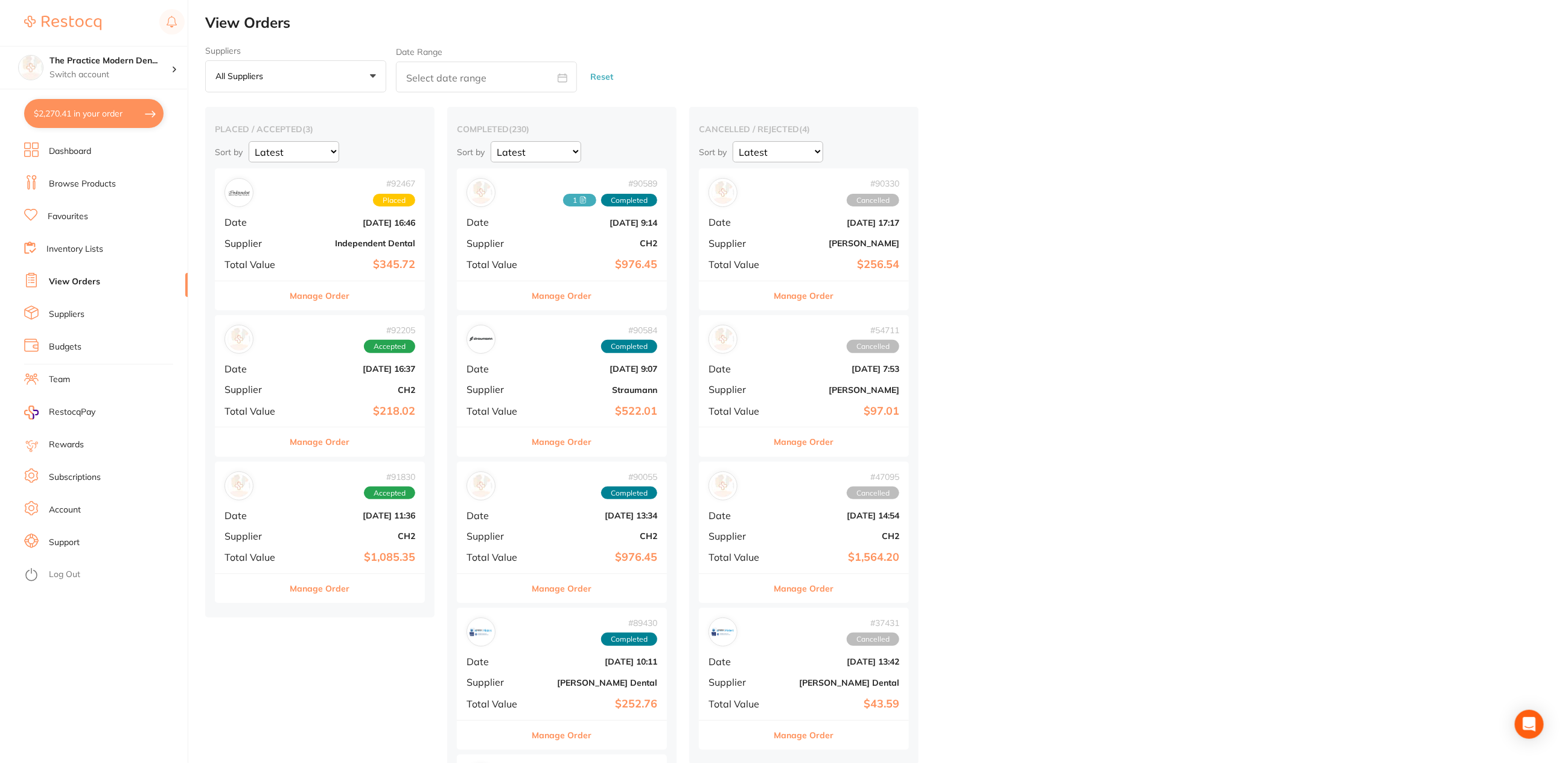
click at [722, 79] on div "Suppliers All suppliers +0 All suppliers AB Orthodontics [PERSON_NAME] Dental A…" at bounding box center [886, 69] width 1363 height 47
click at [96, 111] on button "$2,270.41 in your order" at bounding box center [93, 114] width 139 height 29
checkbox input "true"
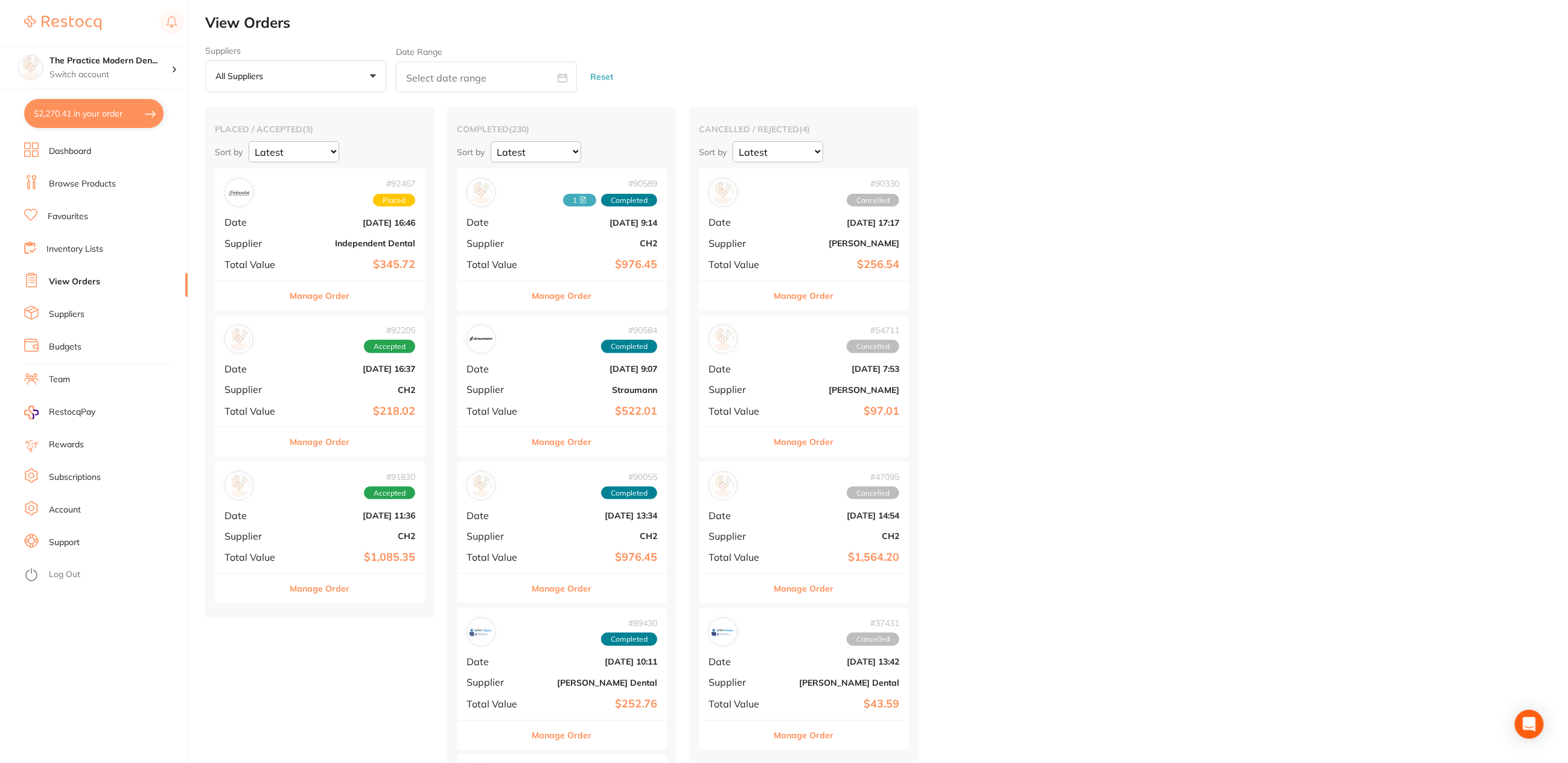
checkbox input "true"
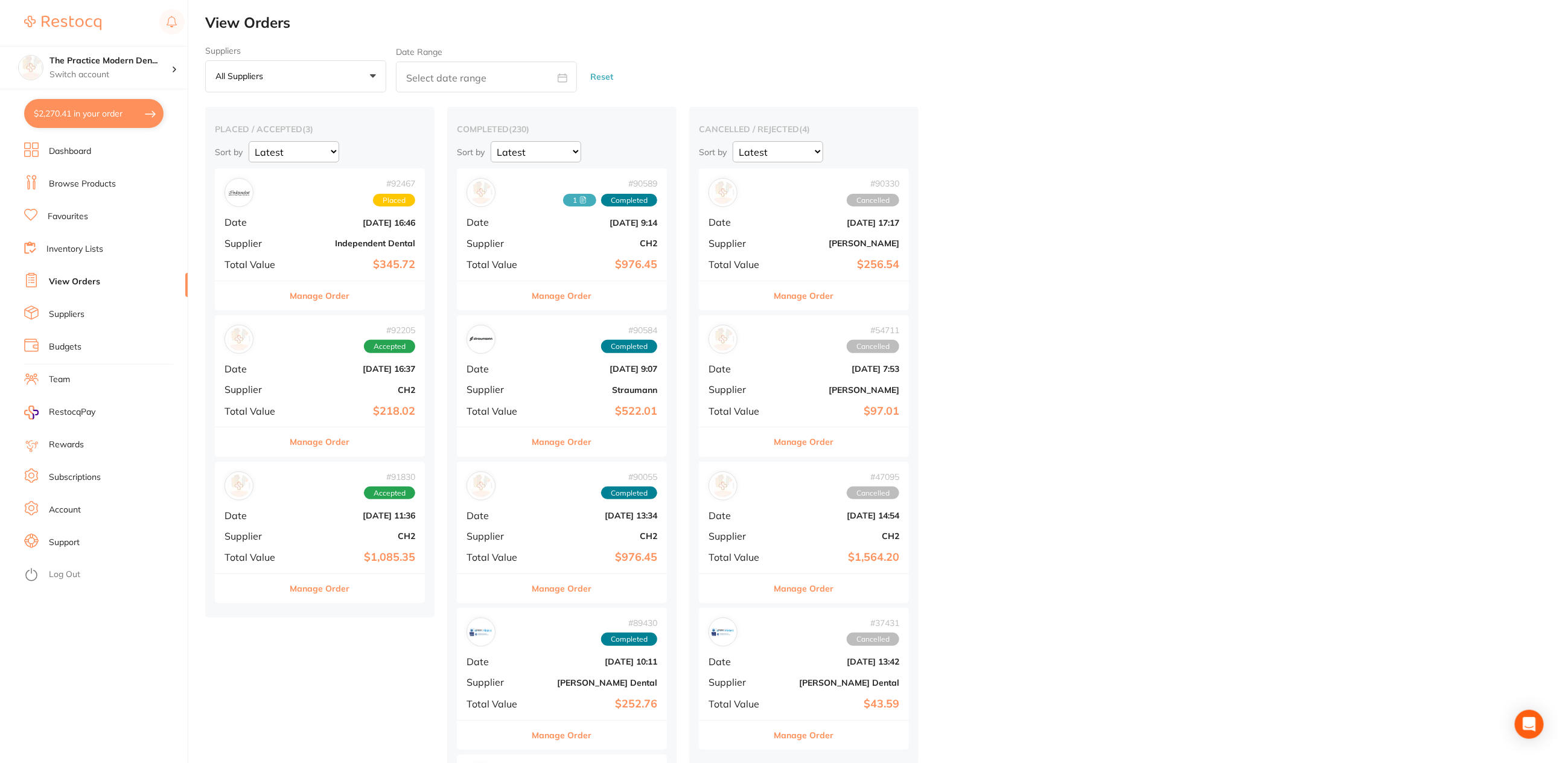
checkbox input "true"
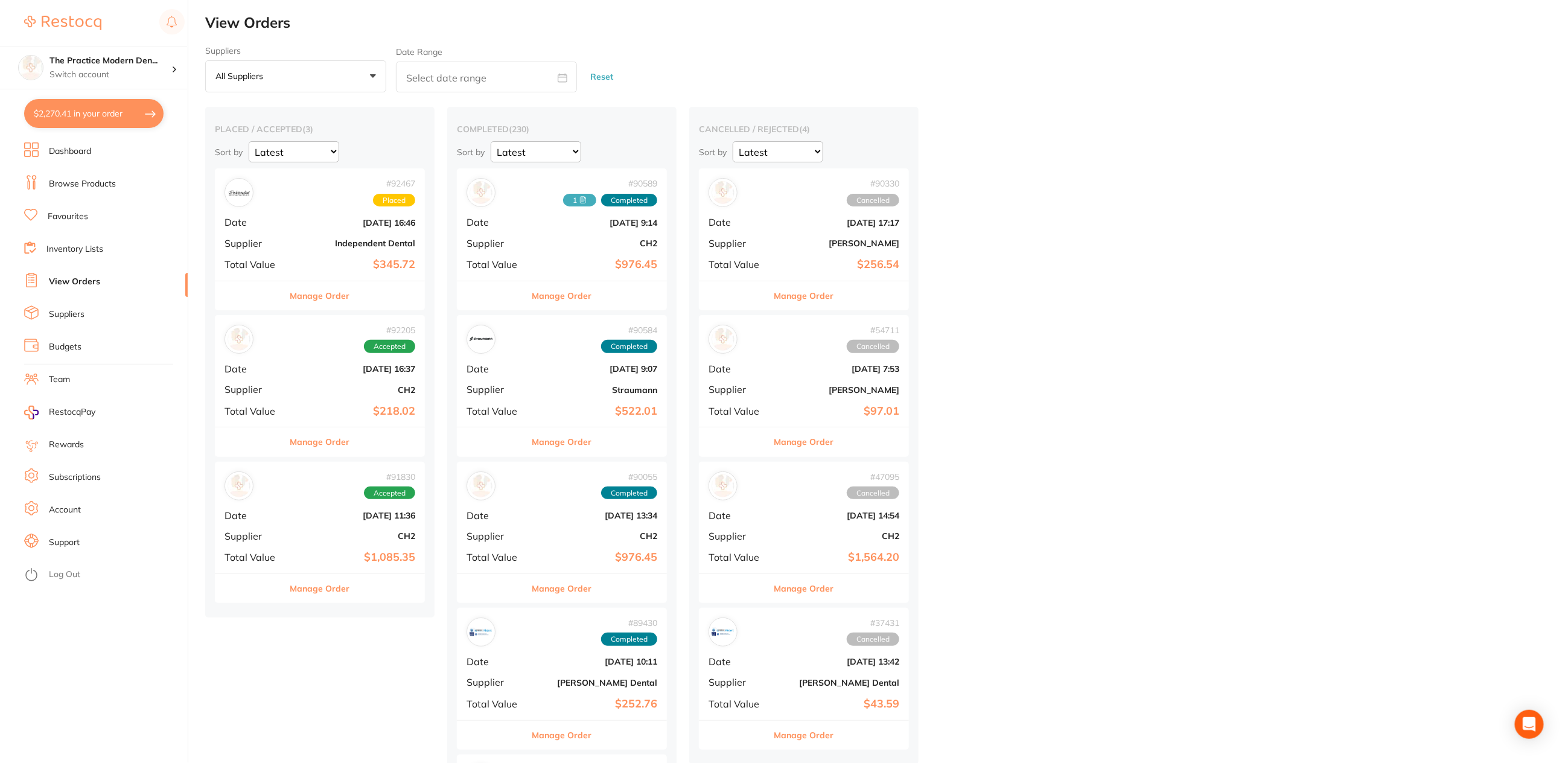
checkbox input "true"
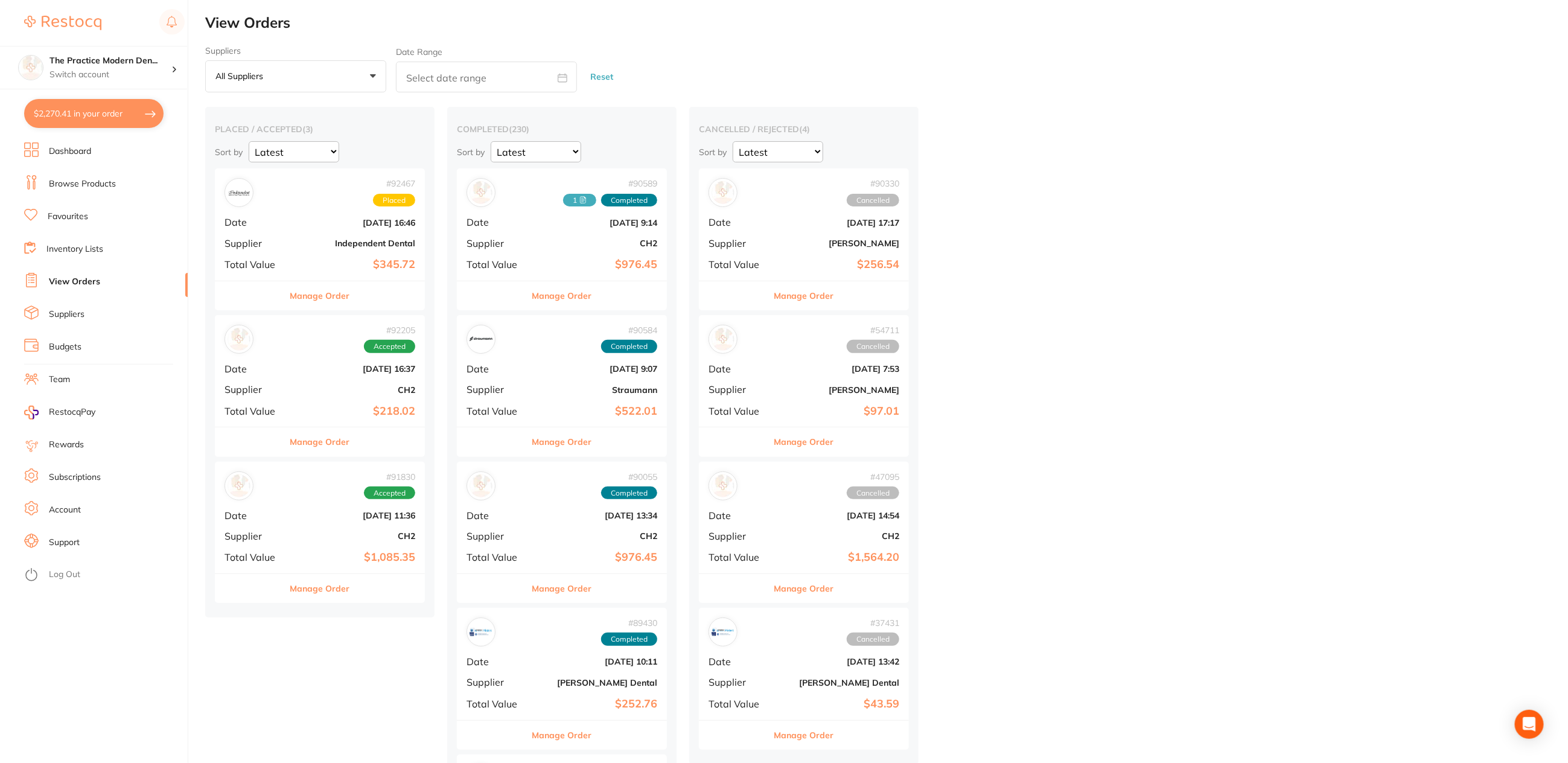
checkbox input "true"
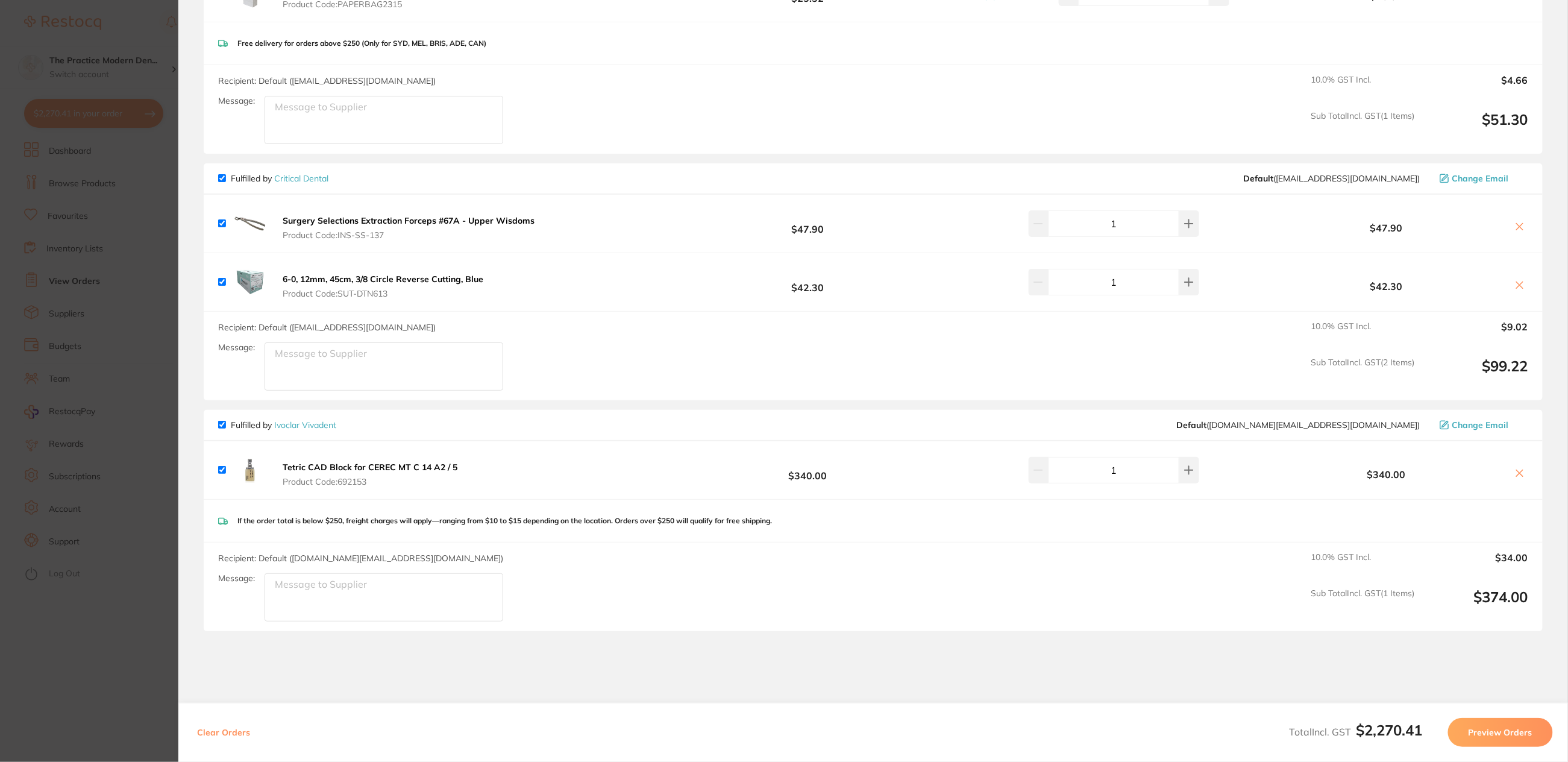
scroll to position [1733, 0]
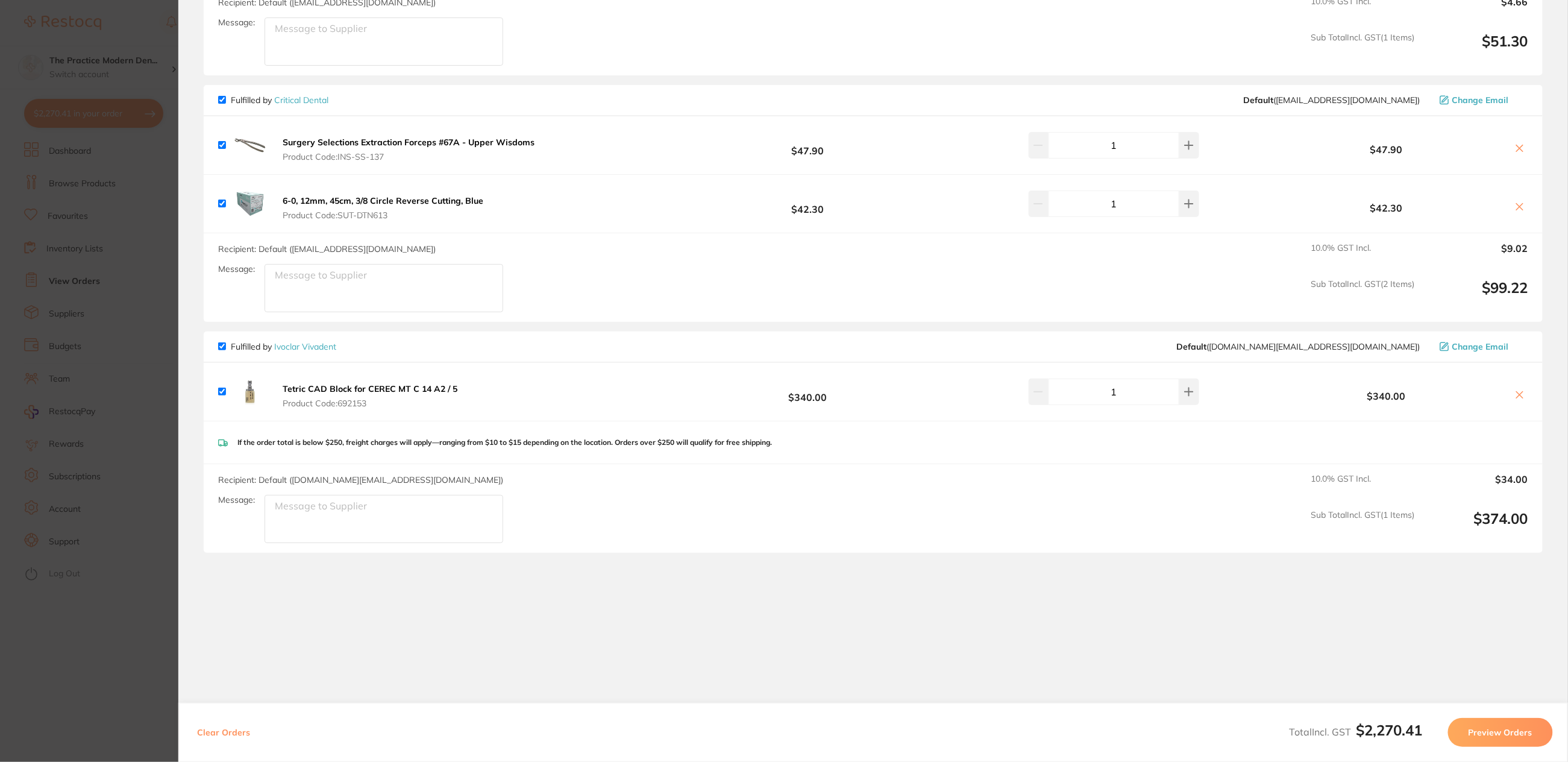
click at [132, 436] on section "Update RRP Set your pre negotiated price for this item. Item Agreed RRP (excl. …" at bounding box center [784, 381] width 1568 height 762
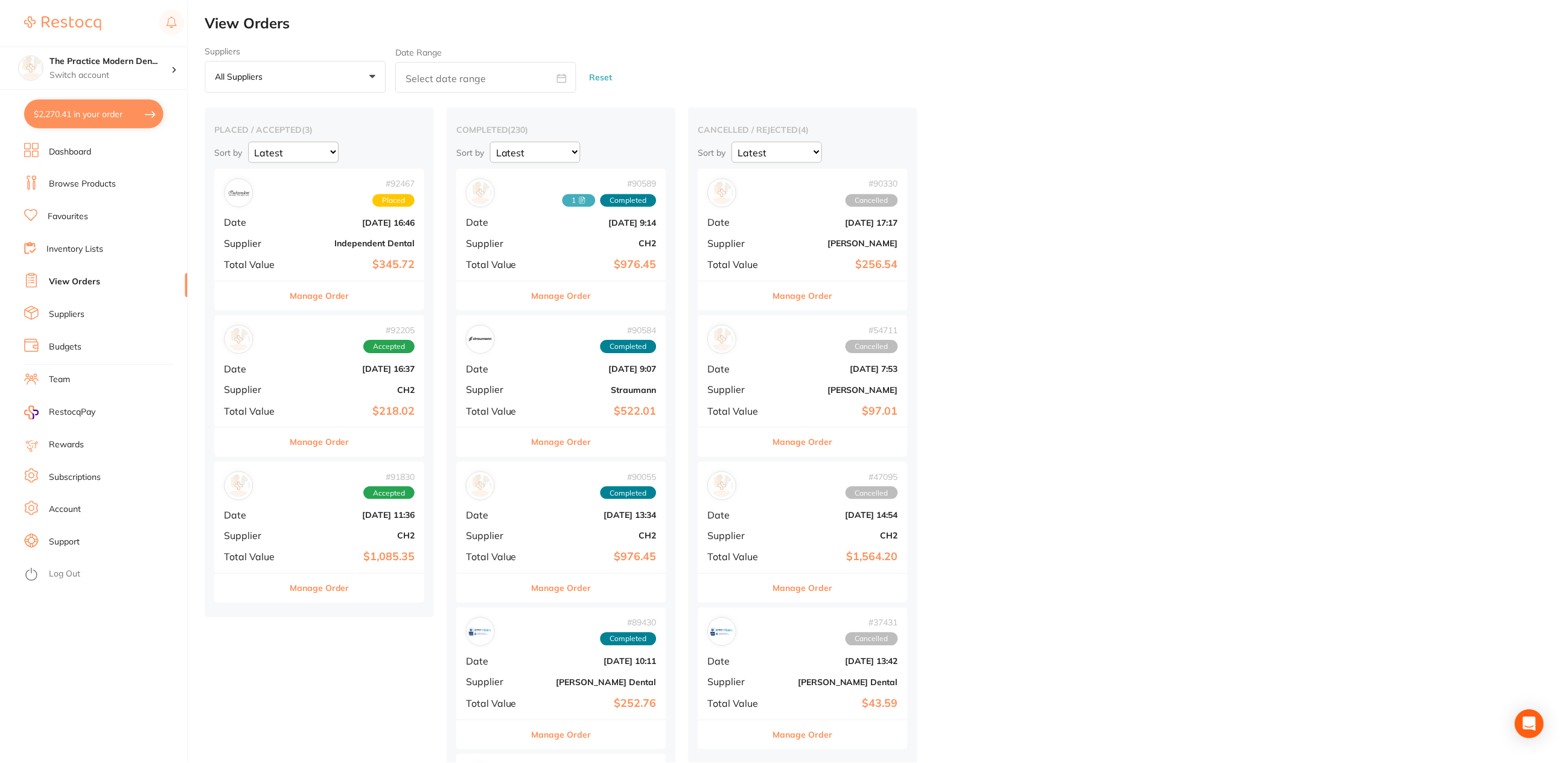
scroll to position [1, 0]
click at [66, 187] on link "Browse Products" at bounding box center [82, 184] width 67 height 12
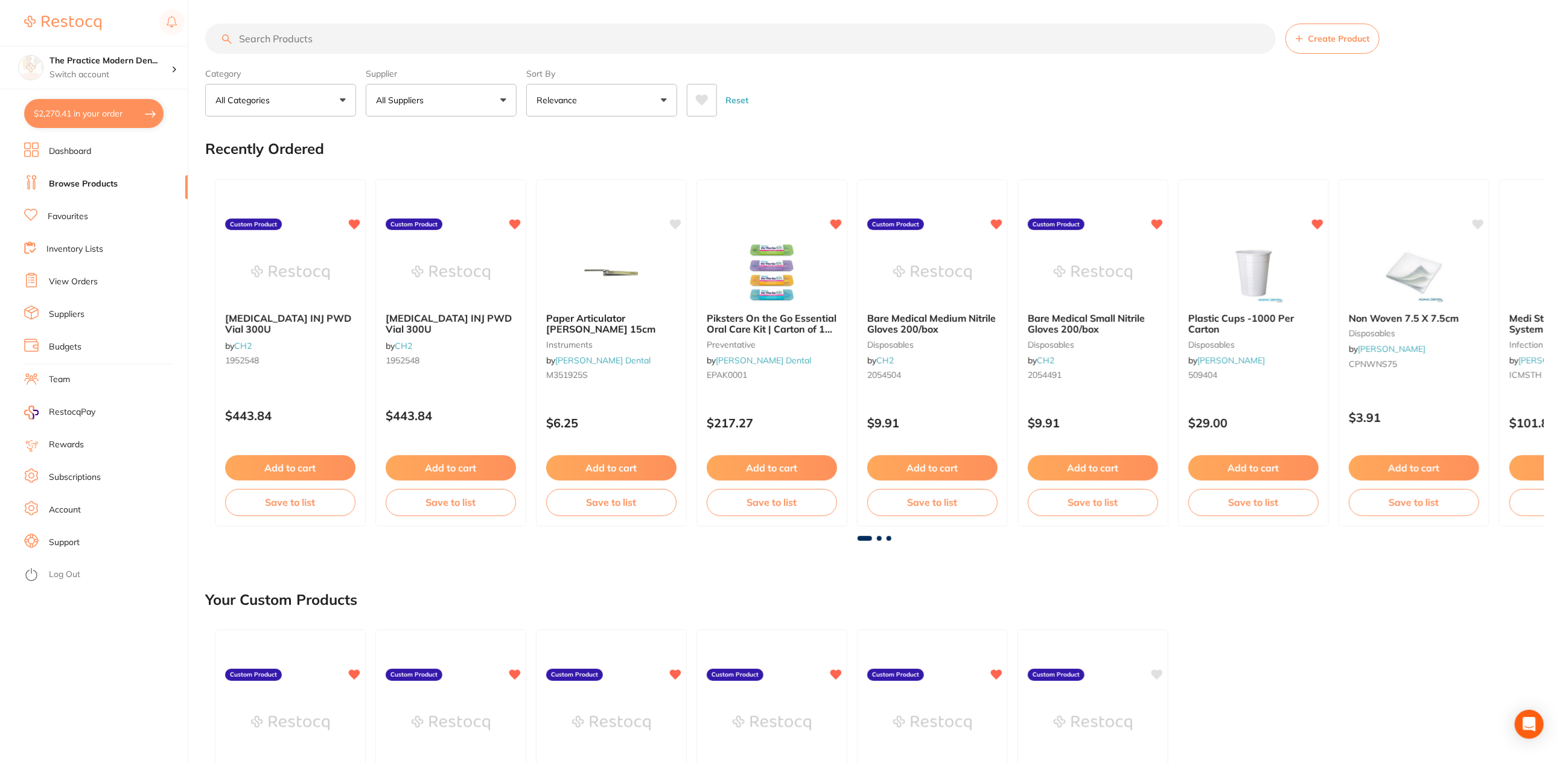
click at [433, 106] on button "All Suppliers" at bounding box center [441, 100] width 151 height 33
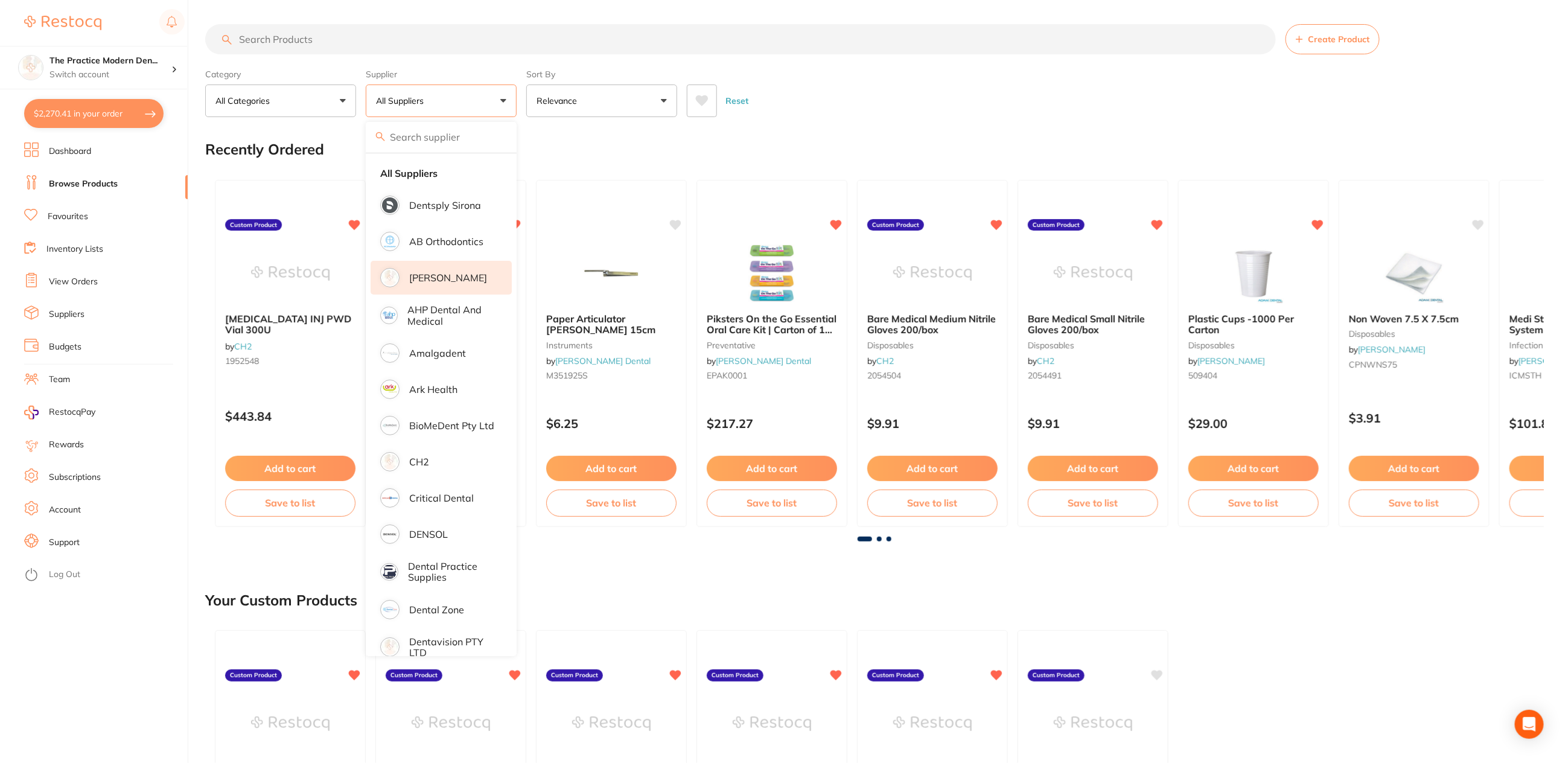
click at [446, 275] on p "[PERSON_NAME]" at bounding box center [448, 277] width 78 height 11
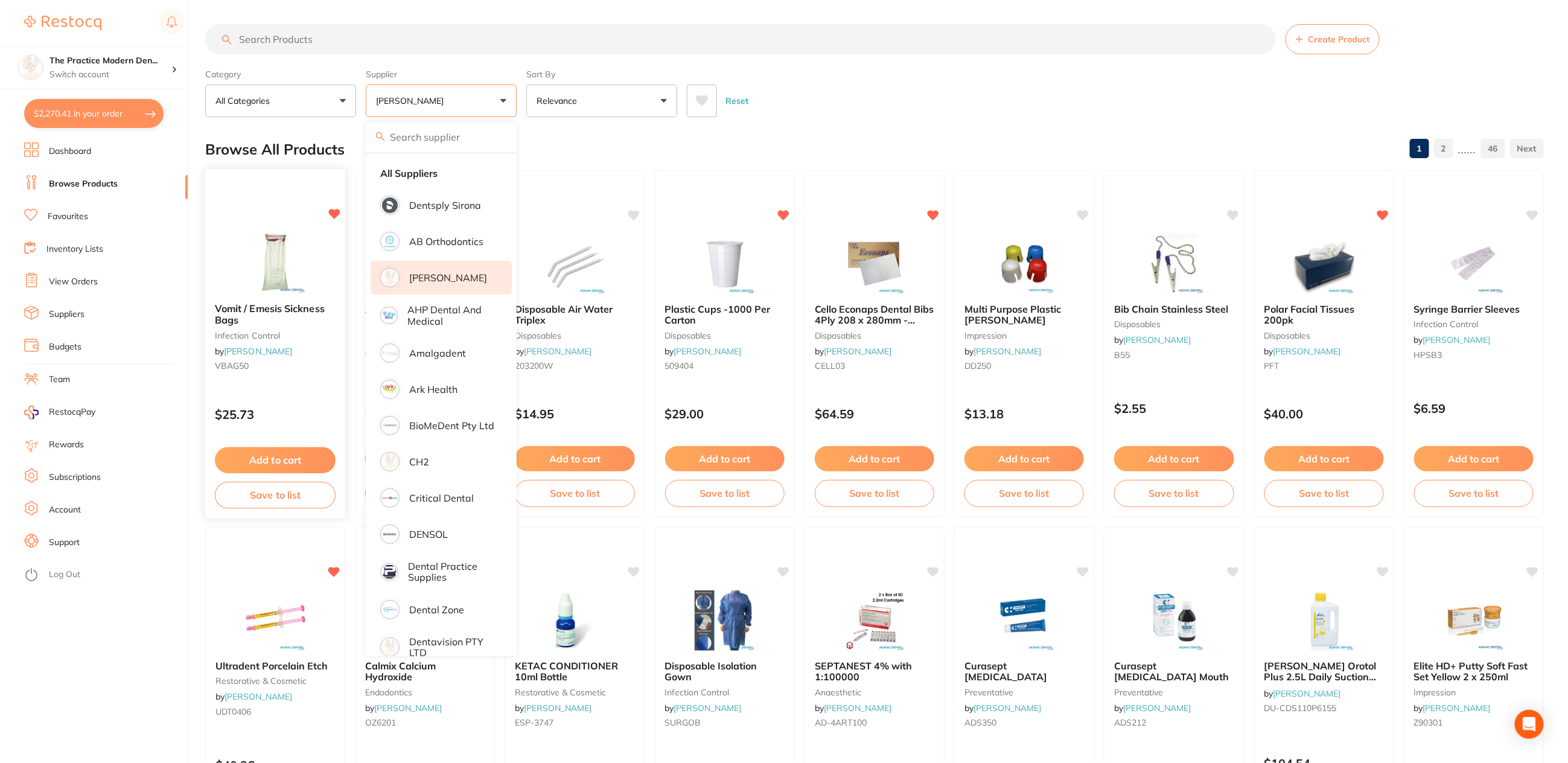
click at [276, 459] on button "Add to cart" at bounding box center [276, 460] width 121 height 26
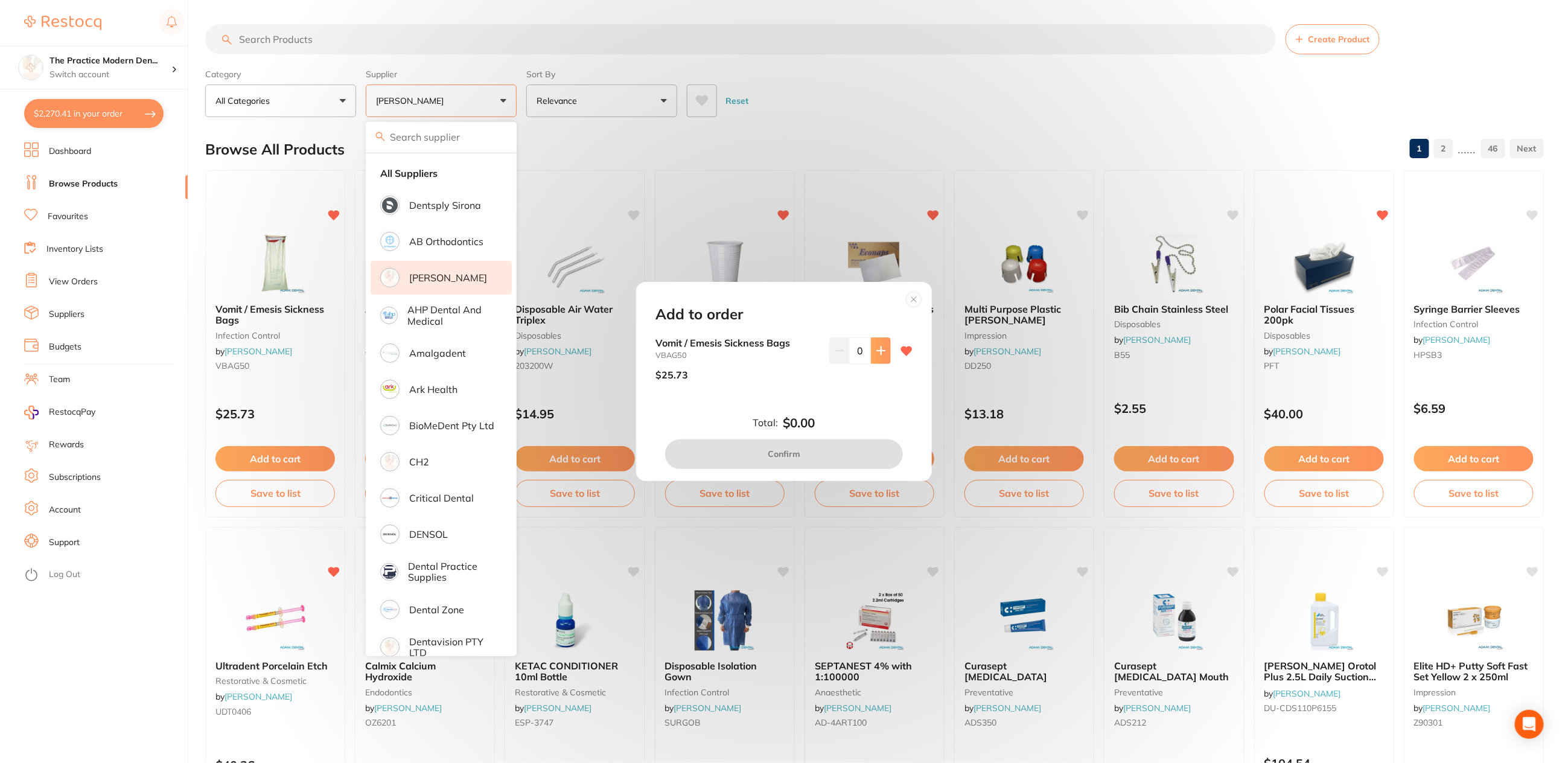
click at [881, 351] on icon at bounding box center [881, 350] width 9 height 9
type input "1"
click at [827, 458] on button "Confirm" at bounding box center [784, 454] width 238 height 29
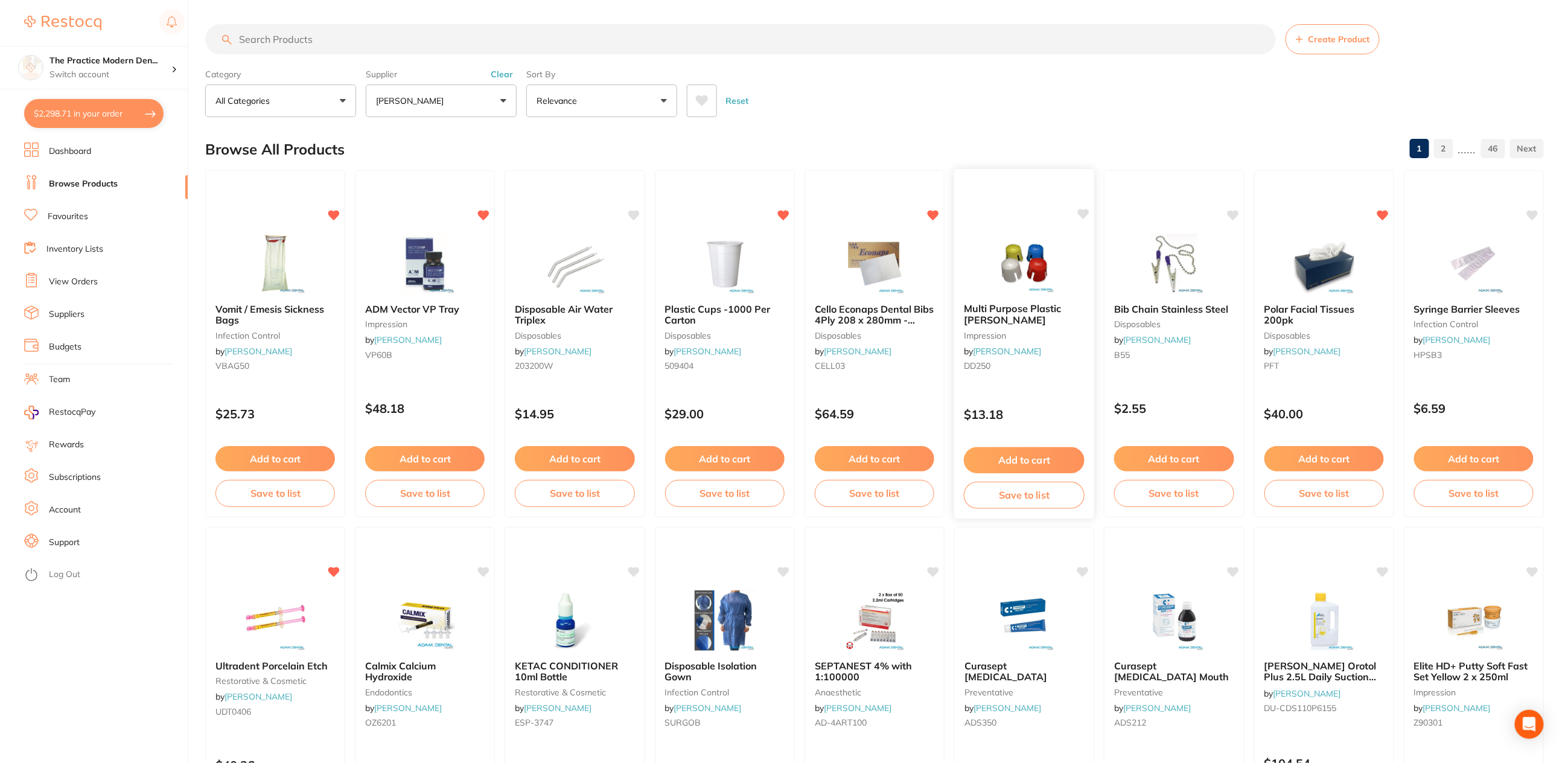
click at [1010, 271] on img at bounding box center [1025, 263] width 79 height 61
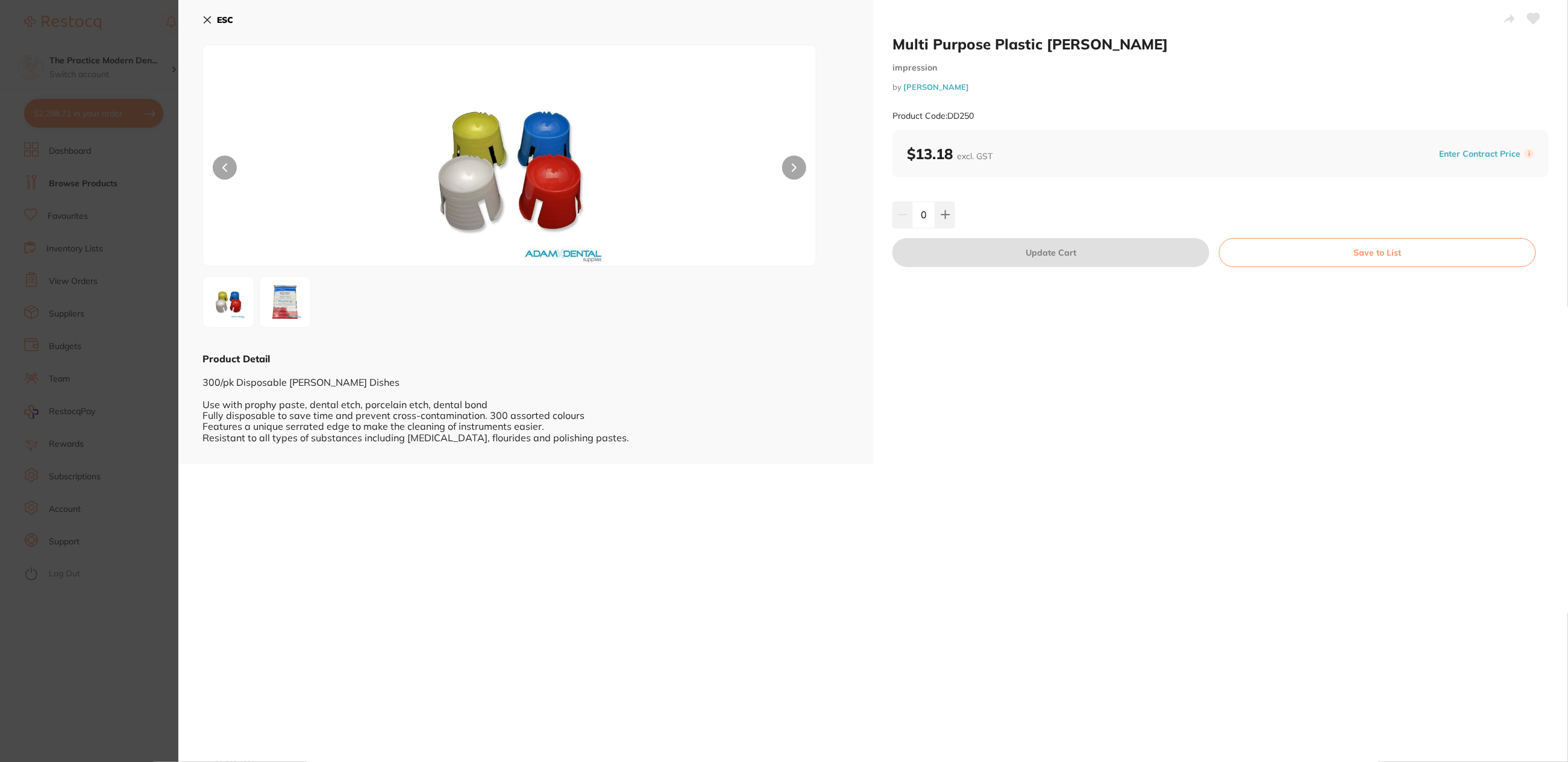
click at [787, 165] on button at bounding box center [794, 168] width 24 height 24
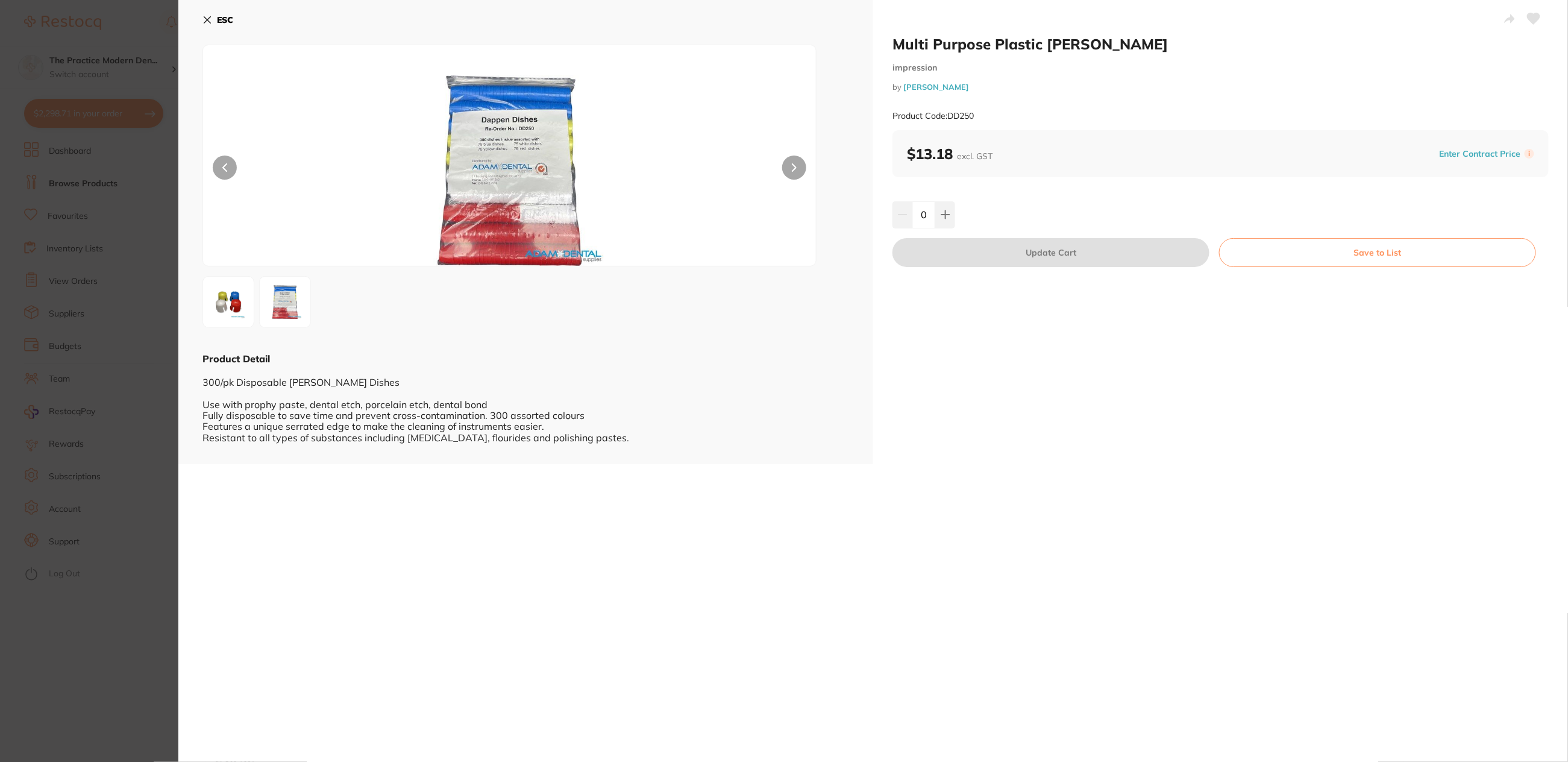
click at [210, 17] on icon at bounding box center [207, 20] width 9 height 9
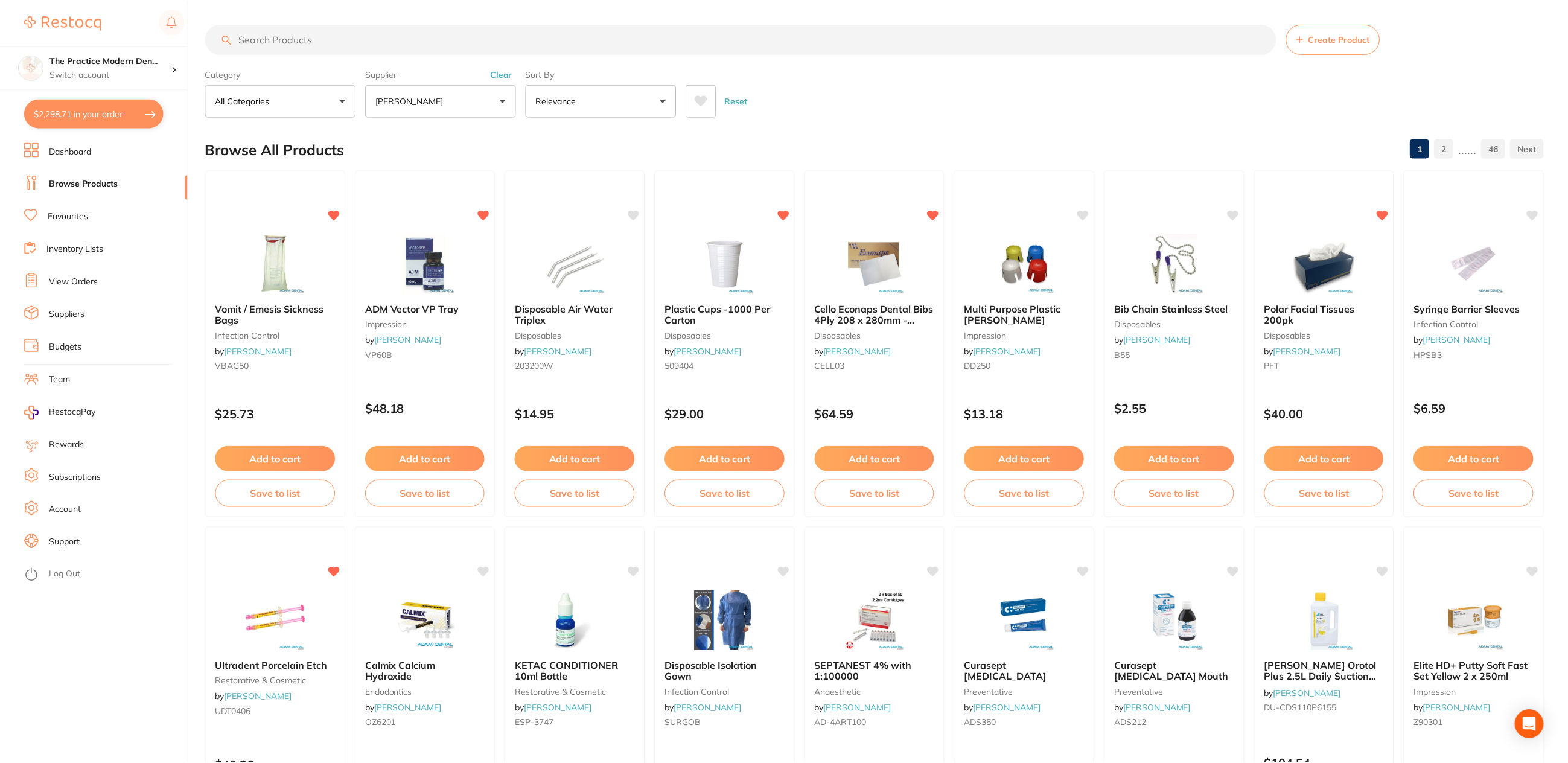
scroll to position [1, 0]
click at [121, 108] on button "$2,298.71 in your order" at bounding box center [93, 114] width 139 height 29
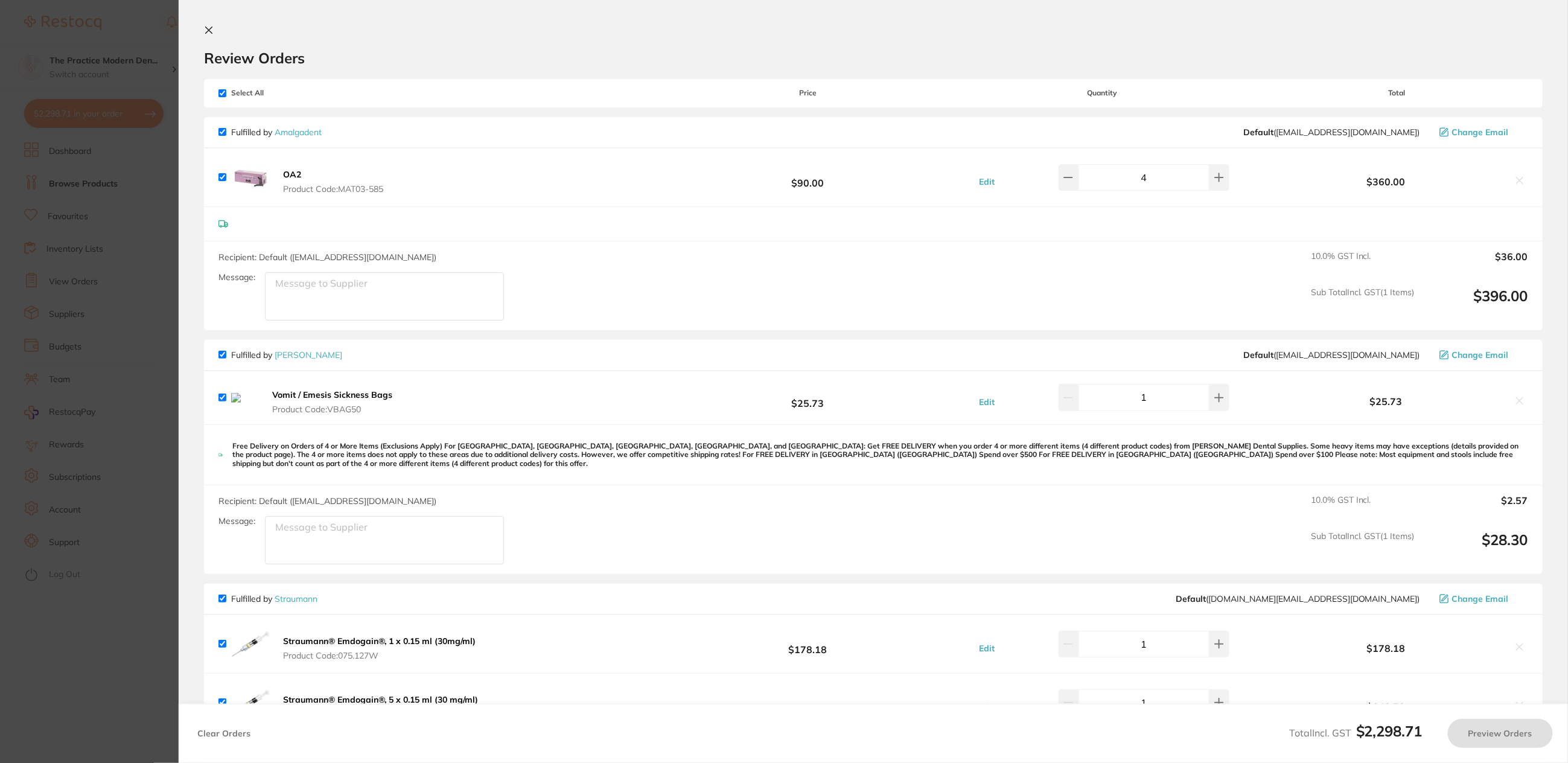
checkbox input "true"
click at [1519, 405] on icon at bounding box center [1522, 400] width 7 height 7
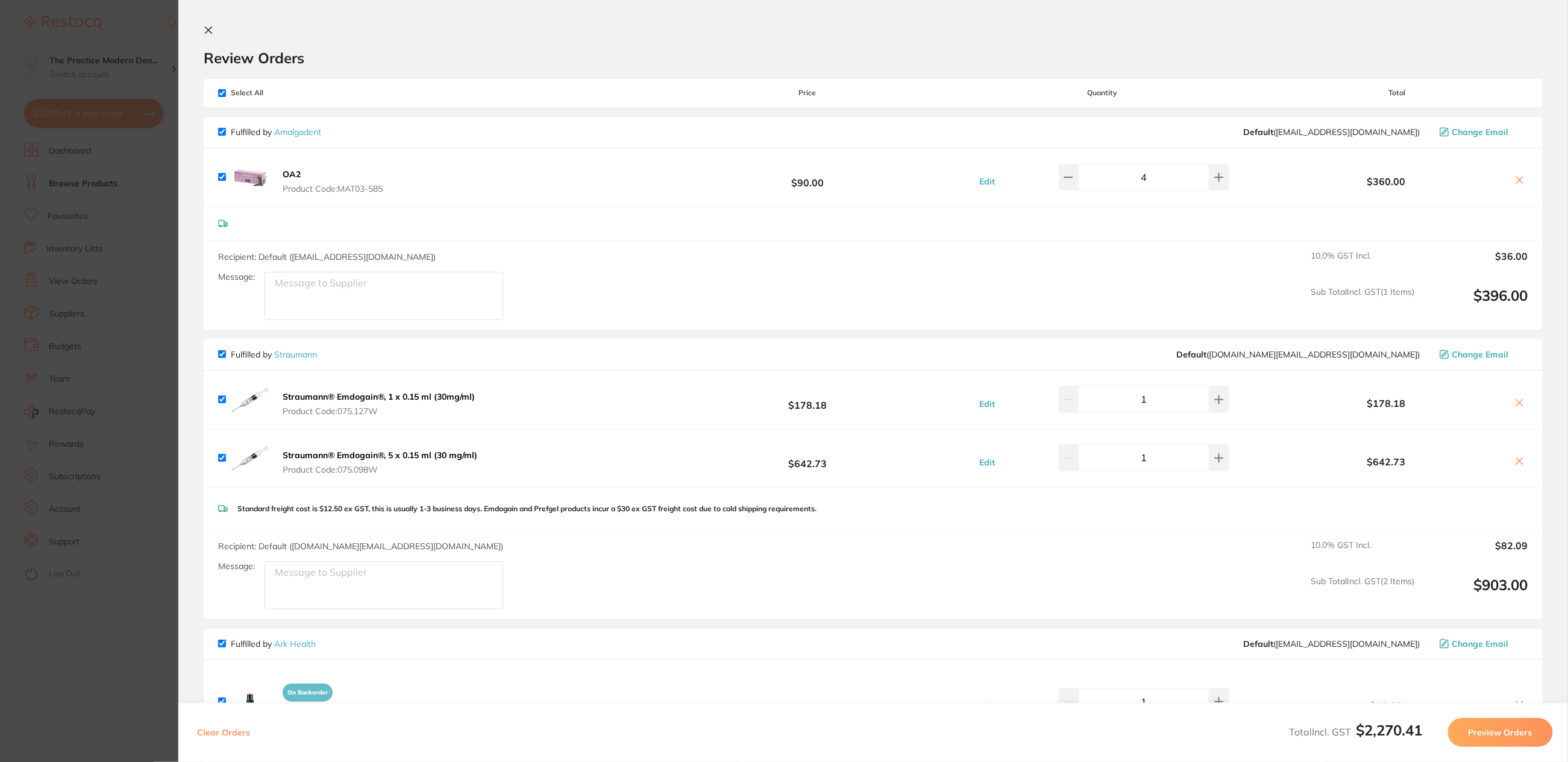
click at [222, 93] on input "checkbox" at bounding box center [222, 93] width 8 height 8
checkbox input "false"
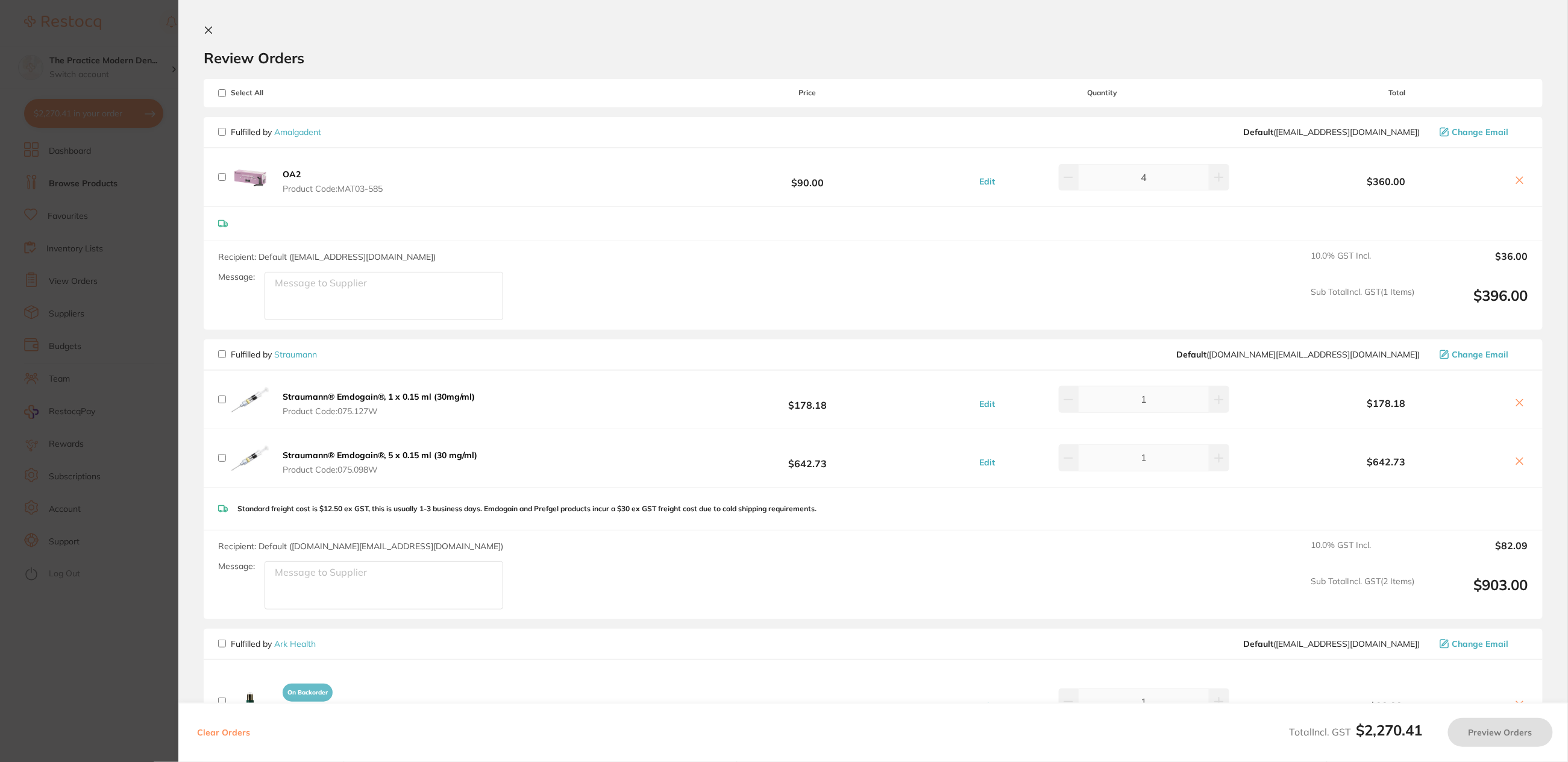
checkbox input "false"
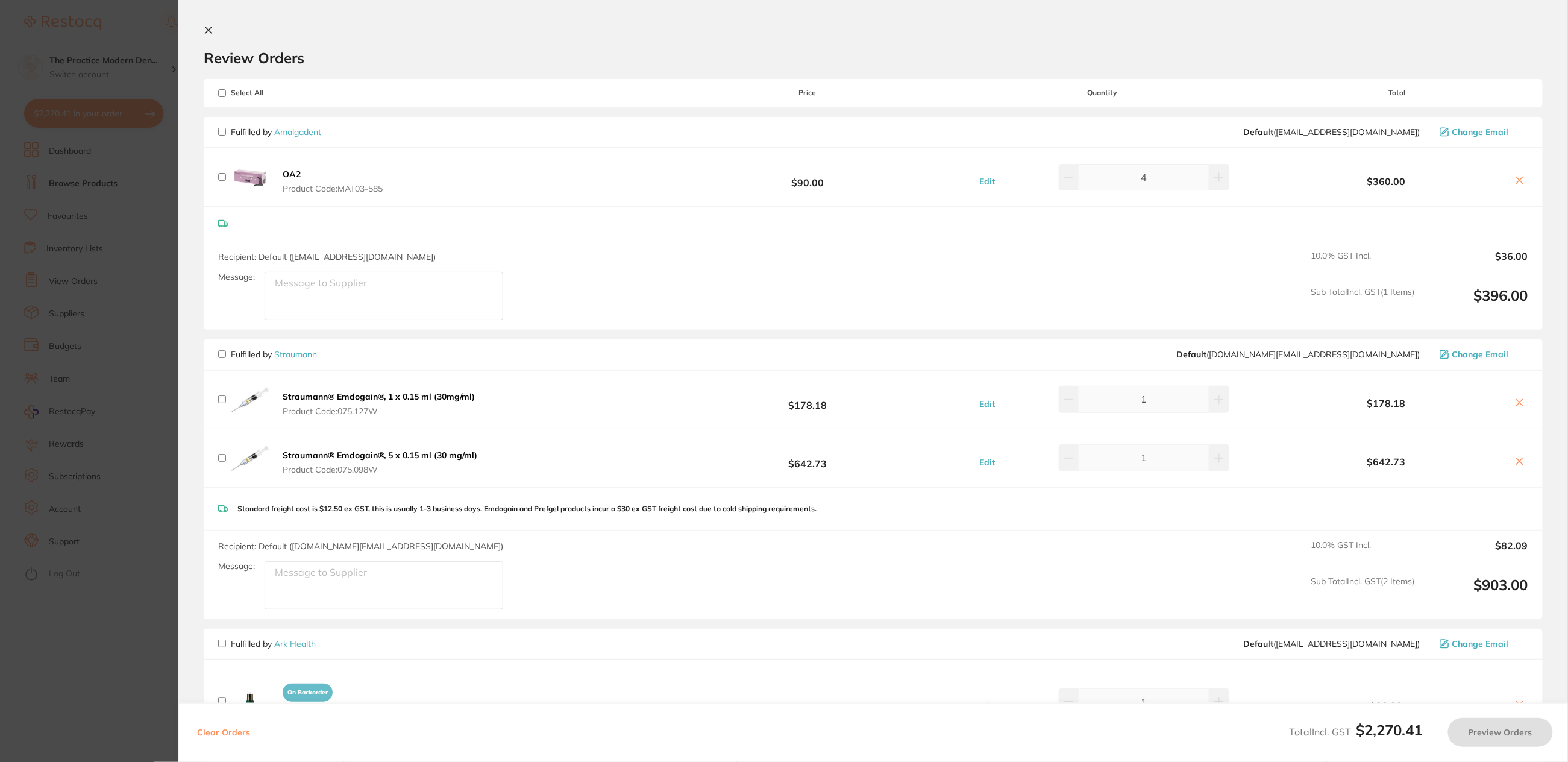
checkbox input "false"
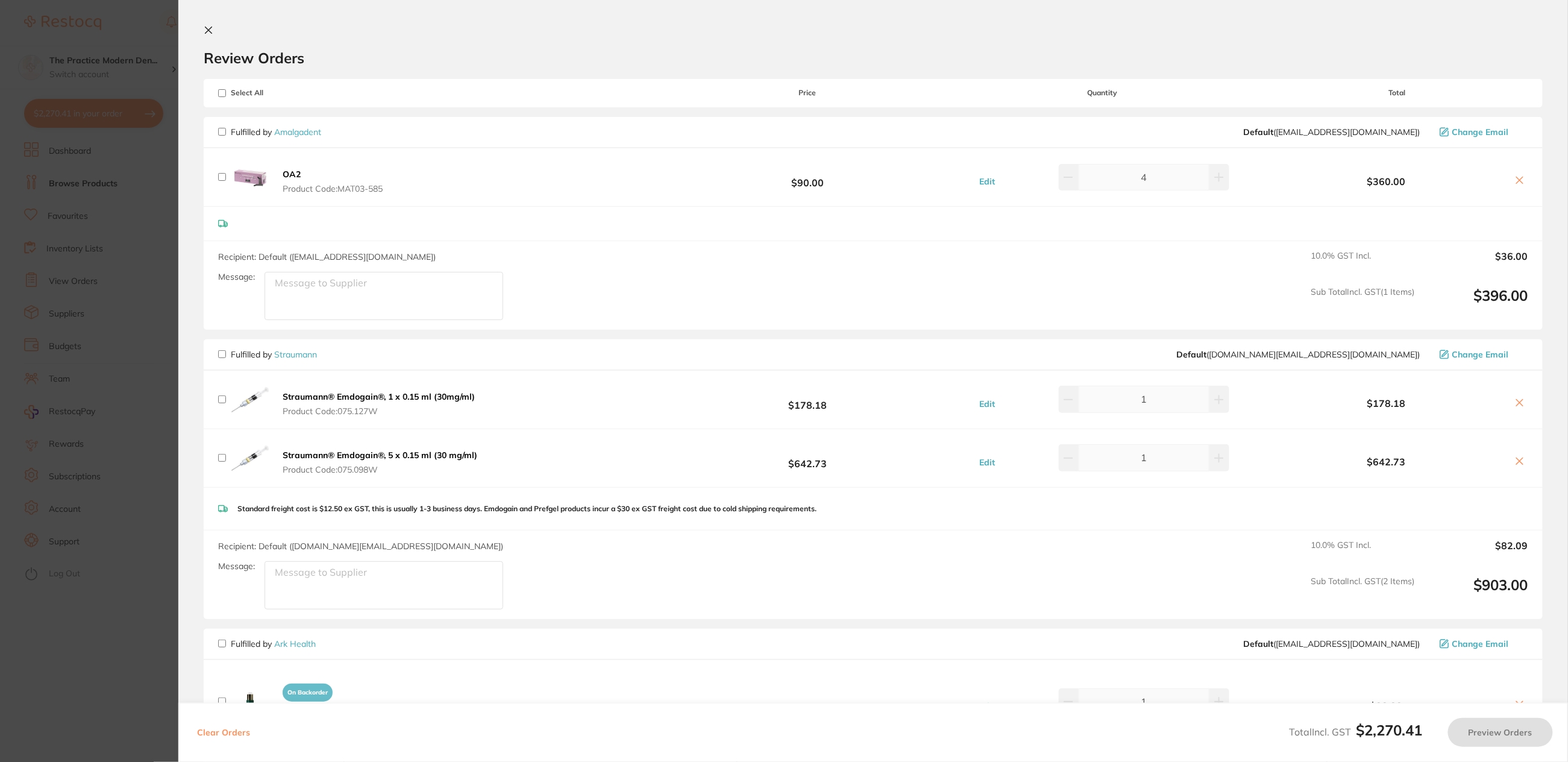
checkbox input "false"
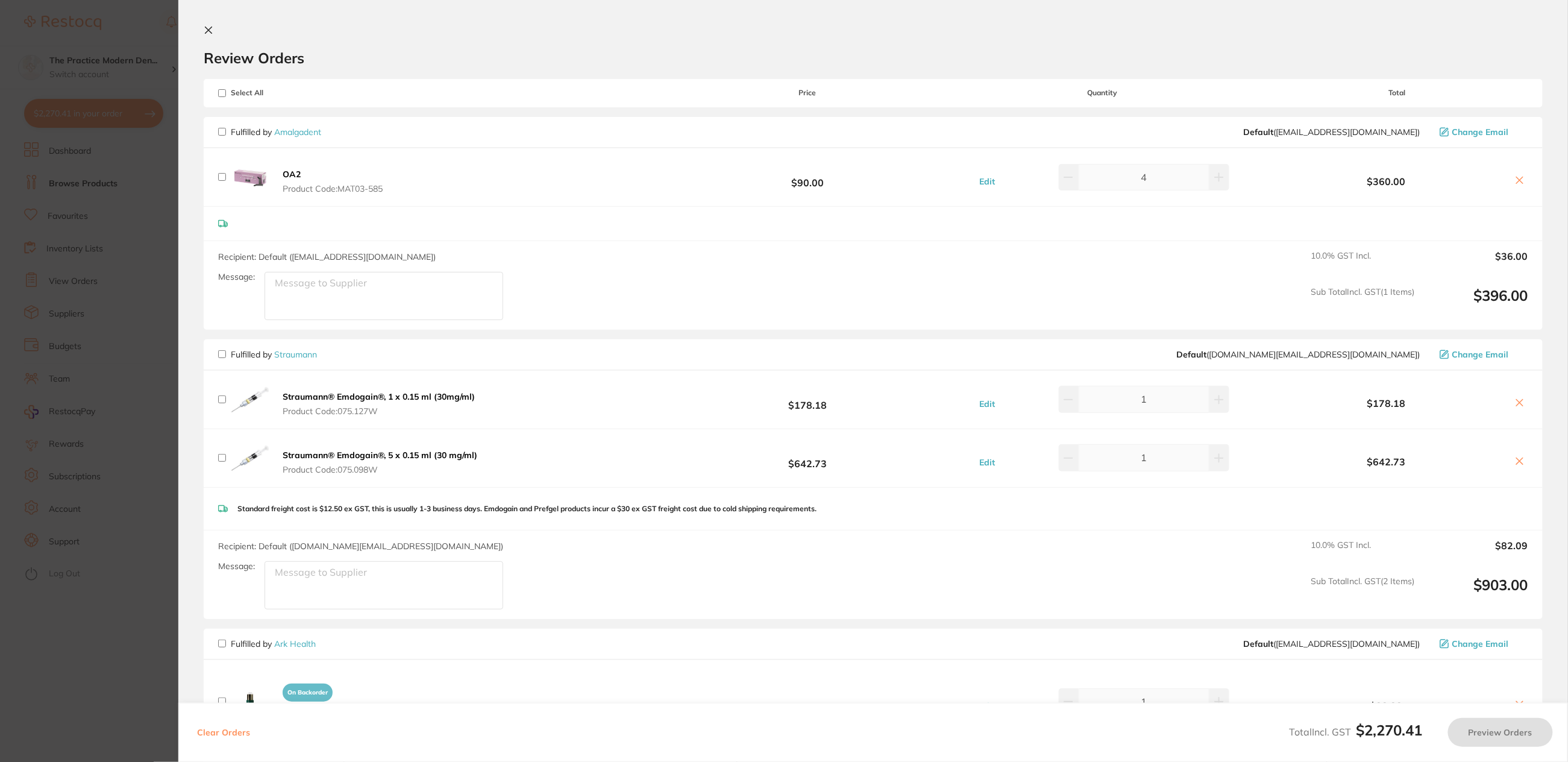
checkbox input "false"
click at [222, 130] on input "checkbox" at bounding box center [222, 131] width 8 height 8
checkbox input "true"
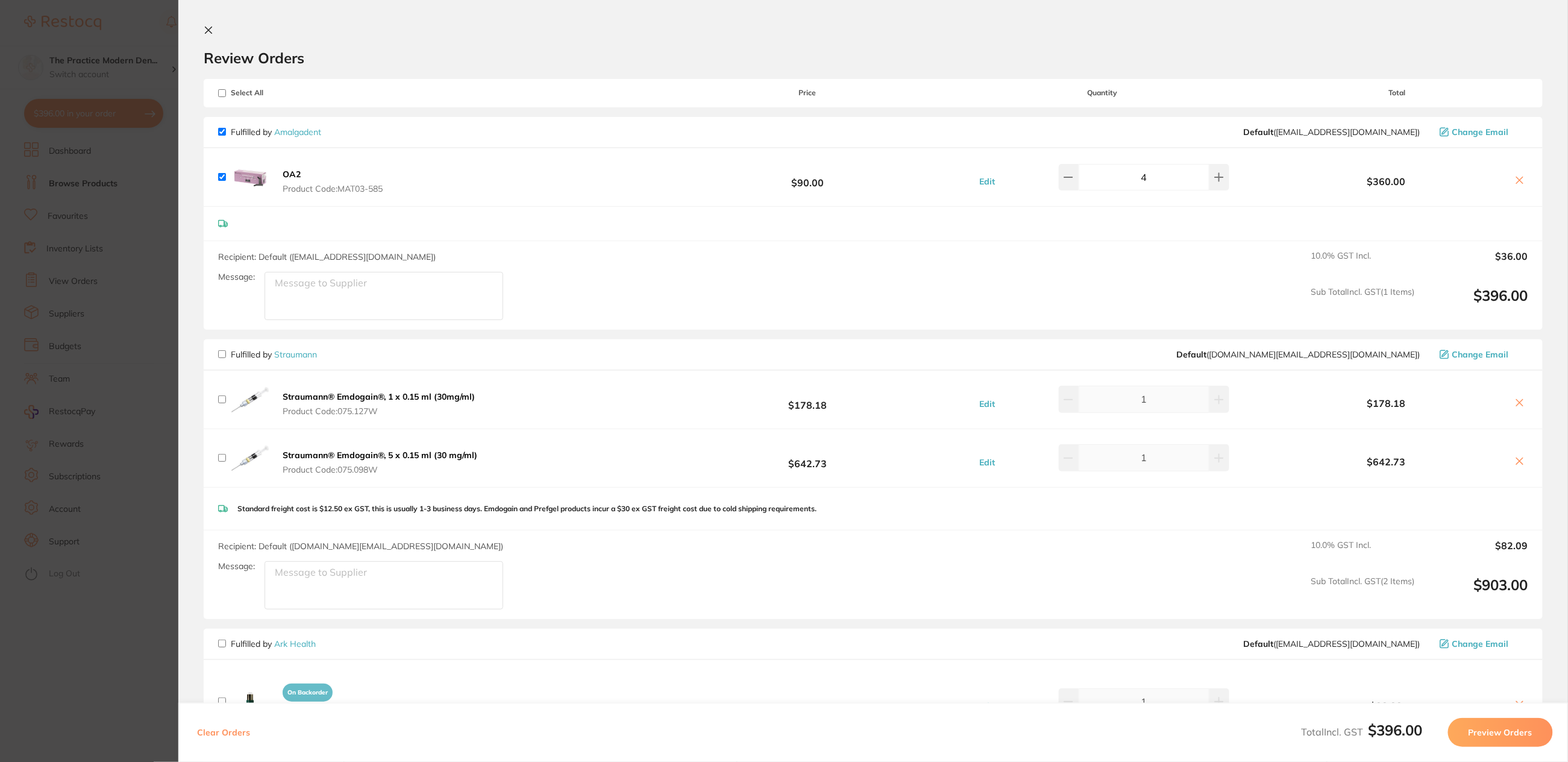
click at [1482, 728] on button "Preview Orders" at bounding box center [1501, 733] width 105 height 29
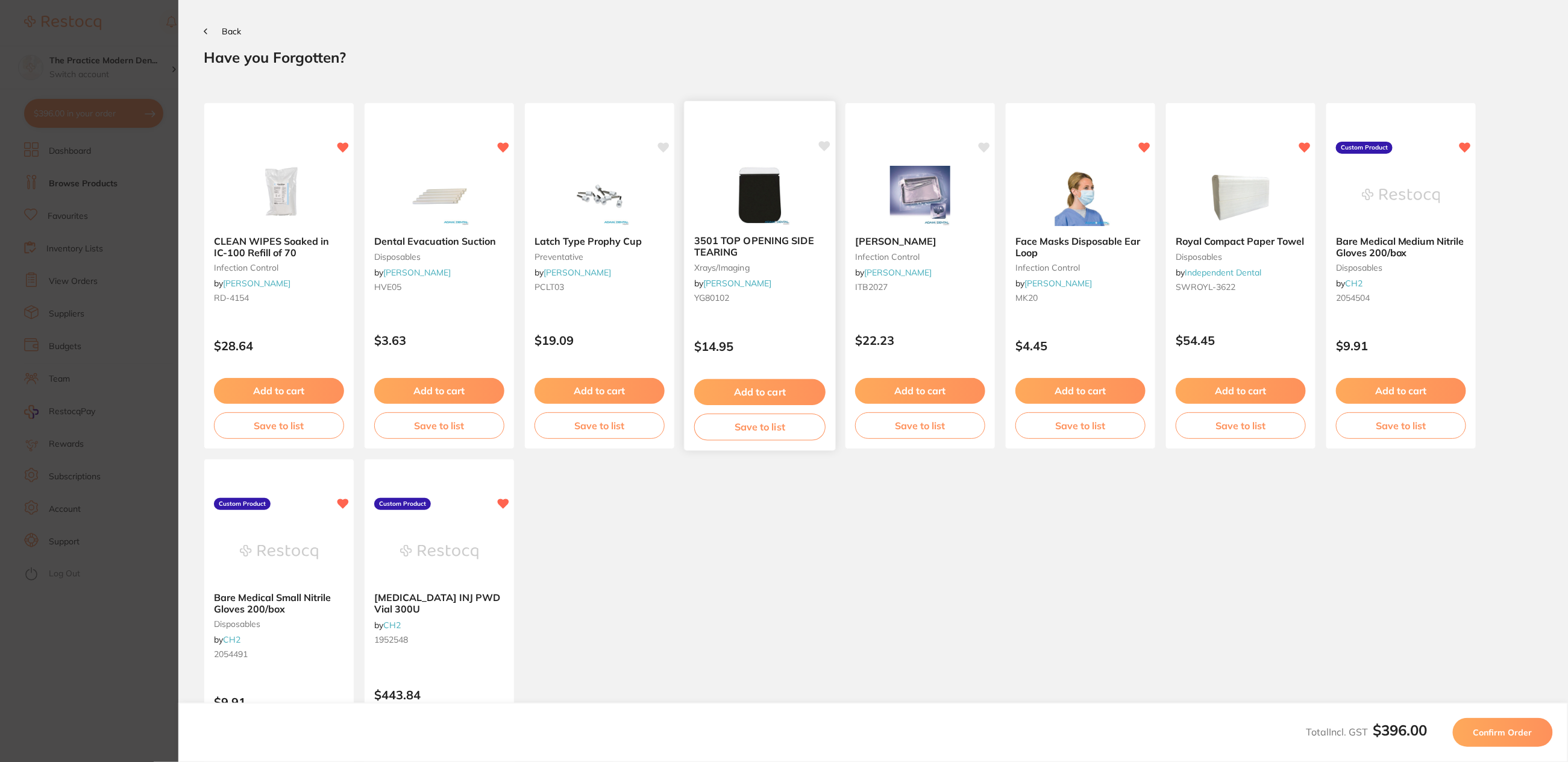
click at [824, 147] on icon at bounding box center [825, 146] width 12 height 10
click at [1483, 733] on span "Confirm Order" at bounding box center [1503, 732] width 59 height 11
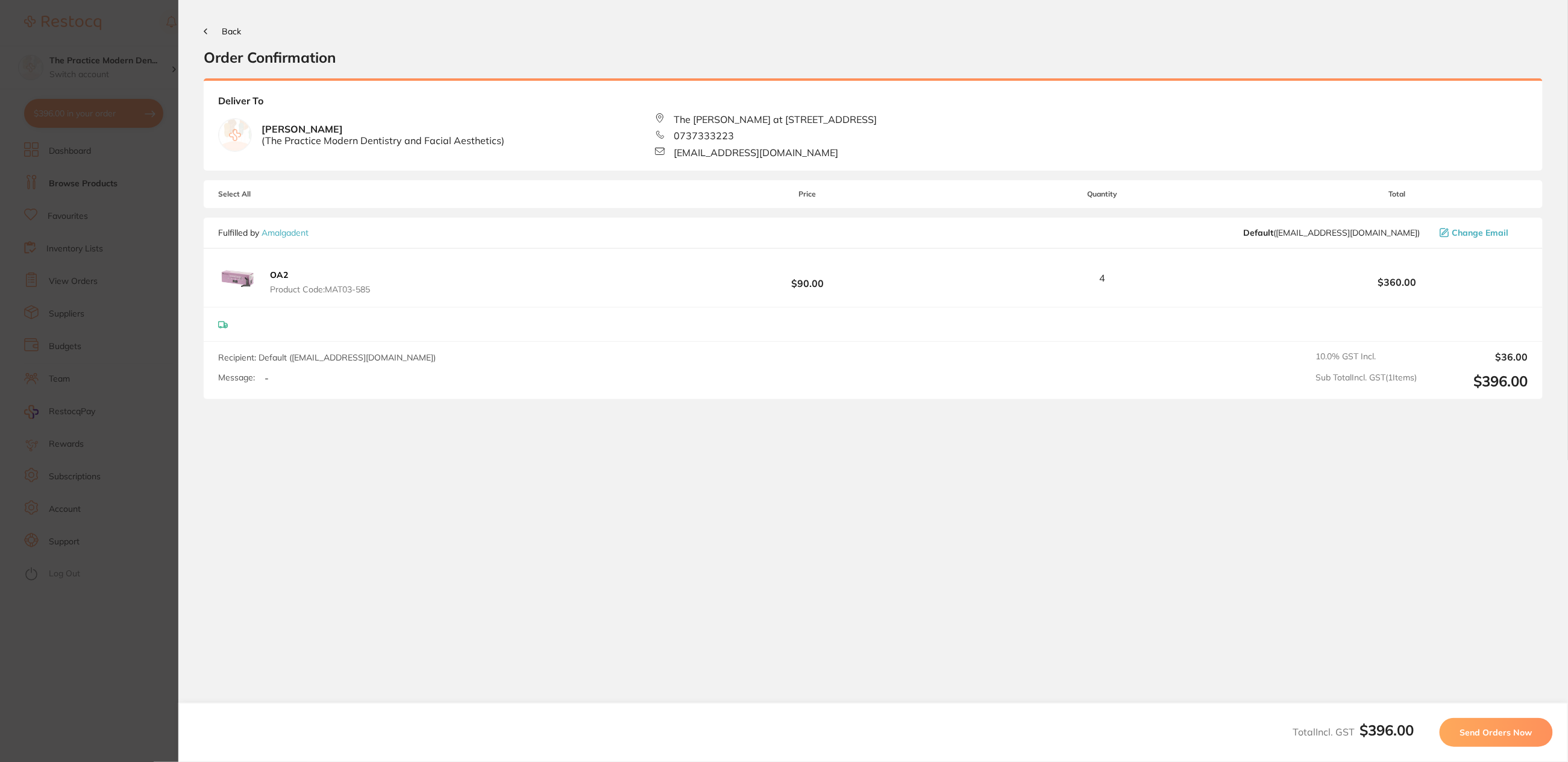
click at [1474, 742] on button "Send Orders Now" at bounding box center [1497, 733] width 114 height 29
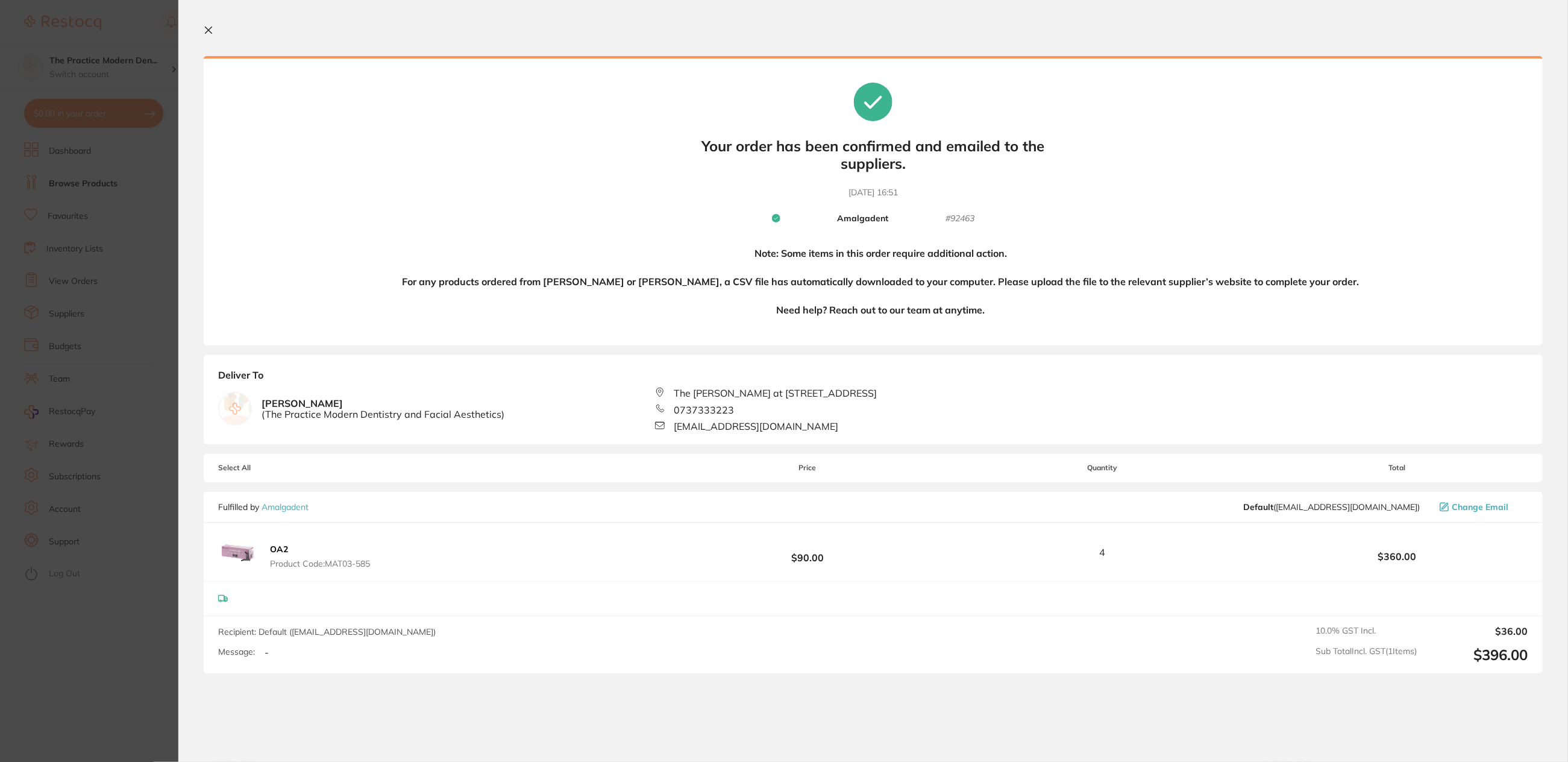
click at [208, 27] on icon at bounding box center [208, 30] width 9 height 9
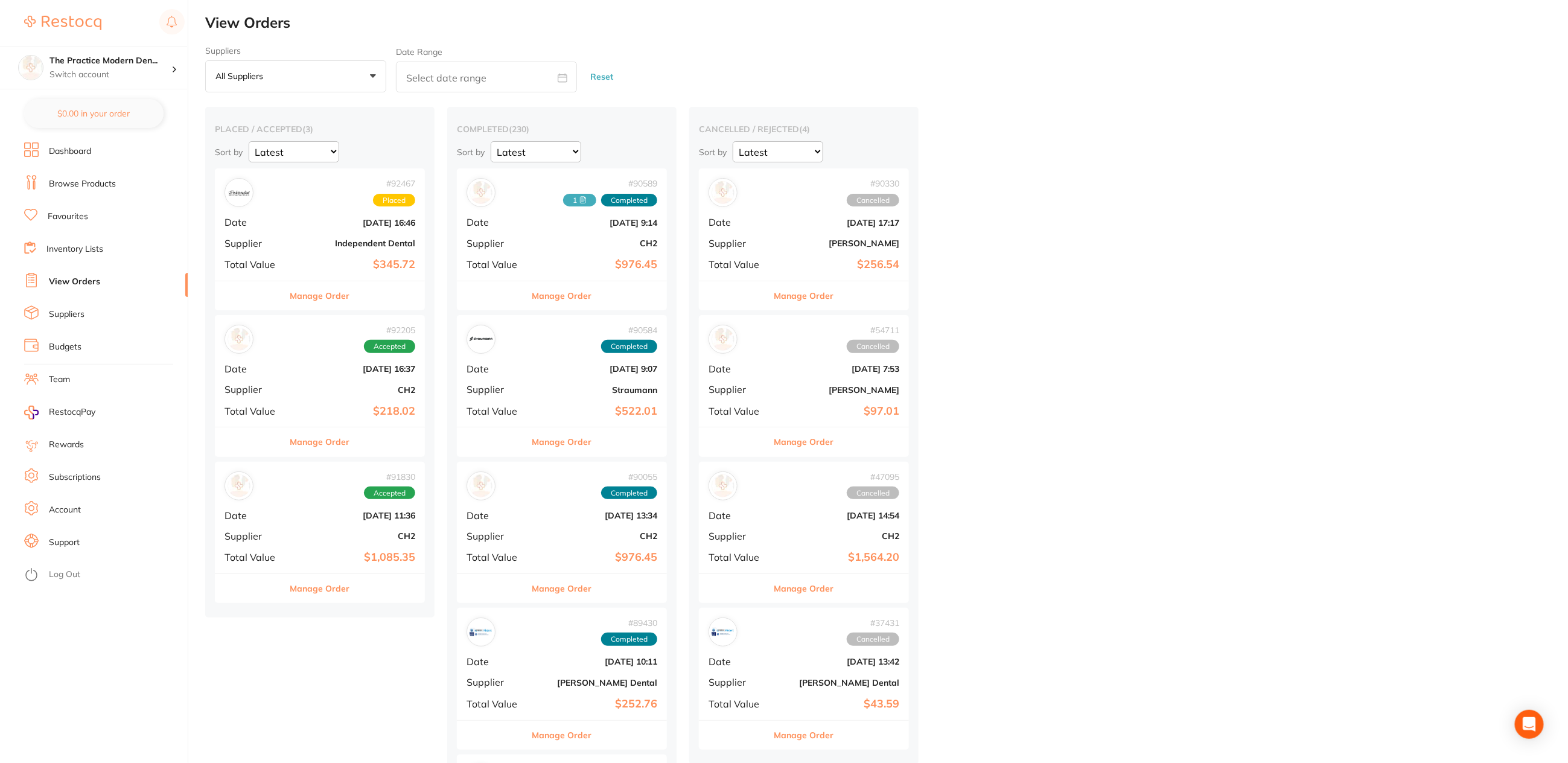
checkbox input "false"
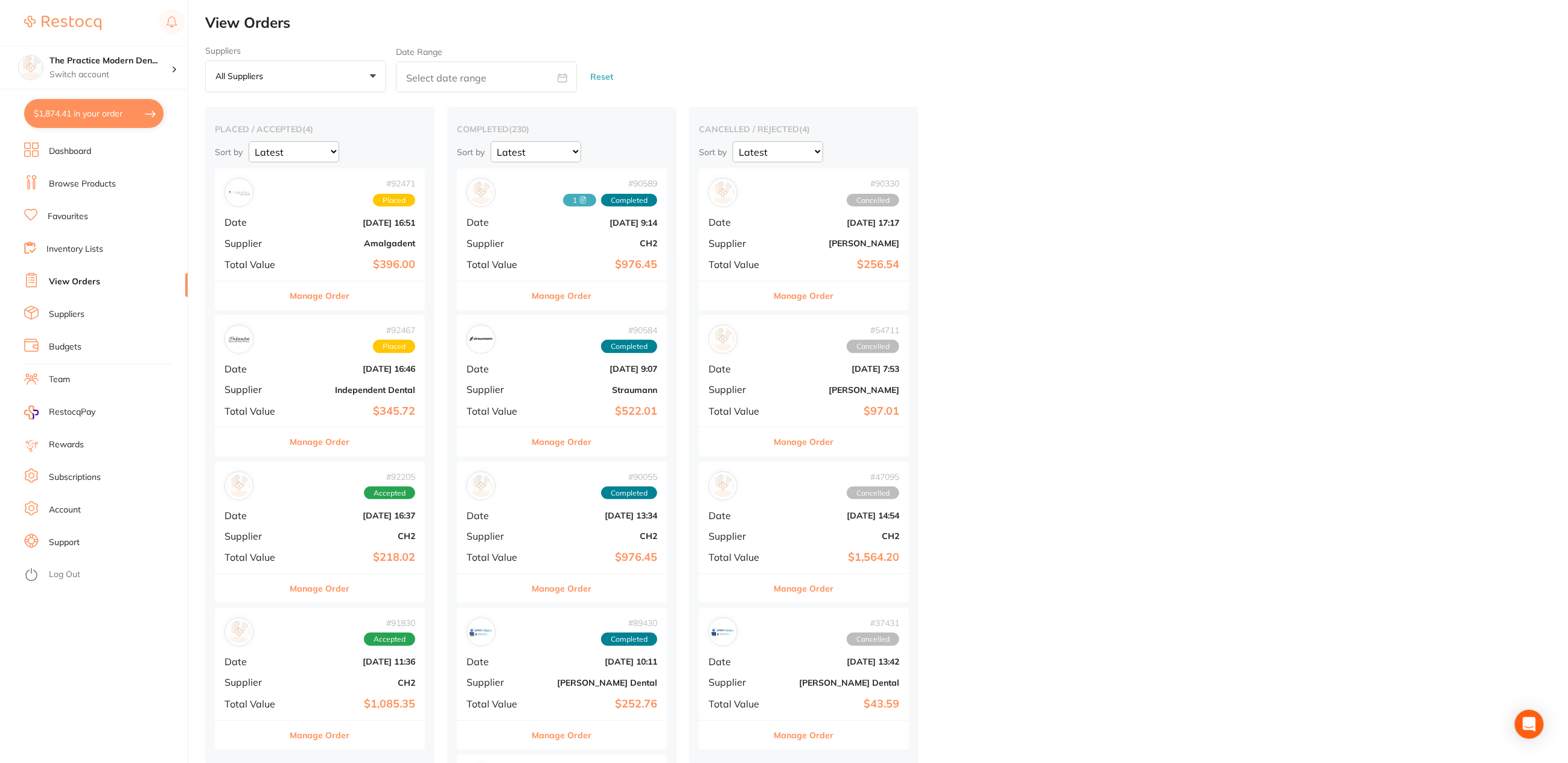
click at [345, 648] on div "# 91830 Accepted Date [DATE] 11:36 Supplier CH2 Total Value $1,085.35" at bounding box center [320, 663] width 210 height 112
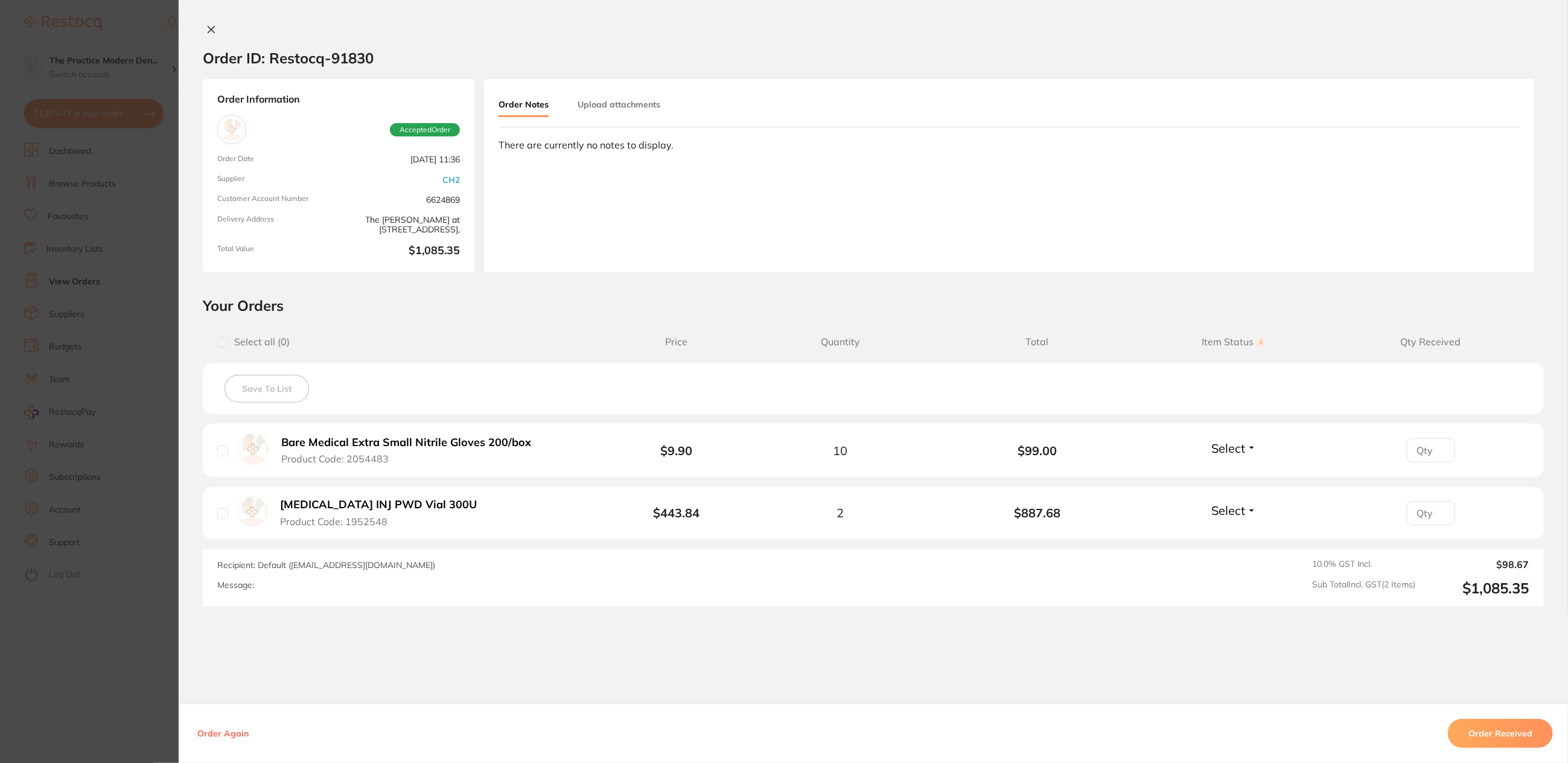
click at [1415, 452] on input "number" at bounding box center [1431, 450] width 48 height 24
click at [1437, 446] on input "1" at bounding box center [1431, 450] width 48 height 24
click at [1437, 446] on input "2" at bounding box center [1431, 450] width 48 height 24
type input "3"
click at [1437, 446] on input "3" at bounding box center [1431, 450] width 48 height 24
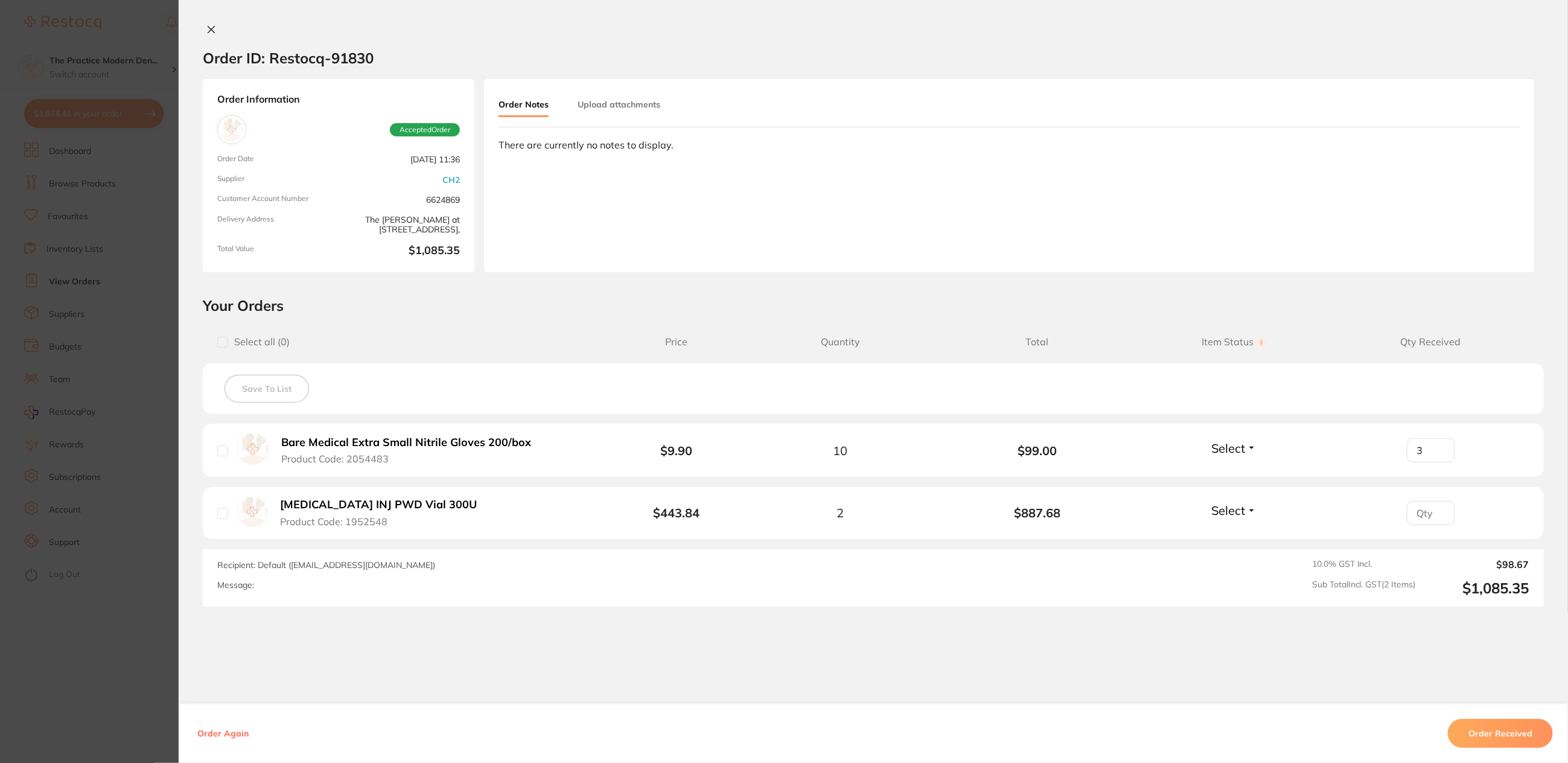
click at [220, 446] on input "checkbox" at bounding box center [222, 451] width 11 height 11
click at [220, 446] on input "checkbox" at bounding box center [222, 451] width 11 height 11
checkbox input "false"
click at [1227, 449] on span "Select" at bounding box center [1229, 448] width 34 height 15
click at [1235, 446] on span "Select" at bounding box center [1229, 448] width 34 height 15
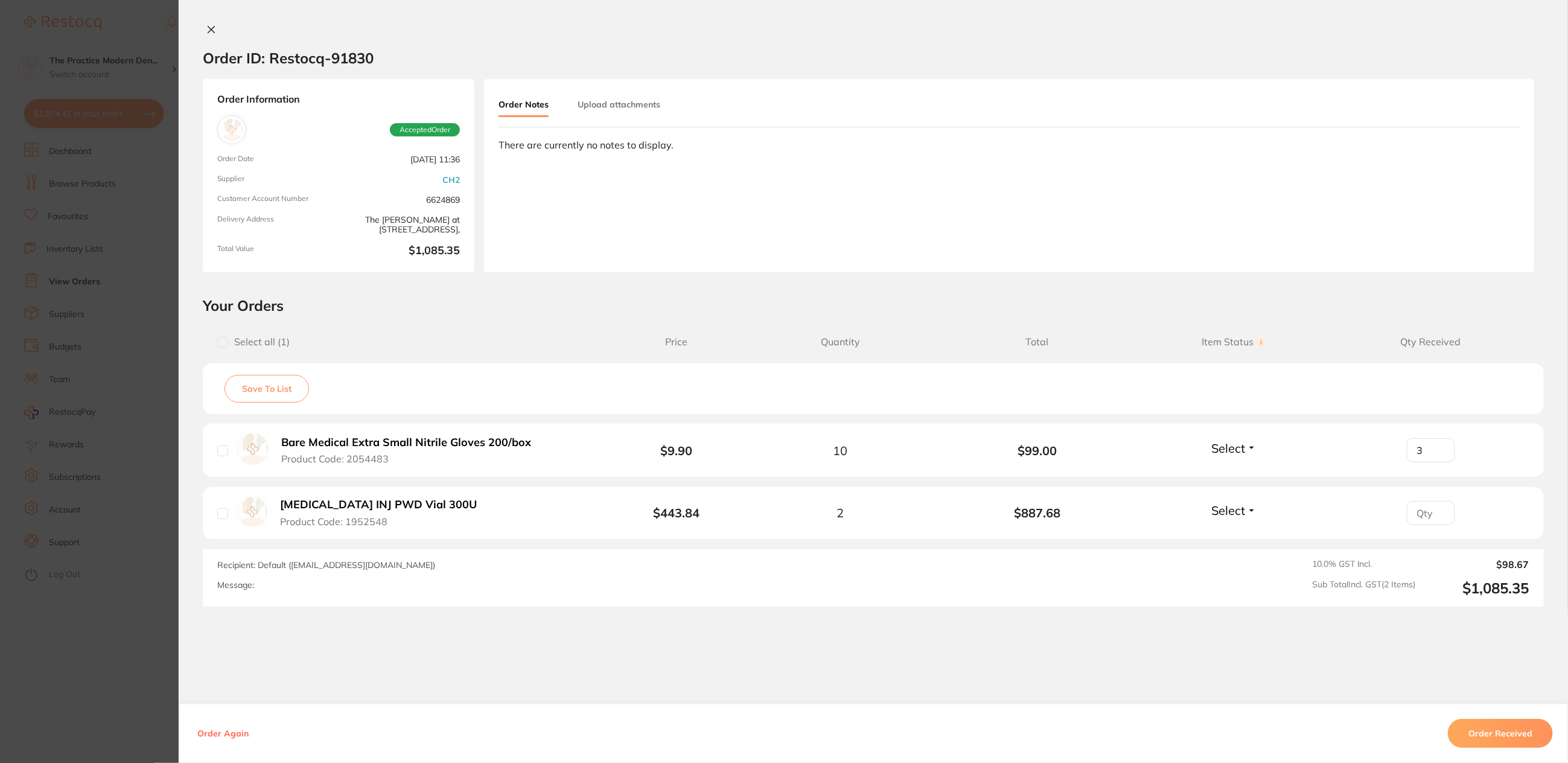
click at [1249, 448] on button "Select" at bounding box center [1234, 448] width 52 height 15
click at [1241, 471] on span "Received" at bounding box center [1234, 474] width 31 height 9
click at [1241, 437] on span "Received" at bounding box center [1234, 437] width 31 height 0
click at [1235, 510] on span "Select" at bounding box center [1229, 510] width 34 height 15
click at [1238, 536] on span "Received" at bounding box center [1234, 536] width 31 height 9
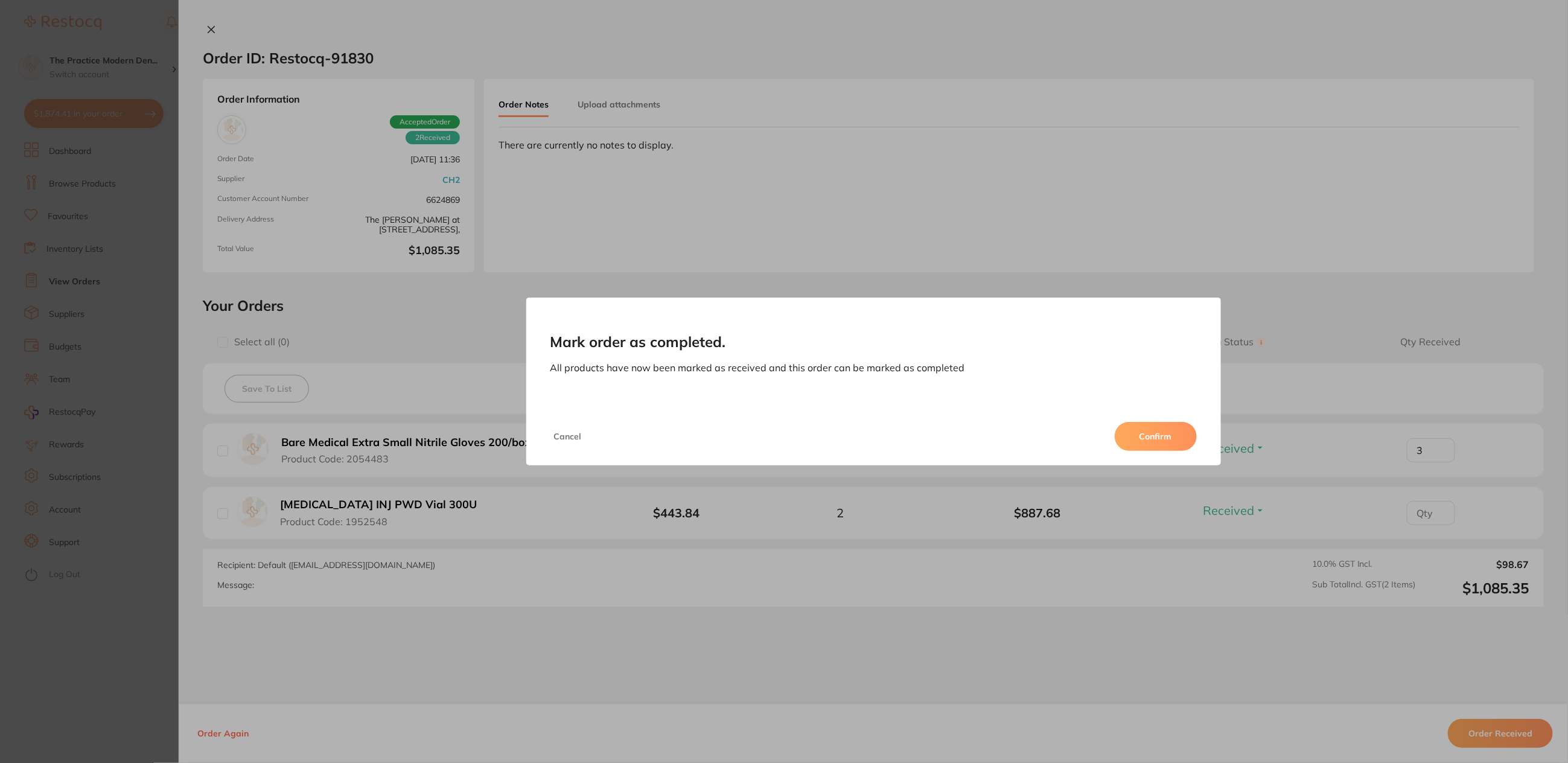
click at [565, 435] on button "Cancel" at bounding box center [568, 437] width 35 height 29
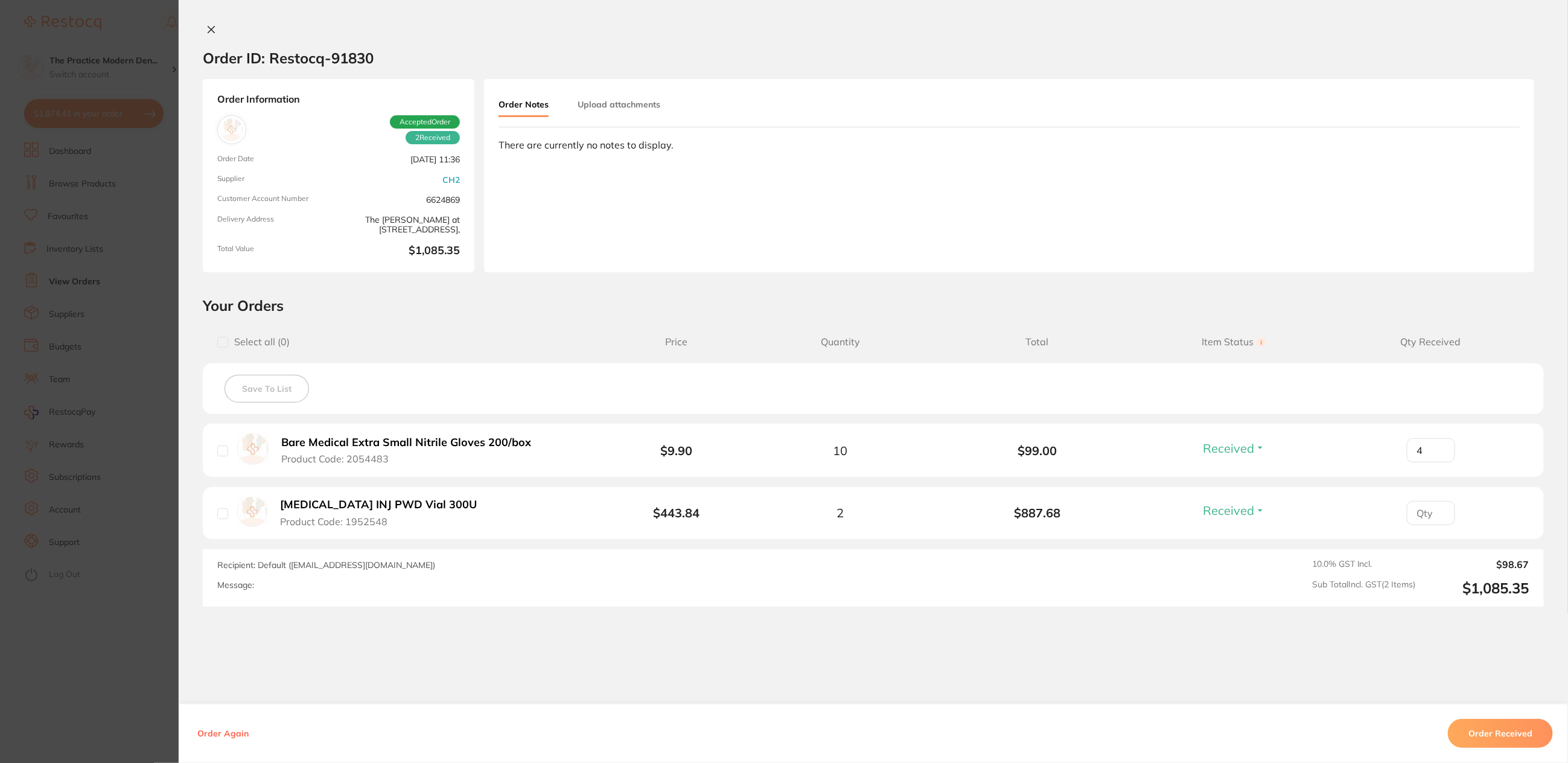
click at [1438, 448] on input "4" at bounding box center [1431, 450] width 48 height 24
click at [1438, 448] on input "5" at bounding box center [1431, 450] width 48 height 24
click at [1437, 444] on input "6" at bounding box center [1431, 450] width 48 height 24
click at [1437, 444] on input "7" at bounding box center [1431, 450] width 48 height 24
click at [1437, 444] on input "8" at bounding box center [1431, 450] width 48 height 24
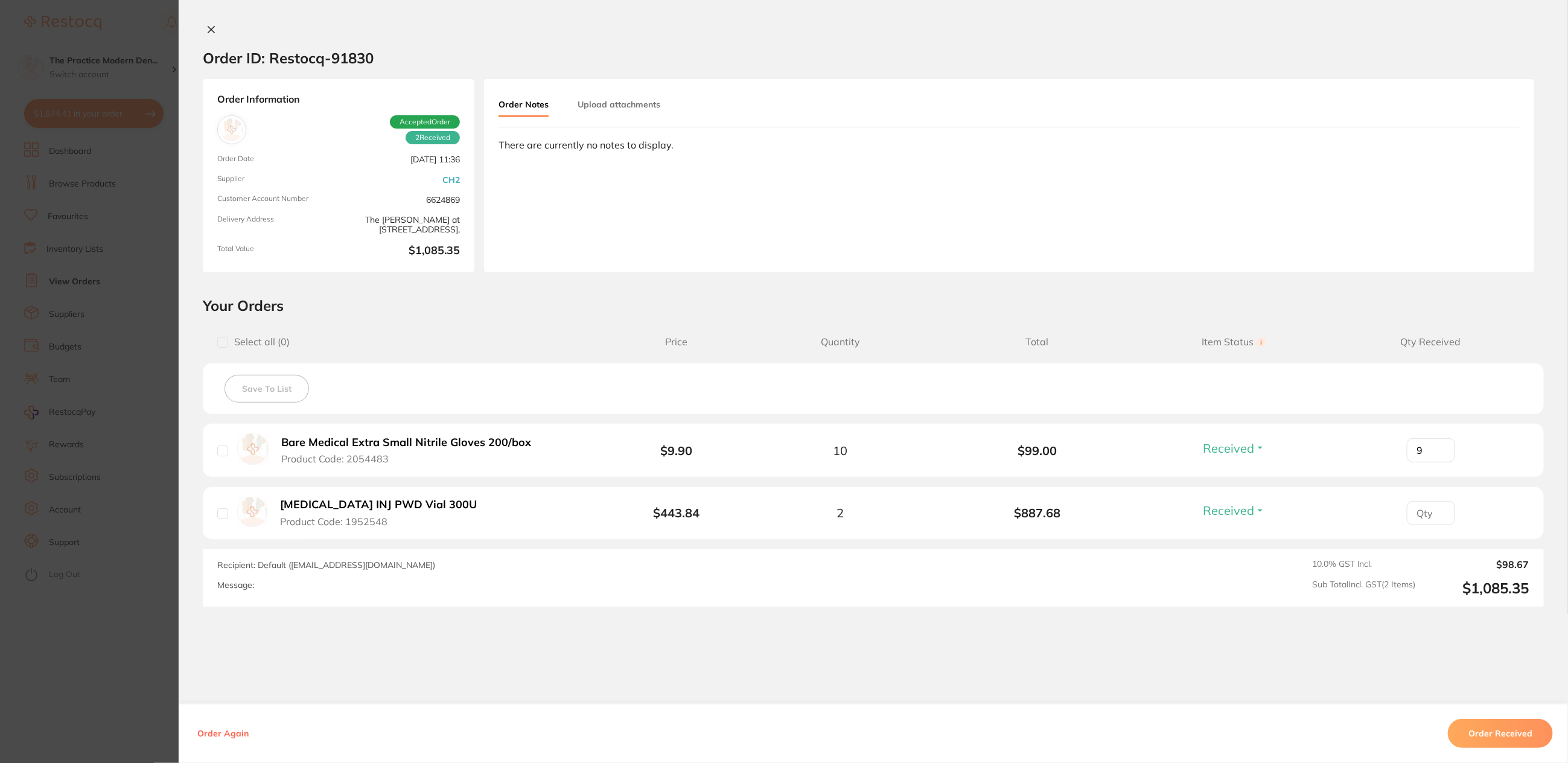
click at [1438, 446] on input "9" at bounding box center [1431, 450] width 48 height 24
type input "10"
click at [1438, 446] on input "10" at bounding box center [1431, 450] width 48 height 24
click at [1435, 444] on input "10" at bounding box center [1431, 450] width 48 height 24
click at [1423, 446] on input "10" at bounding box center [1431, 450] width 48 height 24
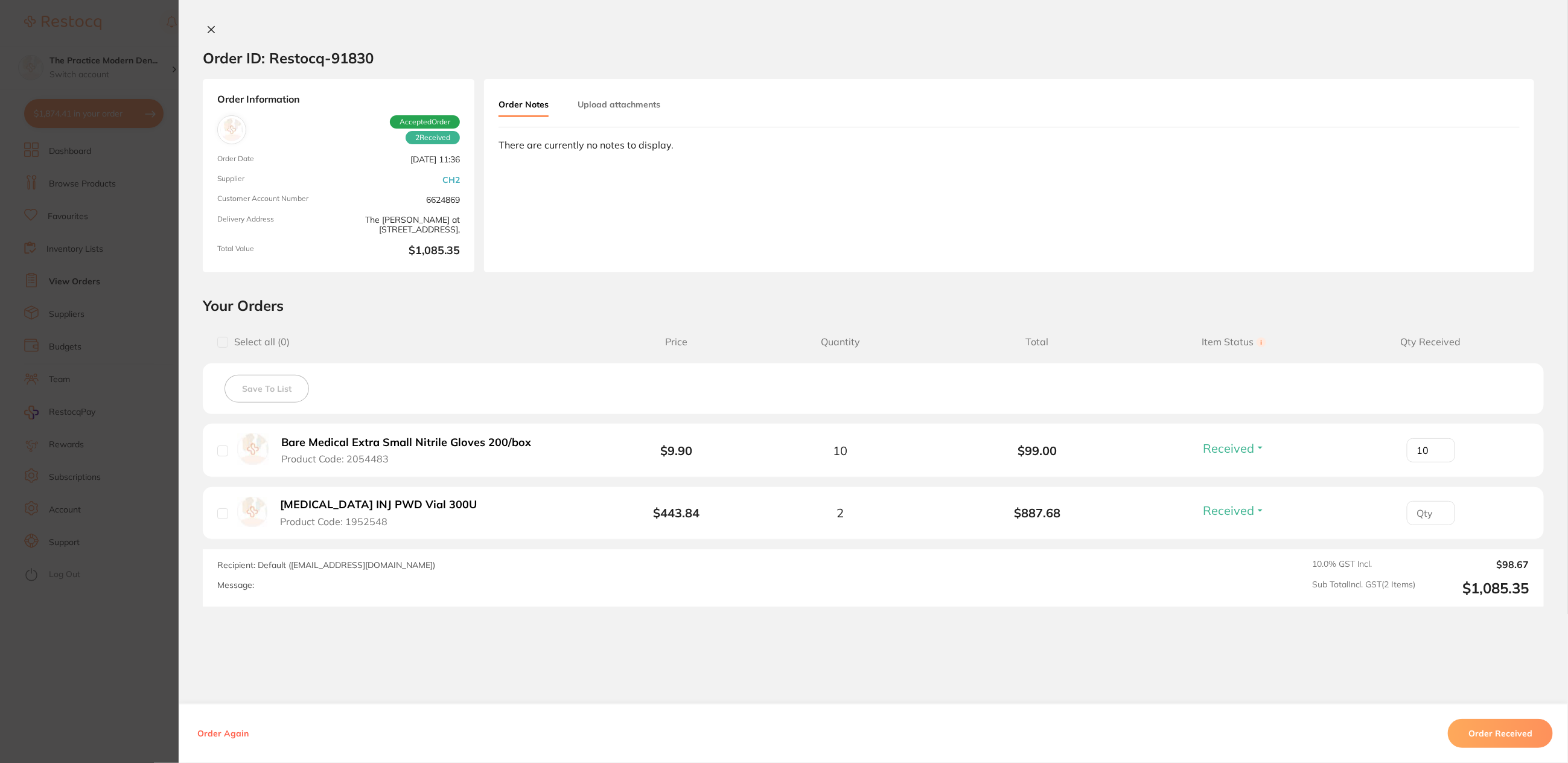
click at [1418, 449] on input "10" at bounding box center [1431, 450] width 48 height 24
click at [1437, 445] on input "10" at bounding box center [1431, 450] width 48 height 24
click at [1437, 448] on input "10" at bounding box center [1431, 450] width 48 height 24
click at [1421, 509] on input "number" at bounding box center [1431, 513] width 48 height 24
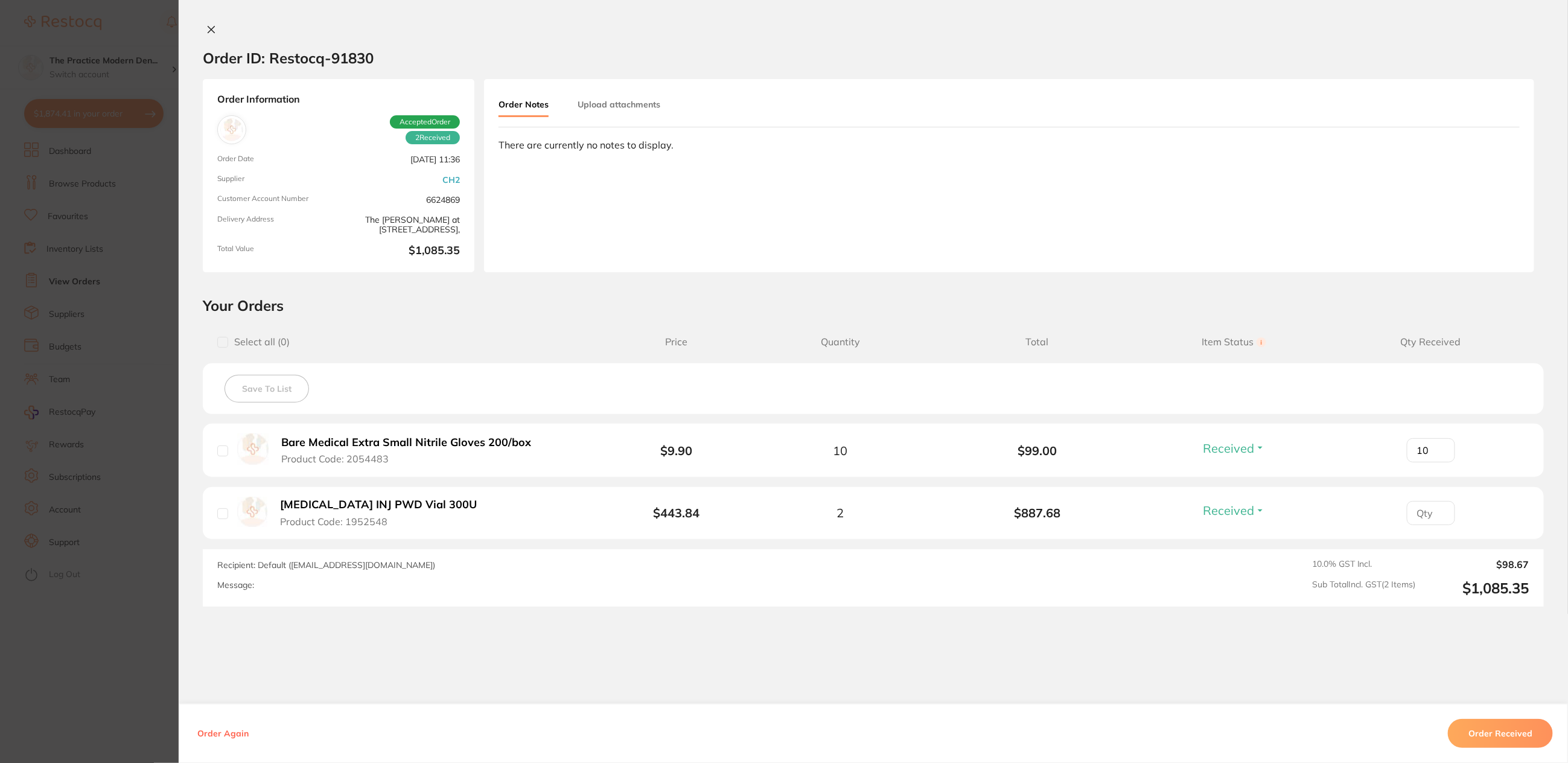
click at [1436, 443] on input "10" at bounding box center [1431, 450] width 48 height 24
click at [1435, 508] on input "1" at bounding box center [1431, 513] width 48 height 24
type input "2"
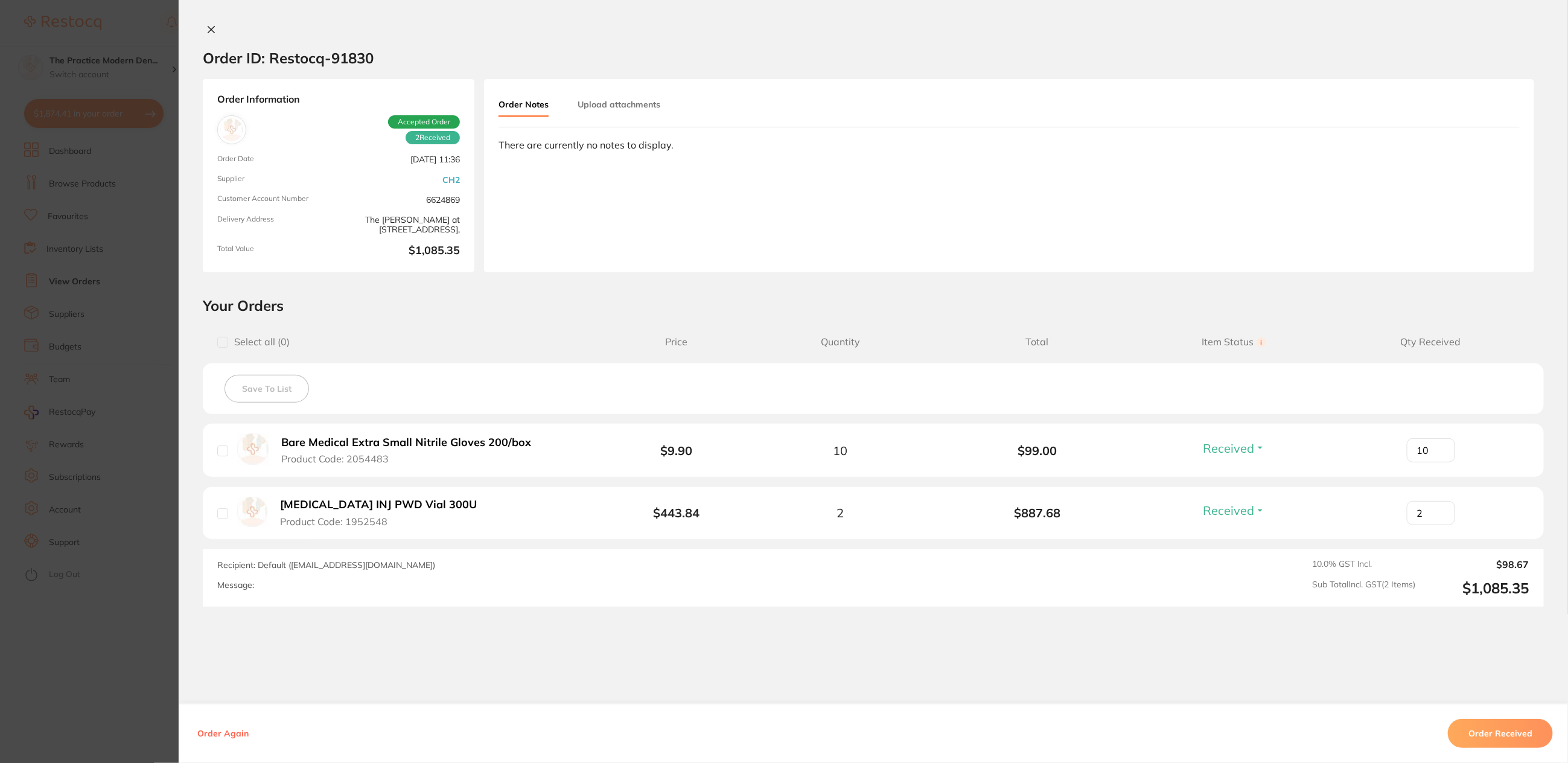
click at [1435, 508] on input "2" at bounding box center [1431, 513] width 48 height 24
click at [1437, 508] on input "2" at bounding box center [1431, 513] width 48 height 24
click at [1483, 734] on button "Order Received" at bounding box center [1500, 734] width 105 height 29
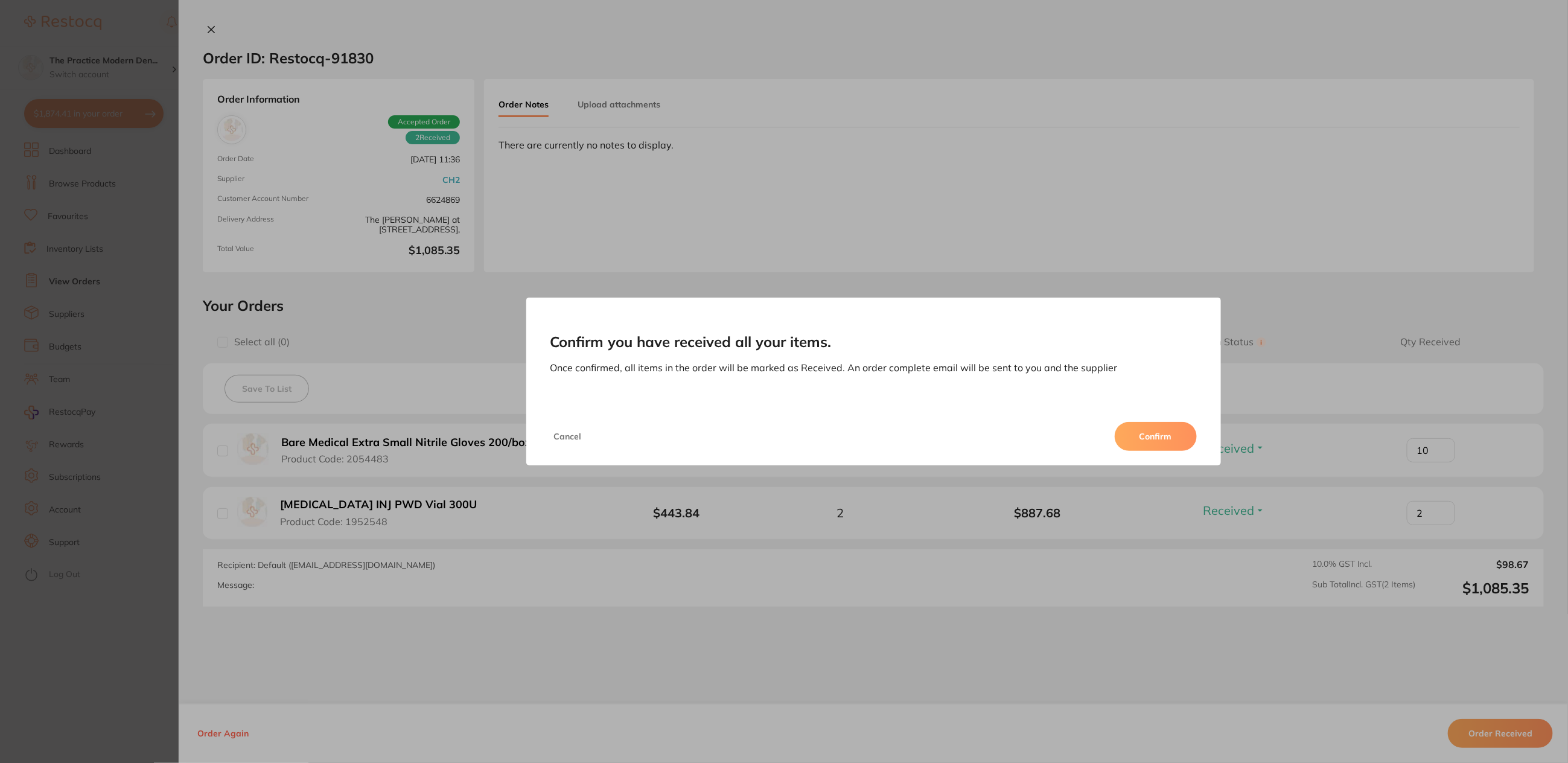
click at [1189, 441] on button "Confirm" at bounding box center [1156, 437] width 82 height 29
